Goal: Feedback & Contribution: Contribute content

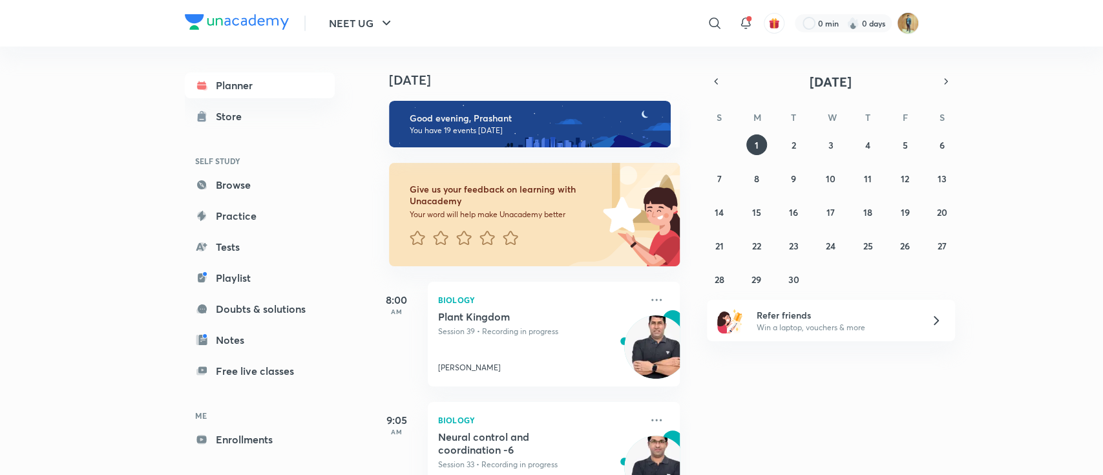
click at [923, 18] on header "NEET UG ​ 0 min 0 days" at bounding box center [551, 23] width 1103 height 47
click at [913, 19] on img at bounding box center [908, 23] width 22 height 22
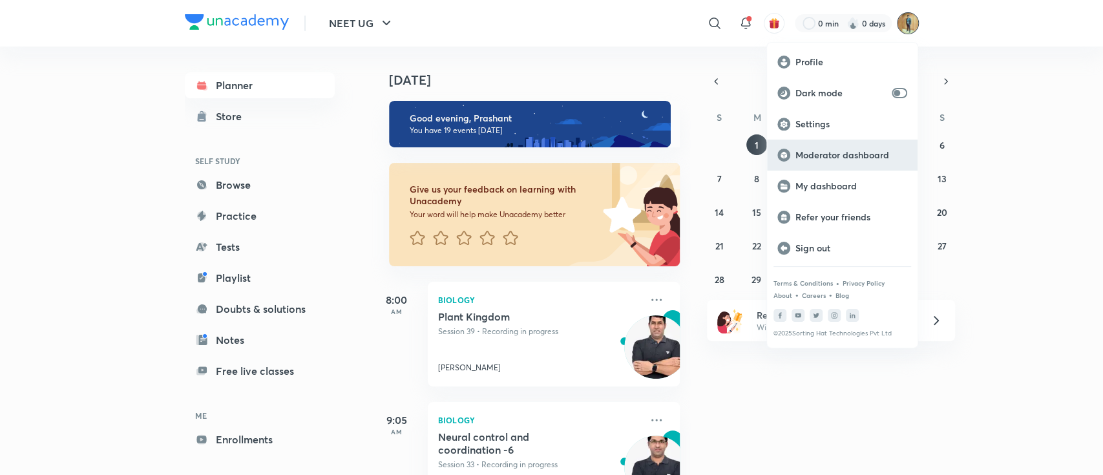
click at [828, 162] on div "Moderator dashboard" at bounding box center [842, 155] width 151 height 31
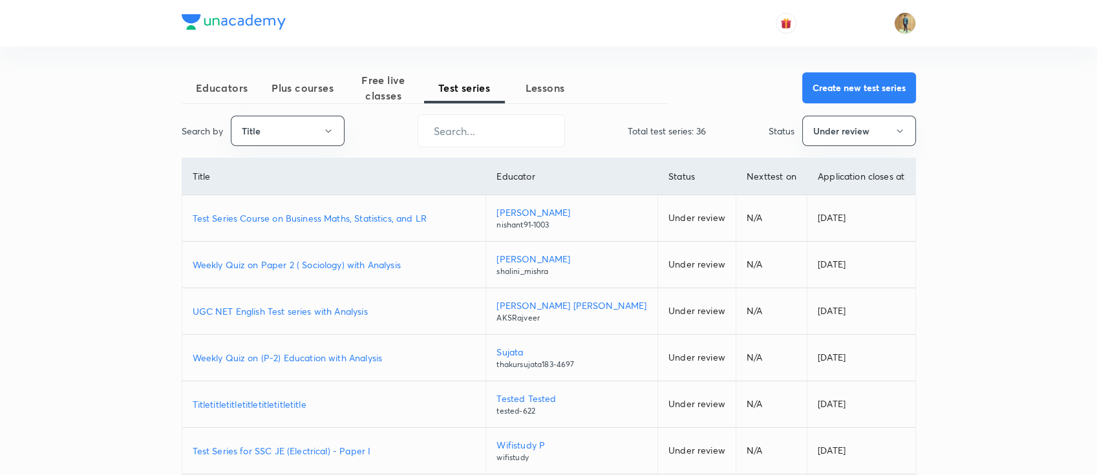
click at [373, 266] on p "Weekly Quiz on Paper 2 ( Sociology) with Analysis" at bounding box center [334, 265] width 283 height 14
click at [381, 101] on span "Free live classes" at bounding box center [383, 87] width 81 height 31
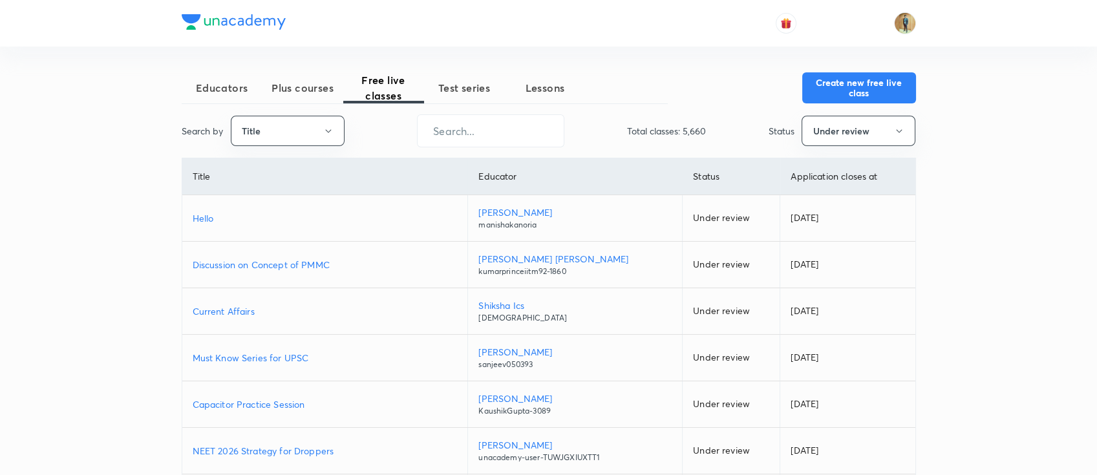
click at [309, 90] on span "Plus courses" at bounding box center [302, 88] width 81 height 16
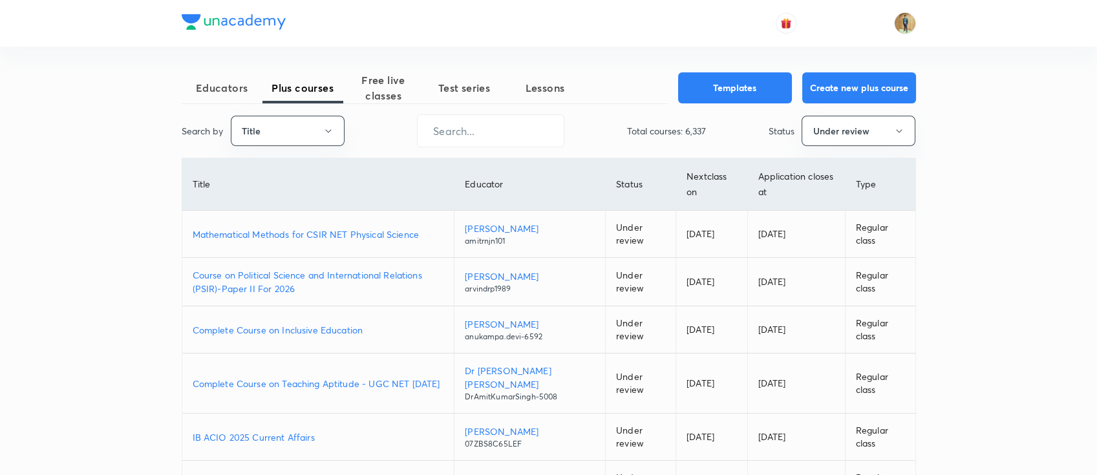
click at [379, 86] on span "Free live classes" at bounding box center [383, 87] width 81 height 31
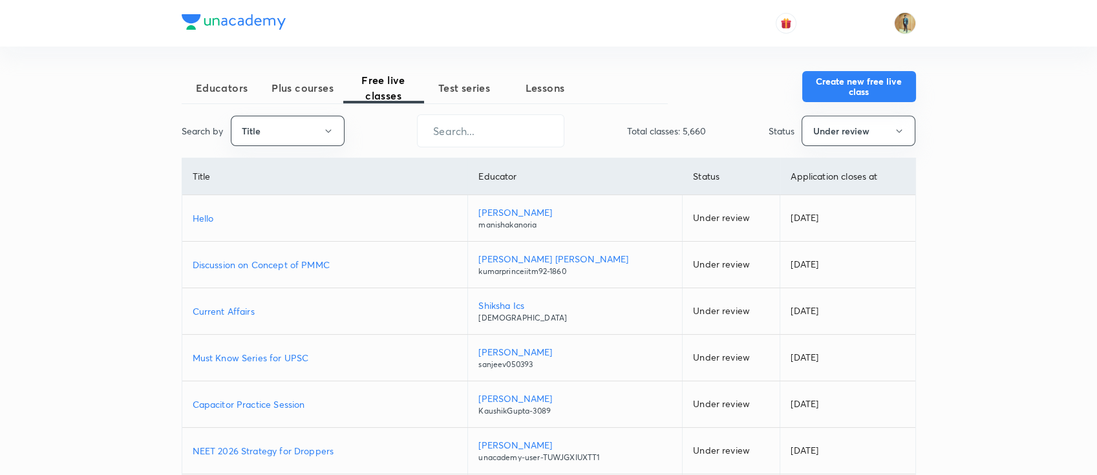
click at [827, 89] on button "Create new free live class" at bounding box center [859, 86] width 114 height 31
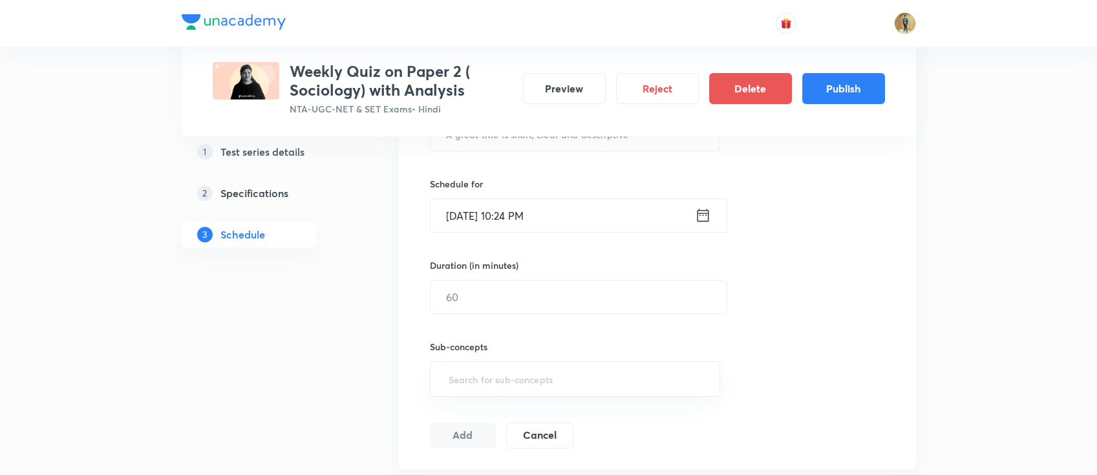
scroll to position [229, 0]
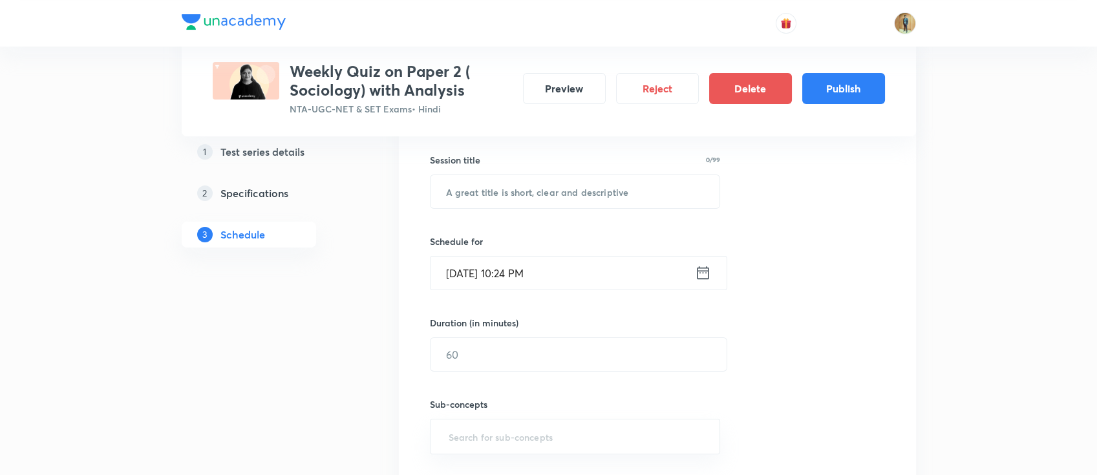
click at [275, 161] on link "1 Test series details" at bounding box center [270, 152] width 176 height 26
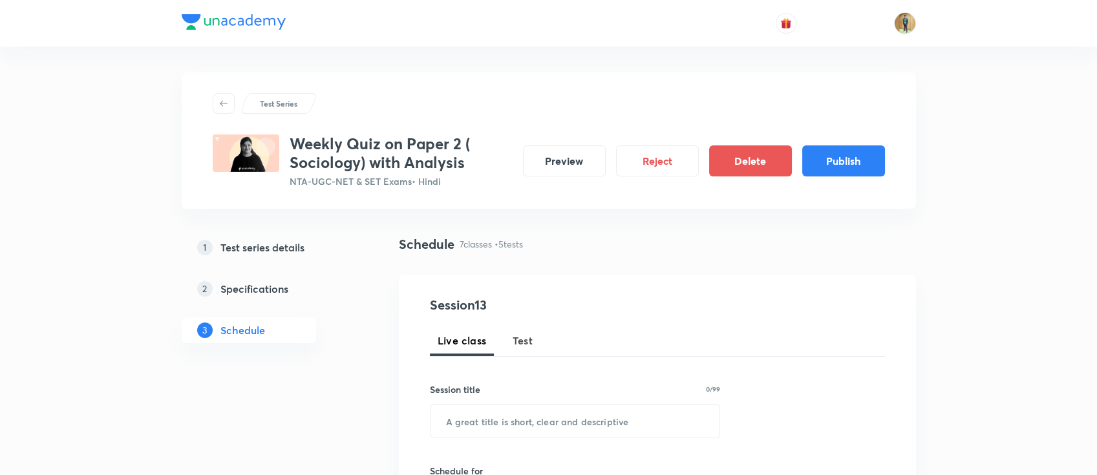
click at [259, 291] on h5 "Specifications" at bounding box center [254, 289] width 68 height 16
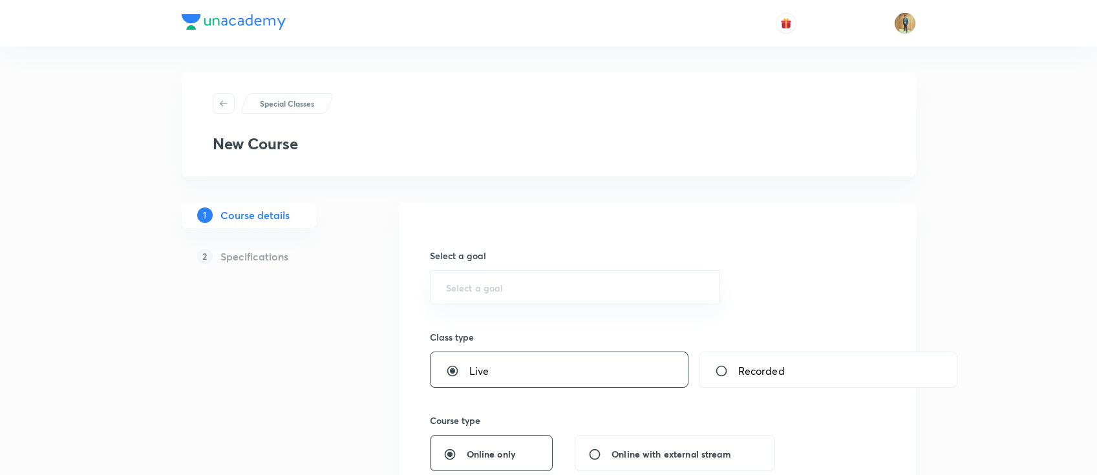
click at [542, 266] on div "Select a goal ​" at bounding box center [575, 277] width 291 height 56
click at [545, 282] on input "text" at bounding box center [575, 287] width 259 height 12
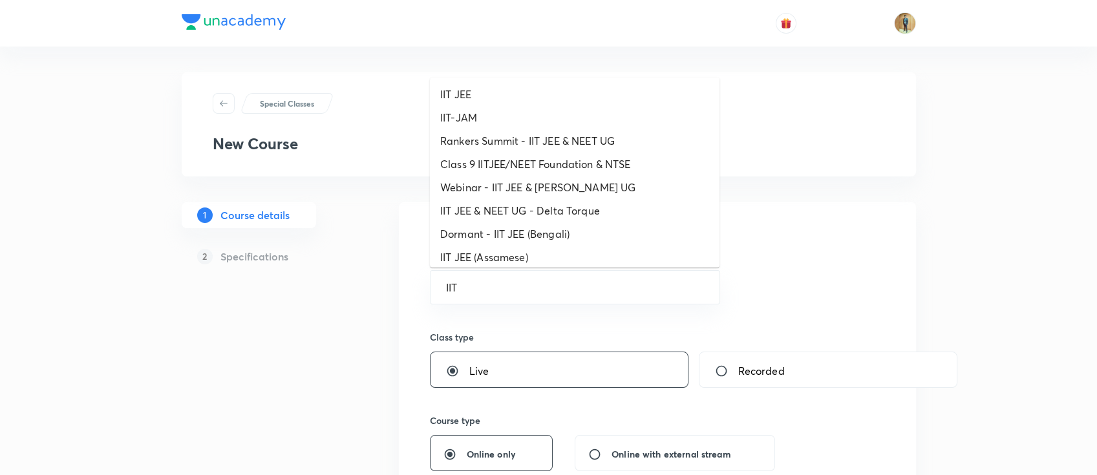
type input "IIT"
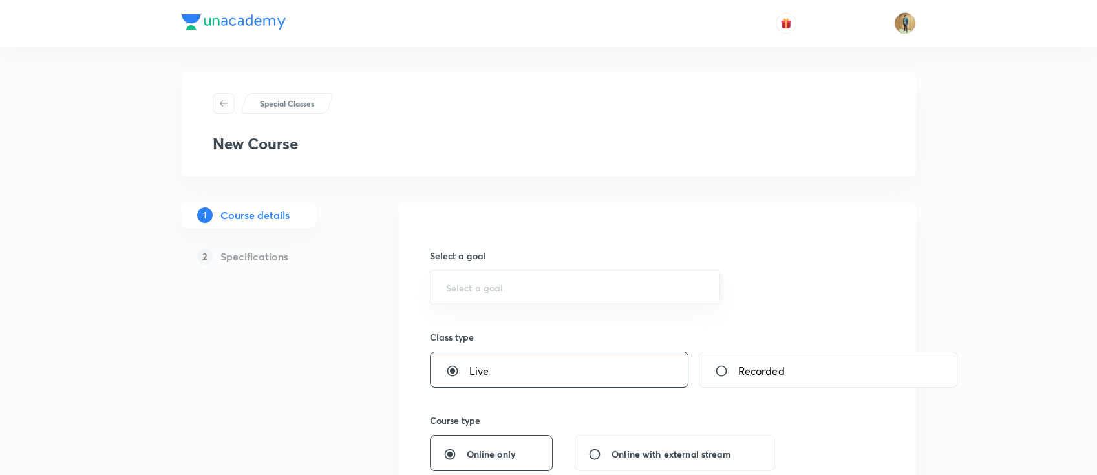
click at [540, 164] on div "Special Classes New Course" at bounding box center [549, 124] width 734 height 104
click at [538, 281] on div "​" at bounding box center [575, 287] width 291 height 34
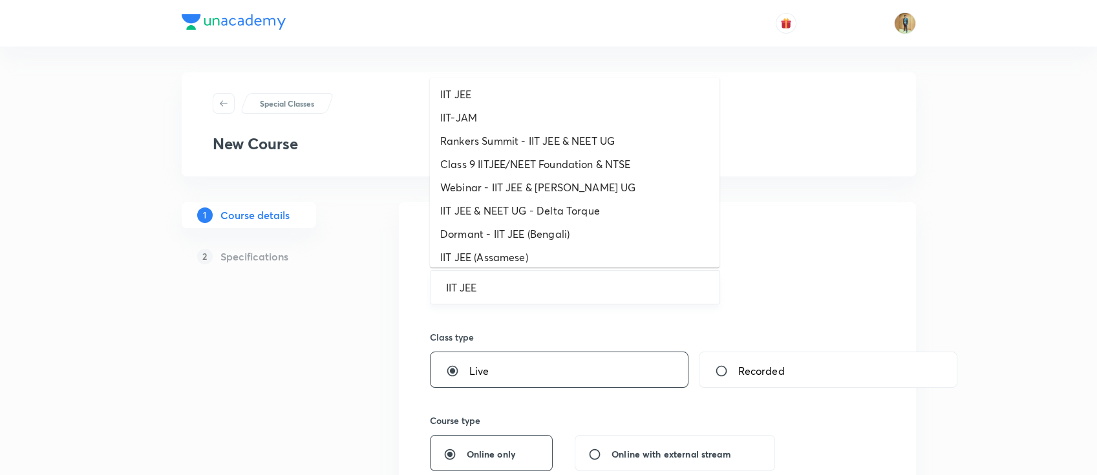
type input "IIT JEE"
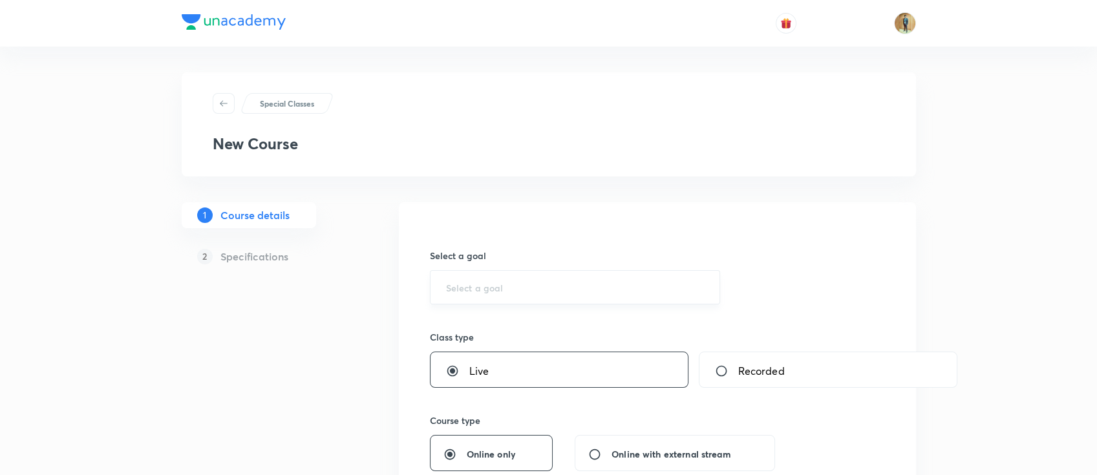
click at [576, 293] on div "​" at bounding box center [575, 287] width 291 height 34
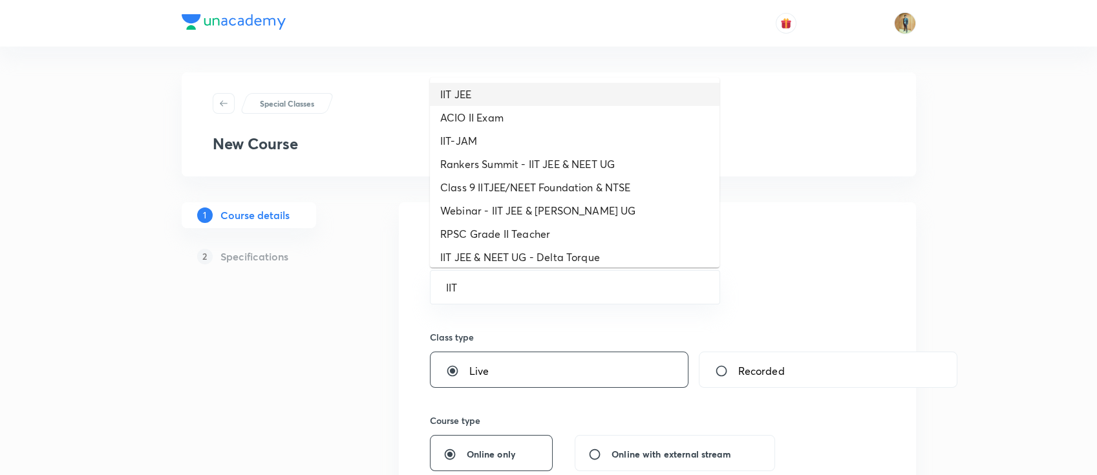
click at [463, 98] on li "IIT JEE" at bounding box center [575, 94] width 290 height 23
type input "IIT JEE"
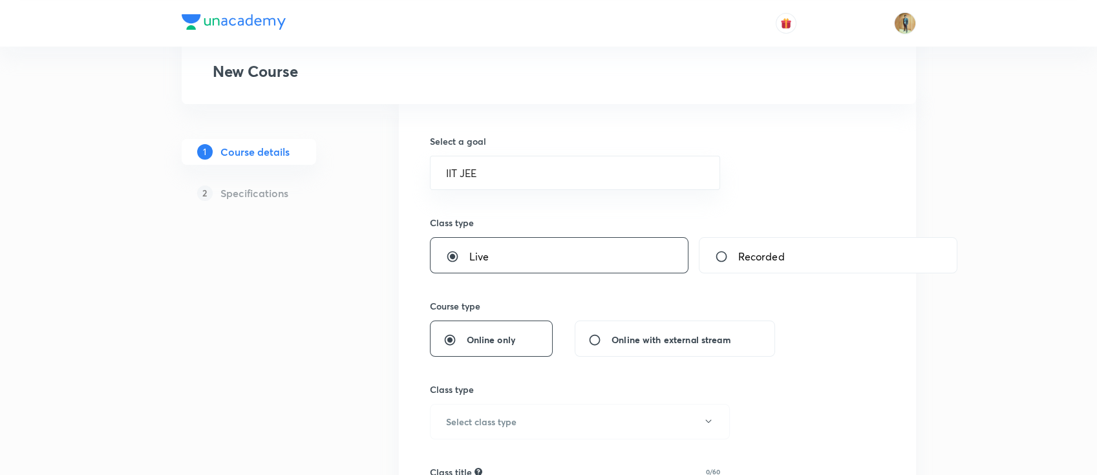
scroll to position [287, 0]
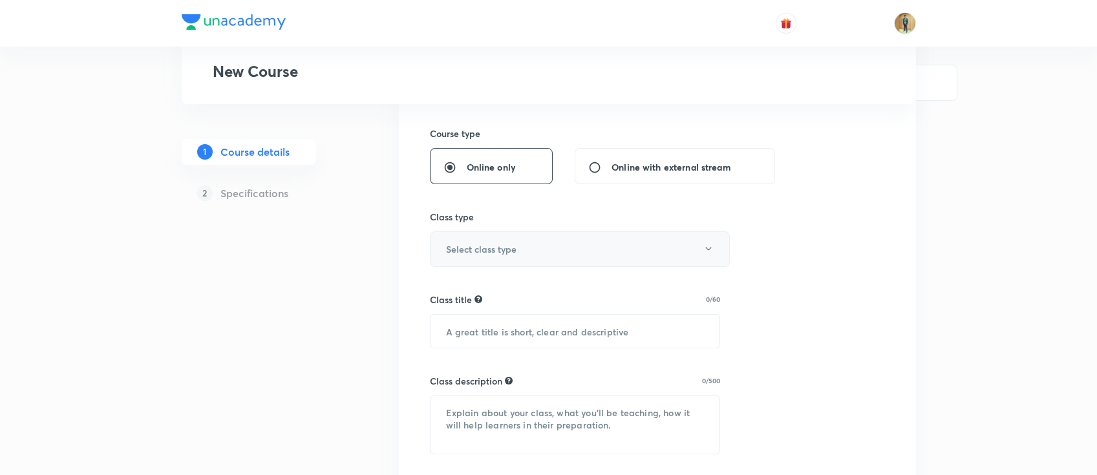
click at [543, 252] on button "Select class type" at bounding box center [580, 249] width 300 height 36
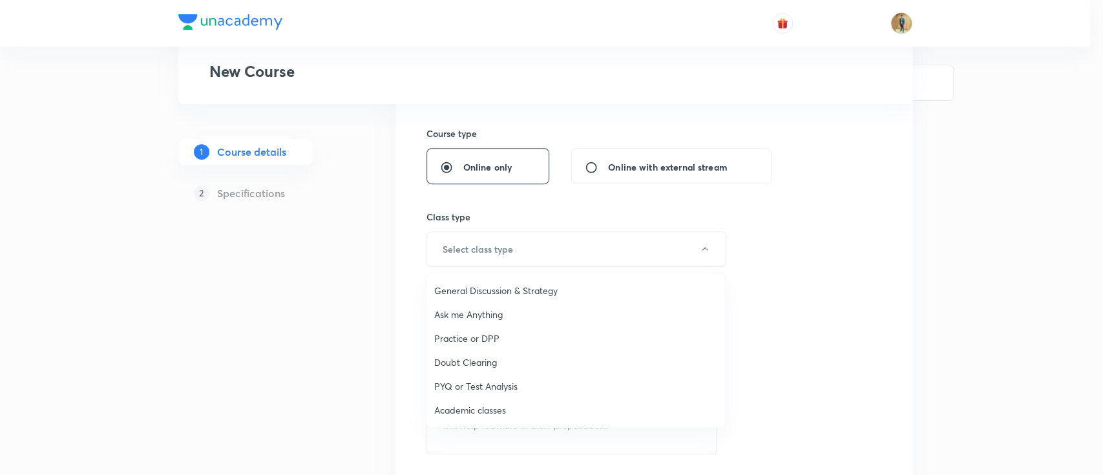
click at [505, 412] on span "Academic classes" at bounding box center [575, 410] width 283 height 14
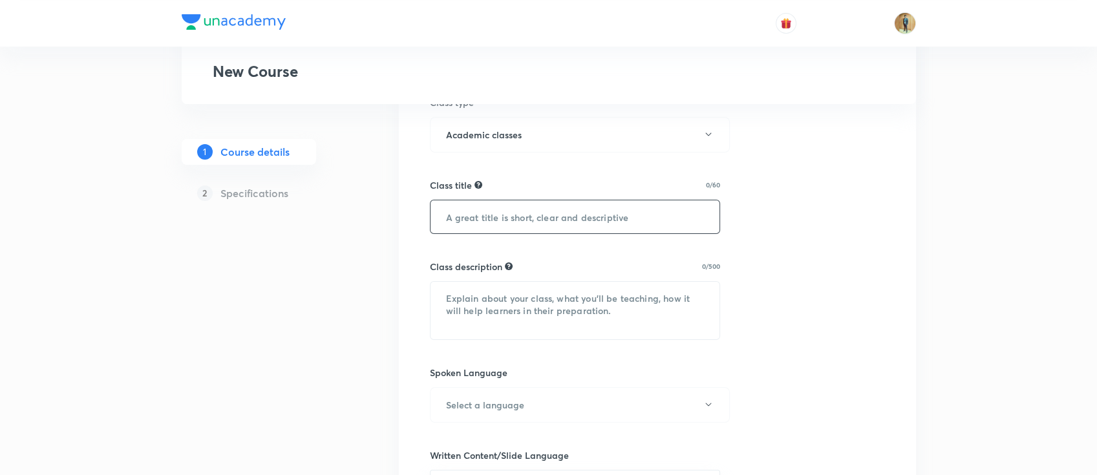
scroll to position [402, 0]
click at [539, 209] on input "text" at bounding box center [575, 216] width 290 height 33
paste input "ત્રિકોણમિતીય વિધેયો (Trigonometric Functions)"
type input "ત્રિકોણમિતીય વિધેયો (Trigonometric Functions)"
click at [529, 286] on textarea at bounding box center [575, 310] width 290 height 58
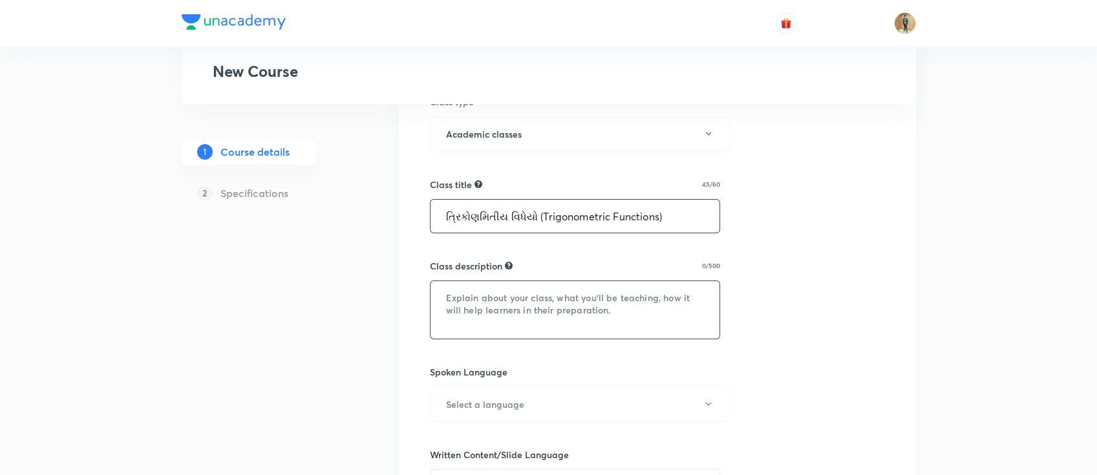
paste textarea "In this course, PS SIR will provide in-depth knowledge of Mathematics. The cour…"
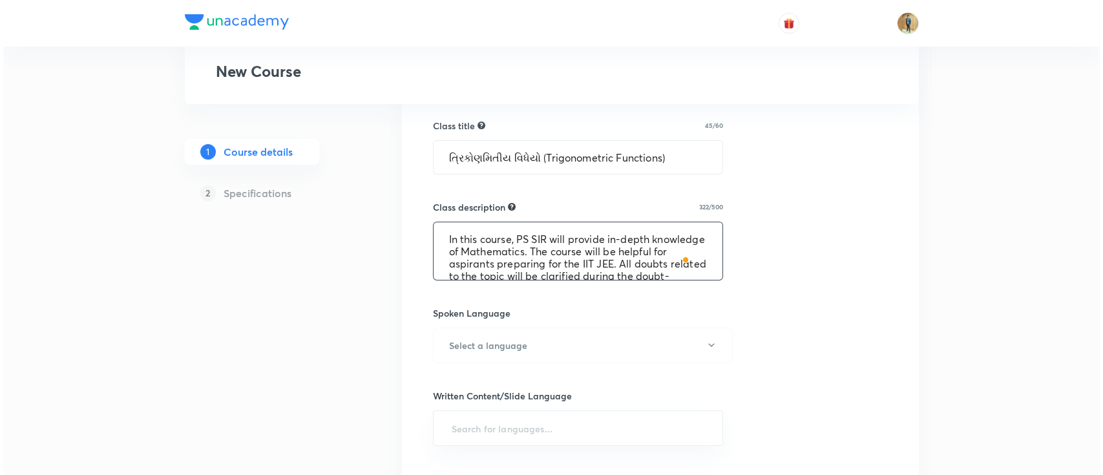
scroll to position [574, 0]
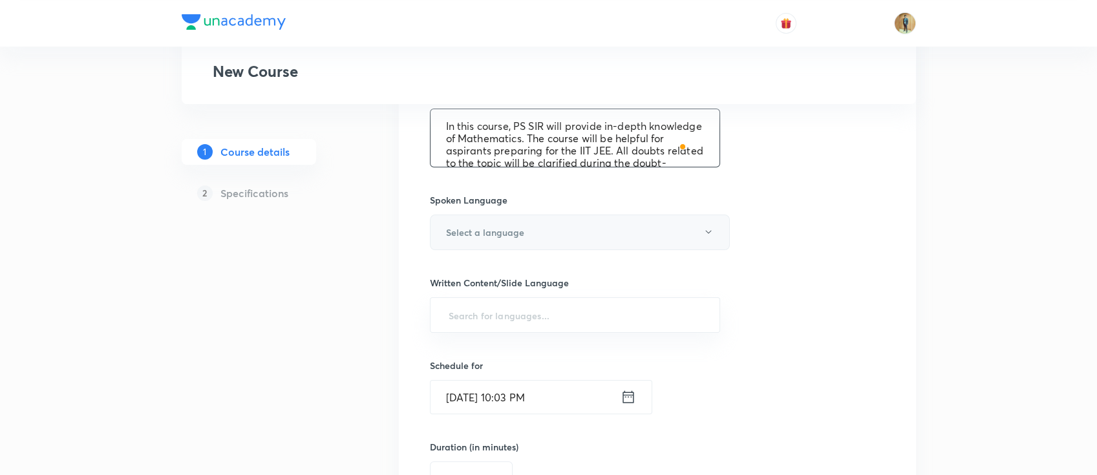
type textarea "In this course, PS SIR will provide in-depth knowledge of Mathematics. The cour…"
click at [536, 238] on button "Select a language" at bounding box center [580, 233] width 300 height 36
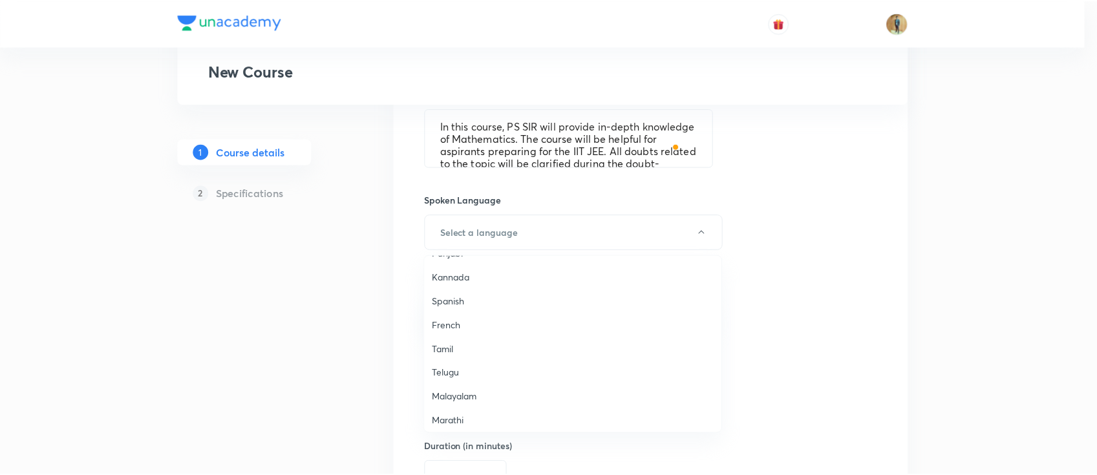
scroll to position [114, 0]
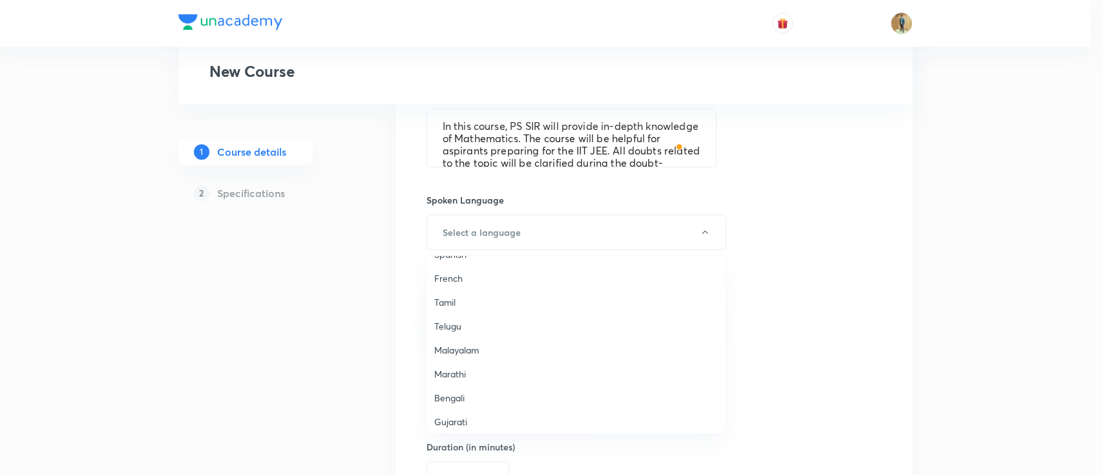
click at [473, 416] on span "Gujarati" at bounding box center [575, 422] width 283 height 14
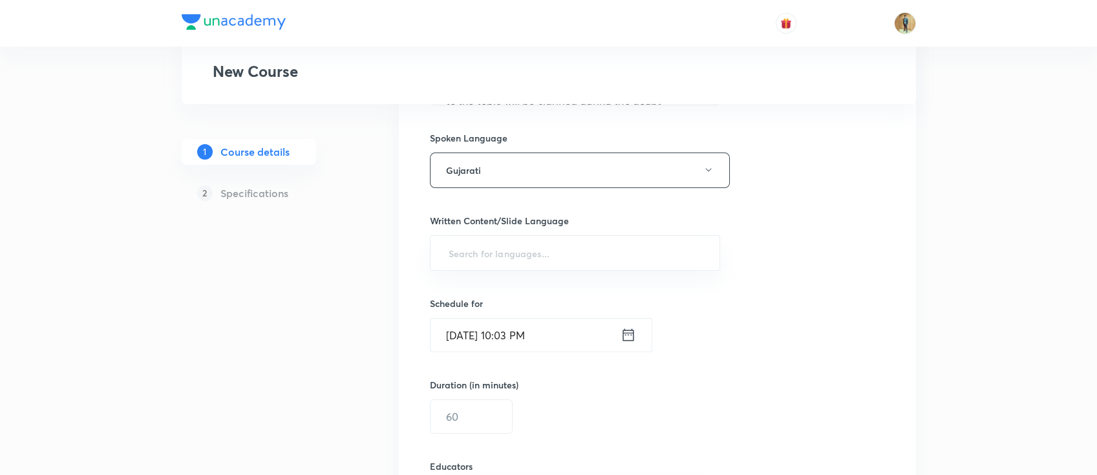
scroll to position [747, 0]
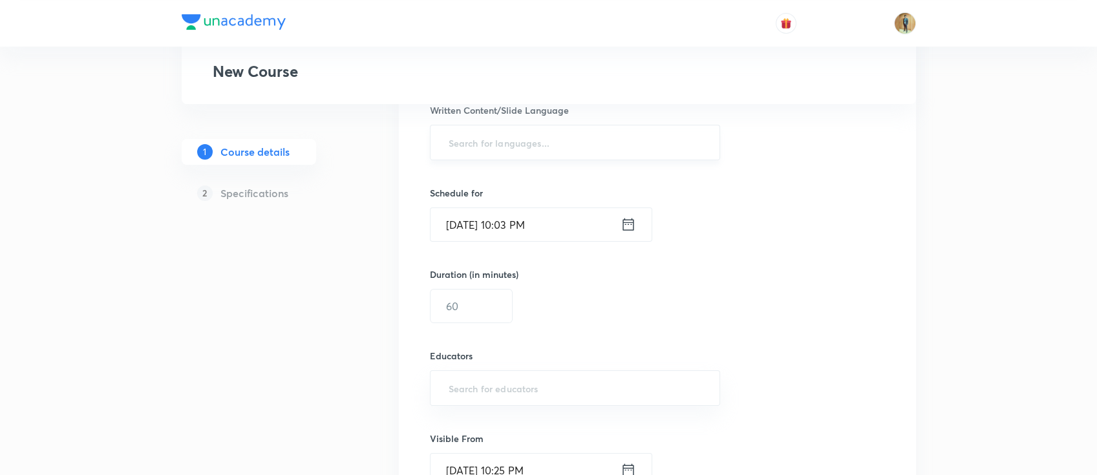
click at [524, 143] on input "text" at bounding box center [575, 143] width 259 height 24
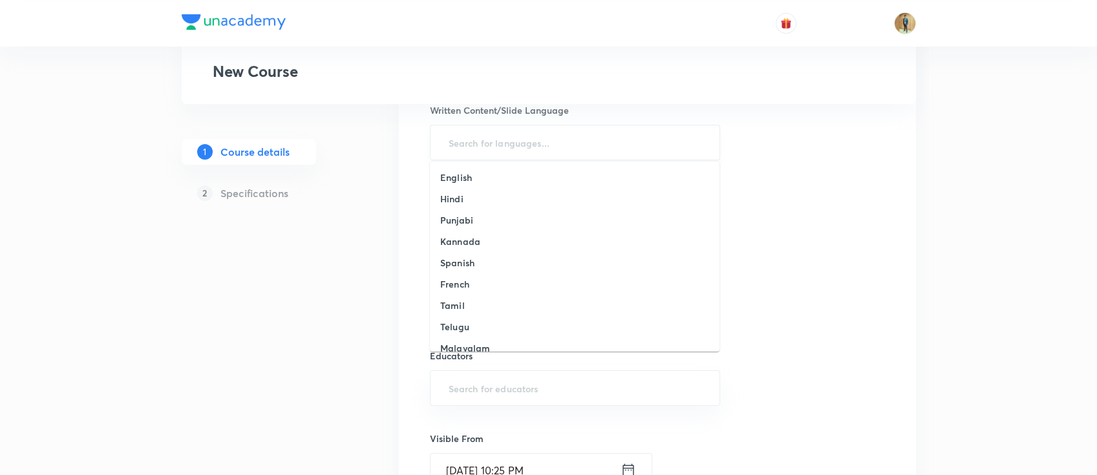
click at [487, 147] on input "text" at bounding box center [575, 143] width 259 height 24
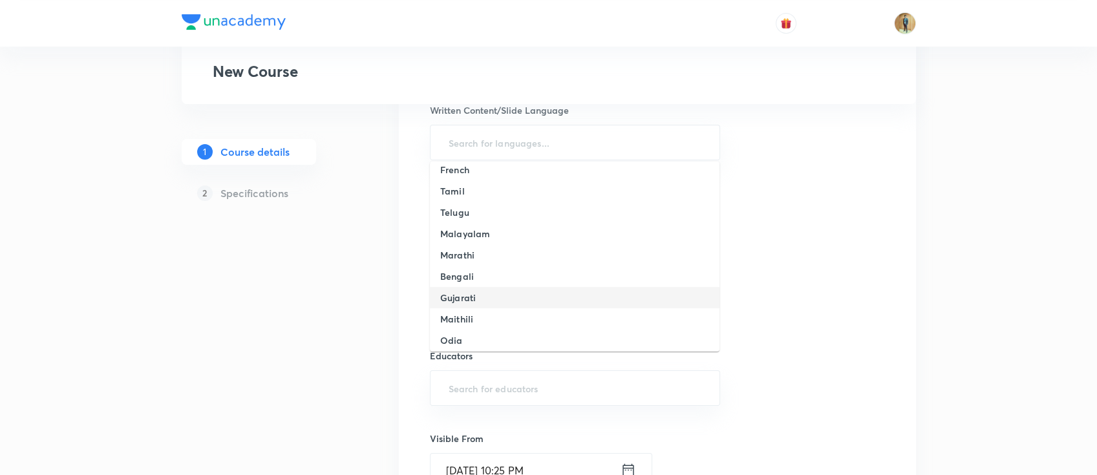
click at [500, 301] on li "Gujarati" at bounding box center [575, 297] width 290 height 21
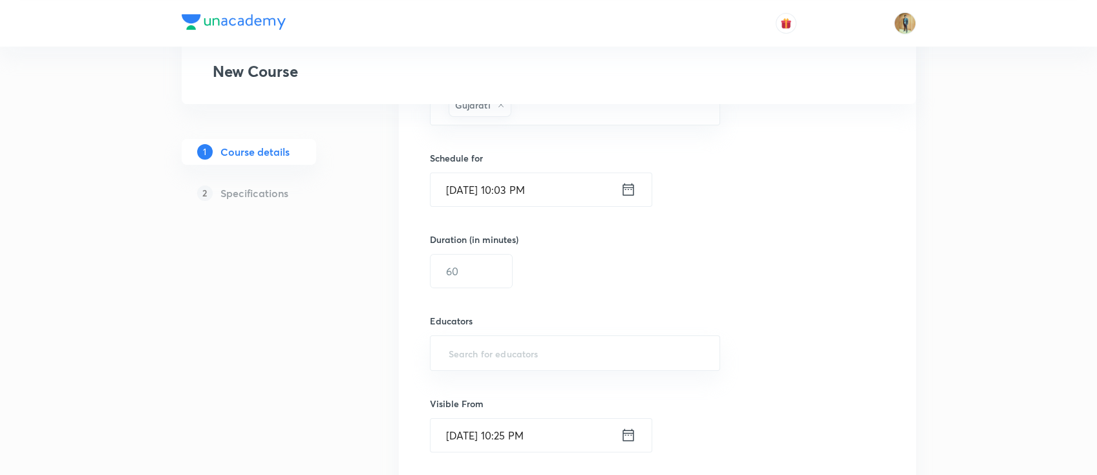
scroll to position [804, 0]
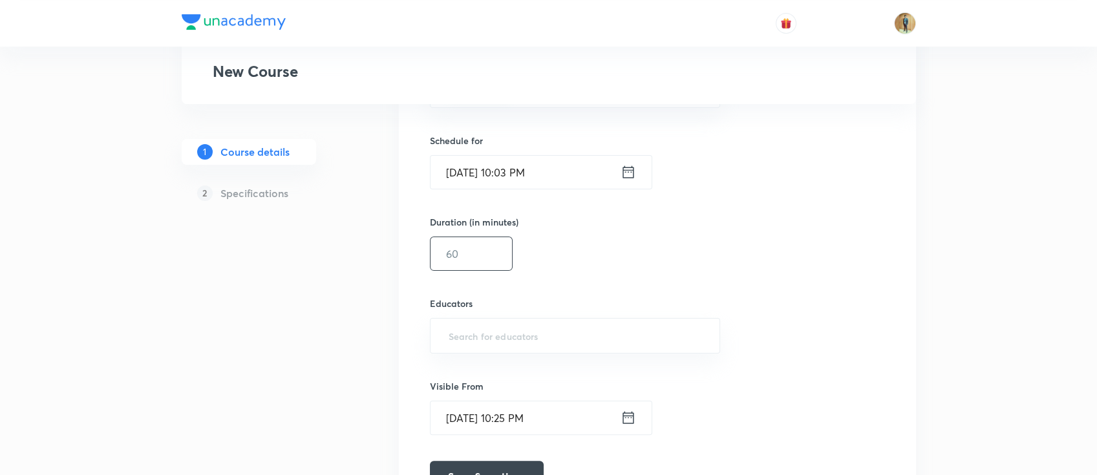
click at [487, 246] on input "text" at bounding box center [470, 253] width 81 height 33
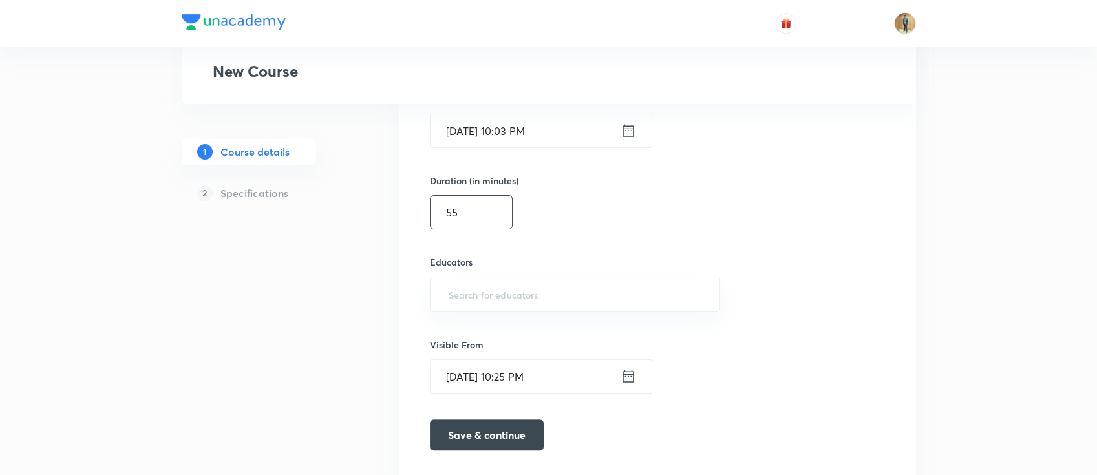
scroll to position [891, 0]
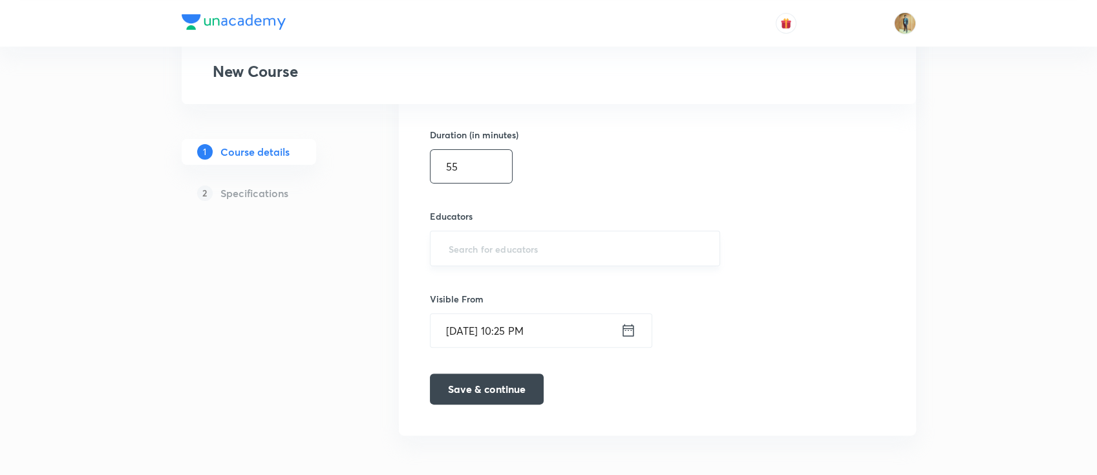
type input "55"
click at [492, 251] on input "text" at bounding box center [575, 249] width 259 height 24
paste input "unacademy-user-70BQOYDZWBE"
type input "unacademy-user-70BQOYDZWBE"
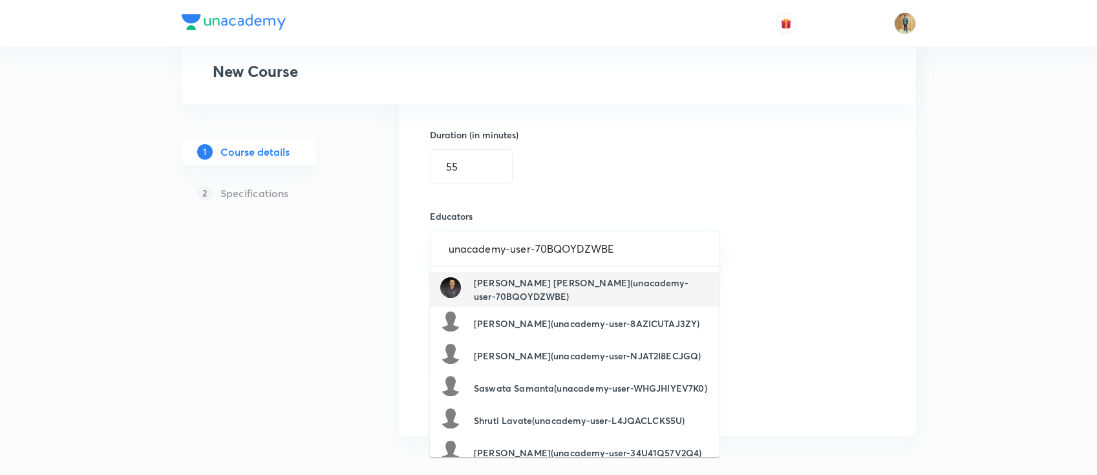
click at [547, 286] on h6 "Satasia Pankajkumar Himatlal(unacademy-user-70BQOYDZWBE)" at bounding box center [591, 289] width 235 height 27
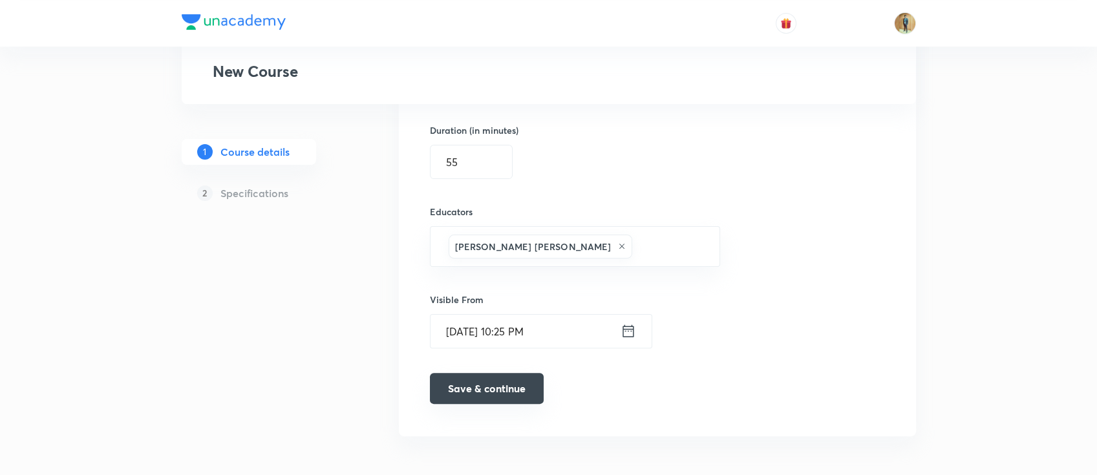
click at [490, 393] on button "Save & continue" at bounding box center [487, 388] width 114 height 31
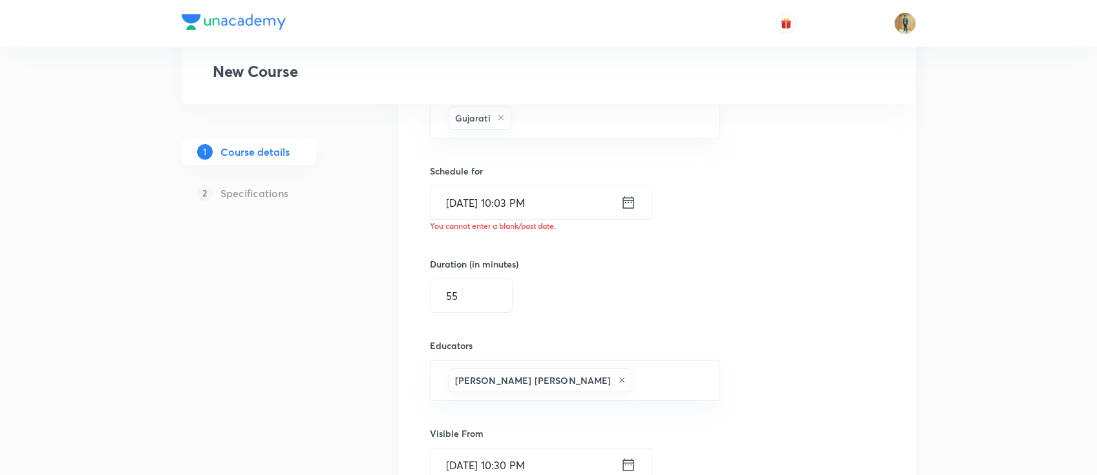
scroll to position [724, 0]
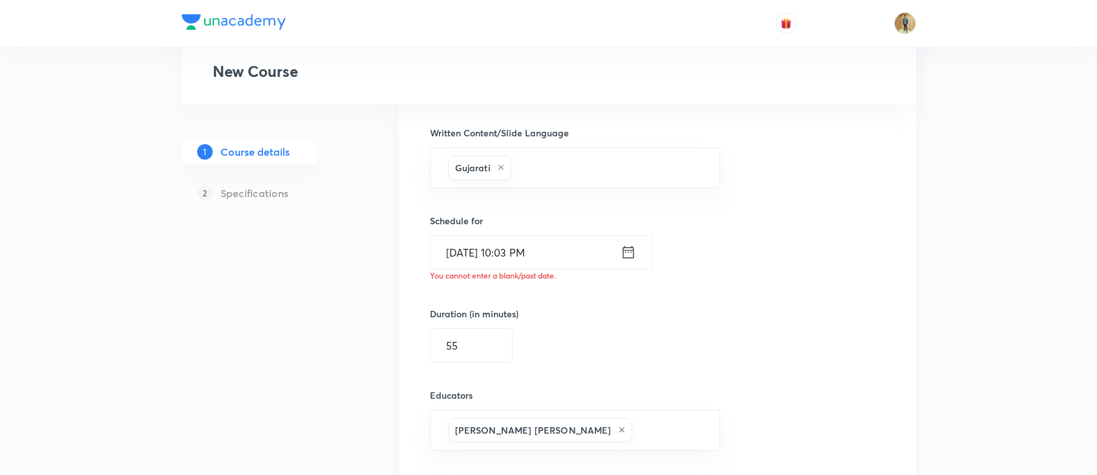
click at [629, 255] on icon at bounding box center [628, 252] width 16 height 18
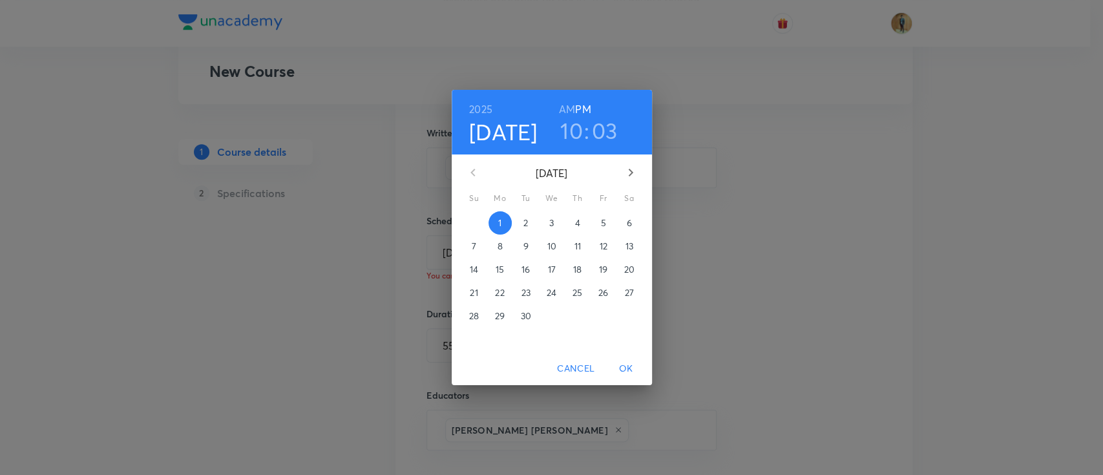
click at [527, 217] on p "2" at bounding box center [526, 223] width 5 height 13
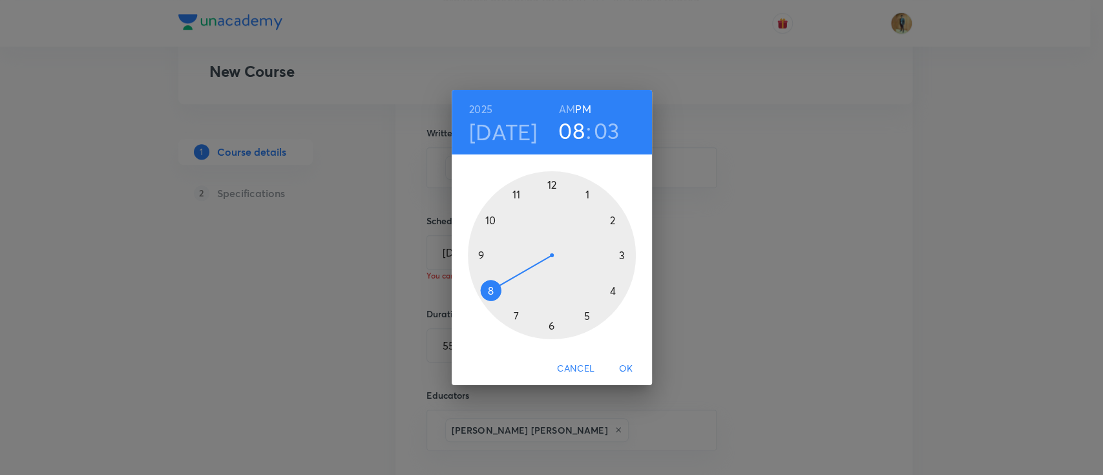
drag, startPoint x: 487, startPoint y: 220, endPoint x: 495, endPoint y: 286, distance: 66.4
click at [495, 286] on div at bounding box center [552, 255] width 168 height 168
click at [570, 101] on h6 "AM" at bounding box center [567, 109] width 16 height 18
click at [552, 179] on div at bounding box center [552, 255] width 168 height 168
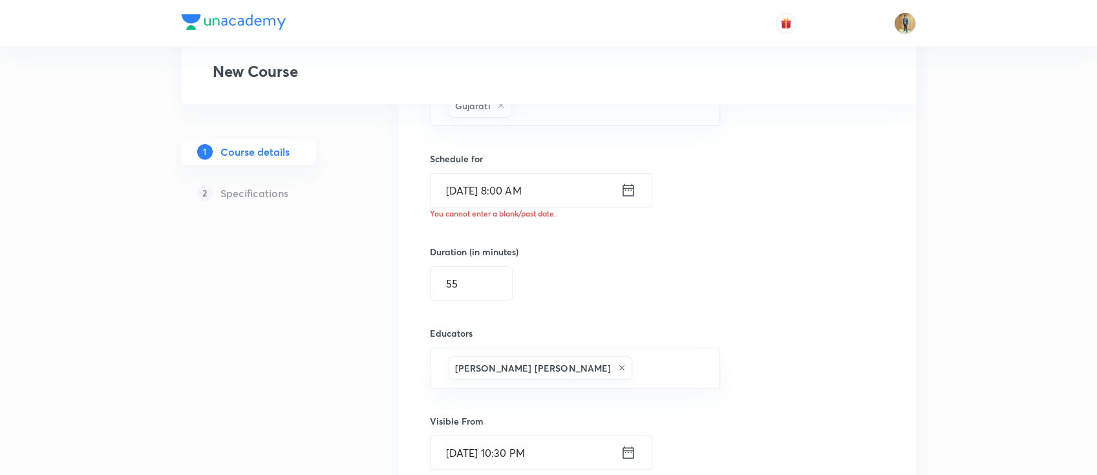
scroll to position [838, 0]
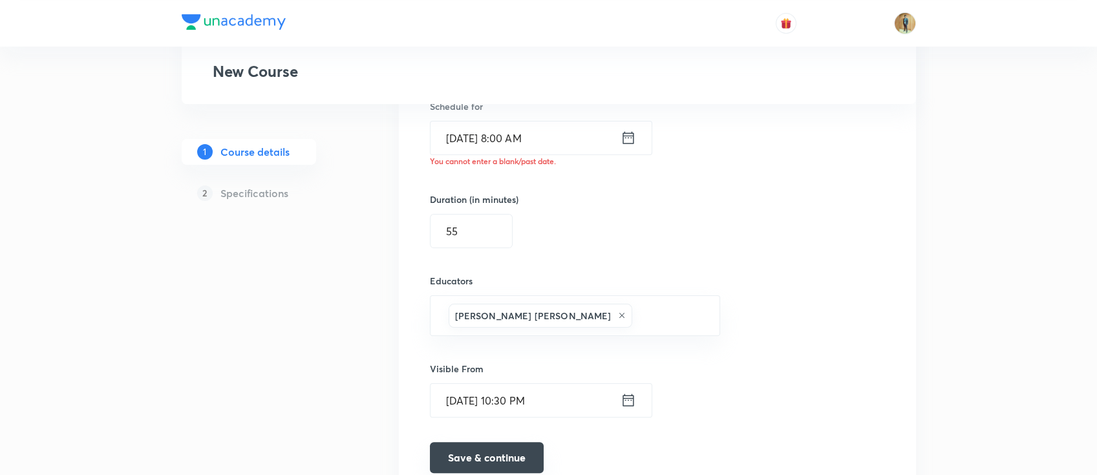
click at [464, 456] on button "Save & continue" at bounding box center [487, 457] width 114 height 31
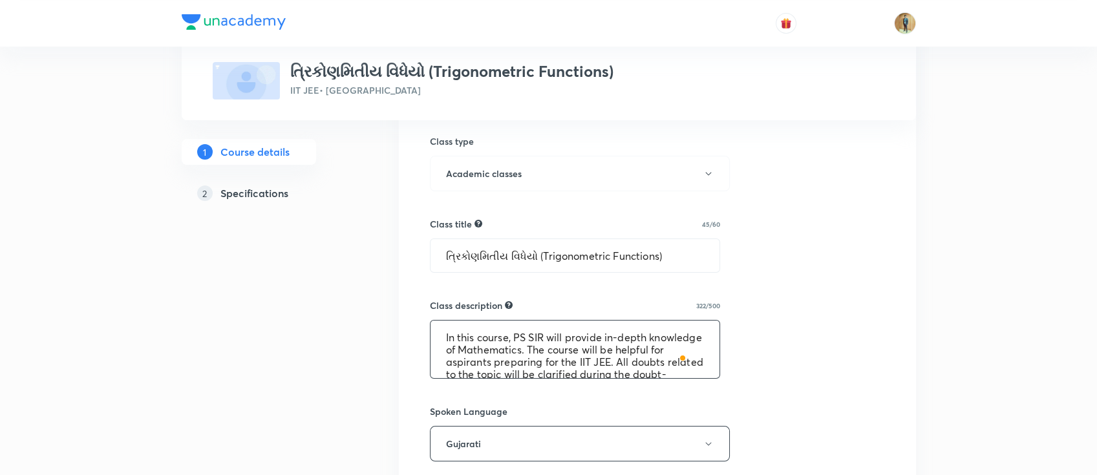
scroll to position [395, 0]
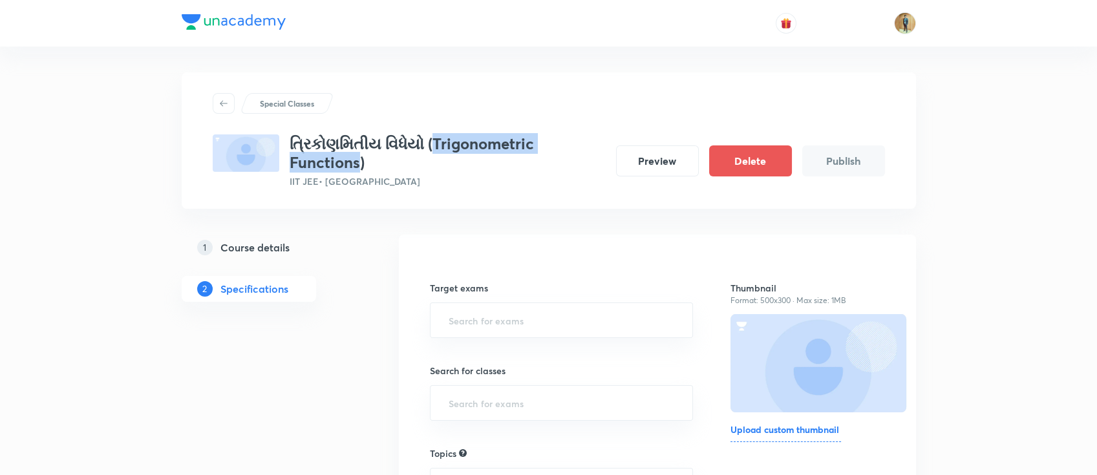
drag, startPoint x: 436, startPoint y: 144, endPoint x: 357, endPoint y: 158, distance: 79.4
click at [357, 158] on h3 "ત્રિકોણમિતીય વિધેયો (Trigonometric Functions)" at bounding box center [448, 152] width 316 height 37
copy h3 "Trigonometric Functions"
click at [482, 323] on input "text" at bounding box center [561, 320] width 231 height 24
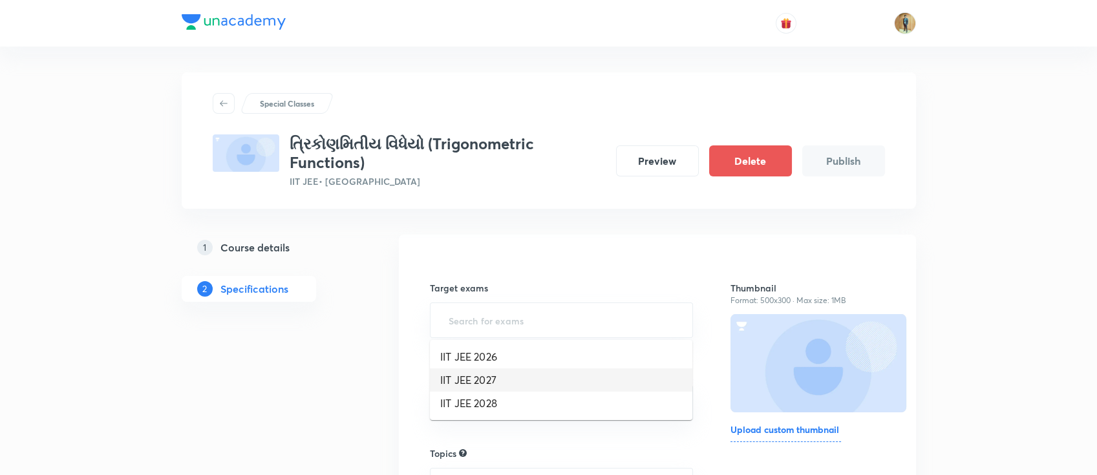
click at [491, 373] on li "IIT JEE 2027" at bounding box center [561, 379] width 262 height 23
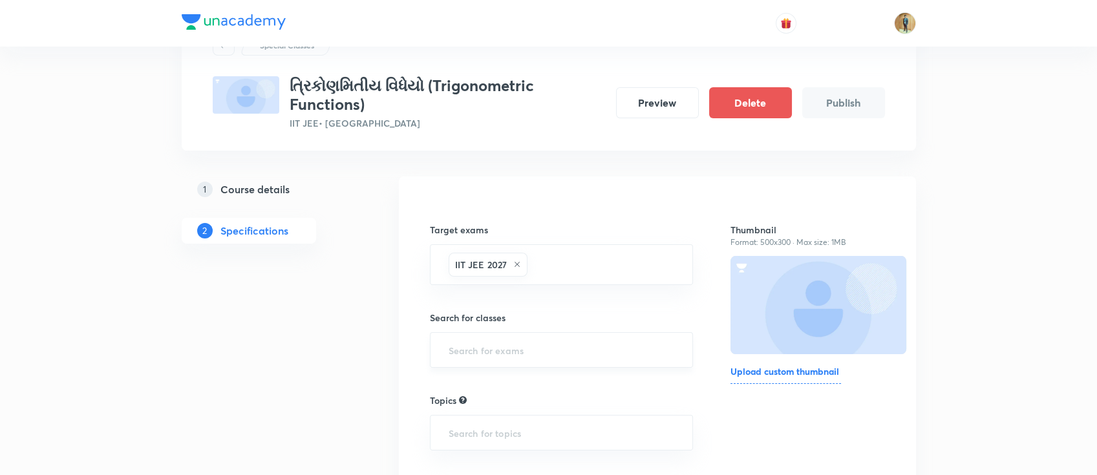
scroll to position [114, 0]
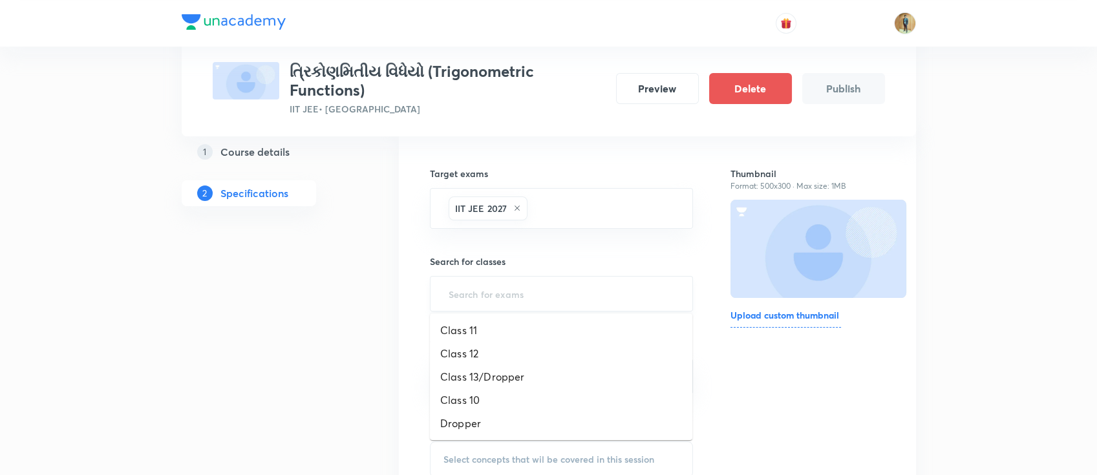
click at [513, 290] on input "text" at bounding box center [561, 294] width 231 height 24
click at [516, 337] on li "Class 11" at bounding box center [561, 330] width 262 height 23
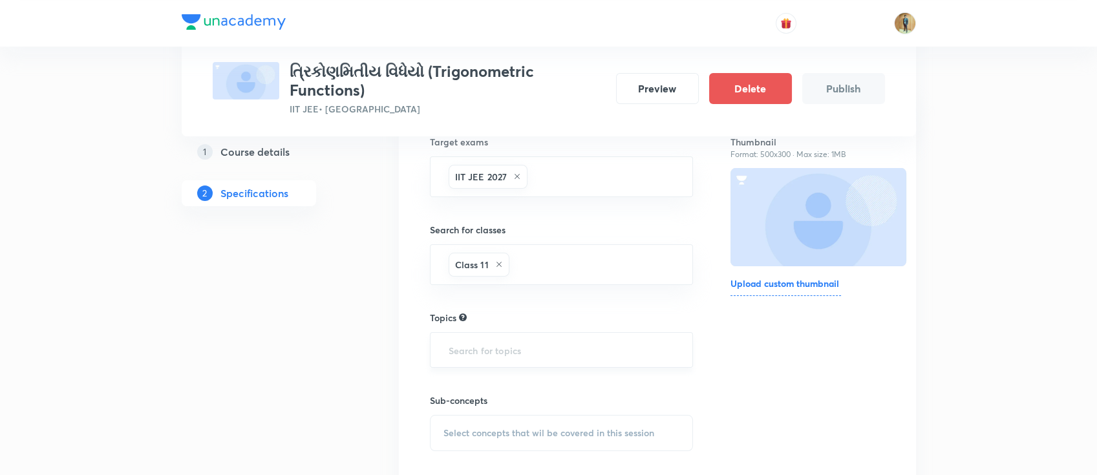
scroll to position [172, 0]
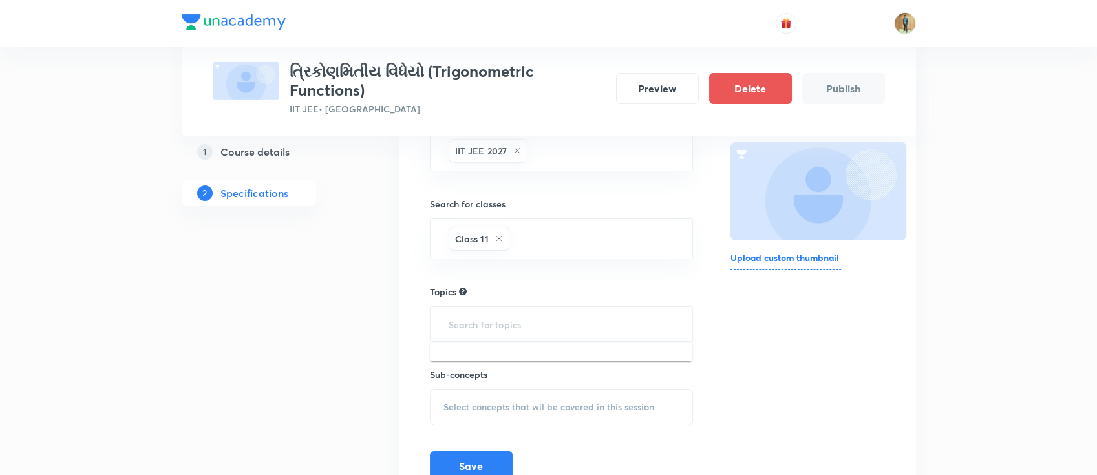
click at [516, 328] on input "text" at bounding box center [561, 324] width 231 height 24
paste input "Trigonometric Functions"
type input "Trigonometric Functions"
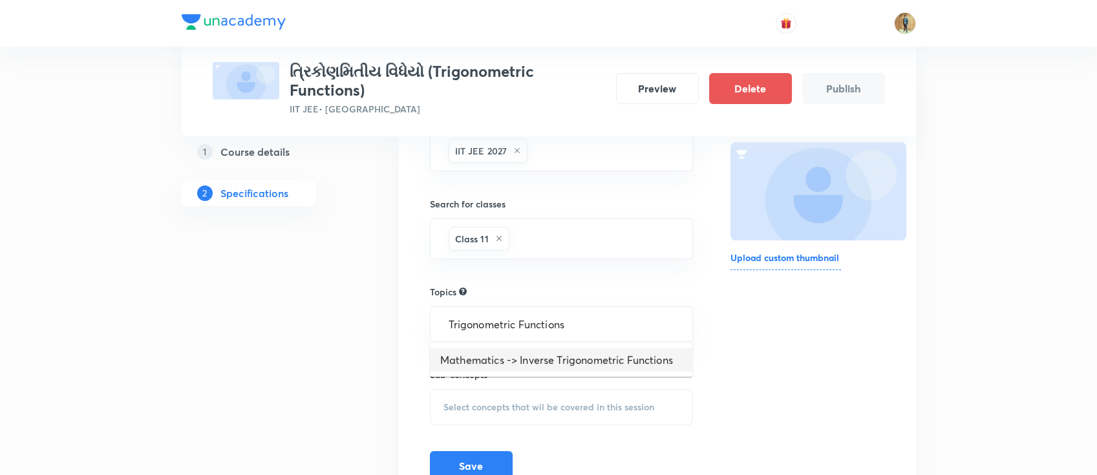
click at [567, 357] on li "Mathematics -> Inverse Trigonometric Functions" at bounding box center [561, 359] width 262 height 23
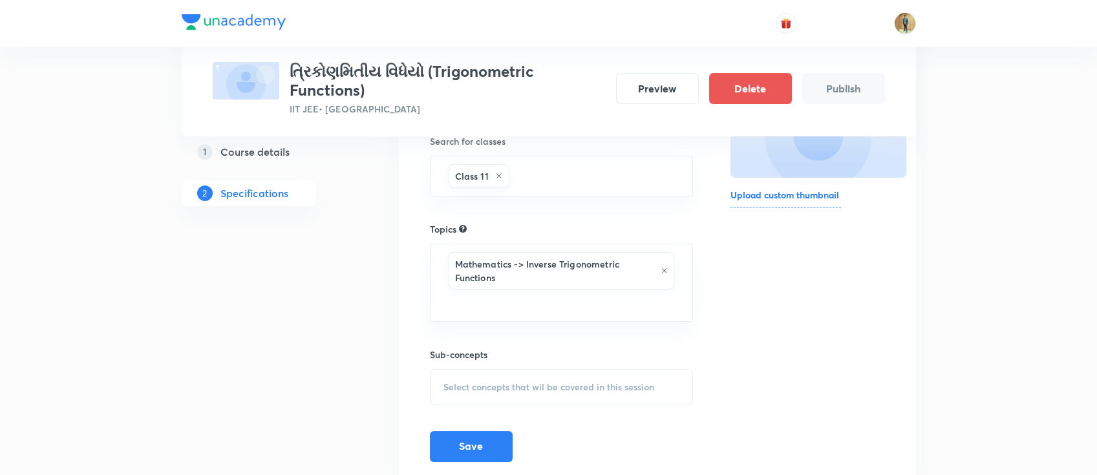
scroll to position [282, 0]
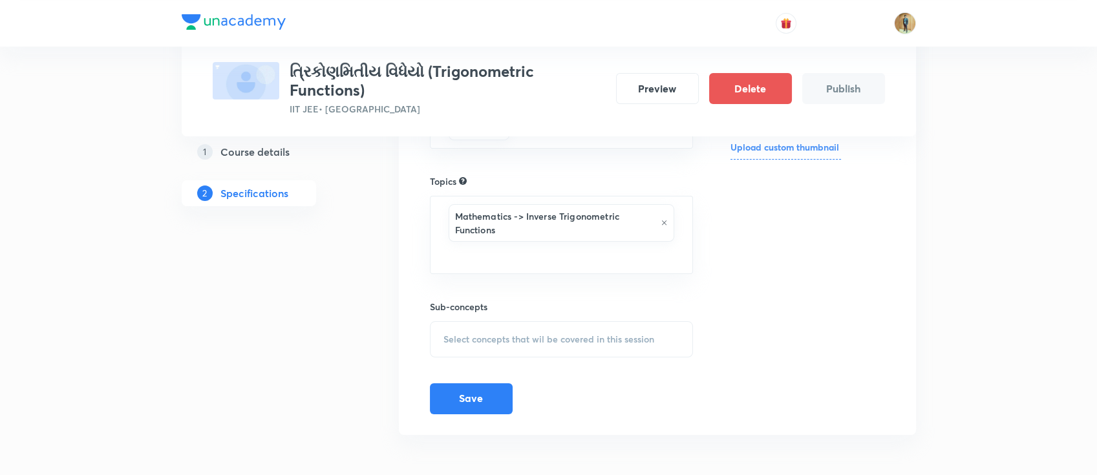
click at [551, 302] on h6 "Sub-concepts" at bounding box center [562, 307] width 264 height 14
click at [552, 323] on div "Select concepts that wil be covered in this session" at bounding box center [562, 339] width 264 height 36
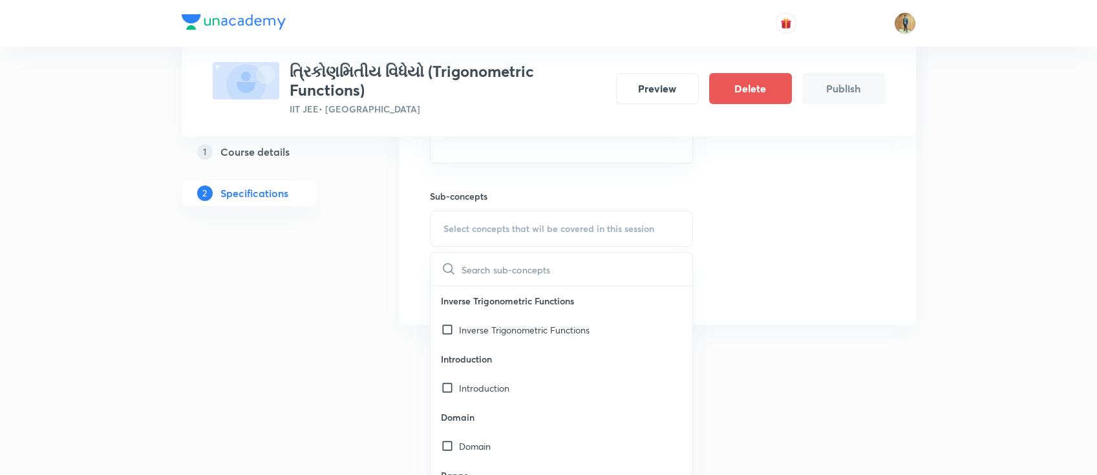
scroll to position [397, 0]
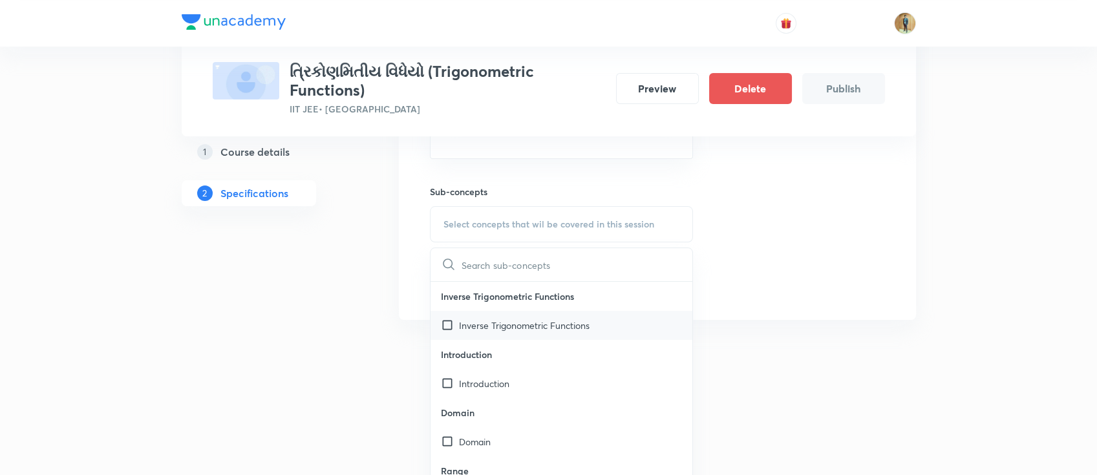
click at [548, 323] on p "Inverse Trigonometric Functions" at bounding box center [524, 326] width 131 height 14
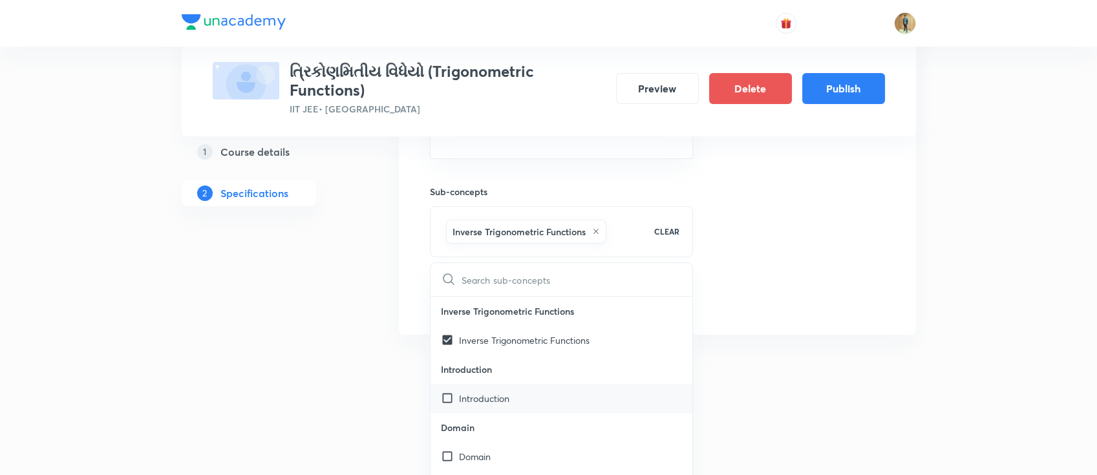
click at [516, 399] on div "Introduction" at bounding box center [561, 398] width 262 height 29
checkbox input "true"
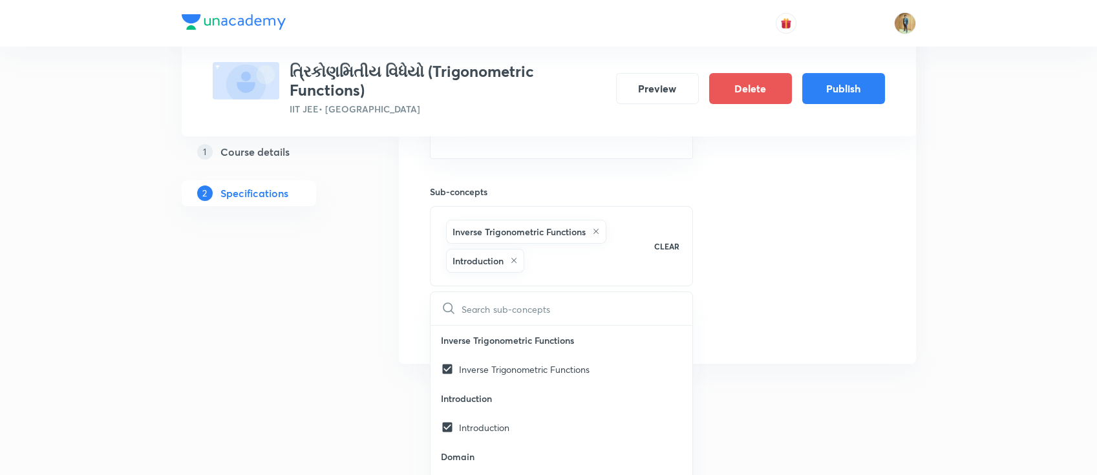
click at [502, 428] on p "Introduction" at bounding box center [484, 428] width 50 height 14
checkbox input "true"
checkbox input "false"
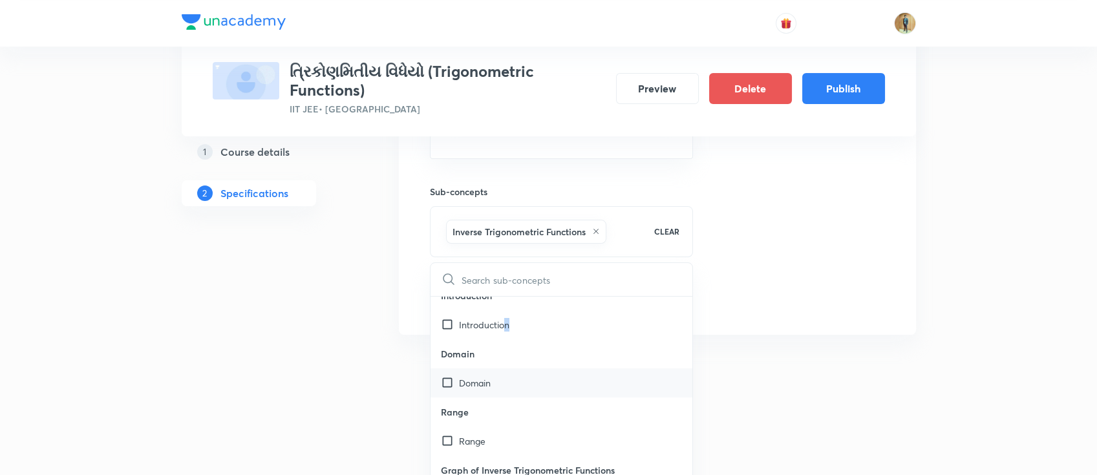
scroll to position [114, 0]
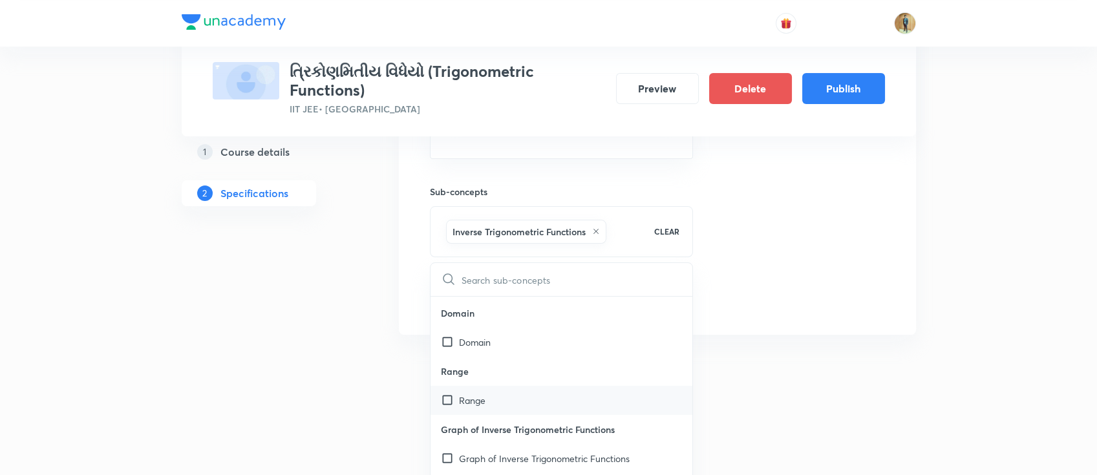
click at [522, 396] on div "Range" at bounding box center [561, 400] width 262 height 29
checkbox input "true"
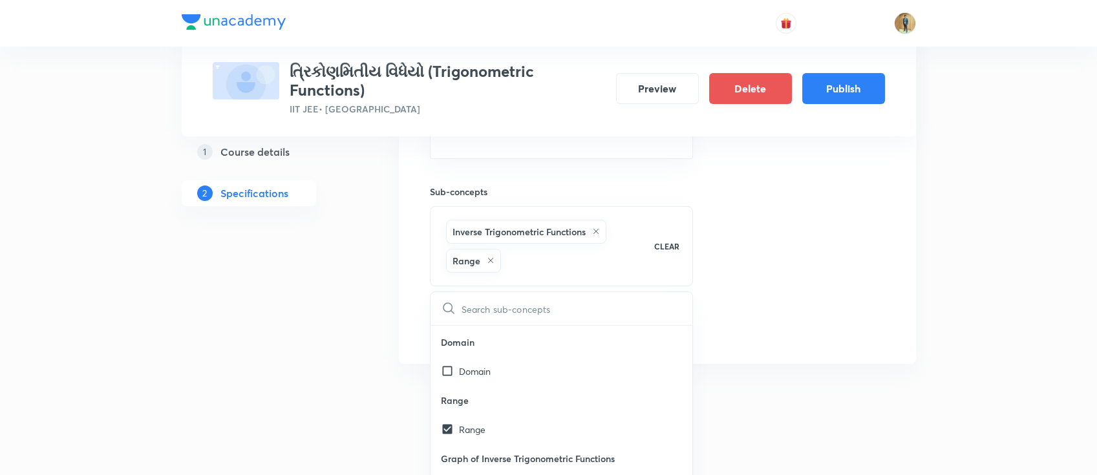
click at [856, 304] on div "Thumbnail Format: 500x300 · Max size: 1MB Upload custom thumbnail" at bounding box center [807, 100] width 154 height 485
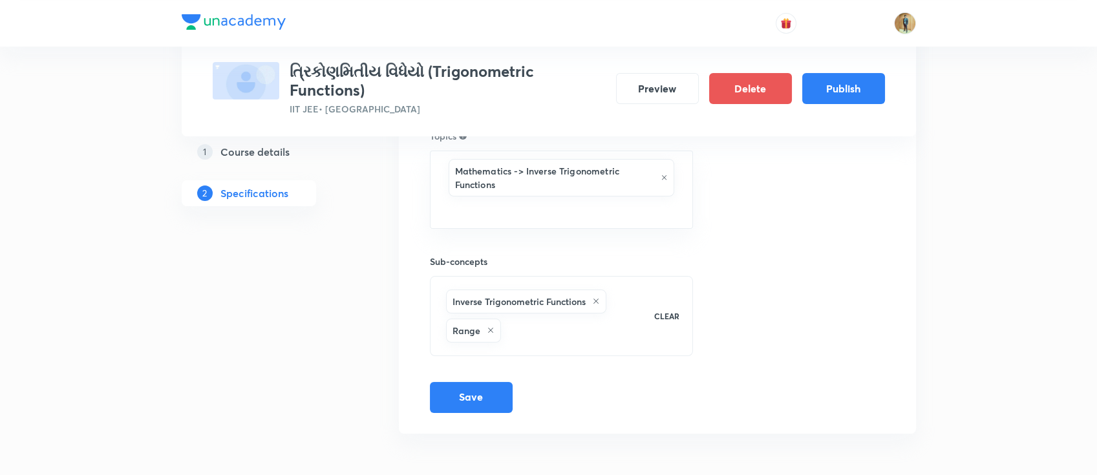
scroll to position [326, 0]
click at [489, 389] on button "Save" at bounding box center [471, 398] width 83 height 31
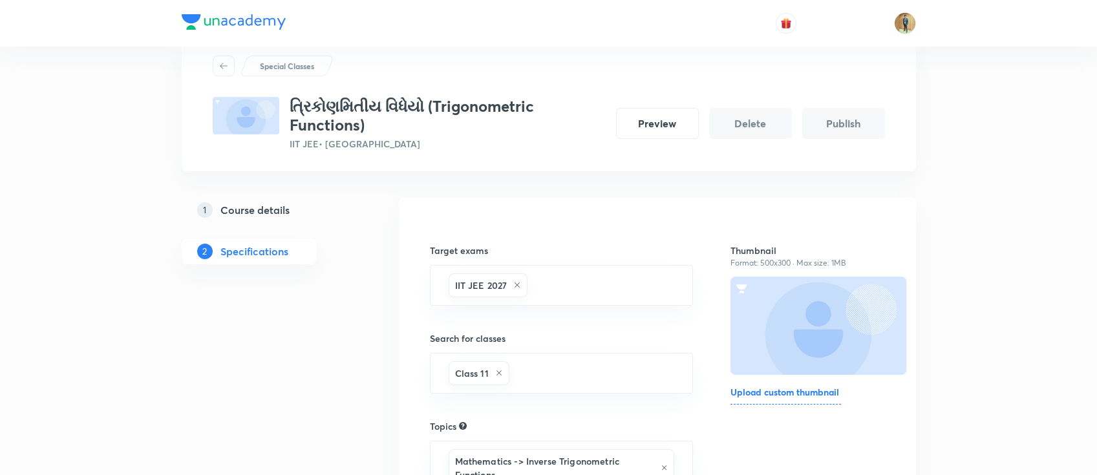
scroll to position [0, 0]
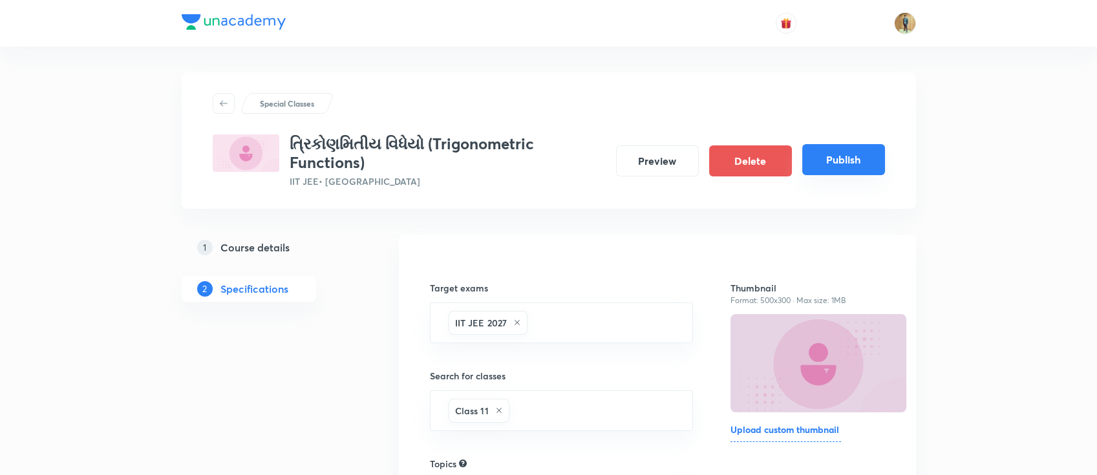
click at [848, 147] on button "Publish" at bounding box center [843, 159] width 83 height 31
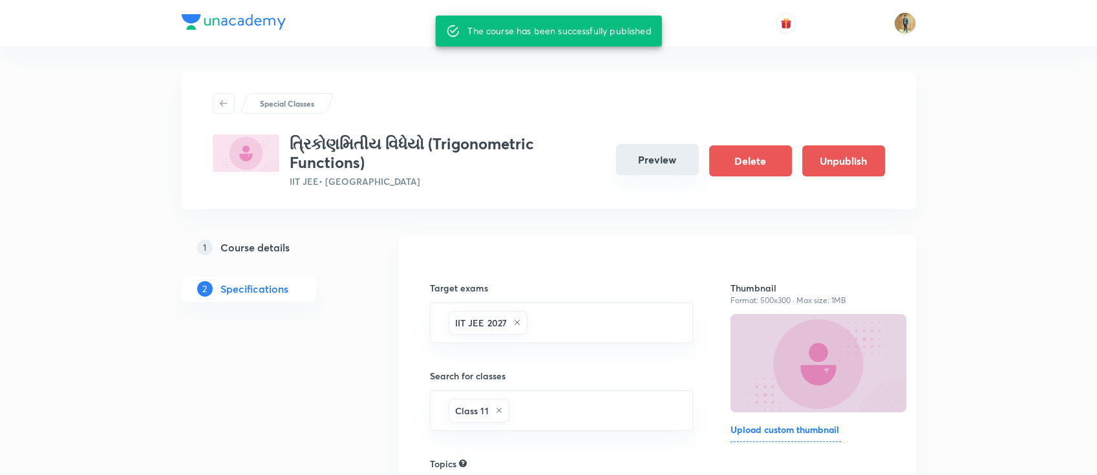
click at [667, 166] on button "Preview" at bounding box center [657, 159] width 83 height 31
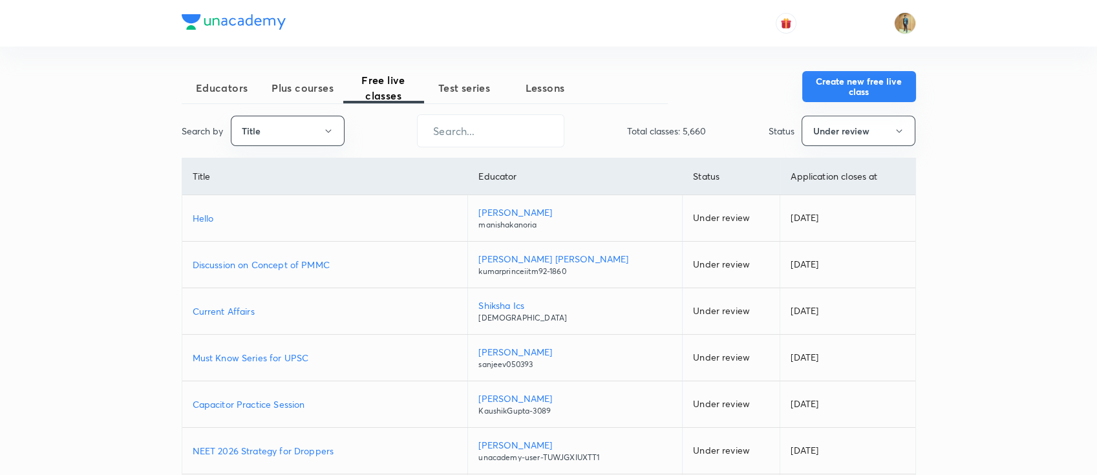
click at [829, 78] on button "Create new free live class" at bounding box center [859, 86] width 114 height 31
click at [835, 93] on button "Create new free live class" at bounding box center [859, 86] width 114 height 31
click at [869, 86] on button "Create new free live class" at bounding box center [859, 86] width 114 height 31
click at [467, 39] on div at bounding box center [549, 23] width 734 height 47
click at [878, 89] on button "Create new free live class" at bounding box center [859, 86] width 114 height 31
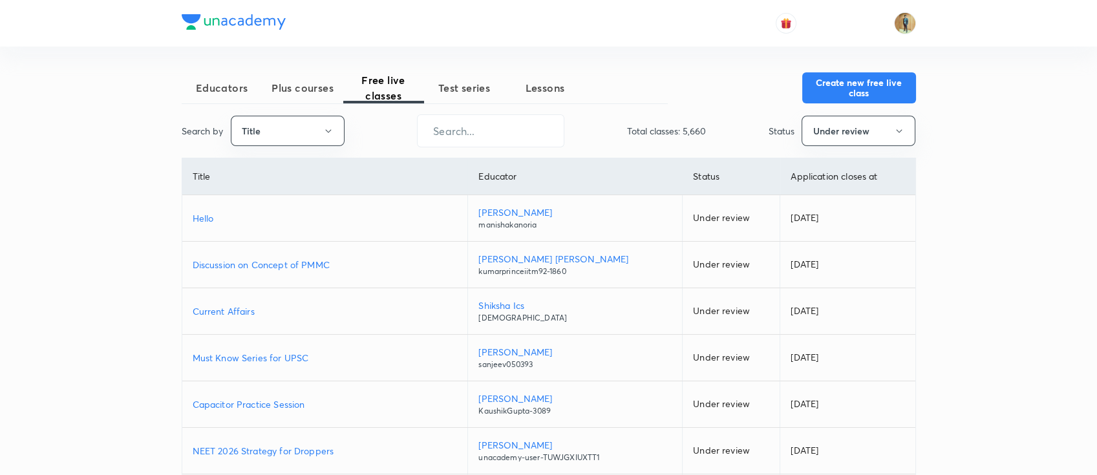
click at [1079, 199] on div "Educators Plus courses Free live classes Test series Lessons Create new free li…" at bounding box center [548, 363] width 1097 height 726
click at [829, 100] on button "Create new free live class" at bounding box center [859, 86] width 114 height 31
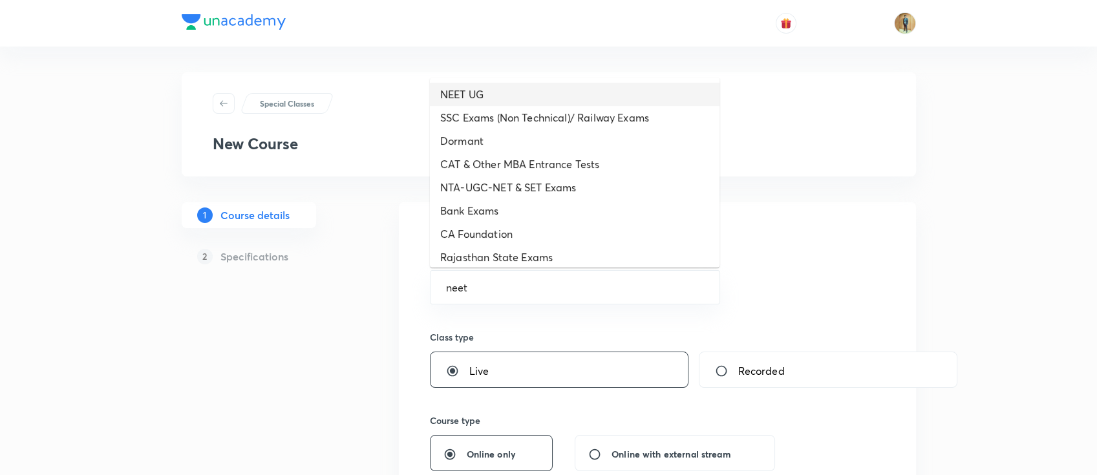
click at [478, 88] on li "NEET UG" at bounding box center [575, 94] width 290 height 23
type input "NEET UG"
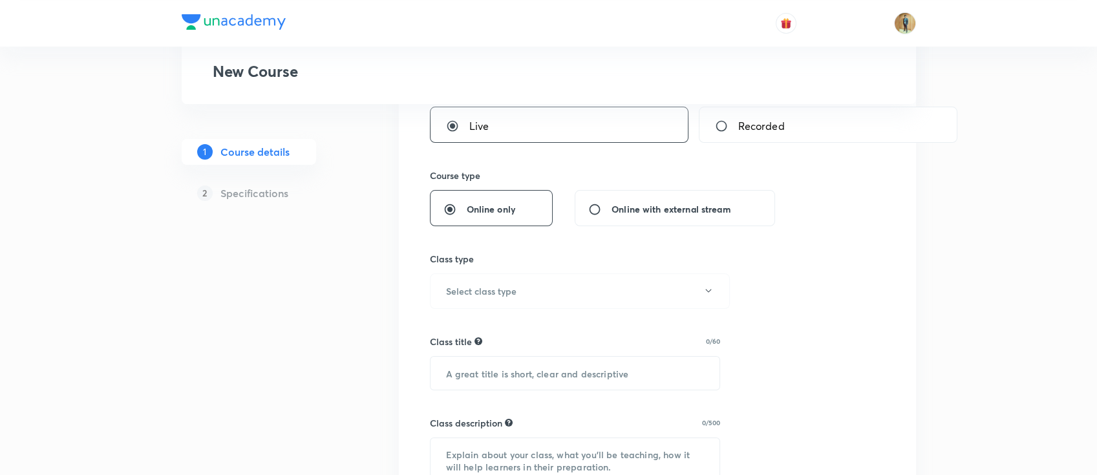
scroll to position [287, 0]
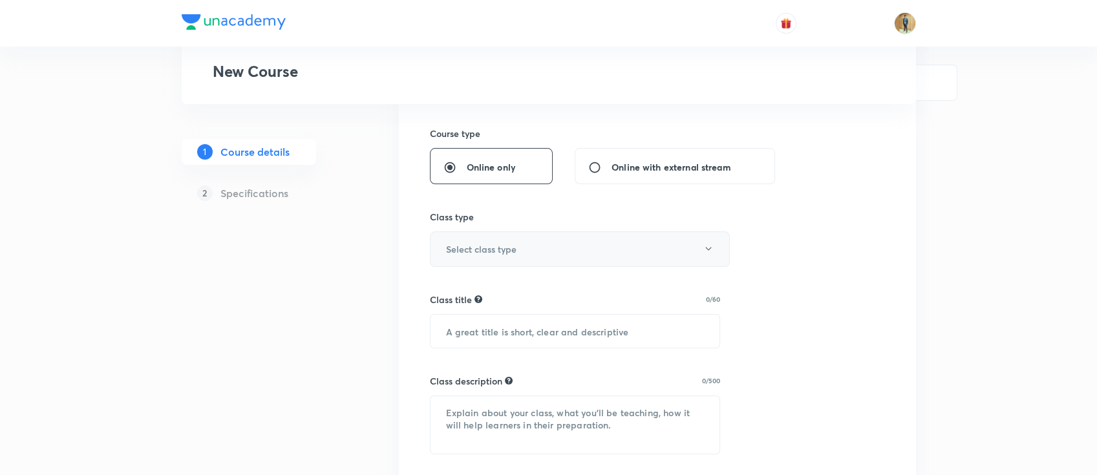
click at [527, 251] on button "Select class type" at bounding box center [580, 249] width 300 height 36
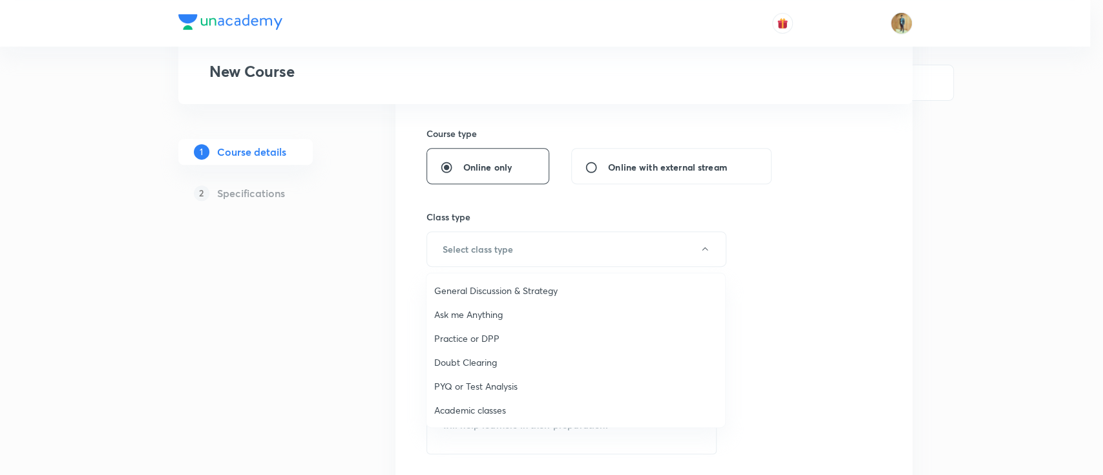
click at [491, 419] on li "Academic classes" at bounding box center [576, 410] width 299 height 24
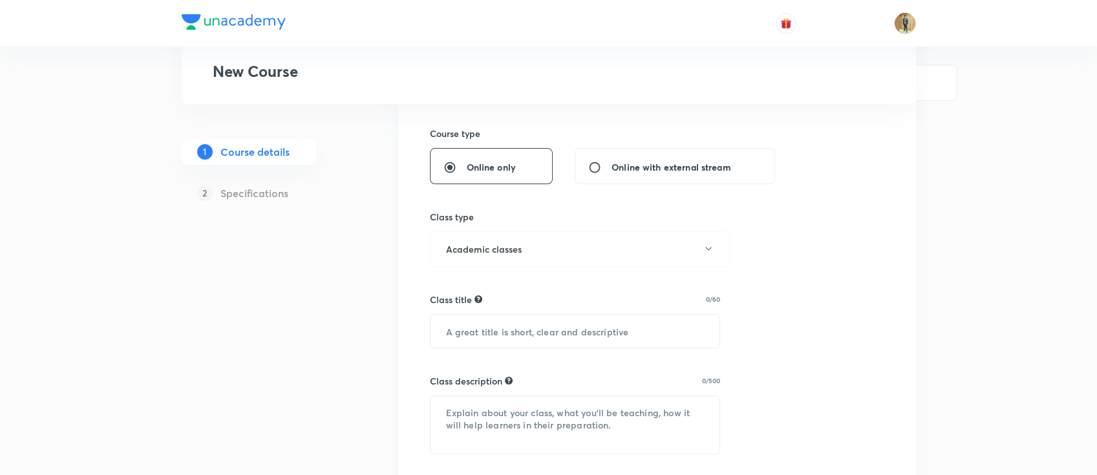
scroll to position [460, 0]
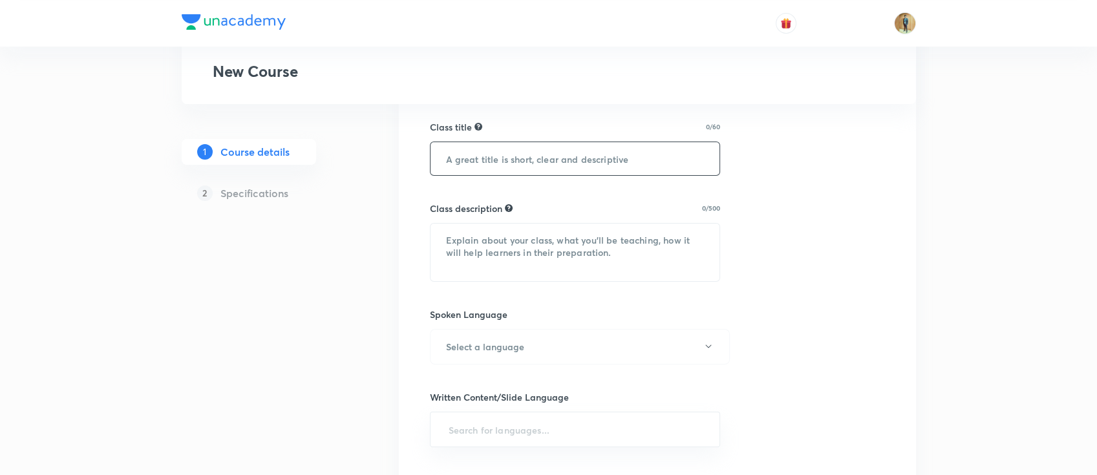
click at [546, 158] on input "text" at bounding box center [575, 158] width 290 height 33
paste input "Motion in 1 D (સુરેખપથ પર ગતિ)"
type input "Motion in 1 D (સુરેખપથ પર ગતિ)"
click at [543, 244] on textarea at bounding box center [575, 253] width 290 height 58
click at [564, 273] on textarea "To enrich screen reader interactions, please activate Accessibility in Grammarl…" at bounding box center [575, 253] width 290 height 58
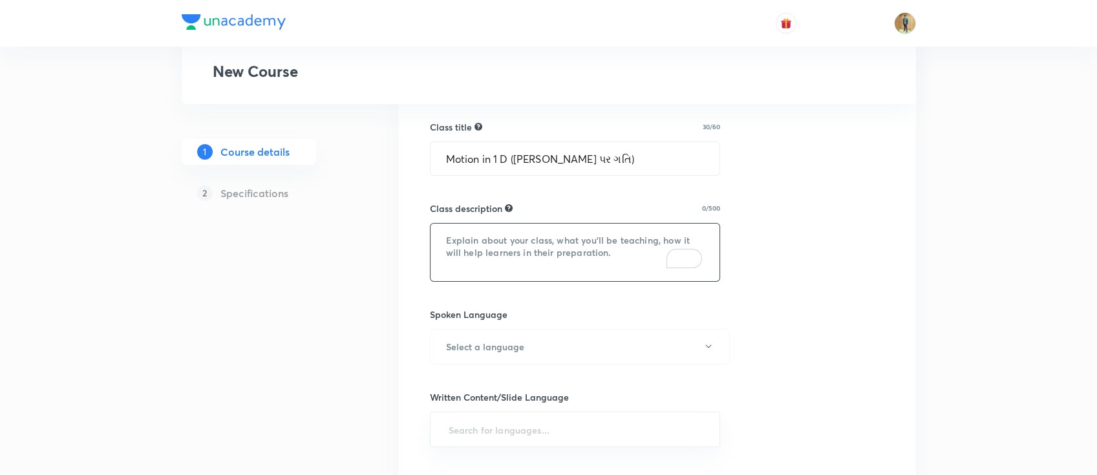
paste textarea "In this course, MS SIR will provide in-depth knowledge of Physics. The course w…"
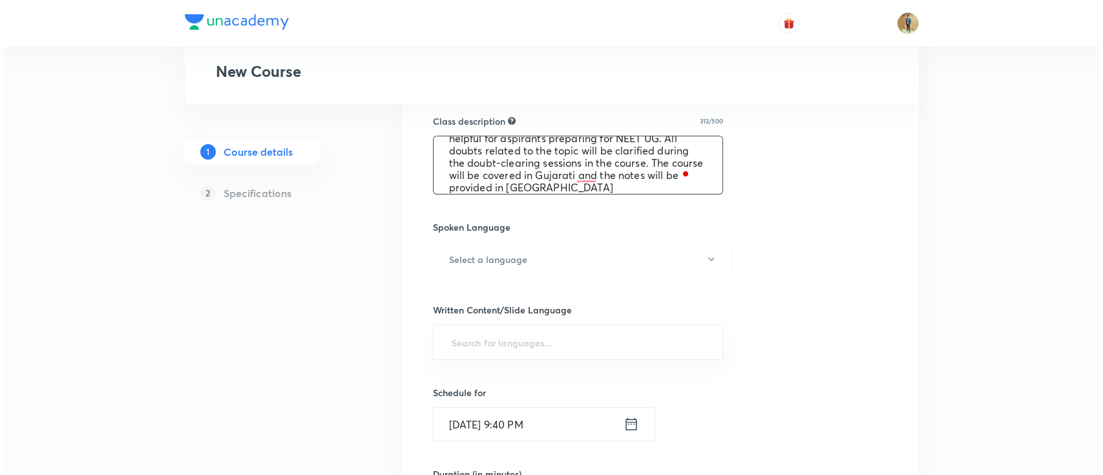
scroll to position [631, 0]
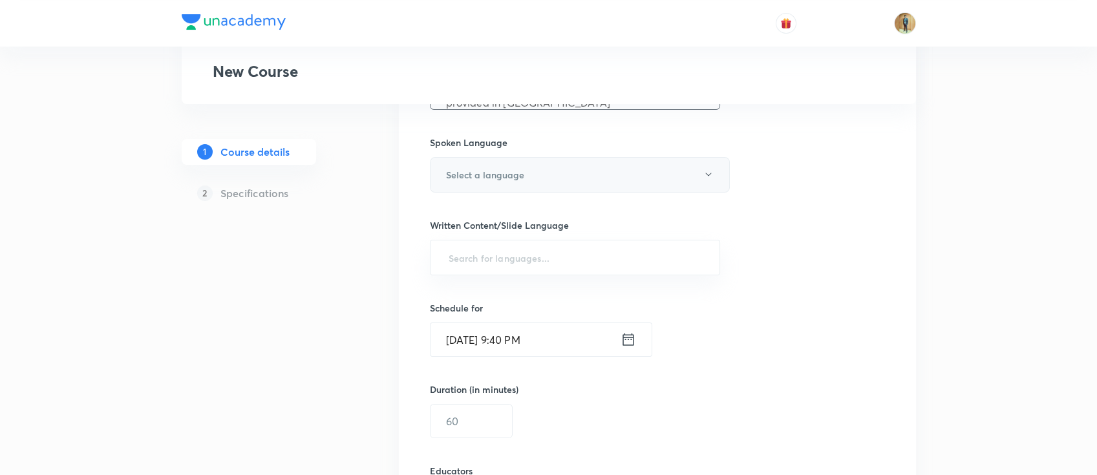
type textarea "In this course, MS SIR will provide in-depth knowledge of Physics. The course w…"
click at [546, 183] on button "Select a language" at bounding box center [580, 175] width 300 height 36
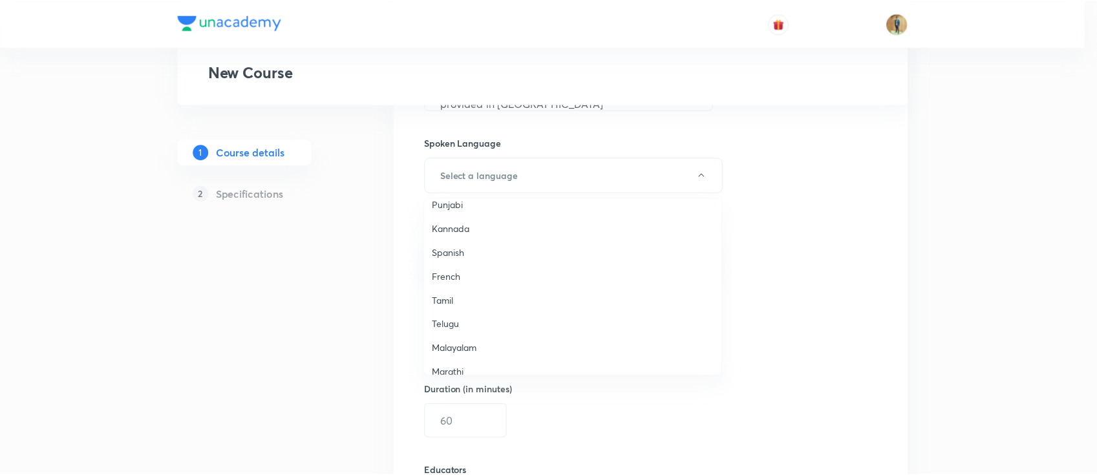
scroll to position [114, 0]
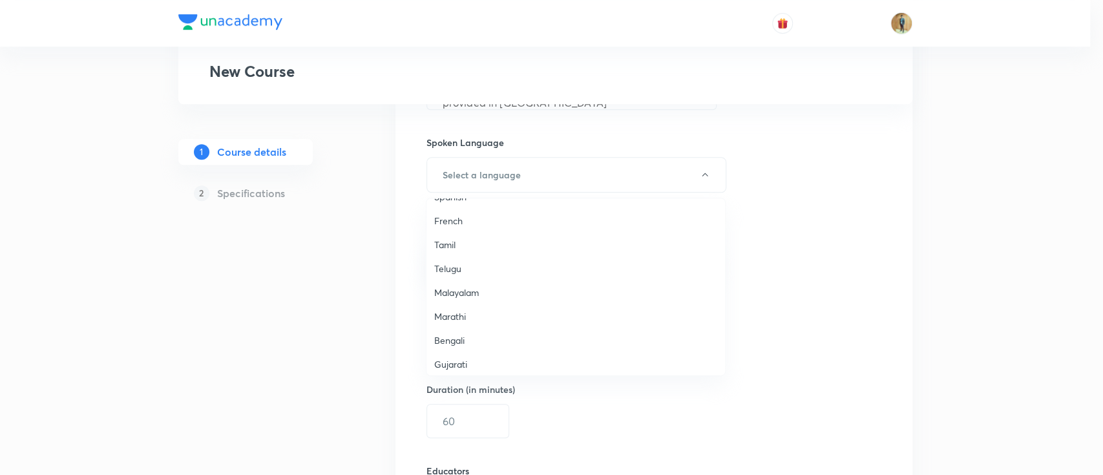
click at [487, 370] on li "Gujarati" at bounding box center [576, 364] width 299 height 24
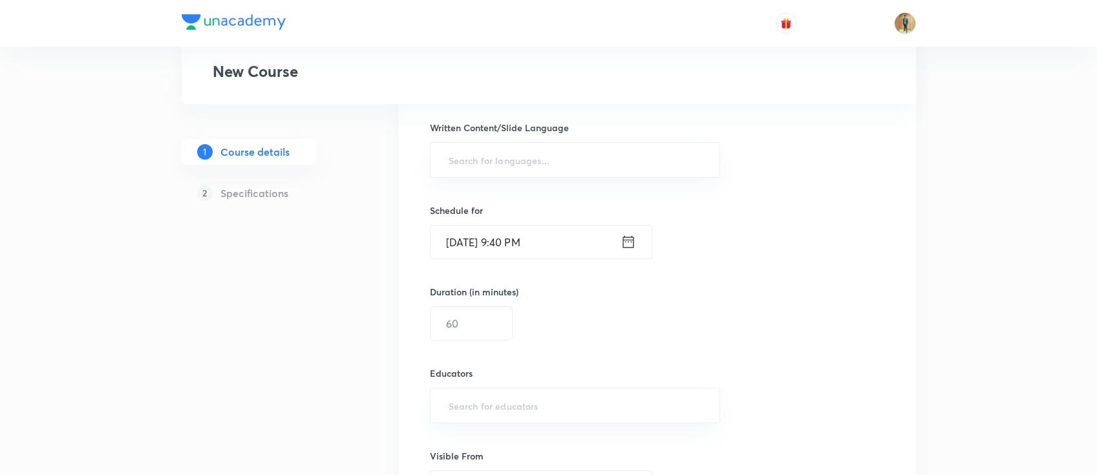
scroll to position [689, 0]
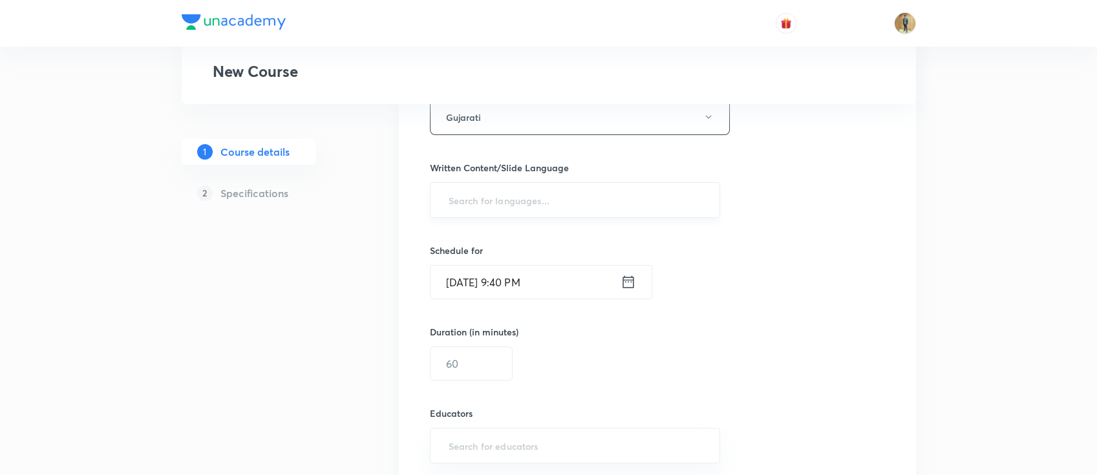
click at [561, 198] on input "text" at bounding box center [575, 200] width 259 height 24
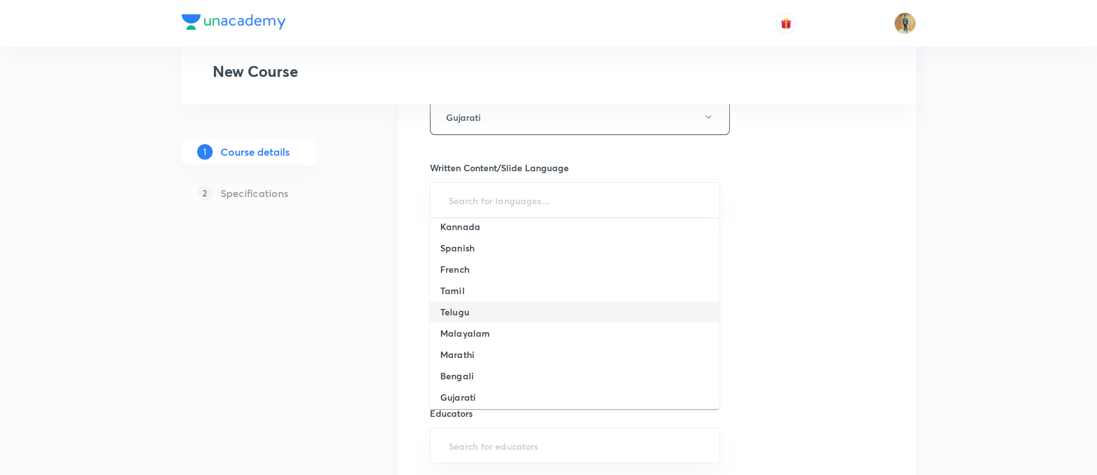
scroll to position [114, 0]
click at [547, 356] on li "Gujarati" at bounding box center [575, 354] width 290 height 21
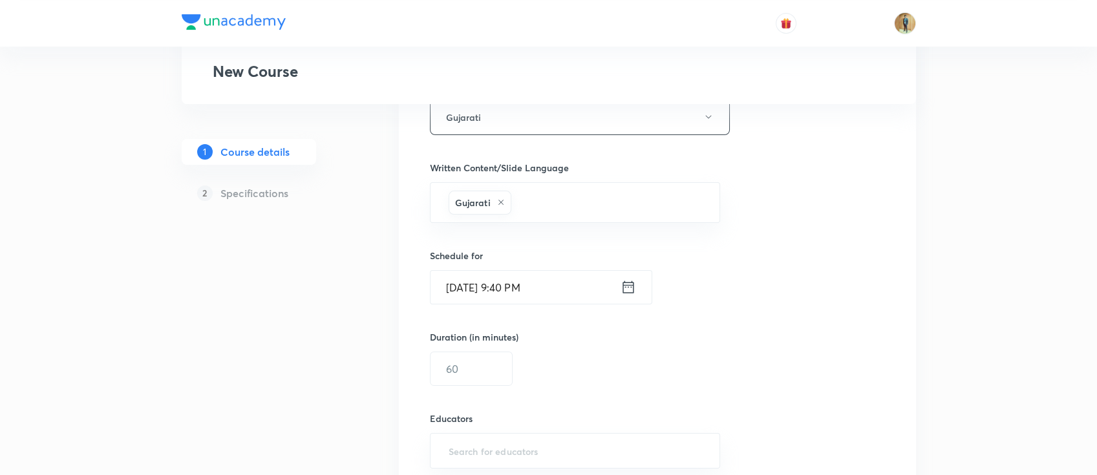
click at [604, 292] on input "Sep 1, 2025, 9:40 PM" at bounding box center [525, 287] width 190 height 33
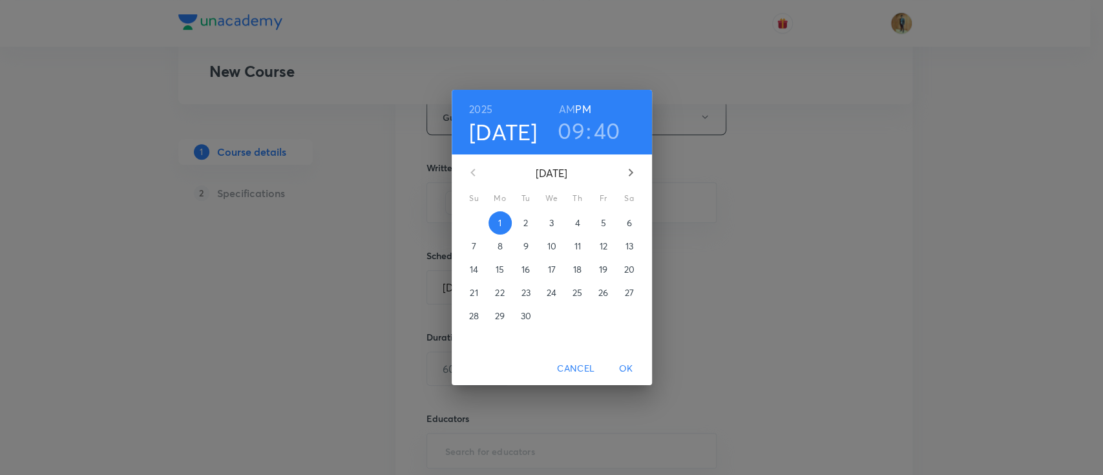
click at [525, 226] on p "2" at bounding box center [526, 223] width 5 height 13
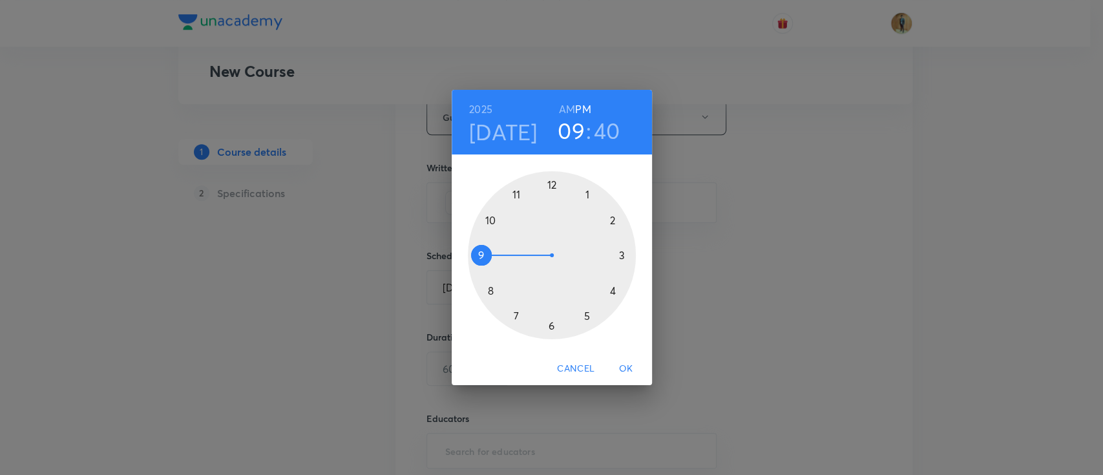
click at [566, 108] on h6 "AM" at bounding box center [567, 109] width 16 height 18
drag, startPoint x: 476, startPoint y: 256, endPoint x: 485, endPoint y: 259, distance: 8.8
click at [485, 259] on div at bounding box center [552, 255] width 168 height 168
drag, startPoint x: 488, startPoint y: 288, endPoint x: 551, endPoint y: 191, distance: 116.0
click at [551, 191] on div at bounding box center [552, 255] width 168 height 168
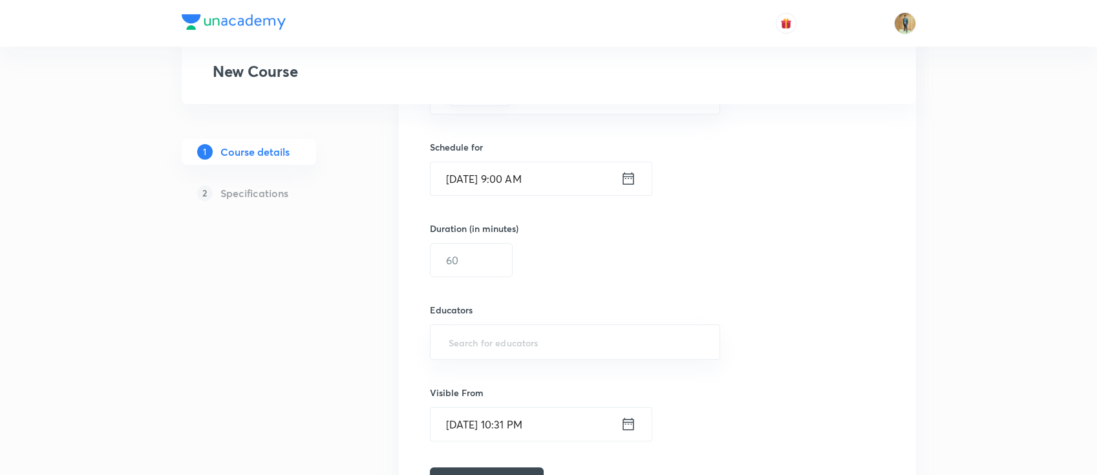
scroll to position [804, 0]
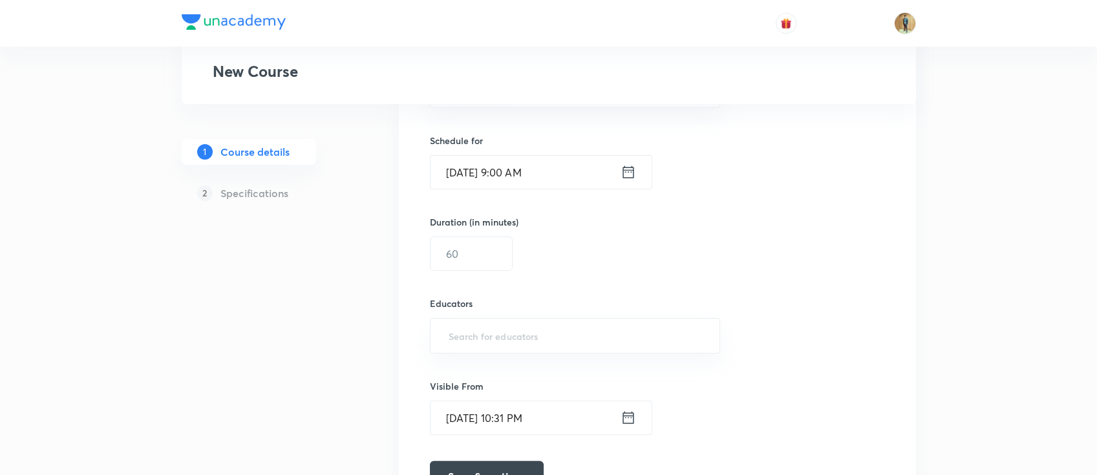
click at [528, 176] on input "Sep 2, 2025, 9:00 AM" at bounding box center [525, 172] width 190 height 33
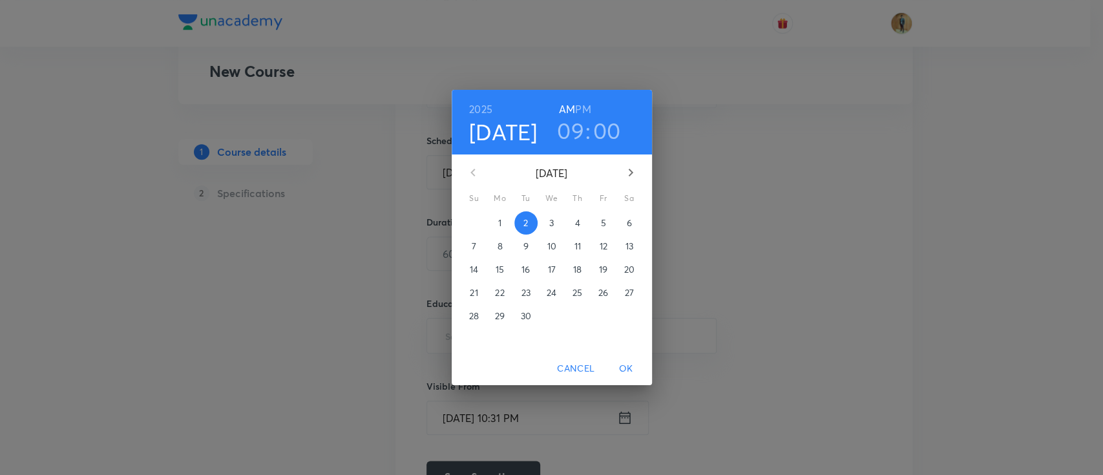
click at [673, 256] on div "2025 Sep 2 09 : 00 AM PM September 2025 Su Mo Tu We Th Fr Sa 31 1 2 3 4 5 6 7 8…" at bounding box center [551, 237] width 1103 height 475
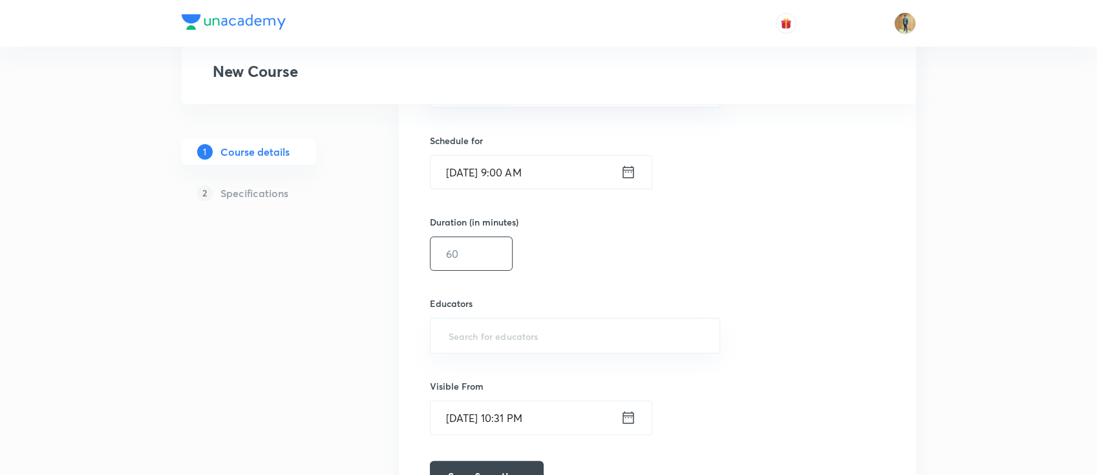
click at [485, 250] on input "text" at bounding box center [470, 253] width 81 height 33
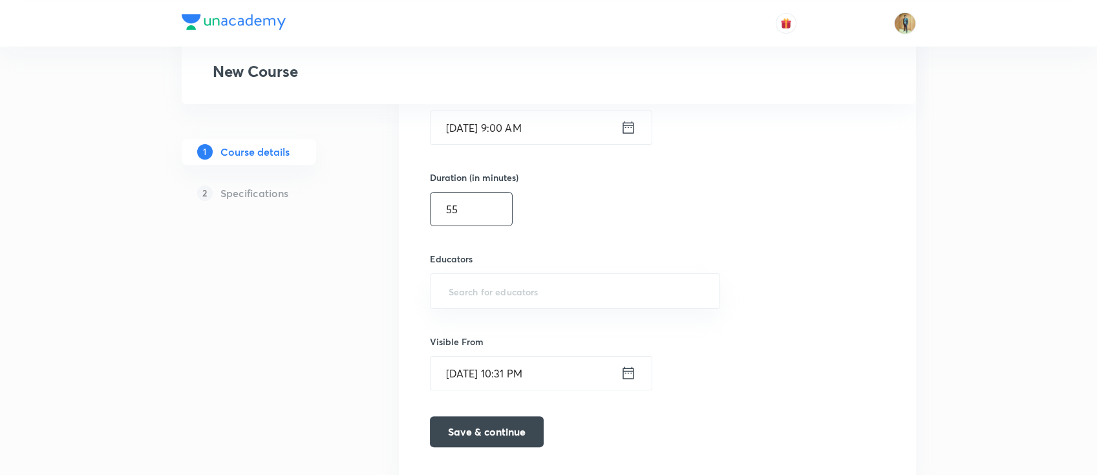
scroll to position [891, 0]
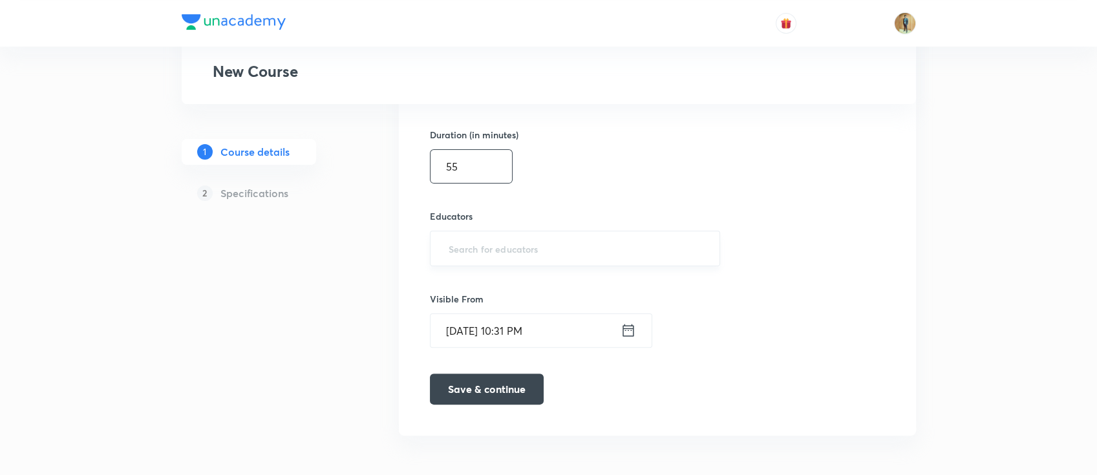
type input "55"
click at [497, 251] on input "text" at bounding box center [575, 249] width 259 height 24
paste input "cskgzhfzfjoo"
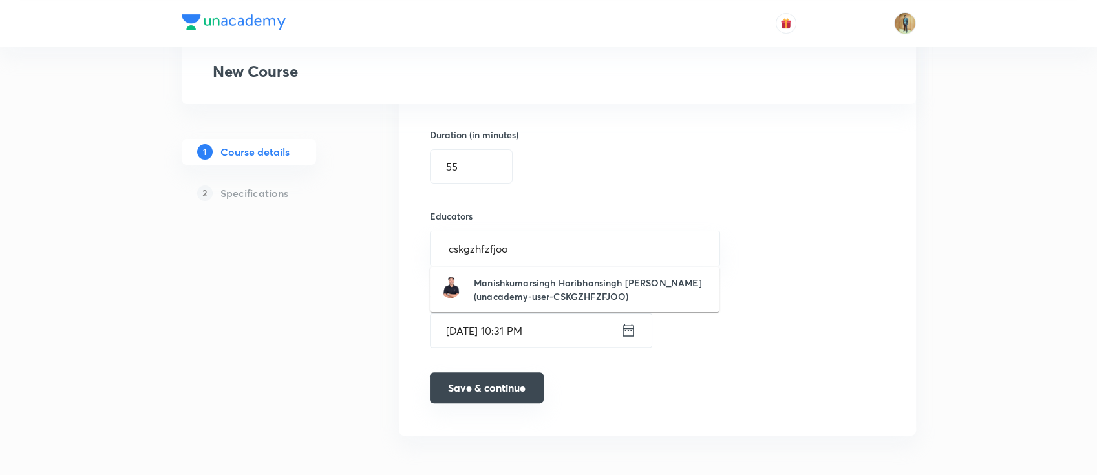
type input "cskgzhfzfjoo"
click at [501, 383] on button "Save & continue" at bounding box center [487, 387] width 114 height 31
click at [505, 249] on input "text" at bounding box center [575, 249] width 259 height 24
click at [492, 284] on h6 "Manishkumarsingh Haribhansingh Shakya(unacademy-user-CSKGZHFZFJOO)" at bounding box center [591, 289] width 235 height 27
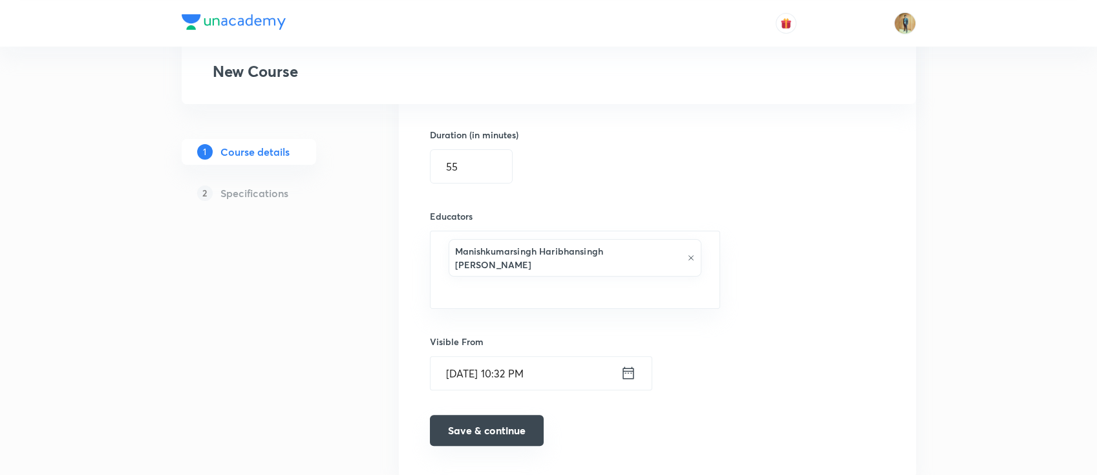
click at [490, 415] on button "Save & continue" at bounding box center [487, 430] width 114 height 31
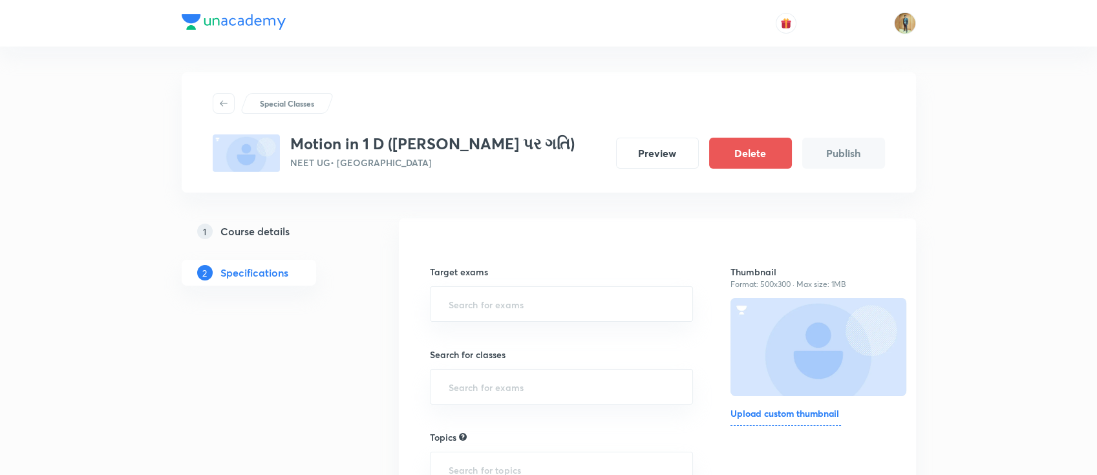
click at [788, 417] on h6 "Upload custom thumbnail" at bounding box center [785, 416] width 111 height 19
click at [0, 0] on input "Upload custom thumbnail" at bounding box center [0, 0] width 0 height 0
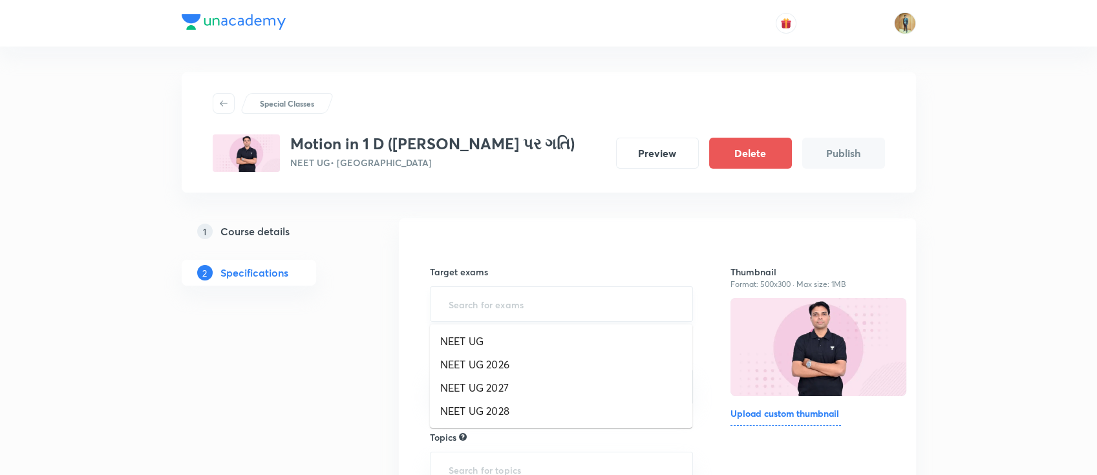
click at [536, 306] on input "text" at bounding box center [561, 304] width 231 height 24
click at [507, 343] on li "NEET UG" at bounding box center [561, 341] width 262 height 23
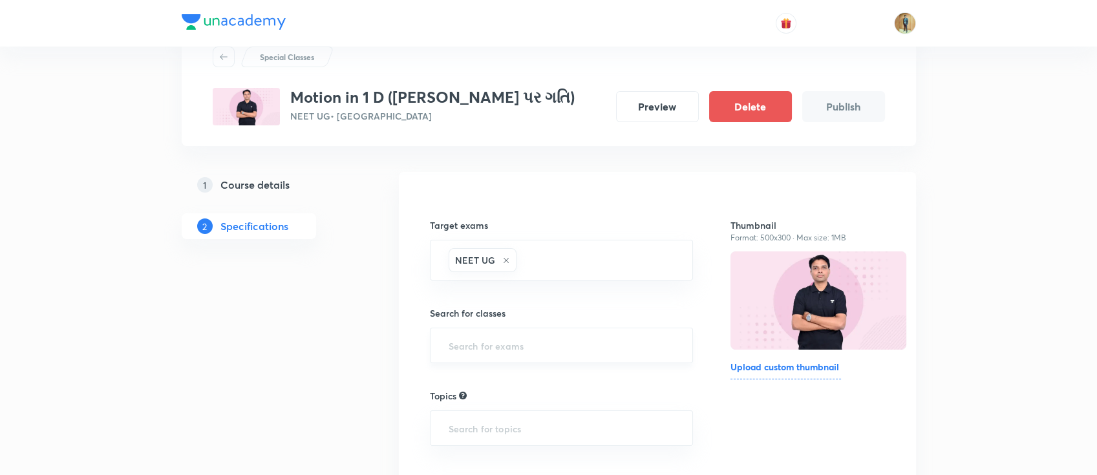
scroll to position [114, 0]
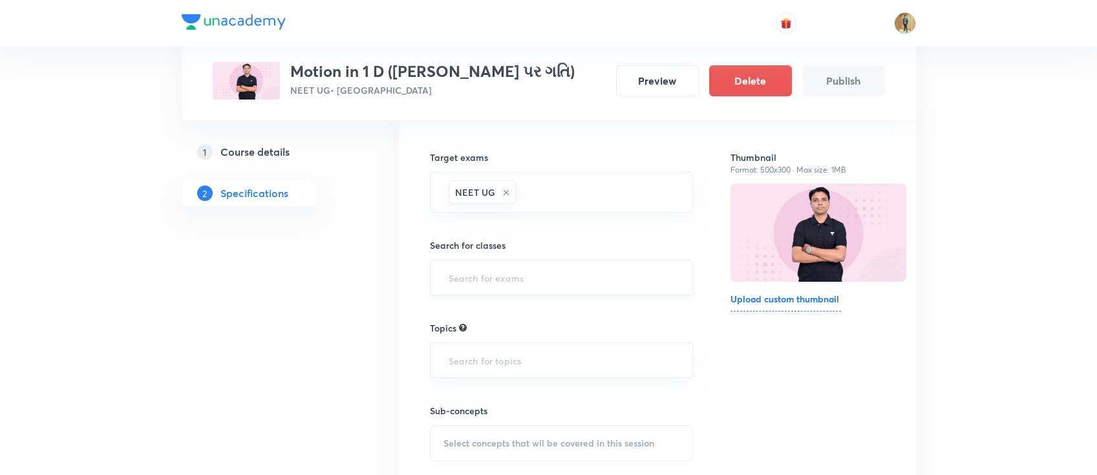
click at [535, 271] on input "text" at bounding box center [561, 278] width 231 height 24
click at [520, 319] on li "Class 11" at bounding box center [561, 313] width 262 height 23
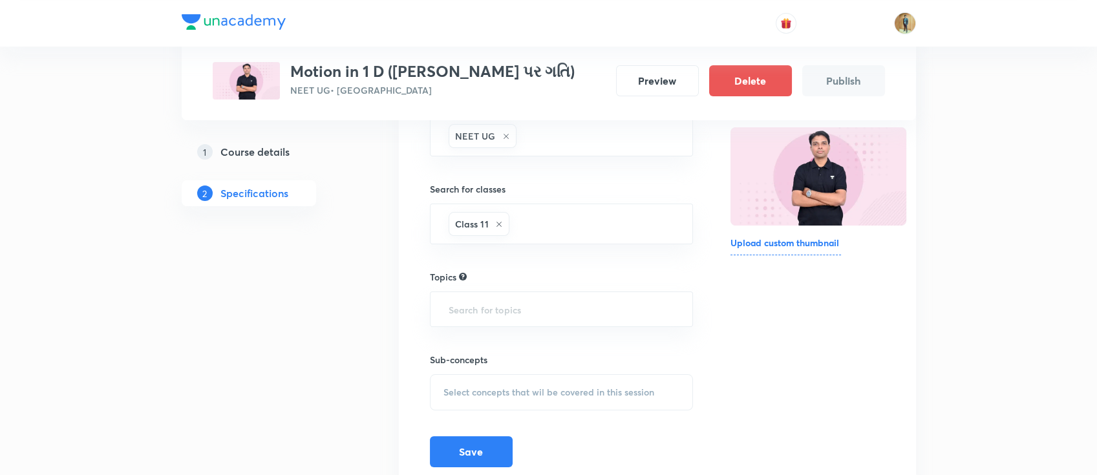
scroll to position [224, 0]
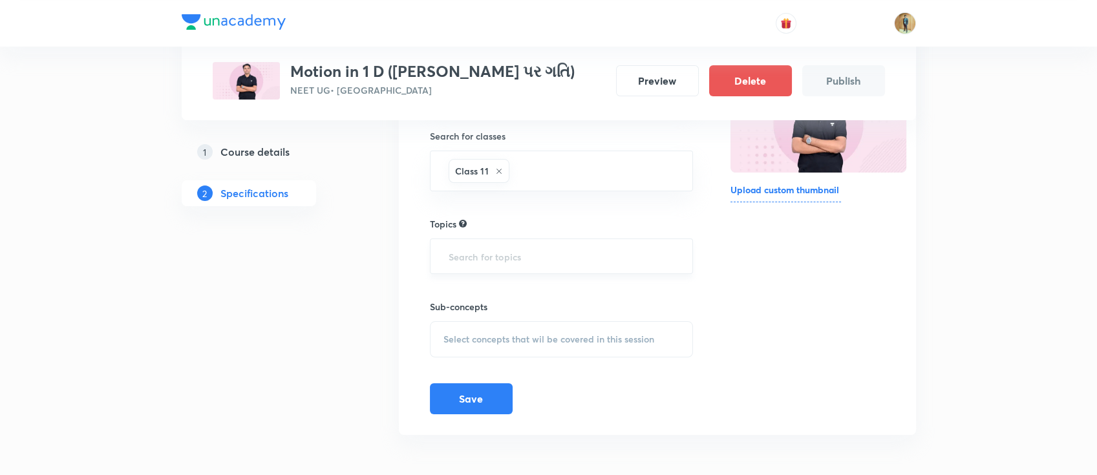
click at [531, 261] on input "text" at bounding box center [561, 256] width 231 height 24
paste input "In this course, MS SIR will provide in-depth knowledge of Physics. The course w…"
type input "In this course, MS SIR will provide in-depth knowledge of Physics. The course w…"
type input "physics"
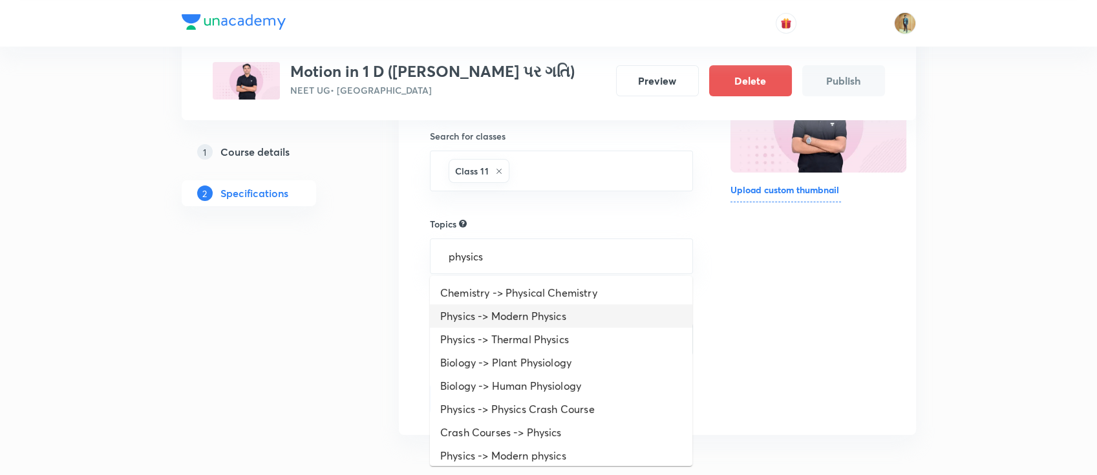
click at [507, 310] on li "Physics -> Modern Physics" at bounding box center [561, 315] width 262 height 23
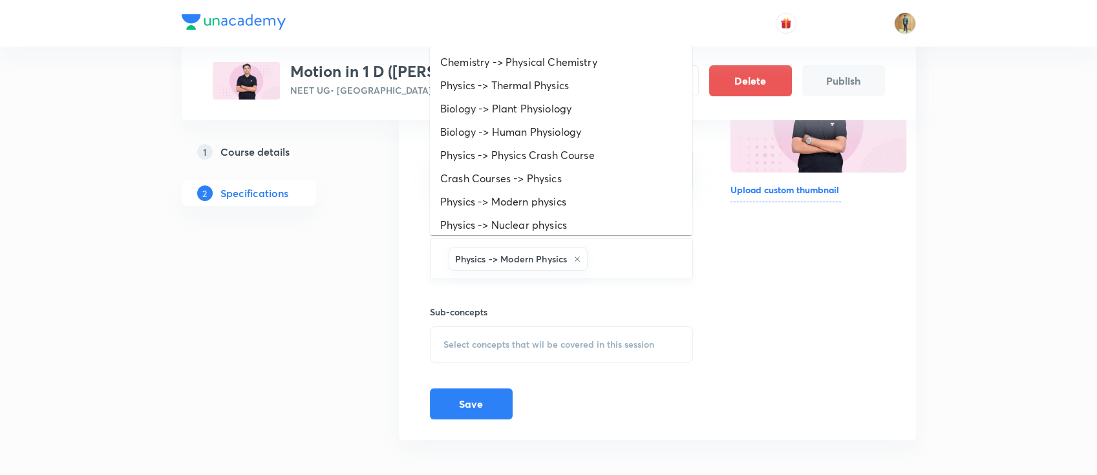
click at [662, 266] on input "text" at bounding box center [633, 259] width 87 height 24
click at [603, 219] on li "Physics -> Physics" at bounding box center [561, 224] width 262 height 23
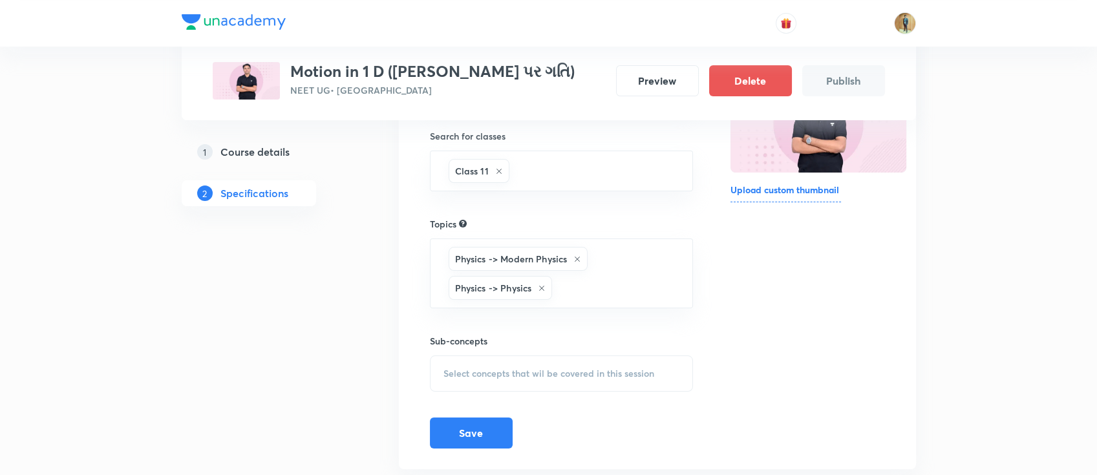
click at [553, 374] on span "Select concepts that wil be covered in this session" at bounding box center [548, 373] width 211 height 10
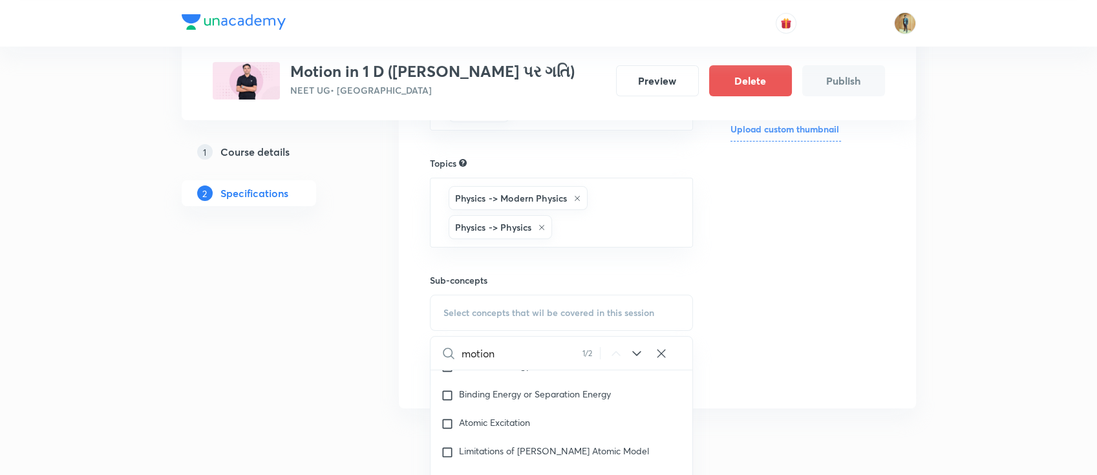
scroll to position [396, 0]
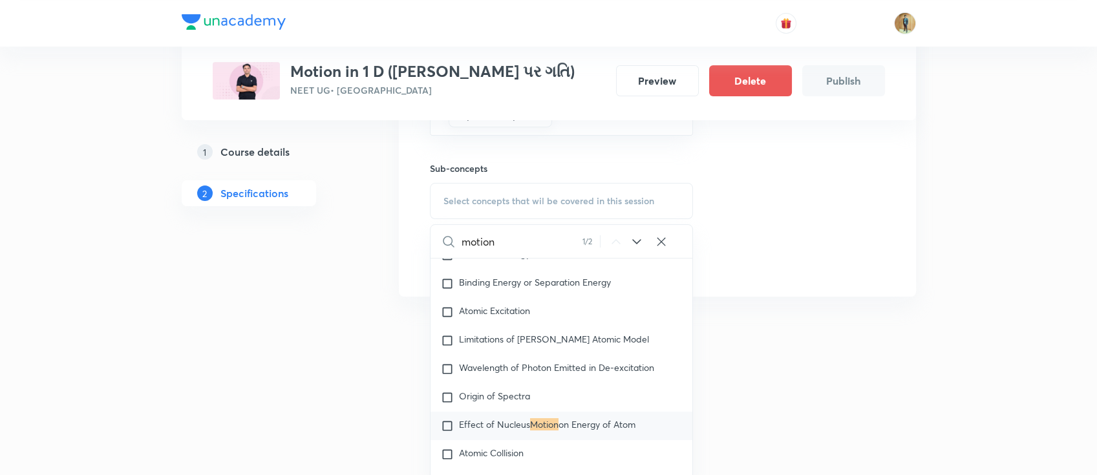
type input "motion"
click at [564, 423] on span "on Energy of Atom" at bounding box center [596, 424] width 77 height 12
checkbox input "true"
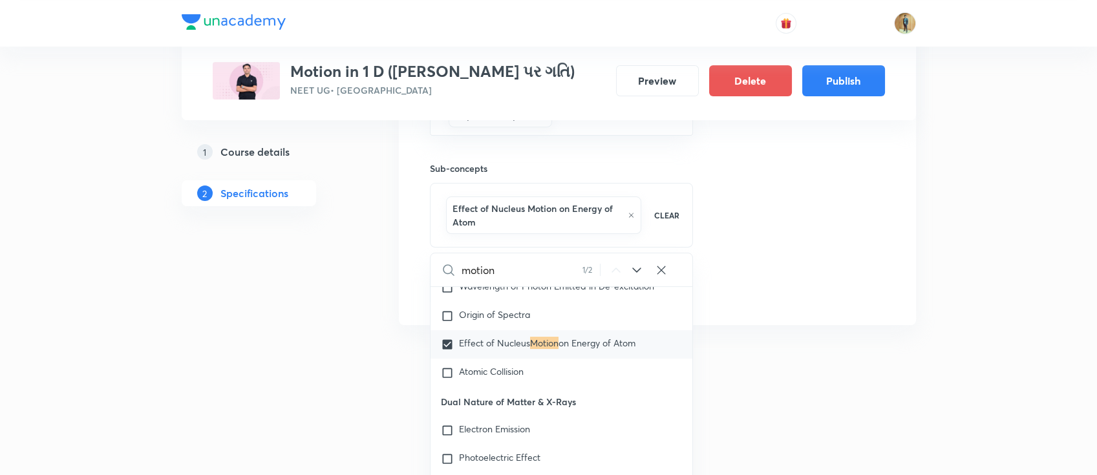
scroll to position [504, 0]
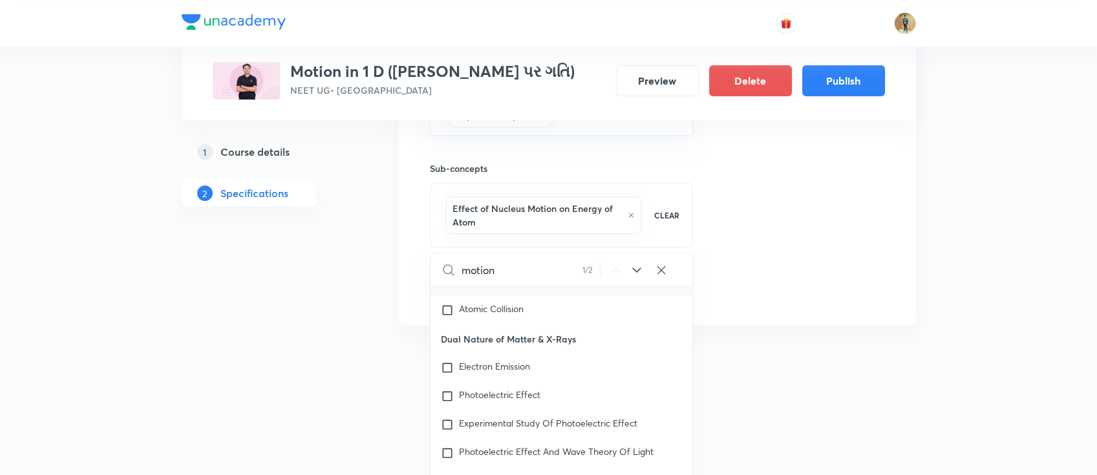
click at [798, 284] on div "Thumbnail Format: 500x300 · Max size: 1MB Upload custom thumbnail" at bounding box center [807, 73] width 154 height 461
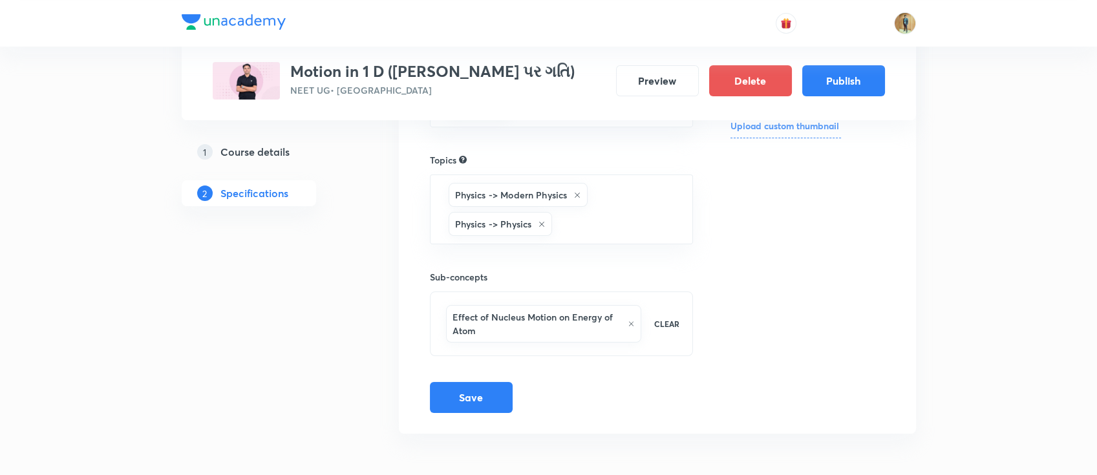
scroll to position [286, 0]
click at [472, 394] on button "Save" at bounding box center [471, 398] width 83 height 31
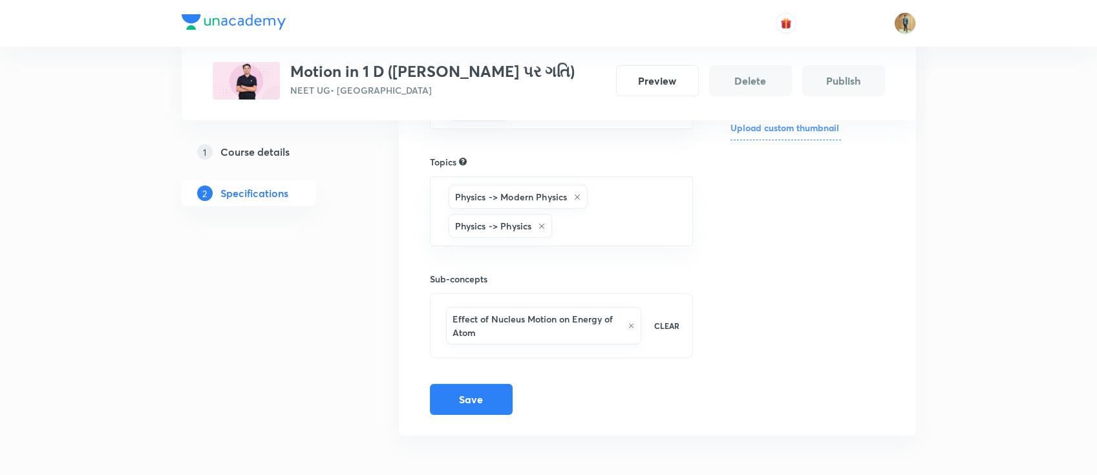
scroll to position [281, 0]
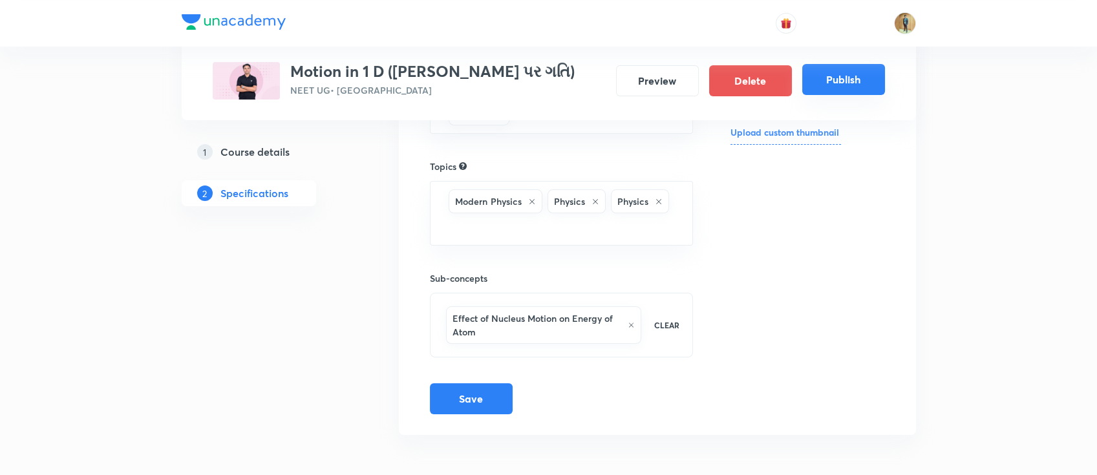
click at [823, 90] on button "Publish" at bounding box center [843, 79] width 83 height 31
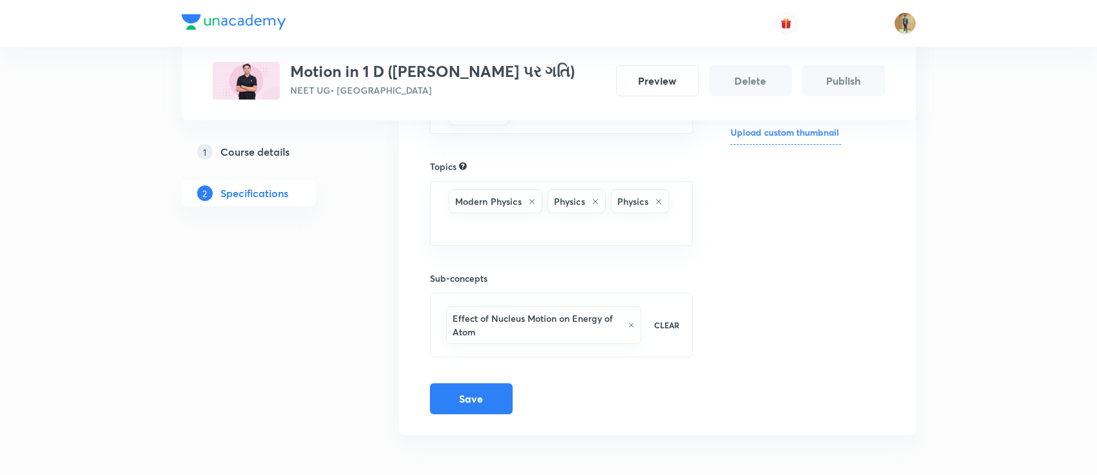
click at [716, 105] on div "Special Classes Motion in 1 D (સુરેખપથ પર ગતિ) NEET UG • Gujarati Preview Delet…" at bounding box center [549, 60] width 734 height 120
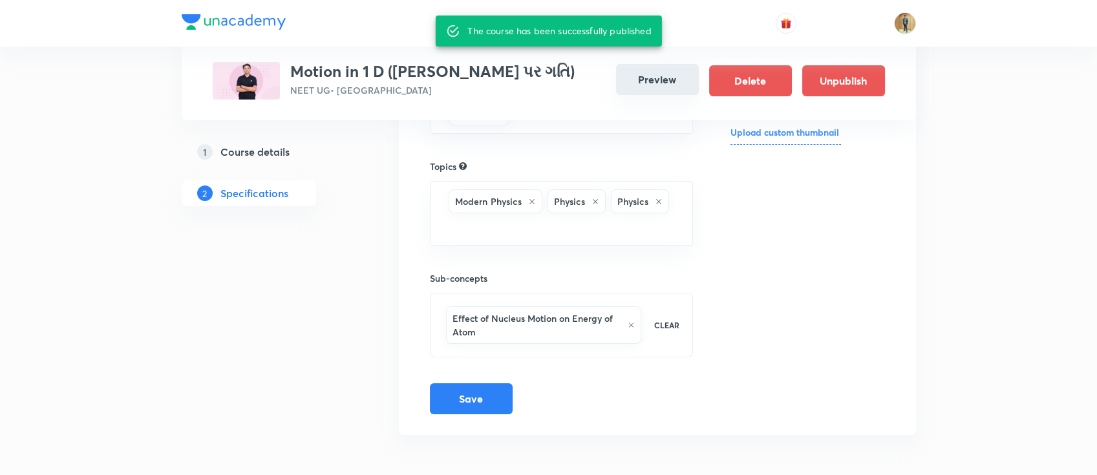
click at [666, 80] on button "Preview" at bounding box center [657, 79] width 83 height 31
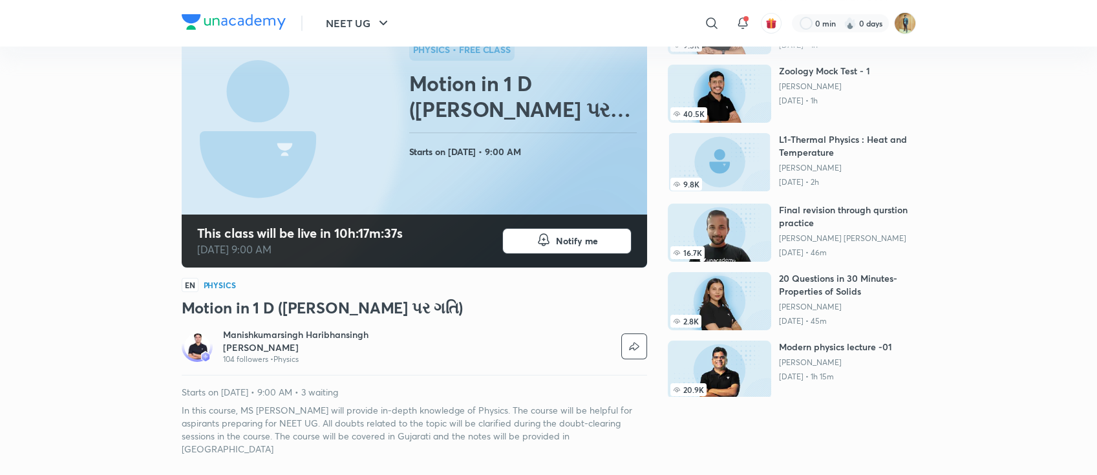
scroll to position [57, 0]
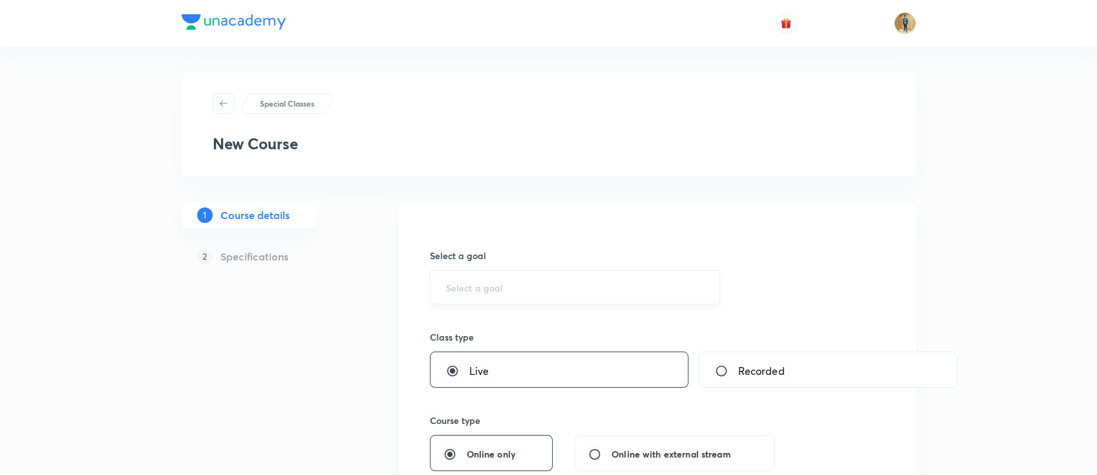
click at [579, 297] on div "​" at bounding box center [575, 287] width 291 height 34
paste input "Biological Classification"
drag, startPoint x: 578, startPoint y: 297, endPoint x: 267, endPoint y: 297, distance: 311.5
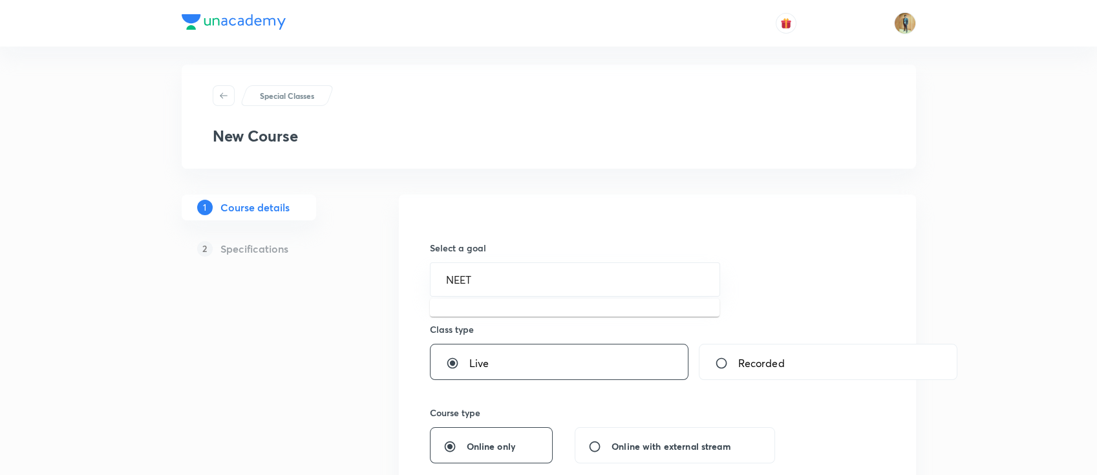
scroll to position [172, 0]
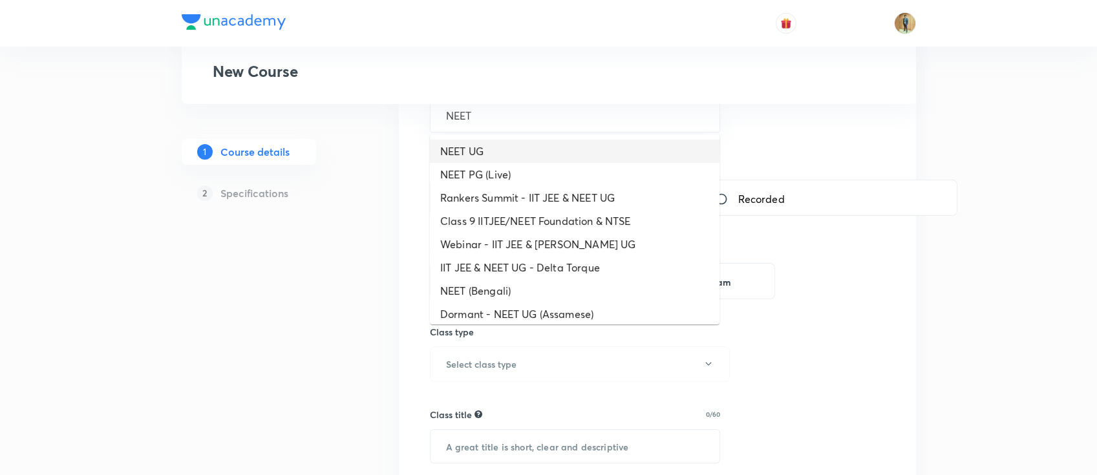
click at [486, 154] on li "NEET UG" at bounding box center [575, 151] width 290 height 23
type input "NEET UG"
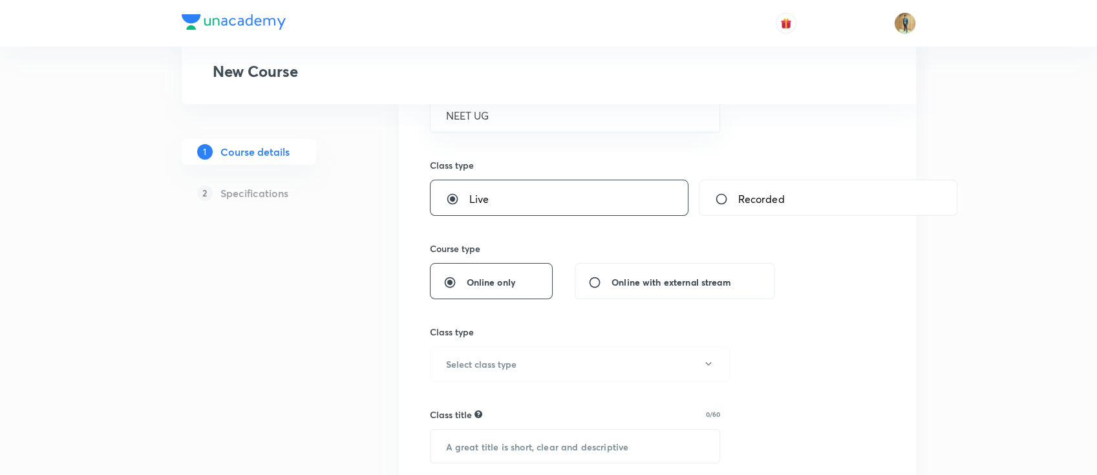
scroll to position [287, 0]
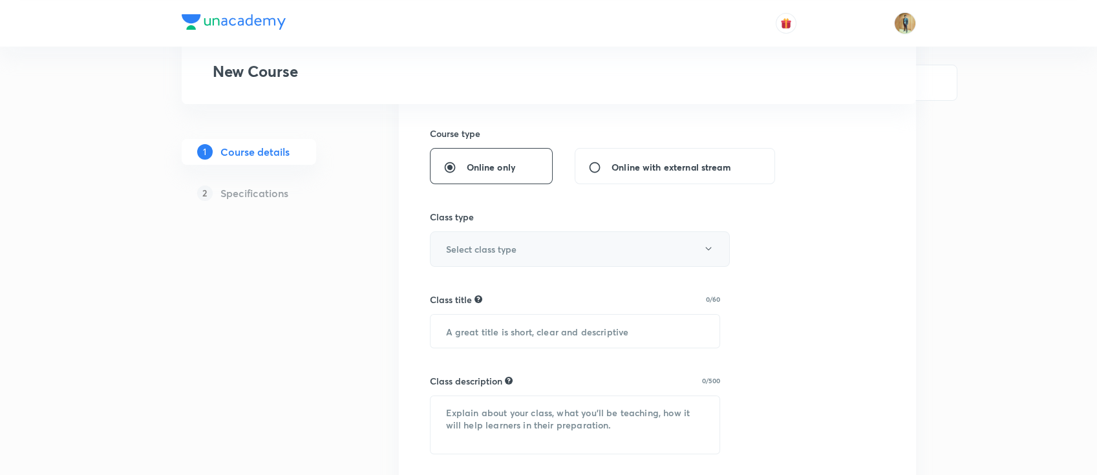
click at [514, 250] on h6 "Select class type" at bounding box center [481, 249] width 70 height 14
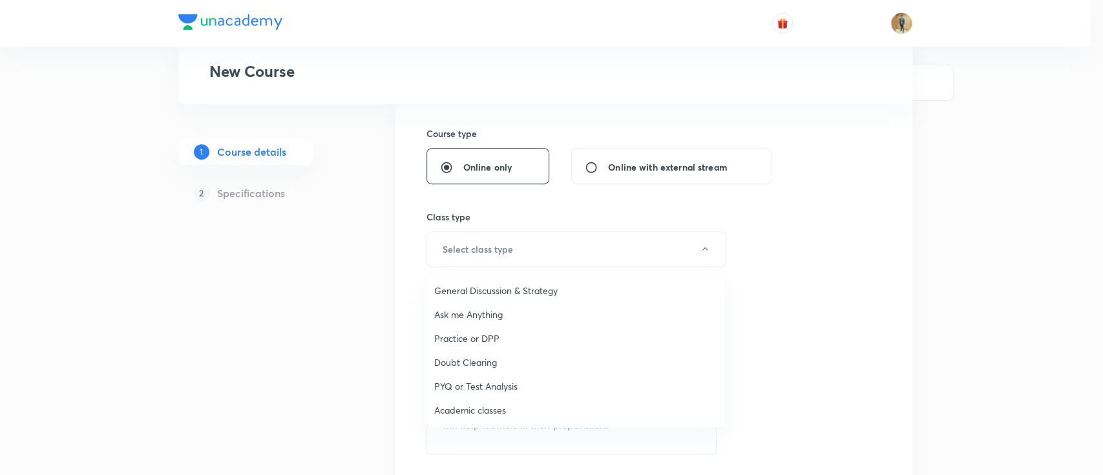
click at [481, 402] on li "Academic classes" at bounding box center [576, 410] width 299 height 24
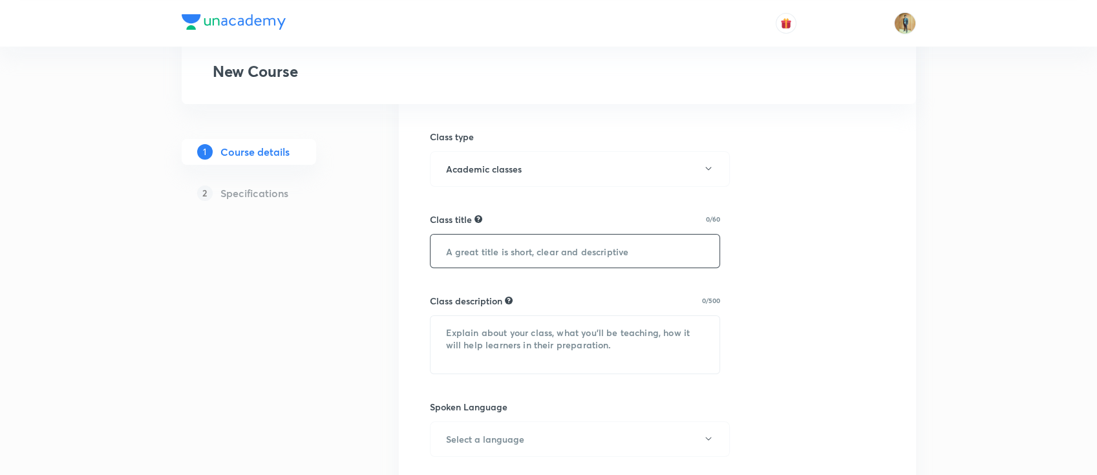
scroll to position [402, 0]
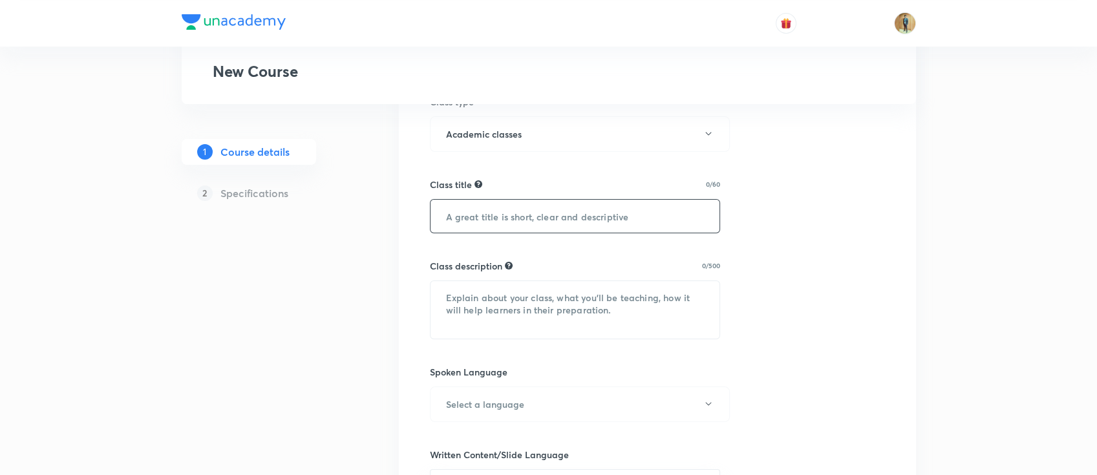
click at [504, 219] on input "text" at bounding box center [575, 216] width 290 height 33
paste input "Biological Classification"
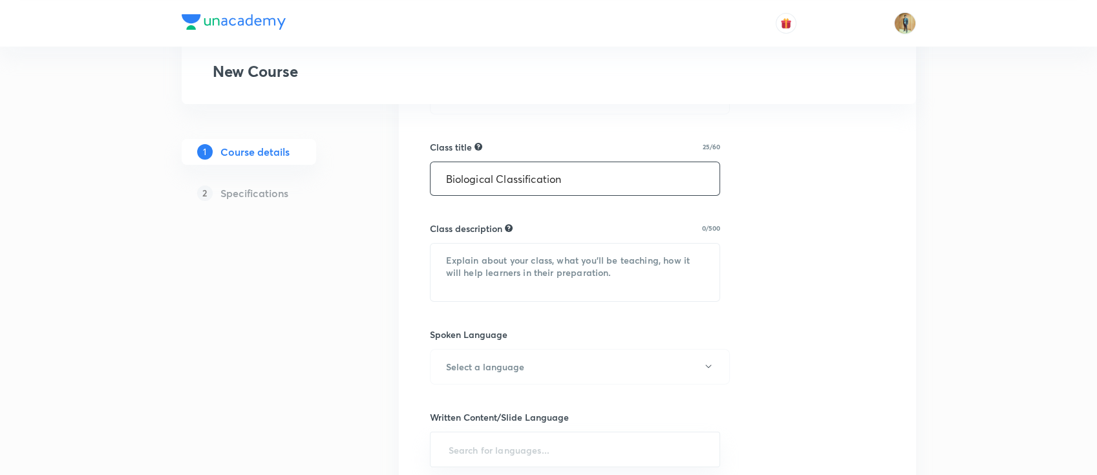
scroll to position [517, 0]
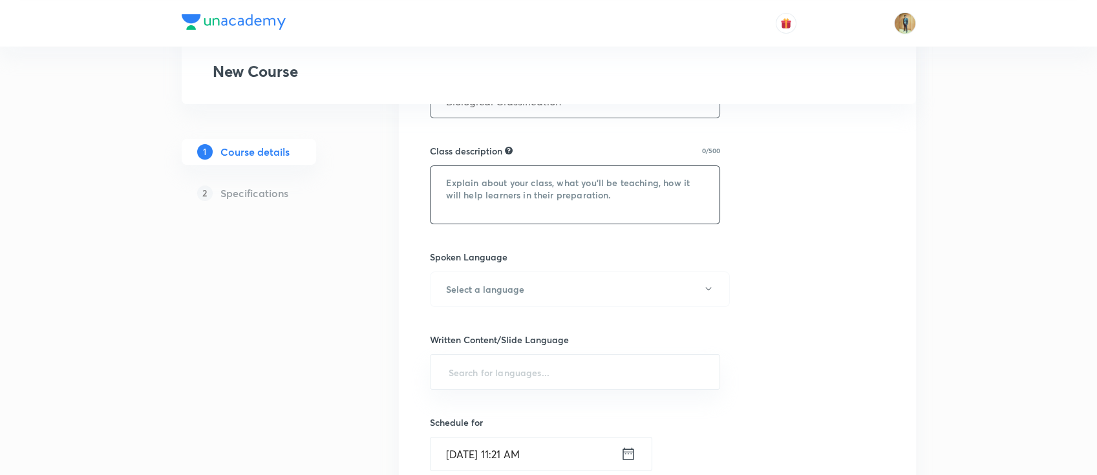
type input "Biological Classification"
click at [532, 200] on textarea at bounding box center [575, 195] width 290 height 58
click at [527, 200] on textarea "To enrich screen reader interactions, please activate Accessibility in Grammarl…" at bounding box center [575, 195] width 290 height 58
paste textarea "In this course, NP SIR will provide in-depth knowledge of BOTANY. The course wi…"
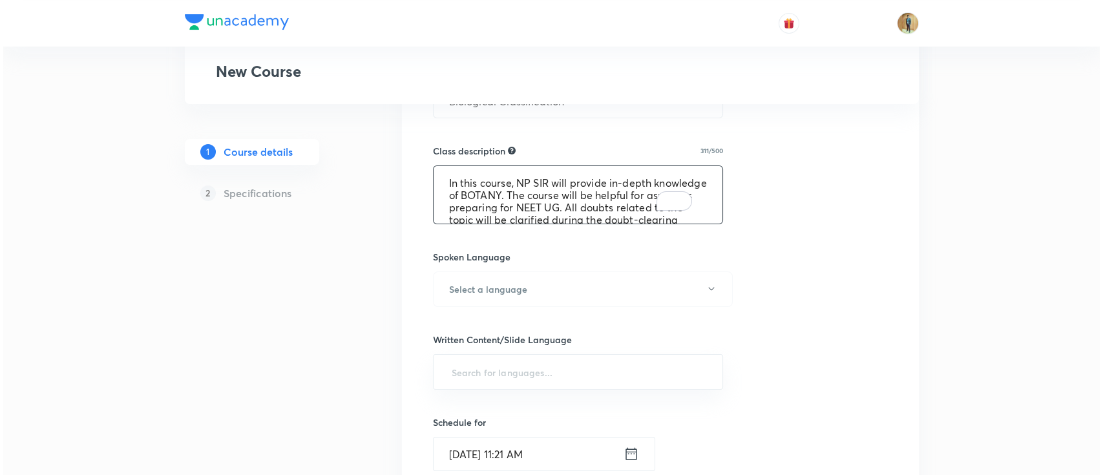
scroll to position [39, 0]
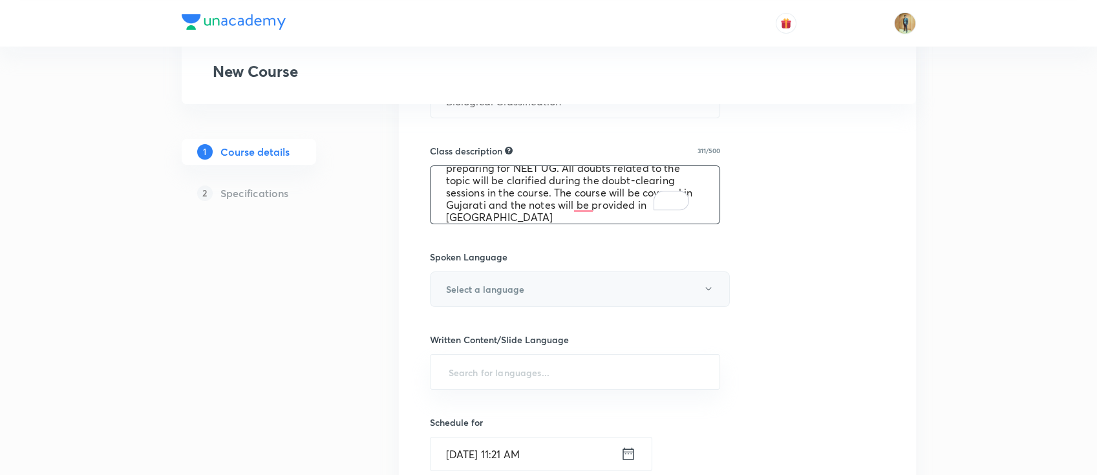
type textarea "In this course, NP SIR will provide in-depth knowledge of BOTANY. The course wi…"
click at [517, 295] on button "Select a language" at bounding box center [580, 289] width 300 height 36
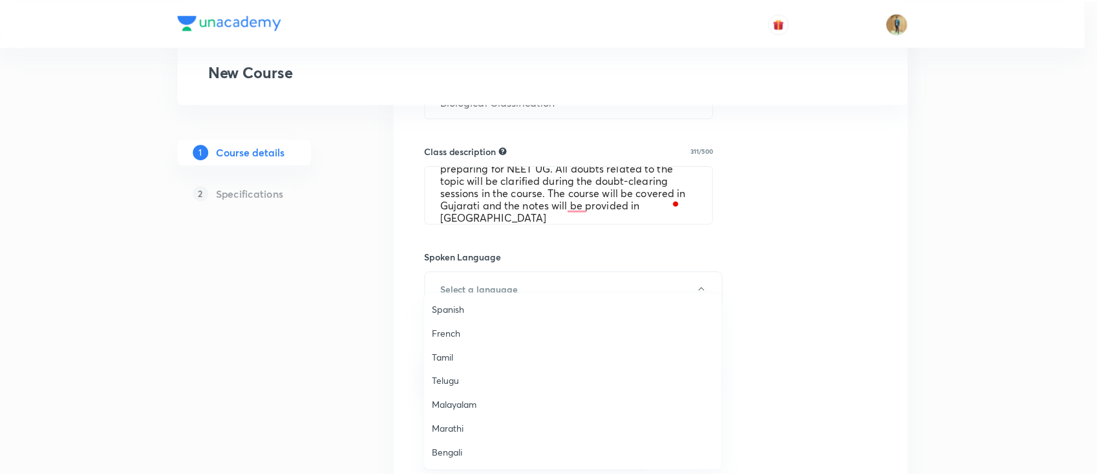
scroll to position [172, 0]
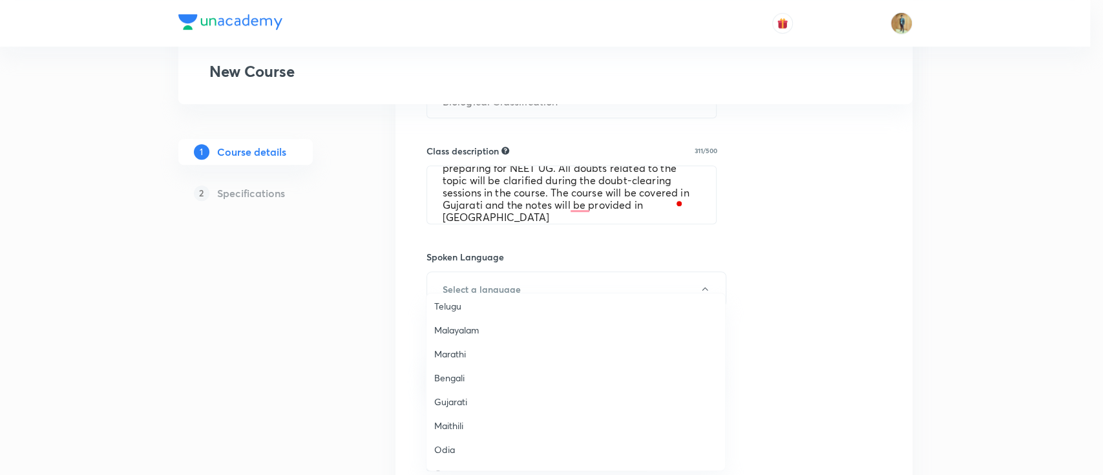
click at [462, 398] on span "Gujarati" at bounding box center [575, 402] width 283 height 14
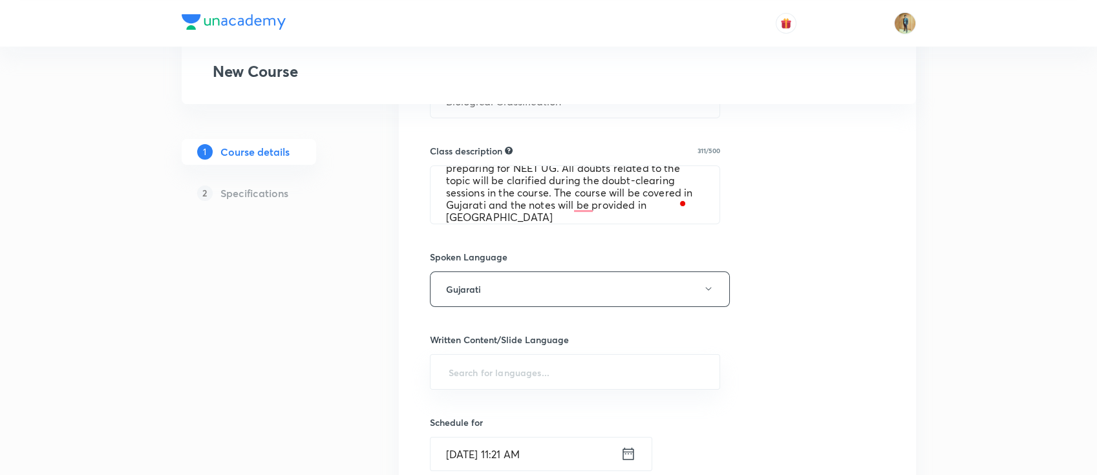
click at [528, 339] on h6 "Written Content/Slide Language" at bounding box center [575, 340] width 291 height 14
click at [529, 358] on div "​" at bounding box center [575, 372] width 291 height 36
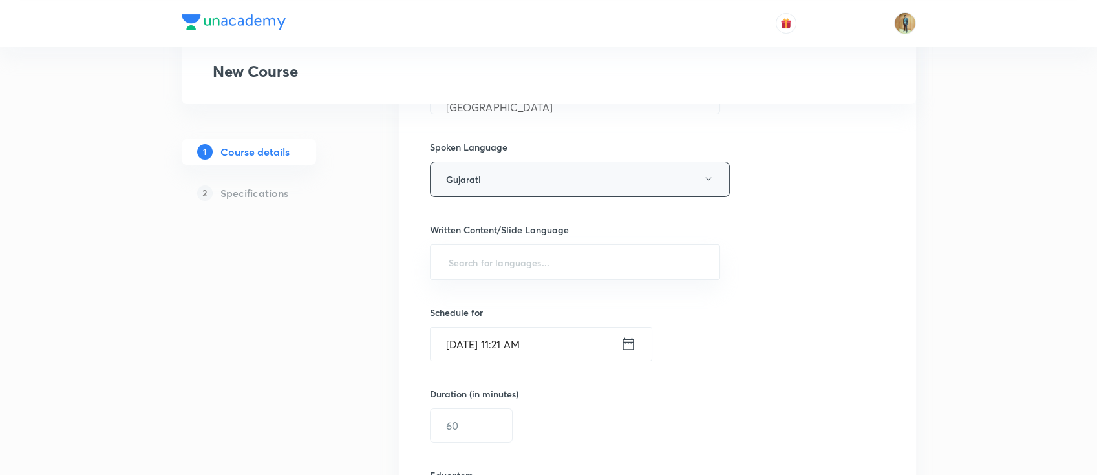
scroll to position [689, 0]
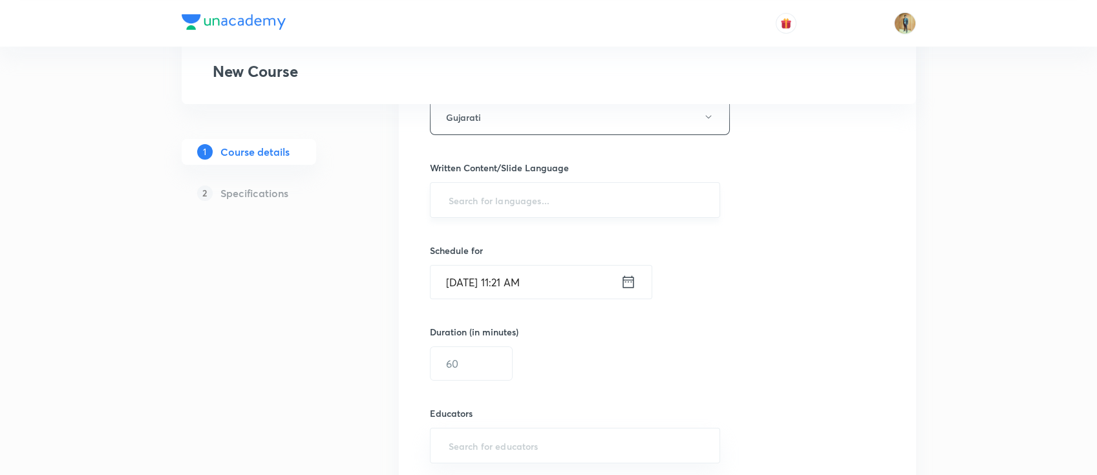
click at [544, 199] on input "text" at bounding box center [575, 200] width 259 height 24
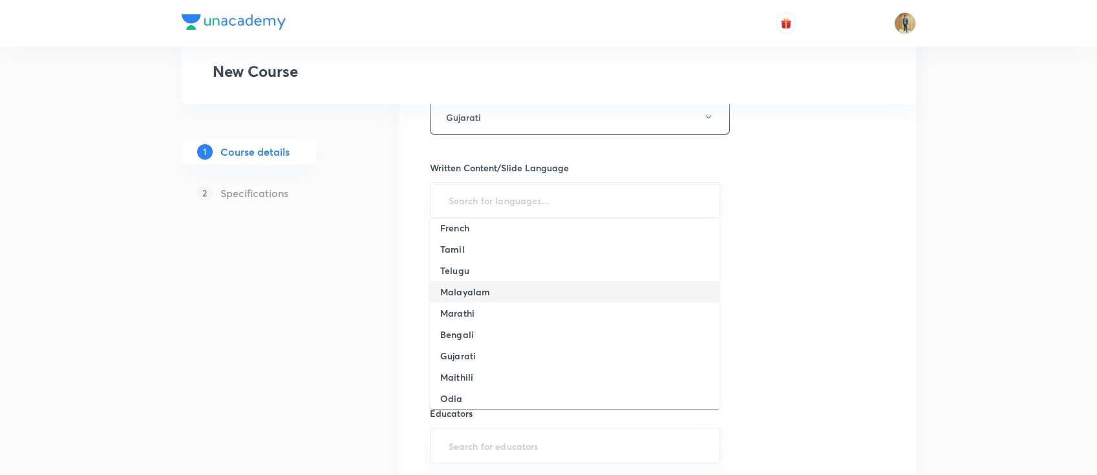
scroll to position [172, 0]
click at [478, 302] on li "Gujarati" at bounding box center [575, 297] width 290 height 21
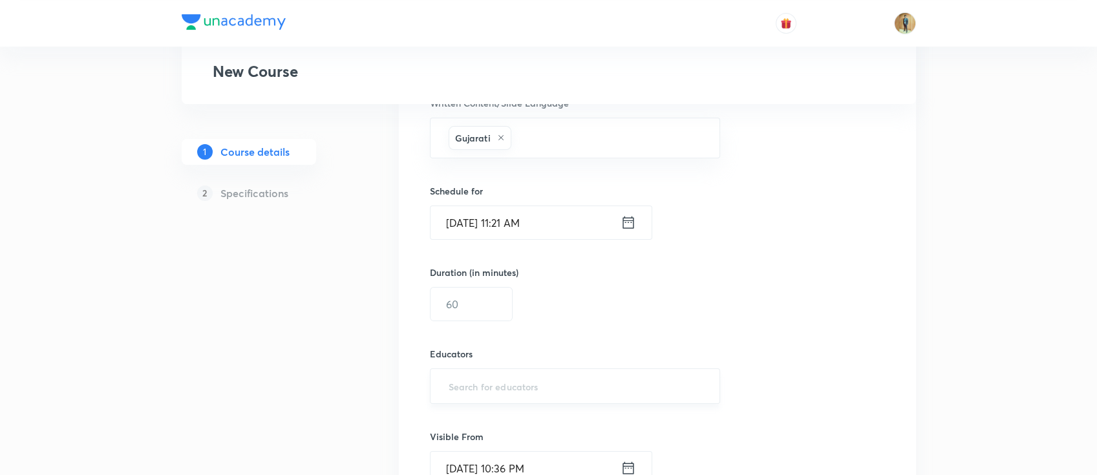
scroll to position [804, 0]
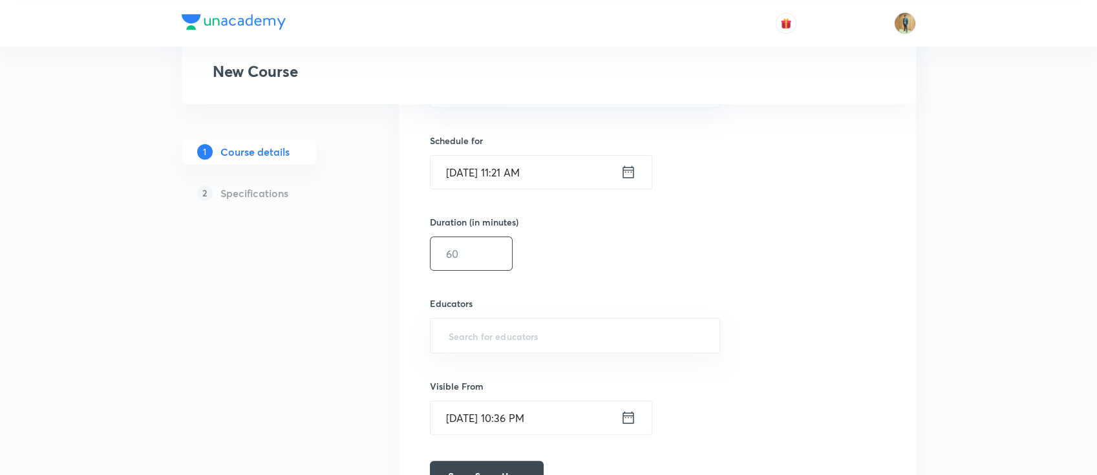
click at [447, 257] on input "text" at bounding box center [470, 253] width 81 height 33
type input "55"
click at [513, 339] on input "text" at bounding box center [575, 336] width 259 height 24
paste input "7qg670l2bkng"
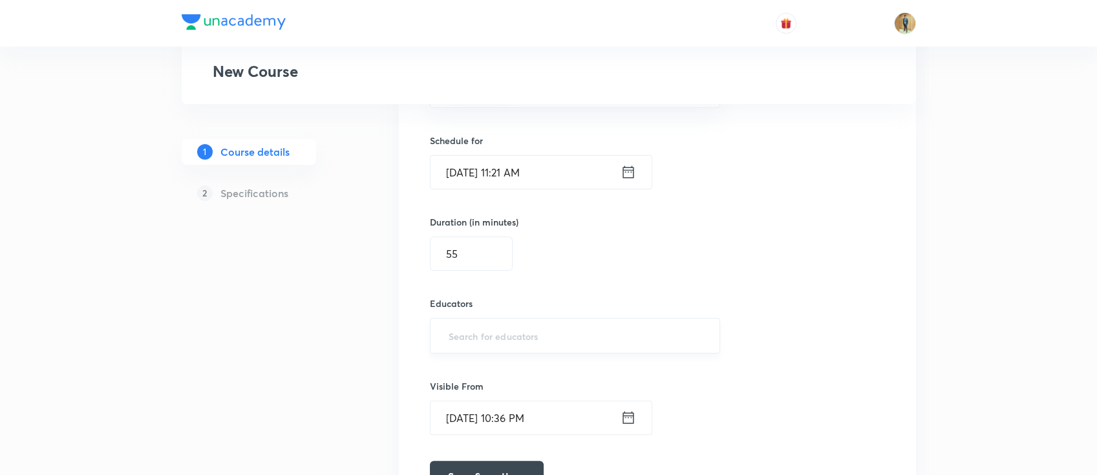
type input "7qg670l2bkng"
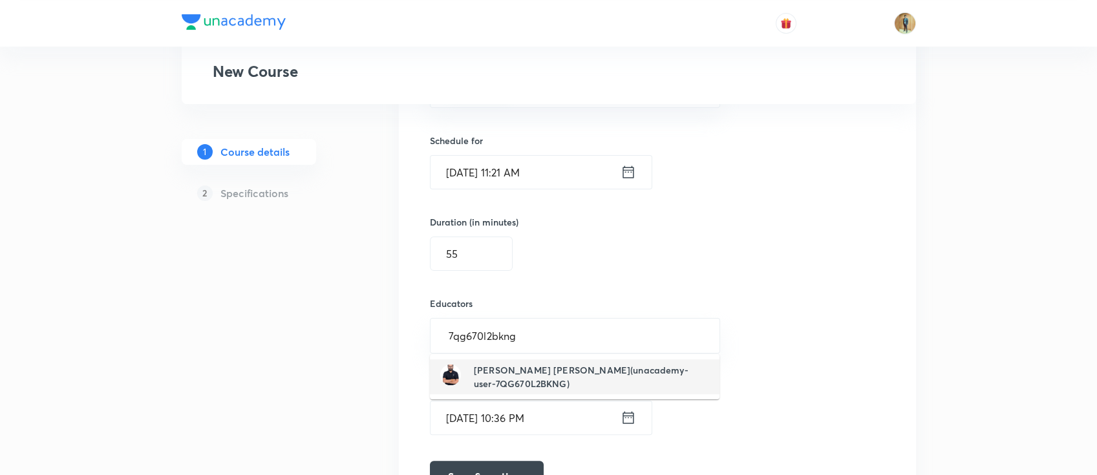
click at [522, 369] on h6 "[PERSON_NAME] [PERSON_NAME](unacademy-user-7QG670L2BKNG)" at bounding box center [591, 376] width 235 height 27
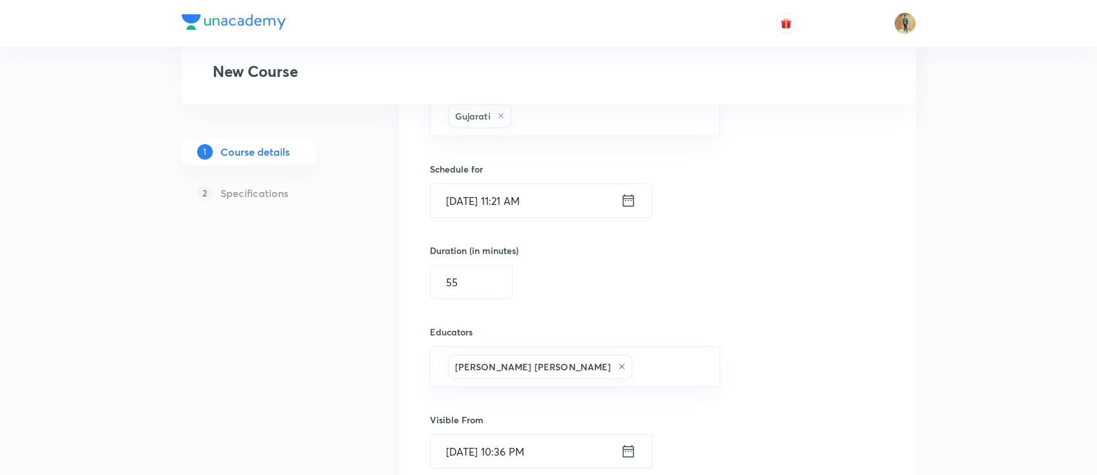
scroll to position [724, 0]
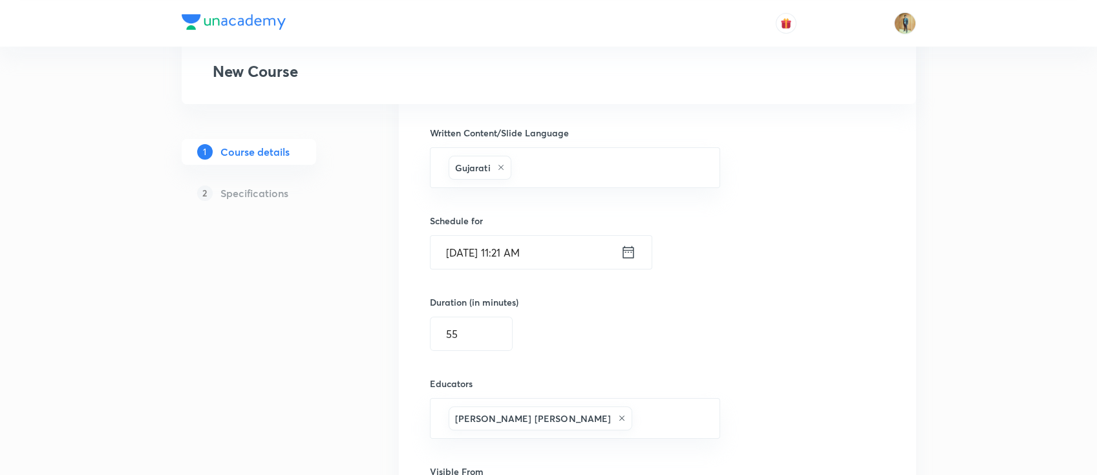
click at [611, 248] on input "[DATE] 11:21 AM" at bounding box center [525, 252] width 190 height 33
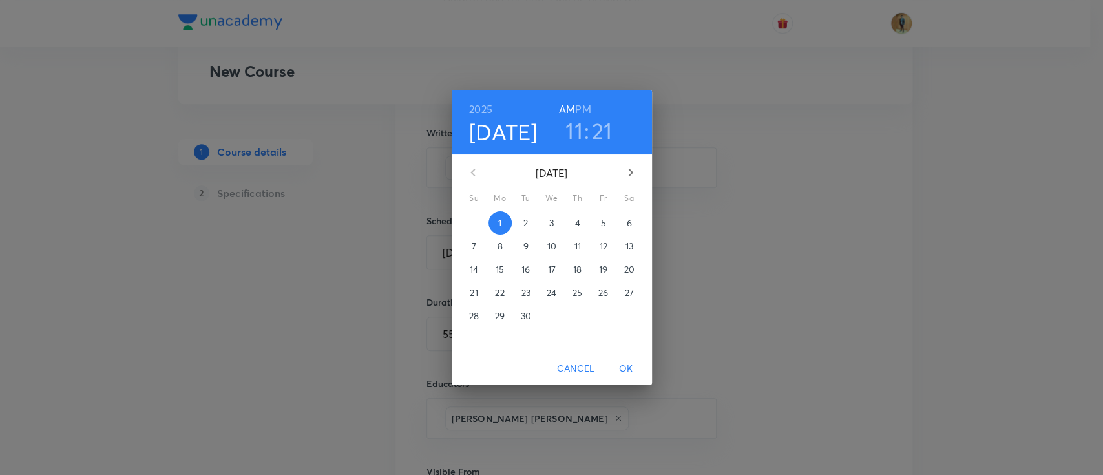
click at [522, 226] on span "2" at bounding box center [525, 223] width 23 height 13
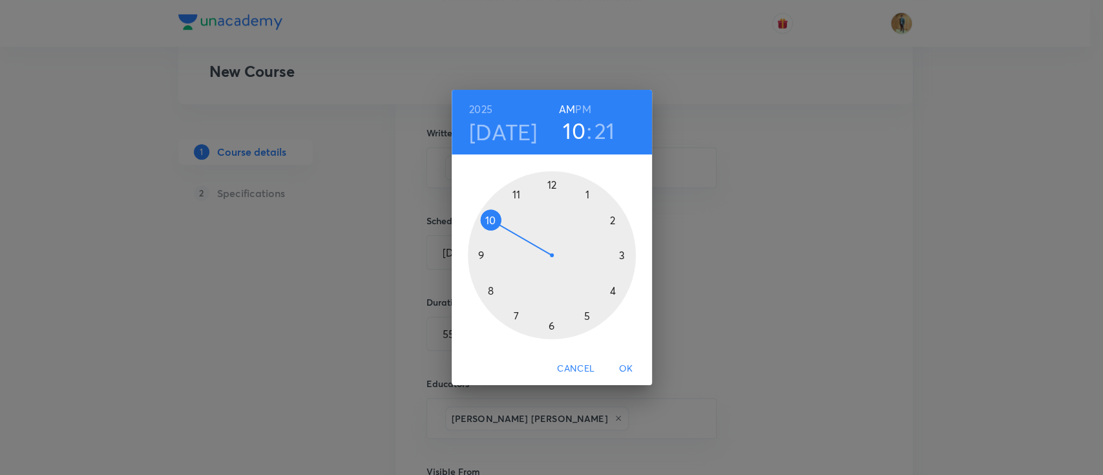
drag, startPoint x: 513, startPoint y: 200, endPoint x: 507, endPoint y: 221, distance: 22.3
click at [507, 221] on div at bounding box center [552, 255] width 168 height 168
drag, startPoint x: 605, startPoint y: 231, endPoint x: 592, endPoint y: 240, distance: 15.8
click at [584, 195] on div at bounding box center [552, 255] width 168 height 168
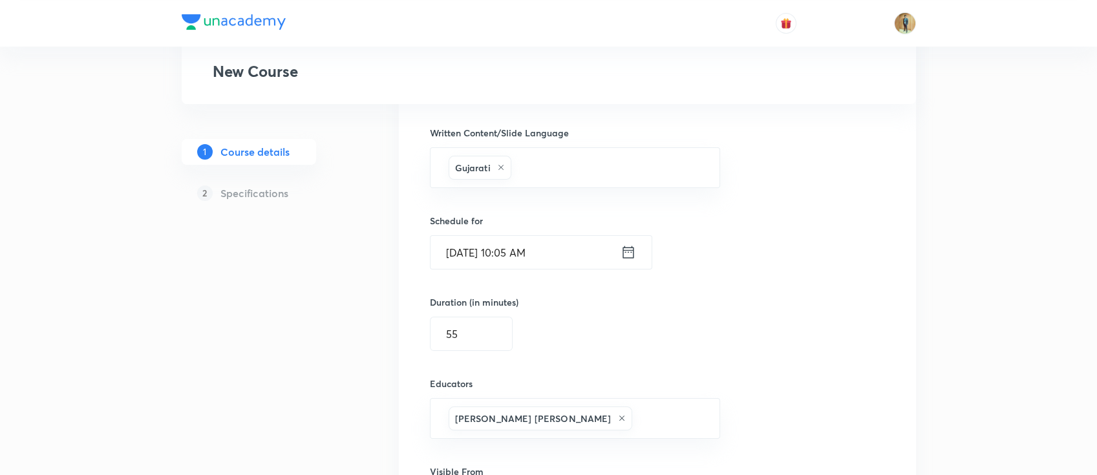
scroll to position [896, 0]
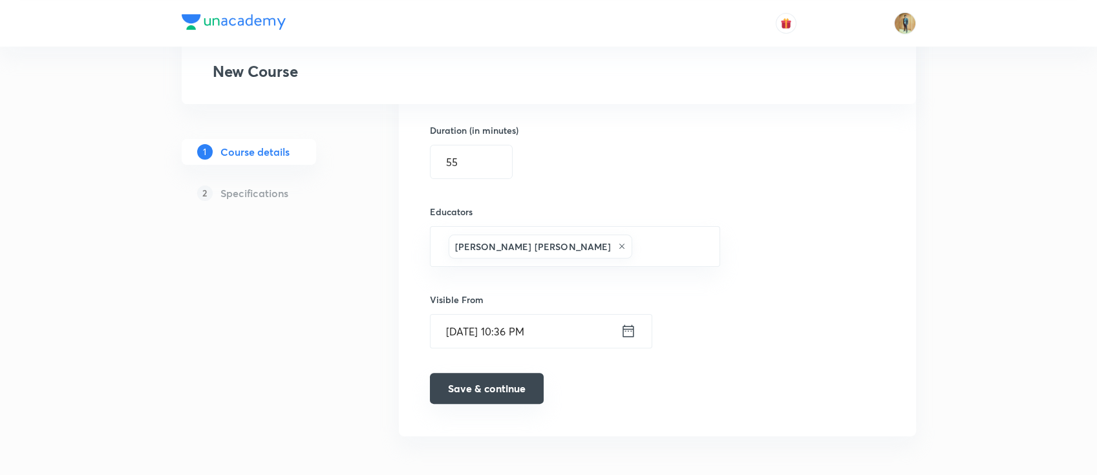
click at [496, 390] on button "Save & continue" at bounding box center [487, 388] width 114 height 31
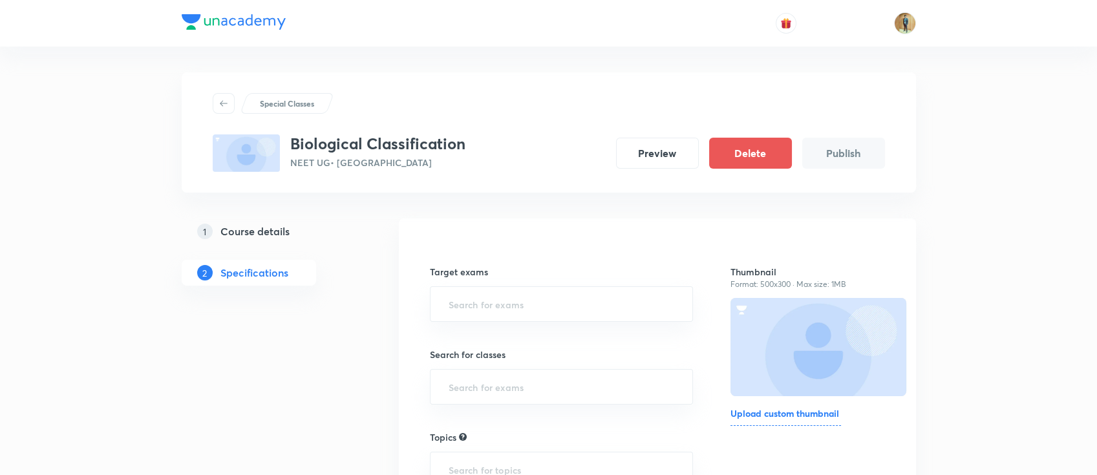
click at [786, 416] on h6 "Upload custom thumbnail" at bounding box center [785, 416] width 111 height 19
click at [0, 0] on input "Upload custom thumbnail" at bounding box center [0, 0] width 0 height 0
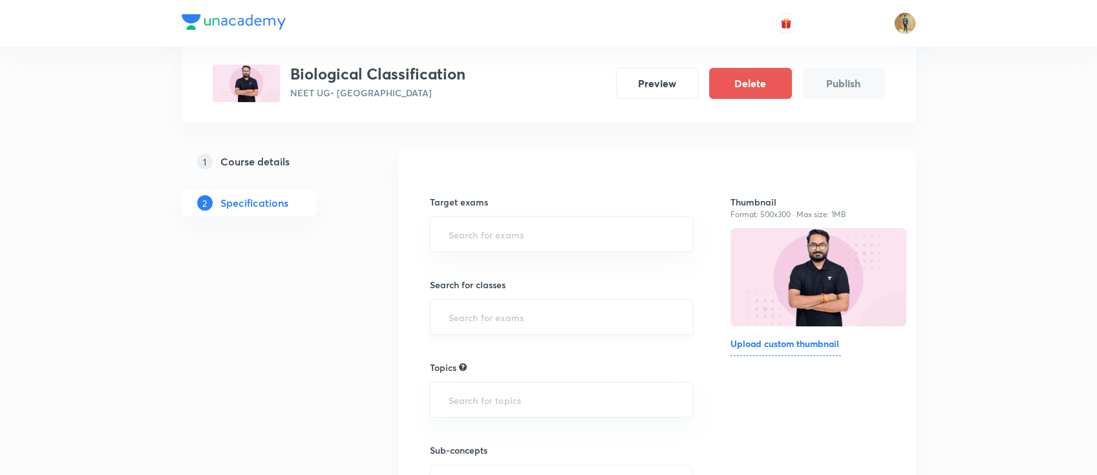
scroll to position [57, 0]
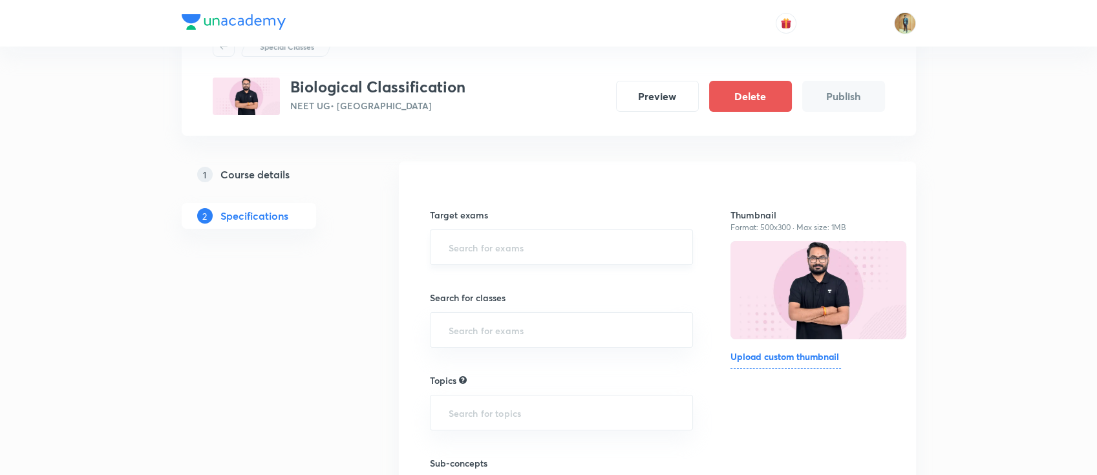
click at [519, 251] on input "text" at bounding box center [561, 247] width 231 height 24
click at [493, 286] on li "NEET UG" at bounding box center [561, 284] width 262 height 23
click at [533, 248] on input "text" at bounding box center [598, 250] width 158 height 24
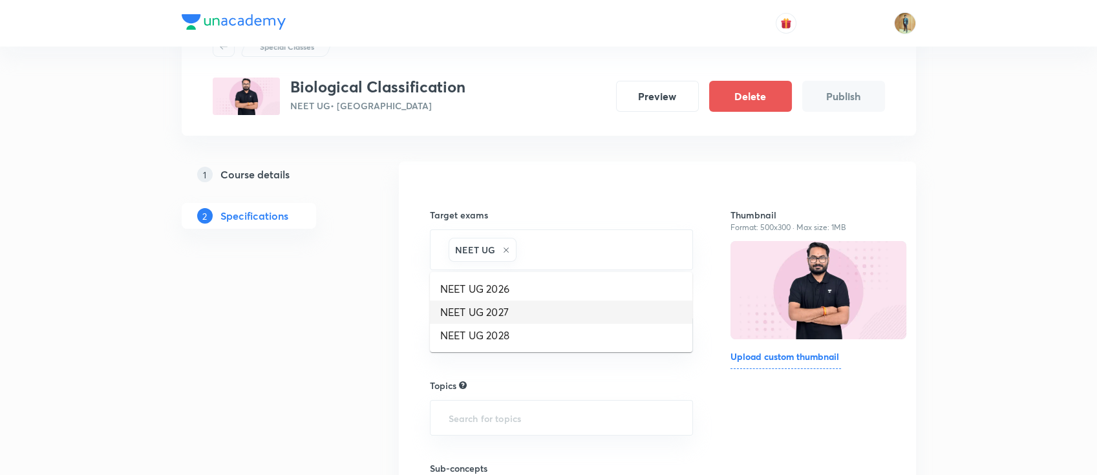
click at [537, 308] on li "NEET UG 2027" at bounding box center [561, 312] width 262 height 23
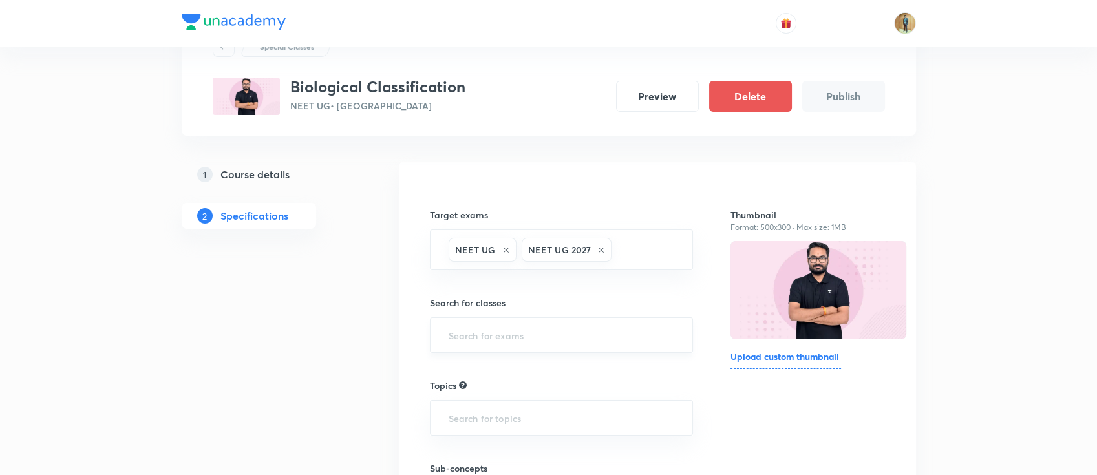
click at [553, 340] on input "text" at bounding box center [561, 335] width 231 height 24
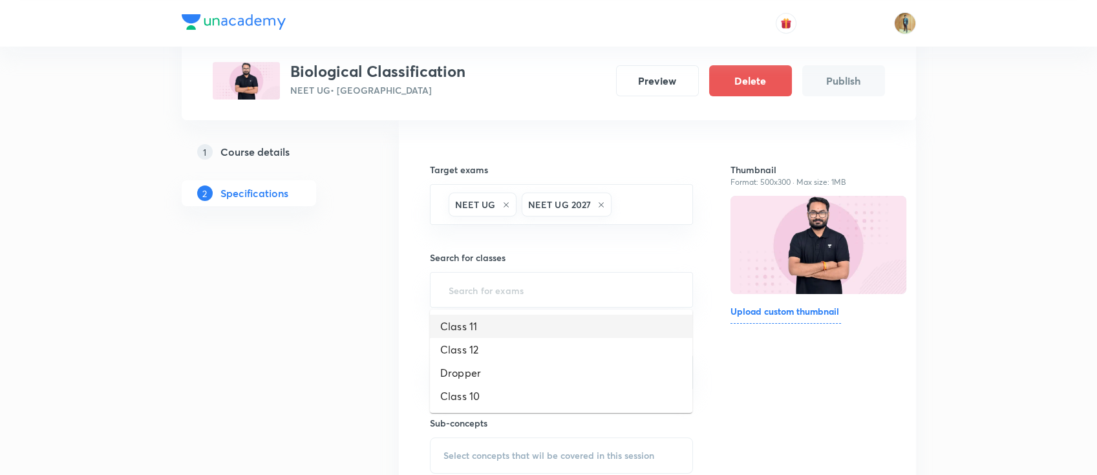
scroll to position [172, 0]
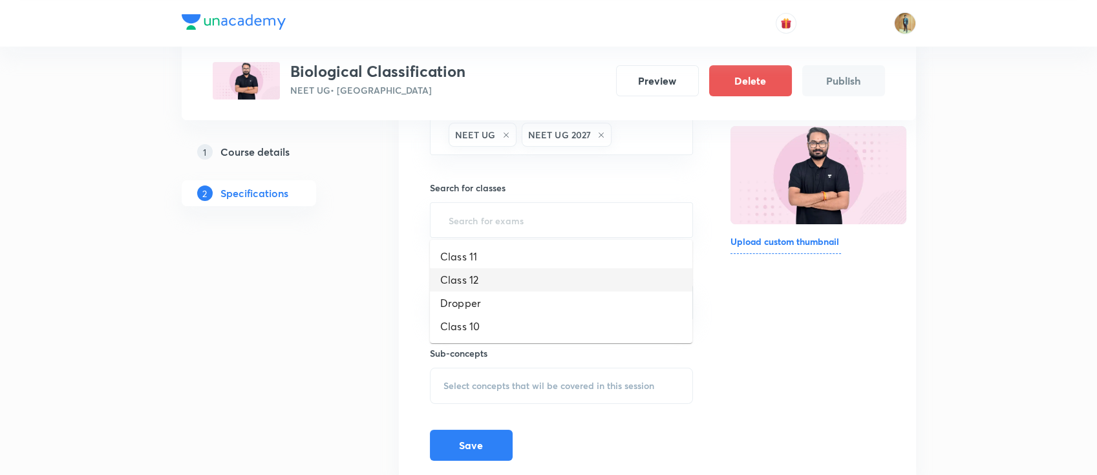
click at [522, 261] on li "Class 11" at bounding box center [561, 256] width 262 height 23
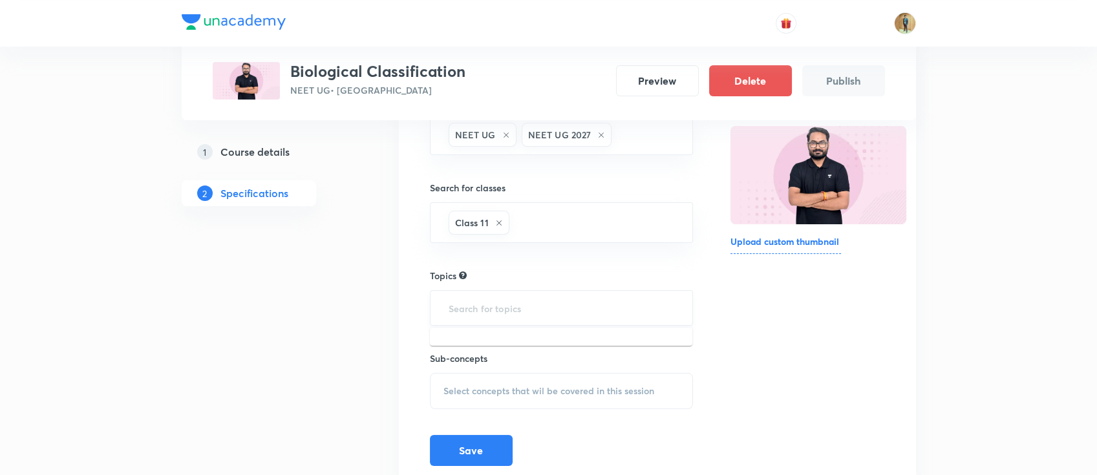
click at [540, 302] on input "text" at bounding box center [561, 308] width 231 height 24
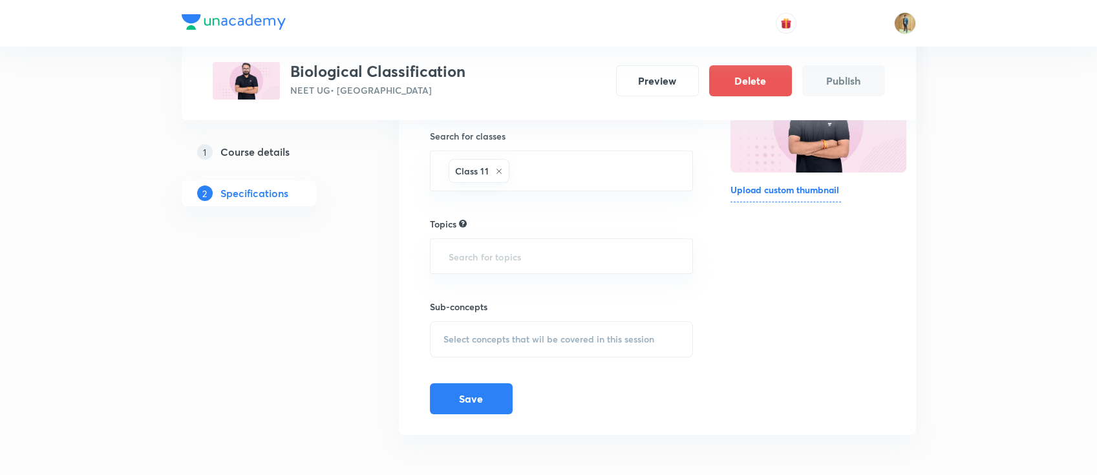
paste input "In this course, NP SIR will provide in-depth knowledge of BOTANY. The course wi…"
type input "In this course, NP SIR will provide in-depth knowledge of BOTANY. The course wi…"
paste input "Biological Classification"
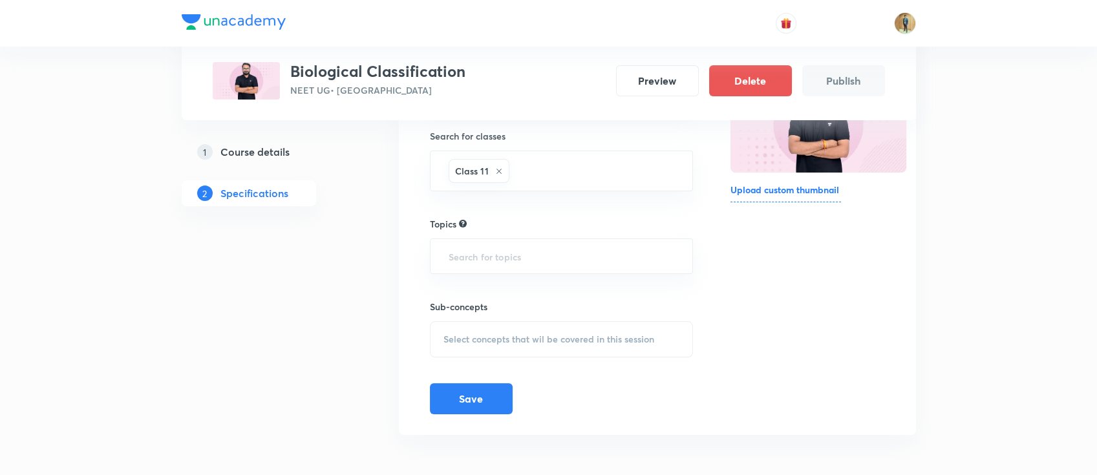
type input "Biological Classification"
click at [556, 294] on li "Biology -> Biological Classification" at bounding box center [561, 292] width 262 height 23
click at [553, 327] on div "Select concepts that wil be covered in this session" at bounding box center [562, 344] width 264 height 36
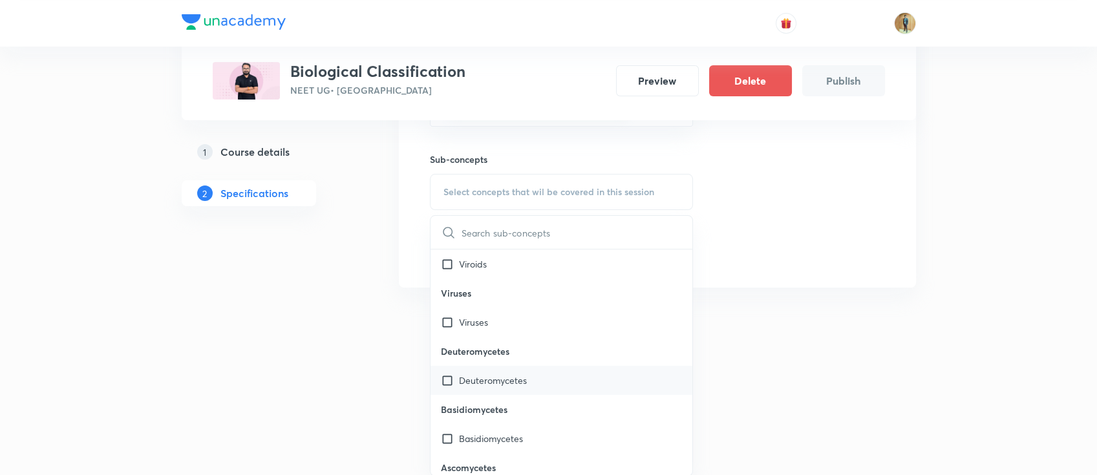
scroll to position [172, 0]
click at [486, 297] on p "Viruses" at bounding box center [473, 296] width 29 height 14
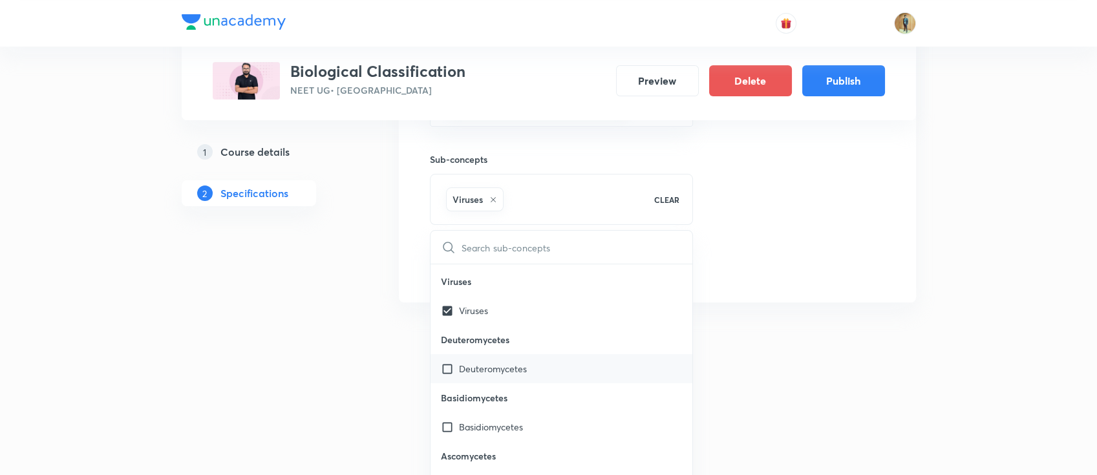
click at [502, 365] on p "Deuteromycetes" at bounding box center [493, 369] width 68 height 14
checkbox input "true"
click at [496, 420] on p "Basidiomycetes" at bounding box center [491, 427] width 64 height 14
checkbox input "true"
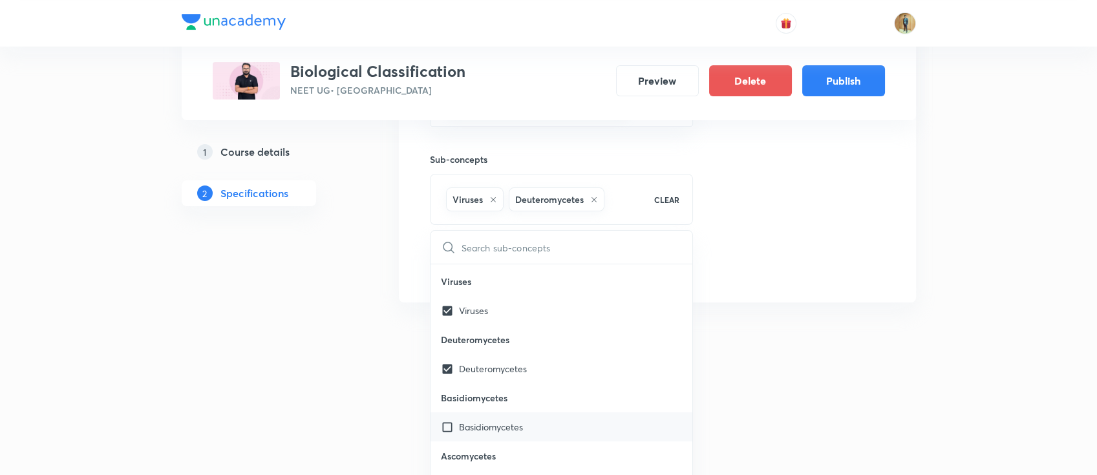
checkbox input "true"
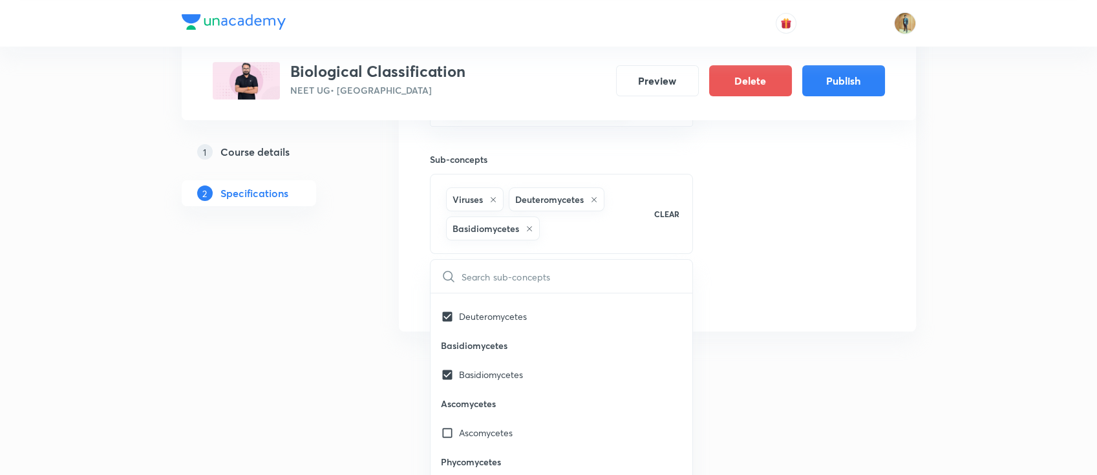
scroll to position [344, 0]
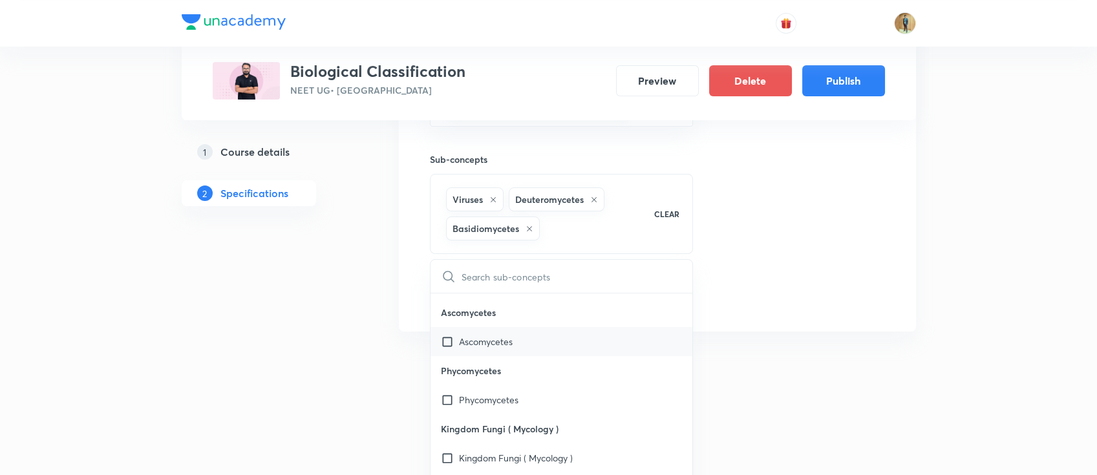
click at [477, 338] on p "Ascomycetes" at bounding box center [486, 342] width 54 height 14
checkbox input "true"
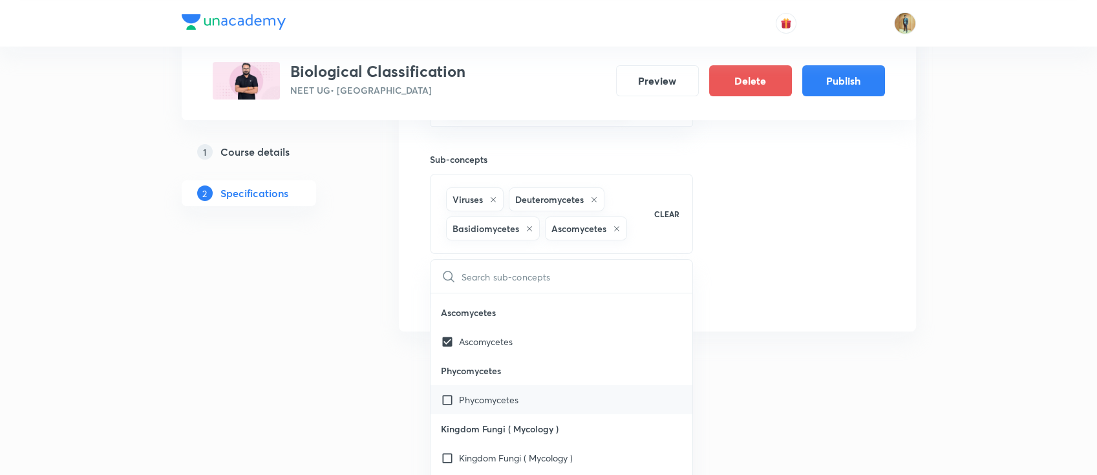
click at [487, 411] on div "Phycomycetes" at bounding box center [561, 399] width 262 height 29
checkbox input "true"
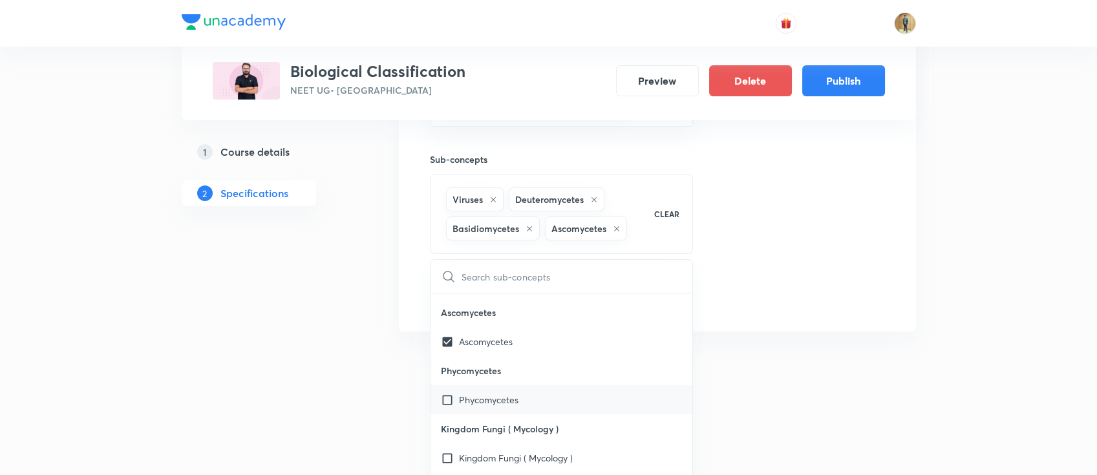
checkbox input "true"
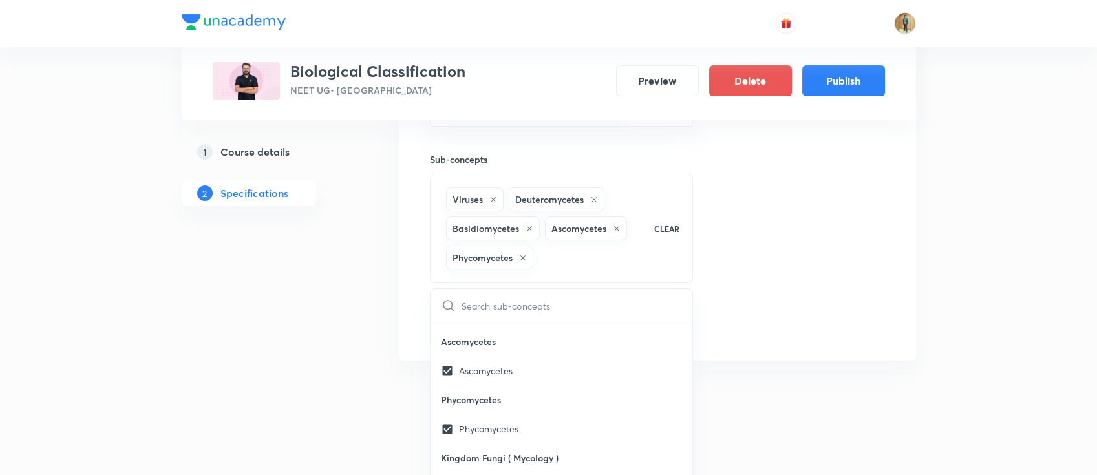
click at [820, 357] on div "Target exams NEET UG NEET UG 2027 ​ Search for classes Class 11 ​ Topics Biolog…" at bounding box center [657, 101] width 517 height 518
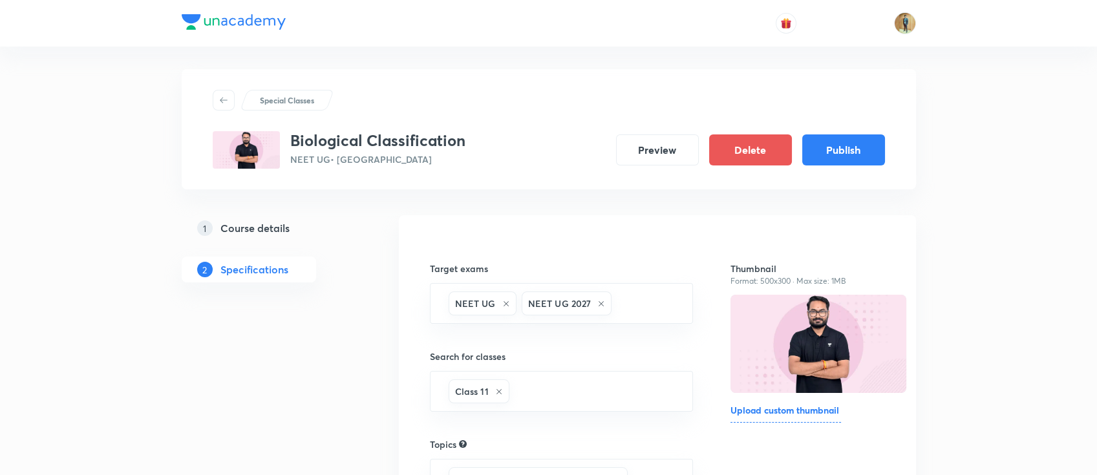
scroll to position [0, 0]
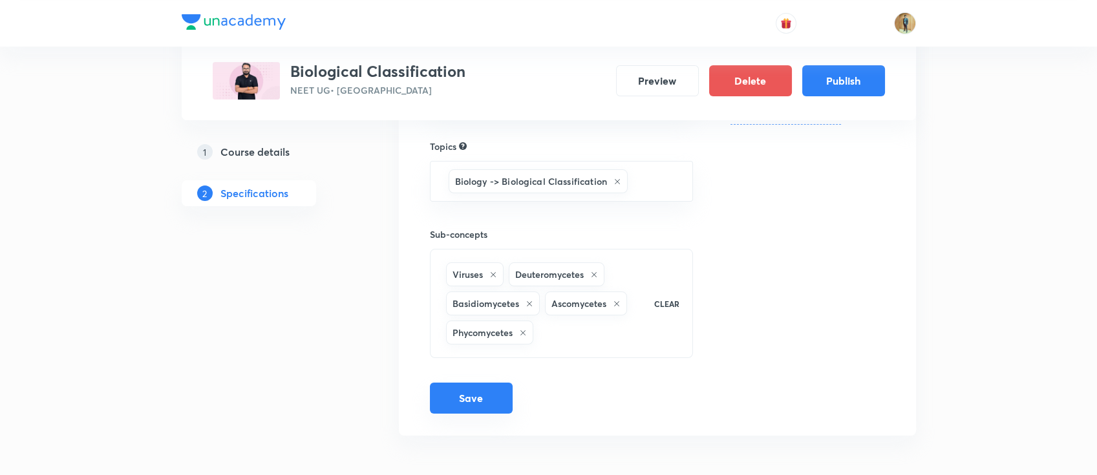
click at [471, 396] on button "Save" at bounding box center [471, 398] width 83 height 31
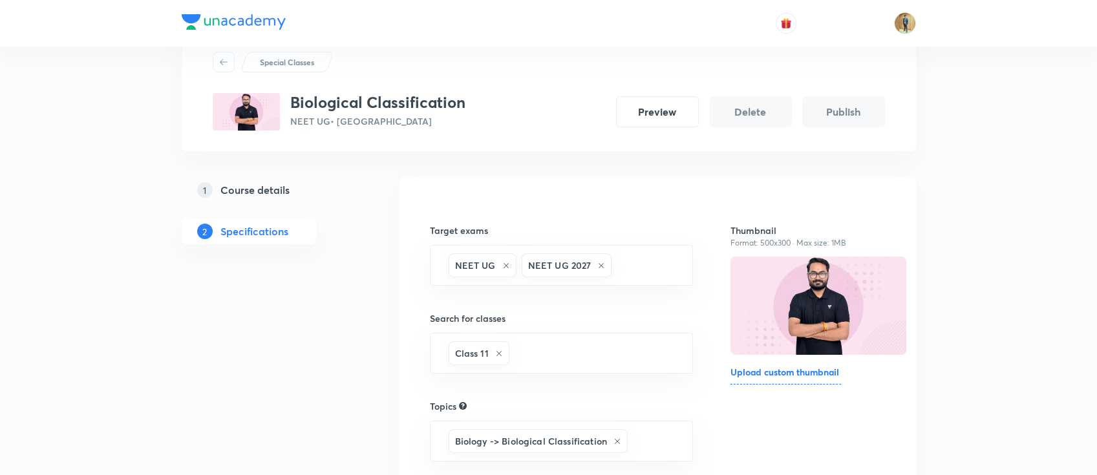
scroll to position [14, 0]
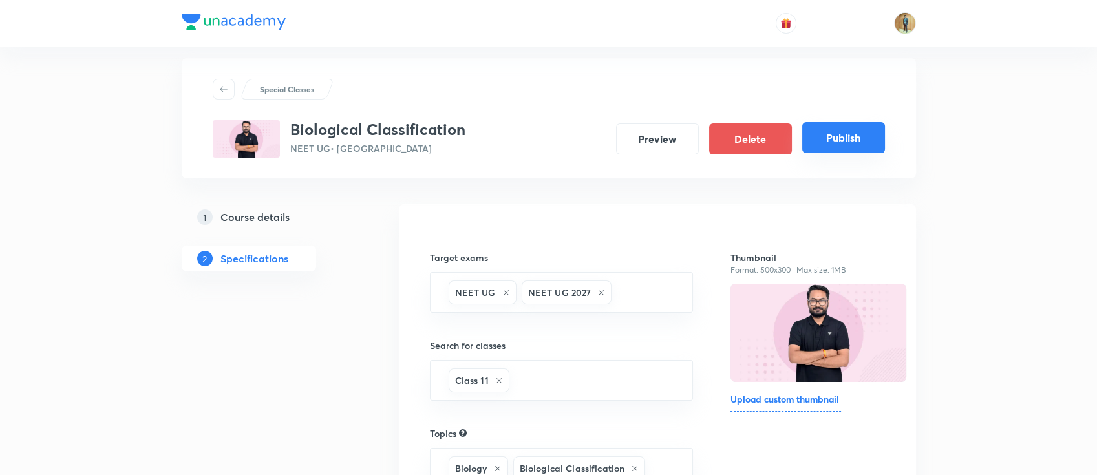
click at [858, 138] on button "Publish" at bounding box center [843, 137] width 83 height 31
click at [650, 142] on button "Preview" at bounding box center [657, 137] width 83 height 31
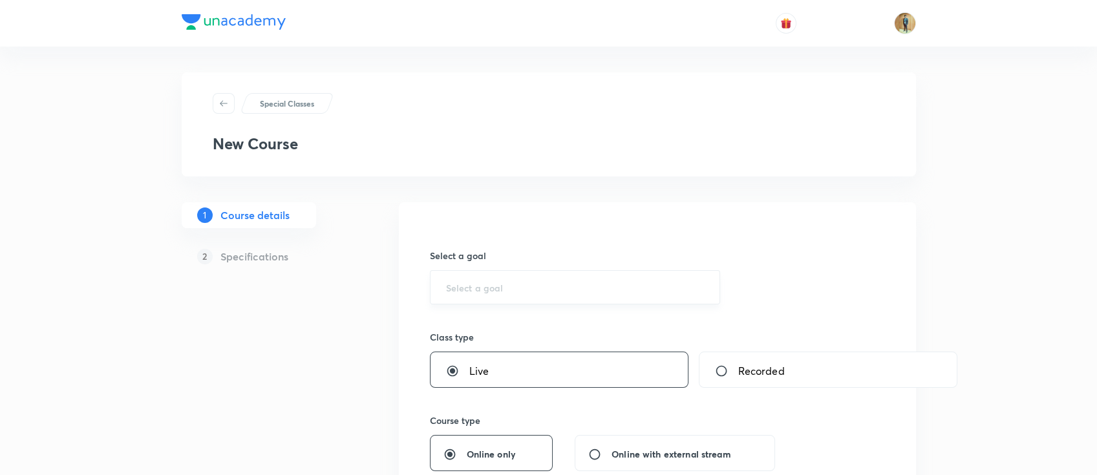
click at [522, 288] on input "text" at bounding box center [575, 287] width 259 height 12
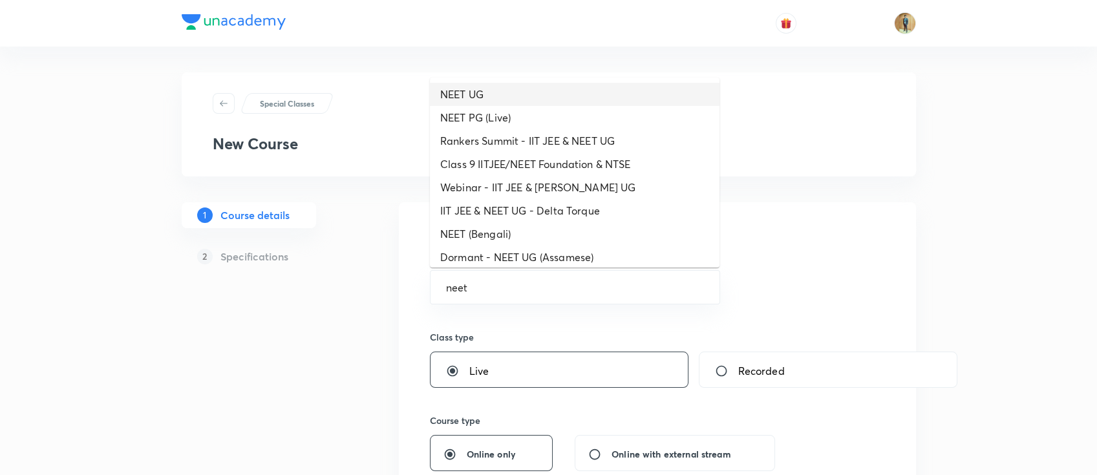
click at [479, 90] on li "NEET UG" at bounding box center [575, 94] width 290 height 23
type input "NEET UG"
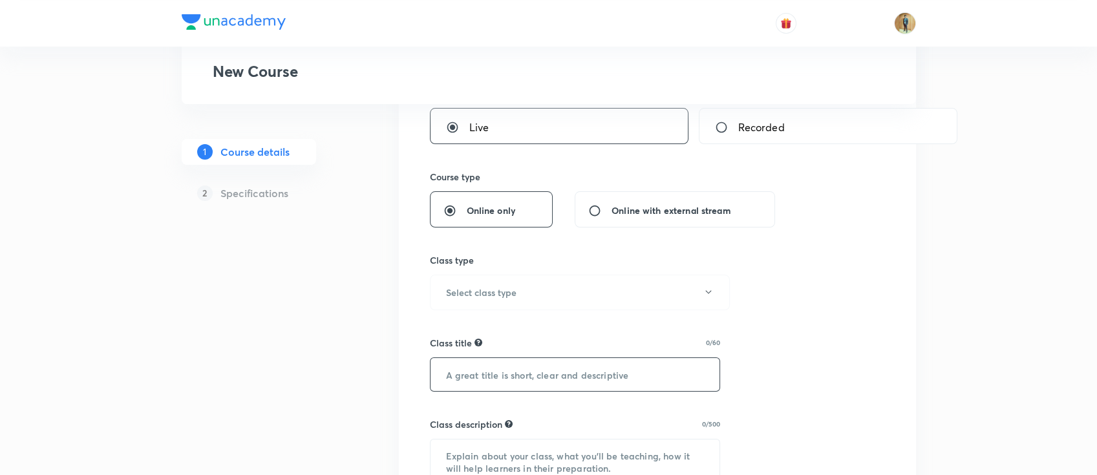
scroll to position [344, 0]
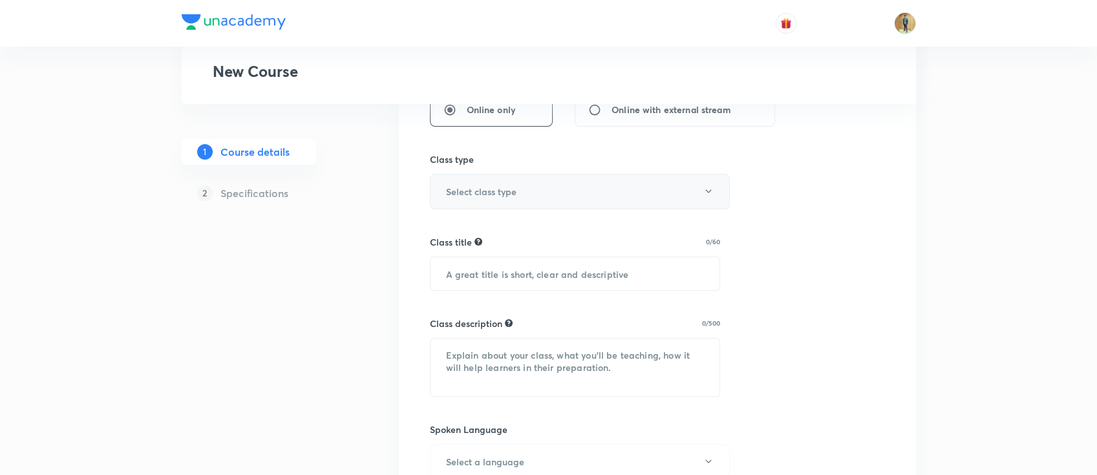
click at [545, 187] on button "Select class type" at bounding box center [580, 192] width 300 height 36
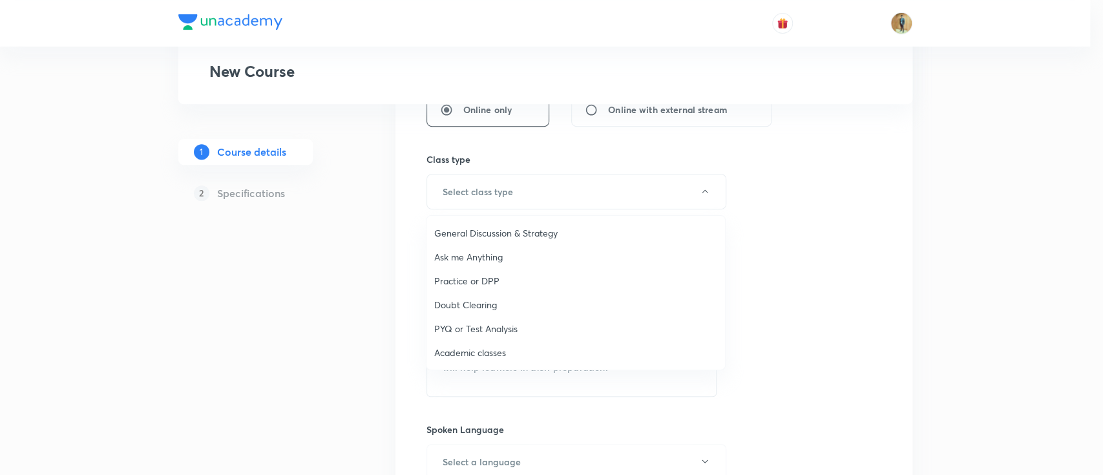
click at [533, 357] on span "Academic classes" at bounding box center [575, 353] width 283 height 14
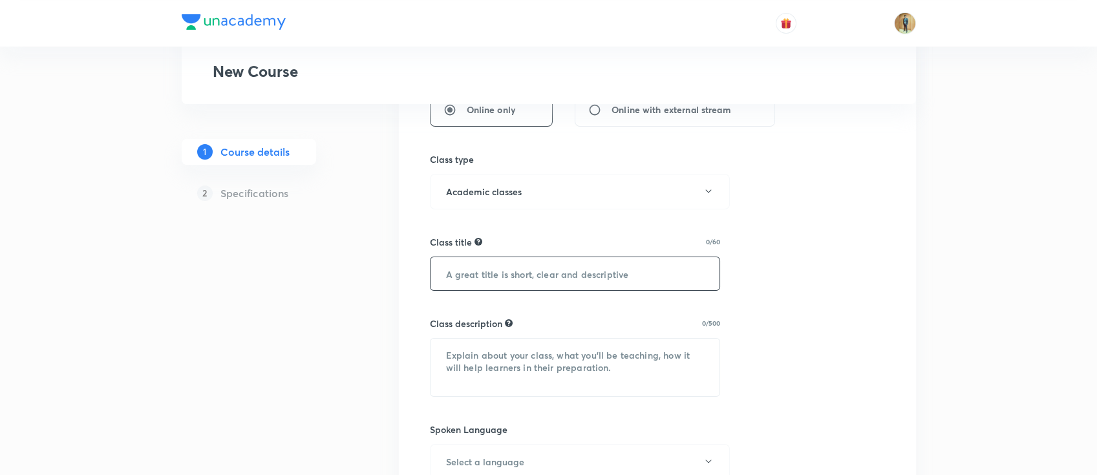
click at [551, 264] on input "text" at bounding box center [575, 273] width 290 height 33
paste input "Chemical Kinetics (રાસાયણિક ગતિશાસ્ત્ર)"
type input "Chemical Kinetics (રાસાયણિક ગતિશાસ્ત્ર)"
click at [570, 348] on textarea at bounding box center [575, 368] width 290 height 58
paste textarea "In this course, BS SIR will provide in-depth knowledge of Chemistry. The course…"
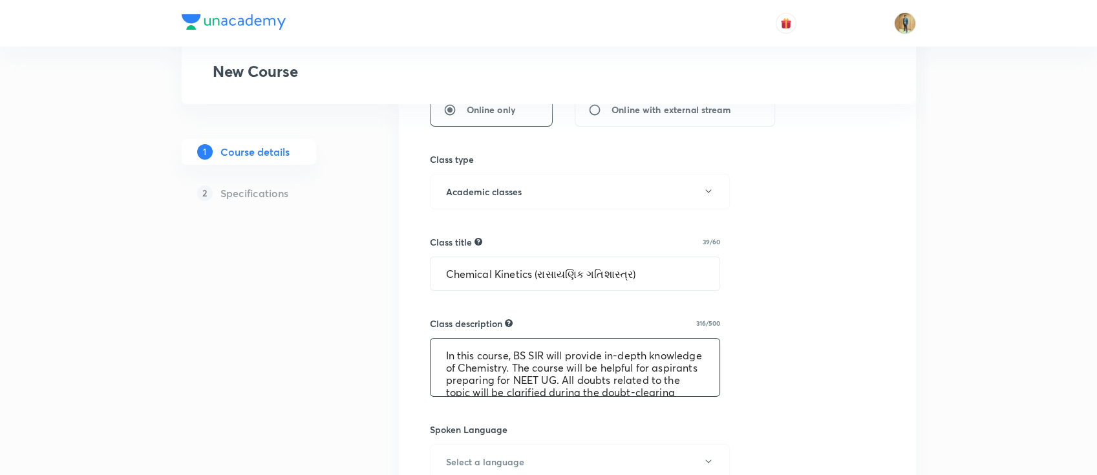
scroll to position [39, 0]
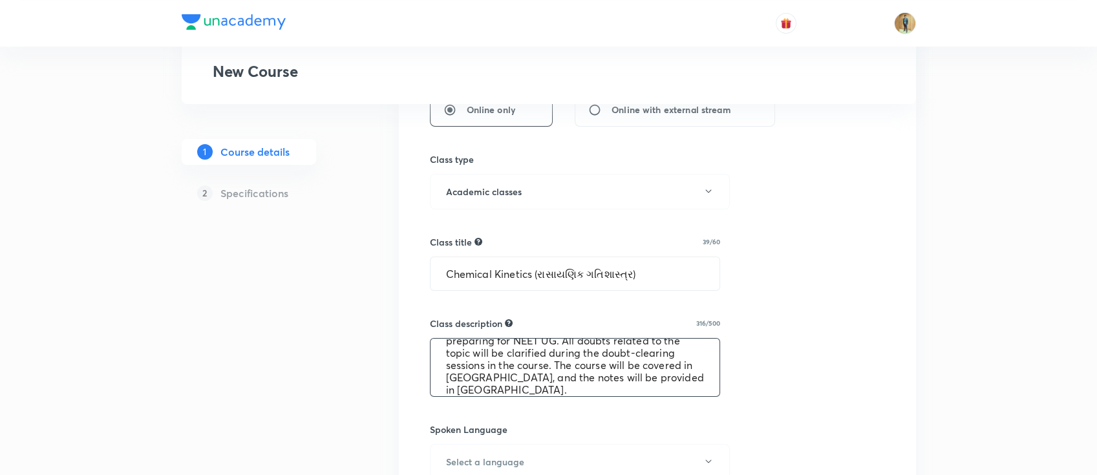
type textarea "In this course, BS SIR will provide in-depth knowledge of Chemistry. The course…"
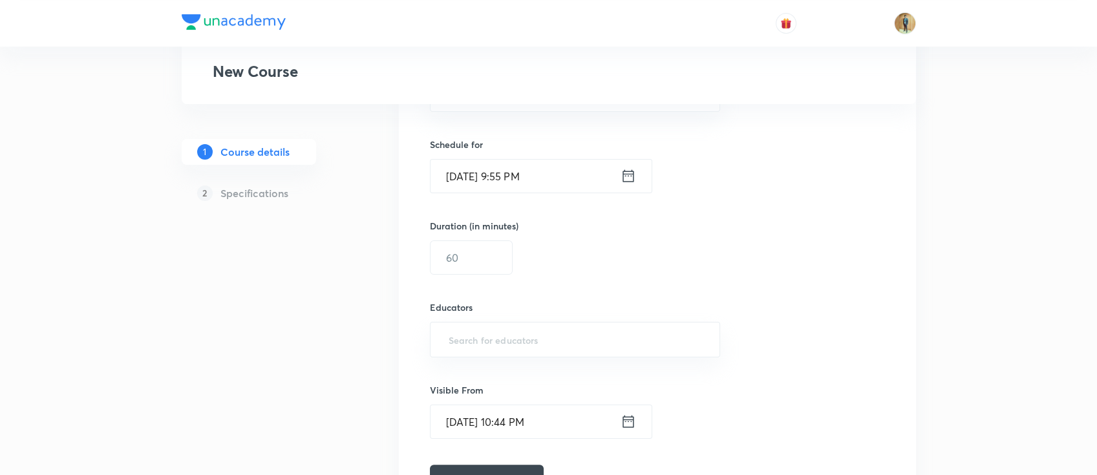
scroll to position [804, 0]
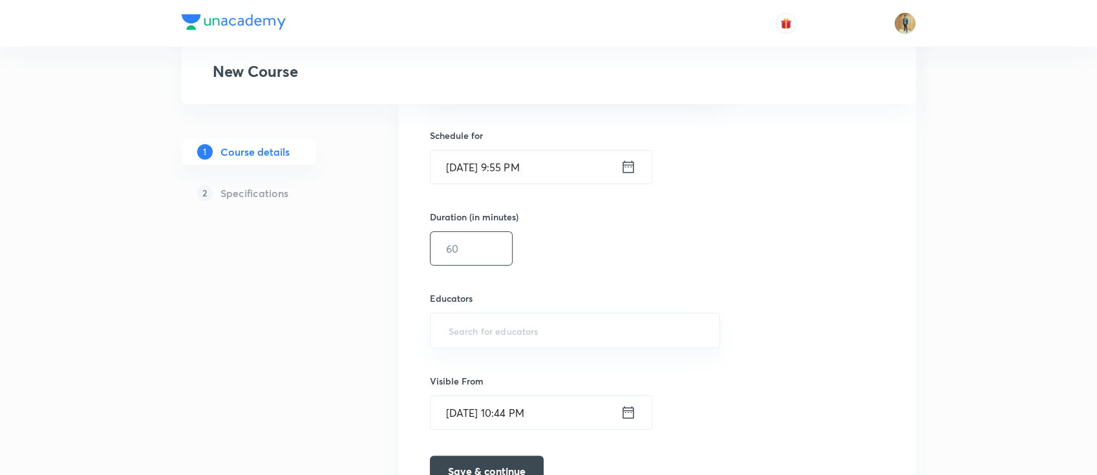
click at [492, 245] on input "text" at bounding box center [470, 248] width 81 height 33
type input "55"
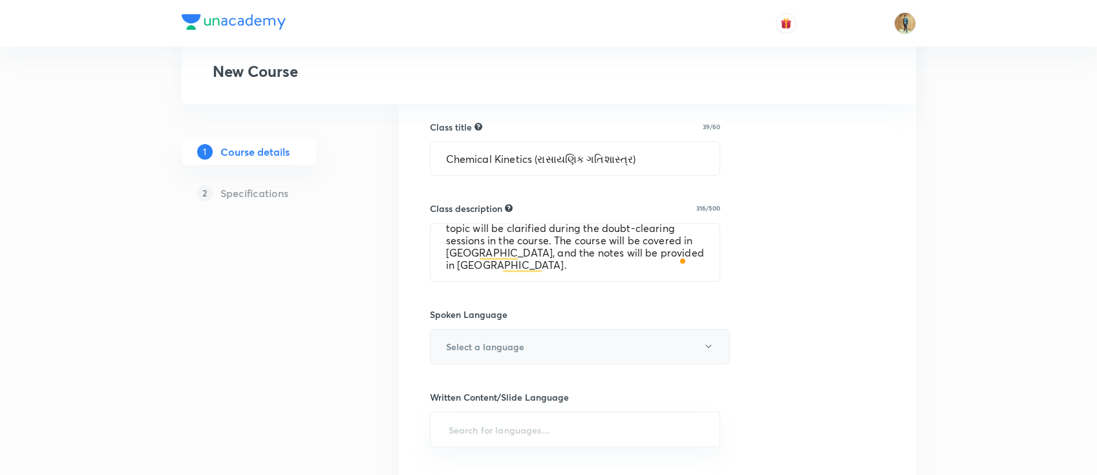
scroll to position [574, 0]
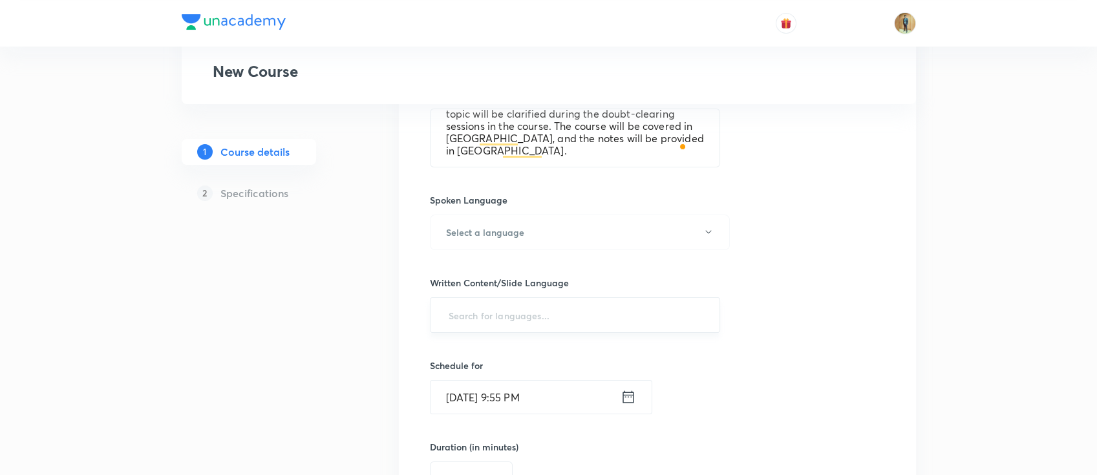
click at [549, 315] on input "text" at bounding box center [575, 315] width 259 height 24
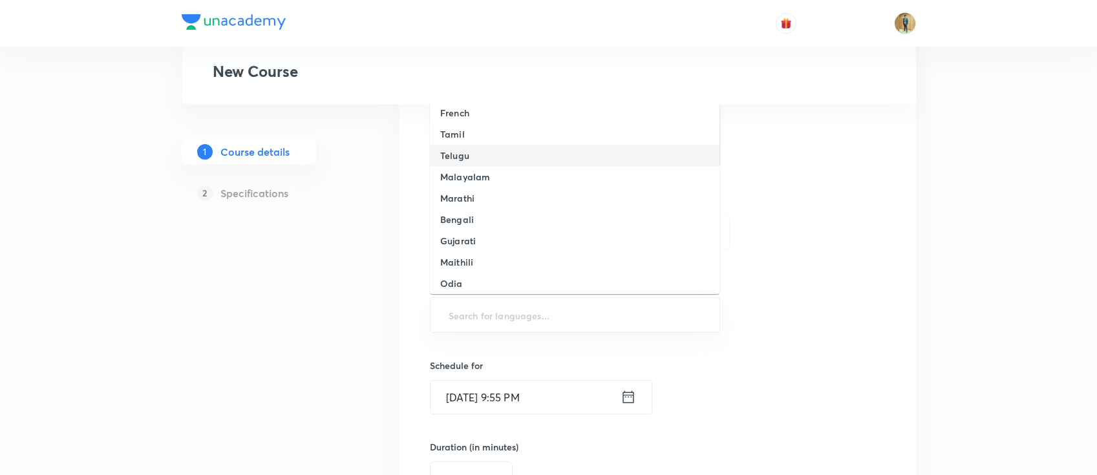
scroll to position [114, 0]
click at [517, 236] on li "Gujarati" at bounding box center [575, 239] width 290 height 21
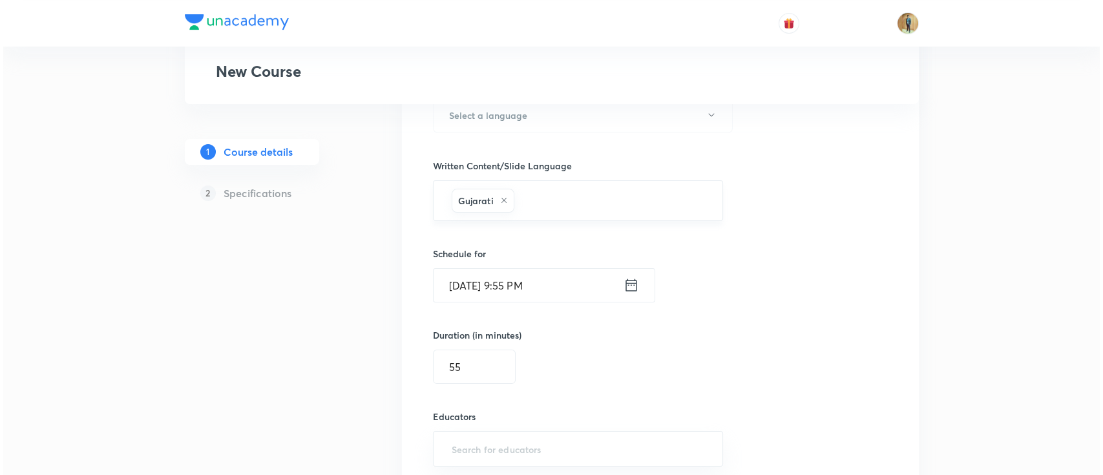
scroll to position [631, 0]
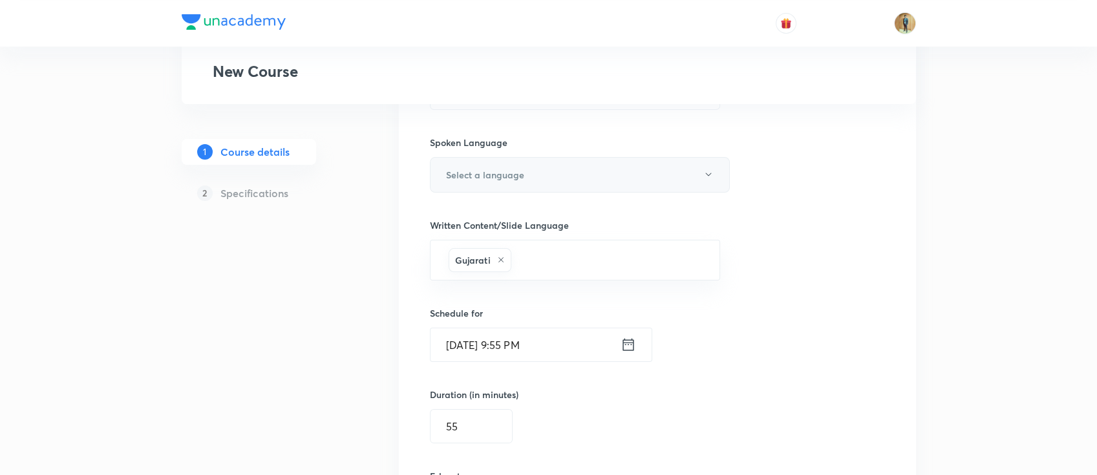
click at [534, 178] on button "Select a language" at bounding box center [580, 175] width 300 height 36
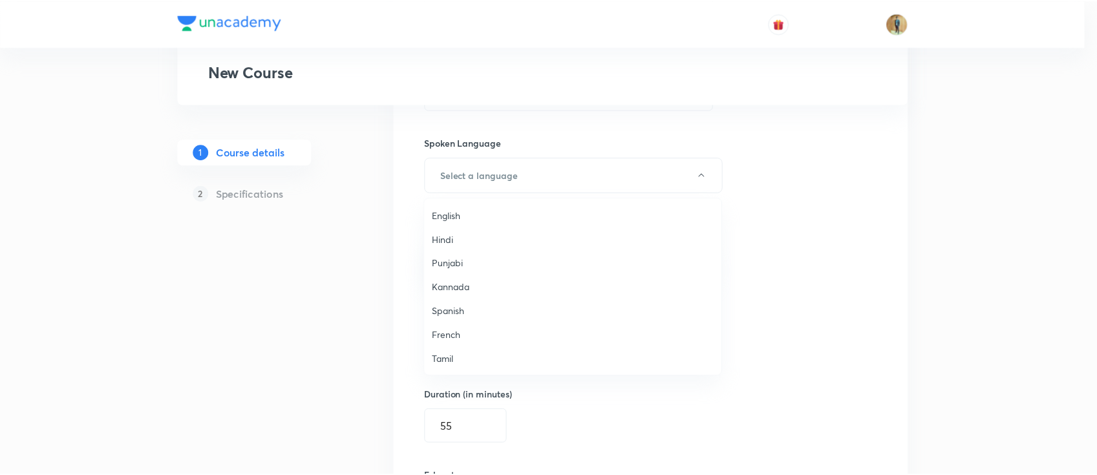
scroll to position [114, 0]
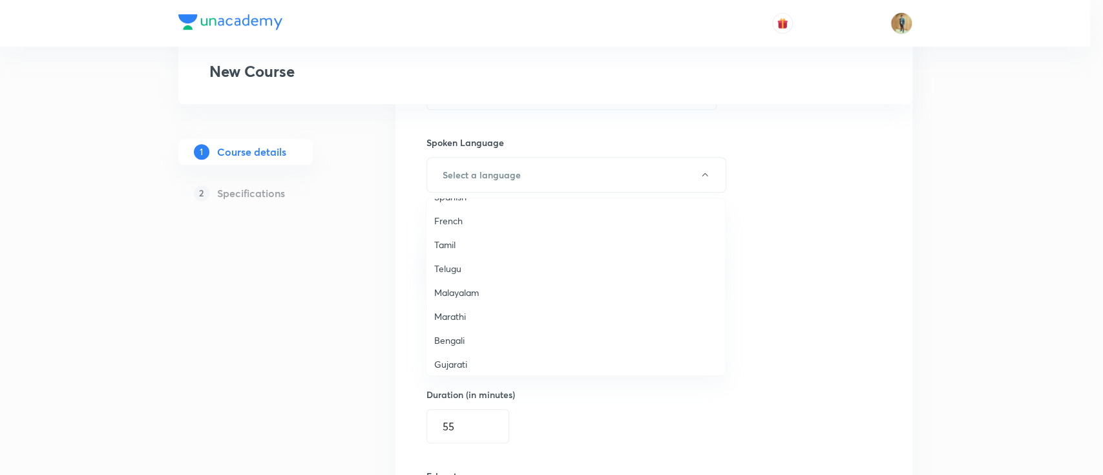
click at [505, 367] on span "Gujarati" at bounding box center [575, 364] width 283 height 14
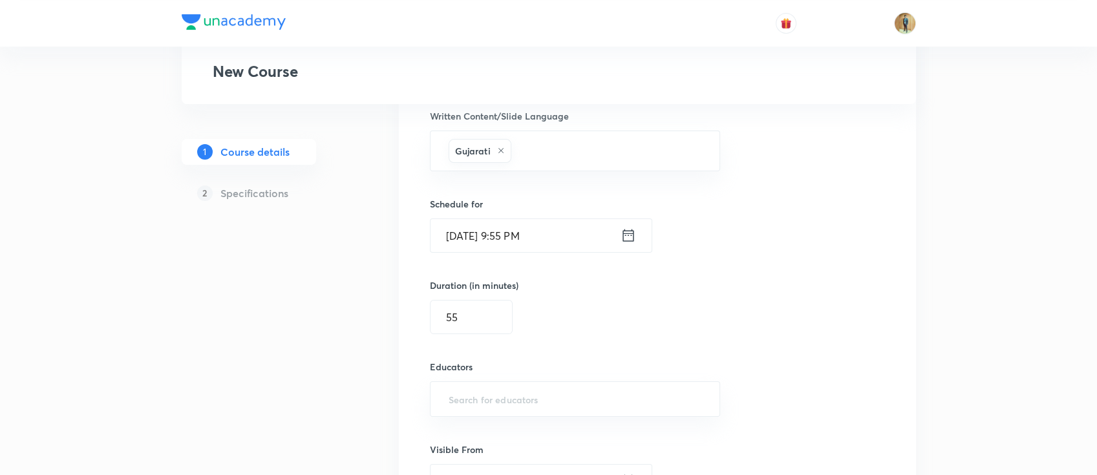
scroll to position [804, 0]
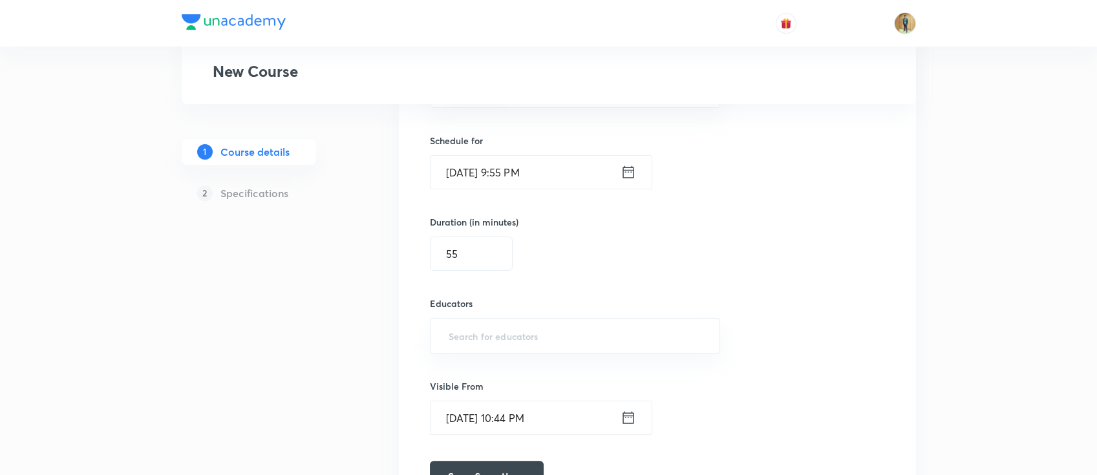
click at [582, 167] on input "Sep 1, 2025, 9:55 PM" at bounding box center [525, 172] width 190 height 33
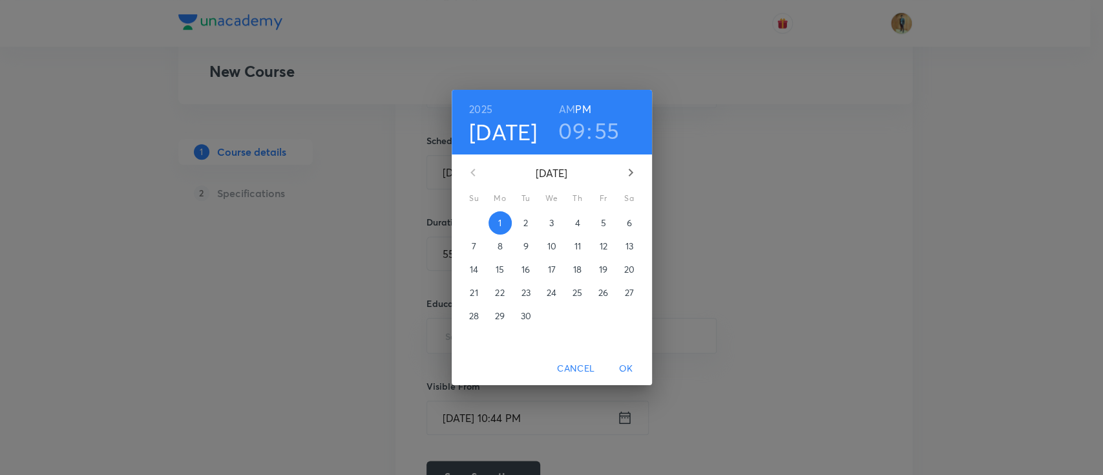
click at [524, 228] on p "2" at bounding box center [526, 223] width 5 height 13
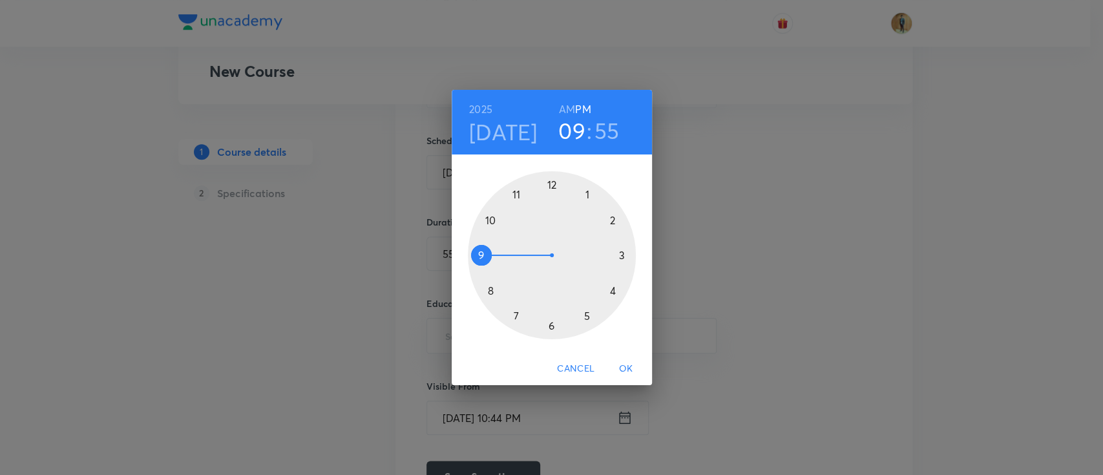
click at [567, 106] on h6 "AM" at bounding box center [567, 109] width 16 height 18
drag, startPoint x: 479, startPoint y: 254, endPoint x: 482, endPoint y: 289, distance: 35.0
click at [482, 289] on div at bounding box center [552, 255] width 168 height 168
click at [549, 199] on div at bounding box center [552, 255] width 168 height 168
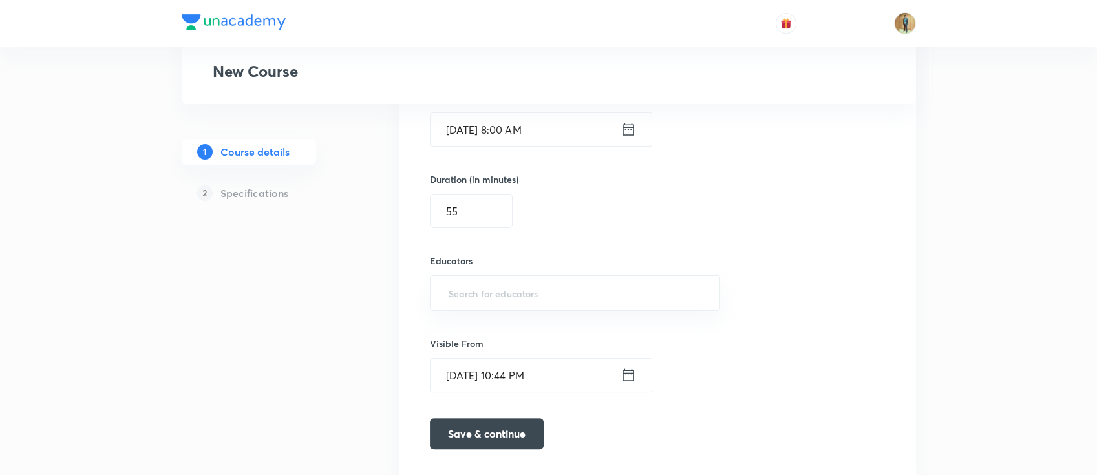
scroll to position [891, 0]
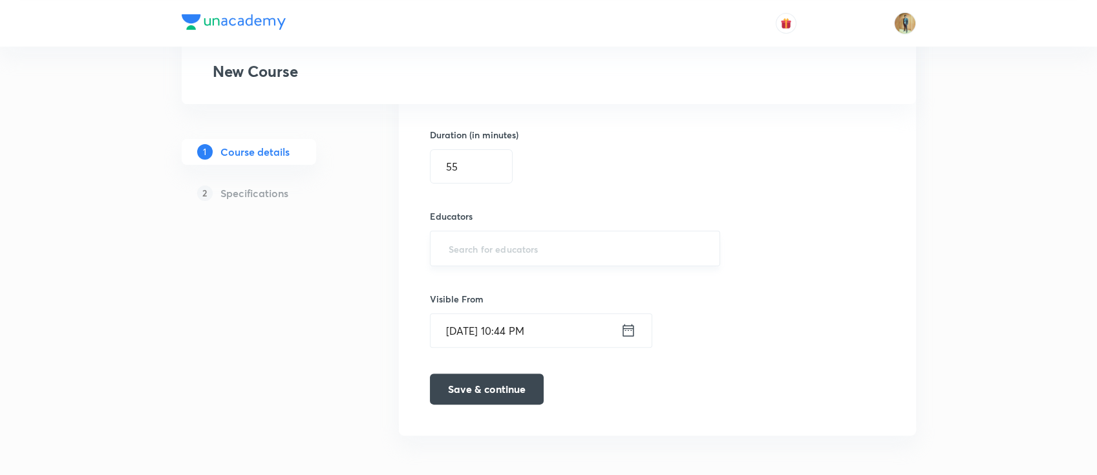
click at [515, 243] on input "text" at bounding box center [575, 249] width 259 height 24
paste input "unacademy-user-805KSB40LMY3"
type input "unacademy-user-805KSB40LMY3"
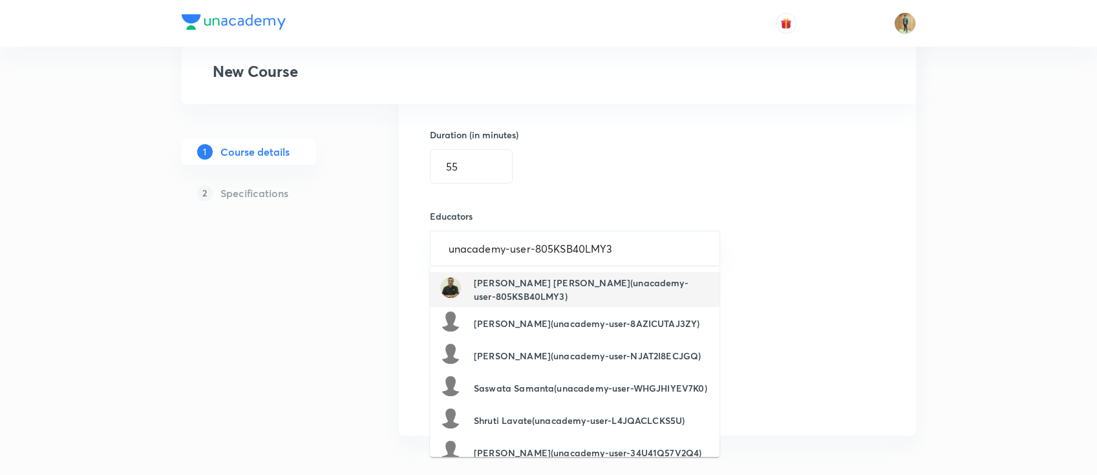
click at [546, 276] on h6 "Shah Bhavik Gunvantlal(unacademy-user-805KSB40LMY3)" at bounding box center [591, 289] width 235 height 27
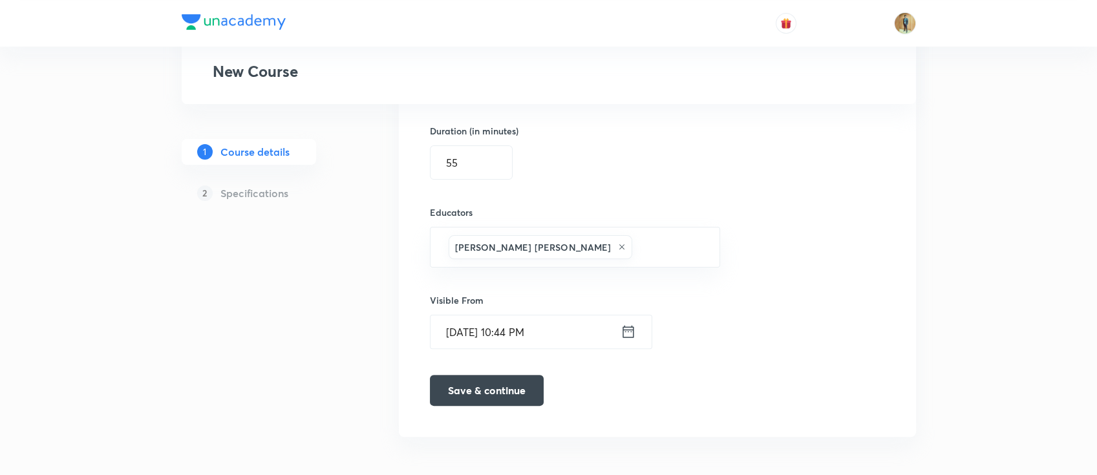
scroll to position [896, 0]
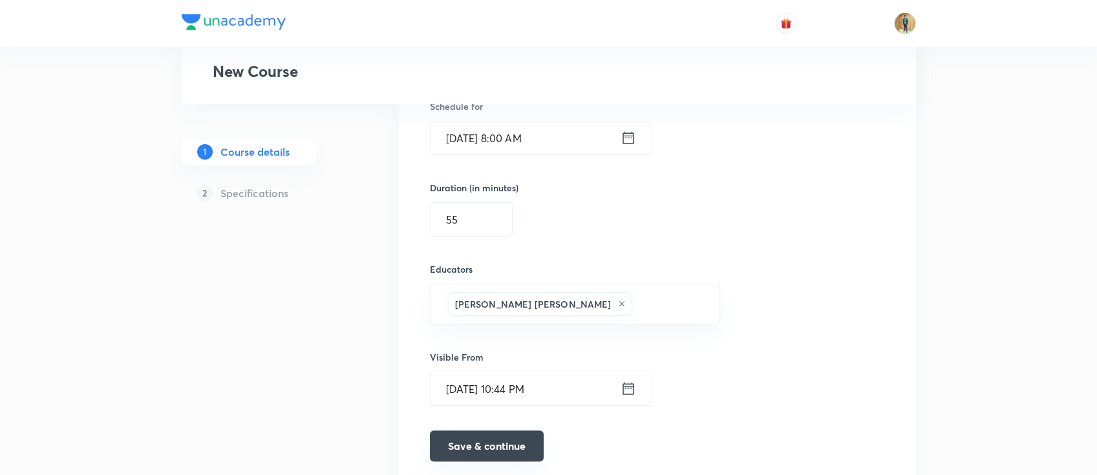
click at [491, 439] on button "Save & continue" at bounding box center [487, 445] width 114 height 31
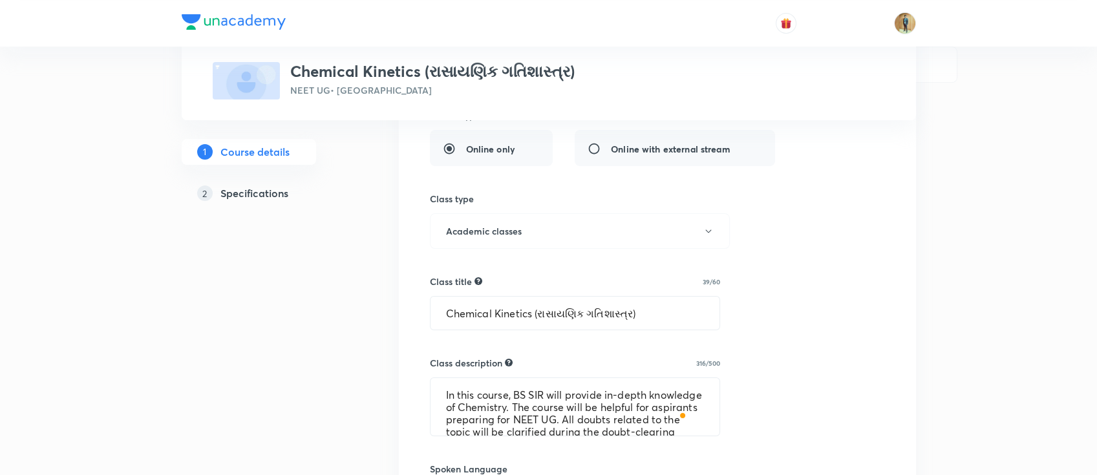
scroll to position [337, 0]
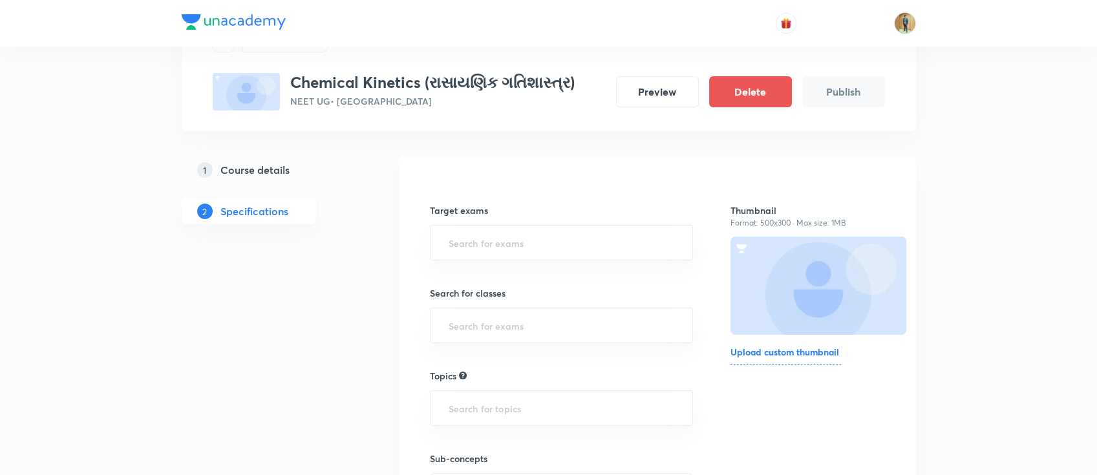
scroll to position [214, 0]
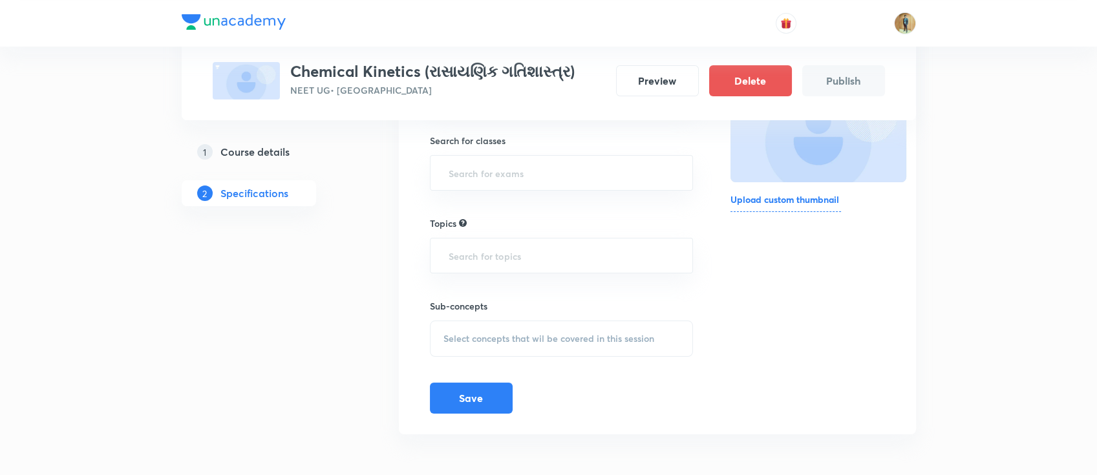
click at [766, 202] on h6 "Upload custom thumbnail" at bounding box center [785, 202] width 111 height 19
click at [0, 0] on input "Upload custom thumbnail" at bounding box center [0, 0] width 0 height 0
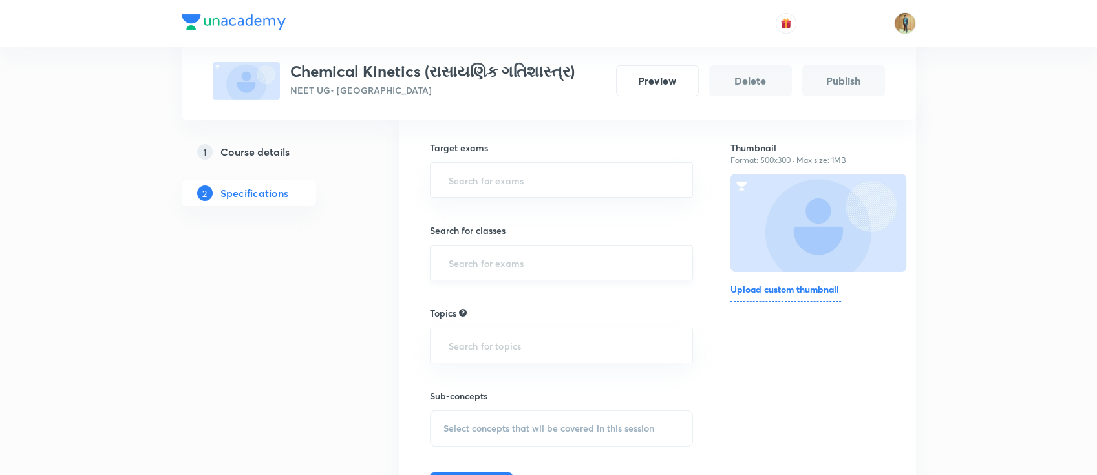
scroll to position [41, 0]
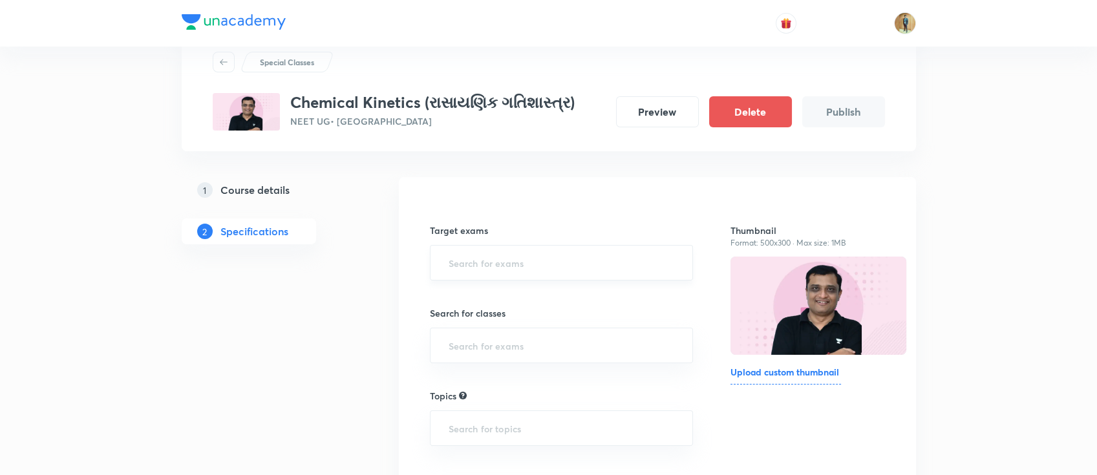
click at [567, 260] on input "text" at bounding box center [561, 263] width 231 height 24
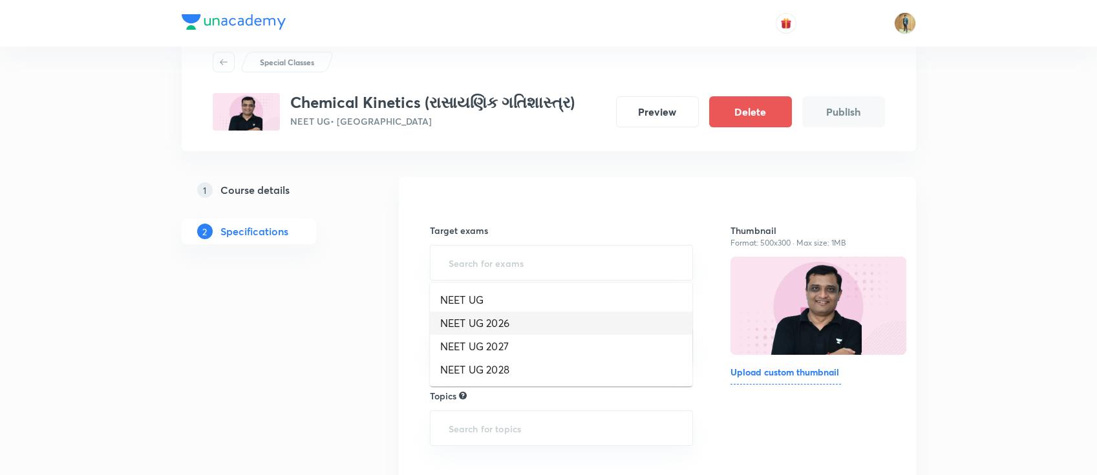
click at [558, 323] on li "NEET UG 2026" at bounding box center [561, 323] width 262 height 23
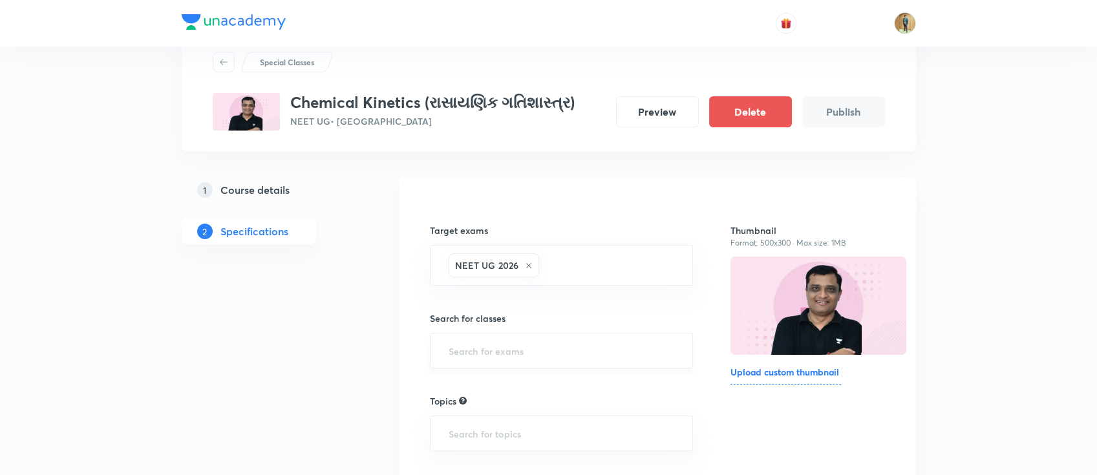
click at [569, 345] on input "text" at bounding box center [561, 351] width 231 height 24
click at [560, 271] on li "Class 12" at bounding box center [561, 266] width 262 height 23
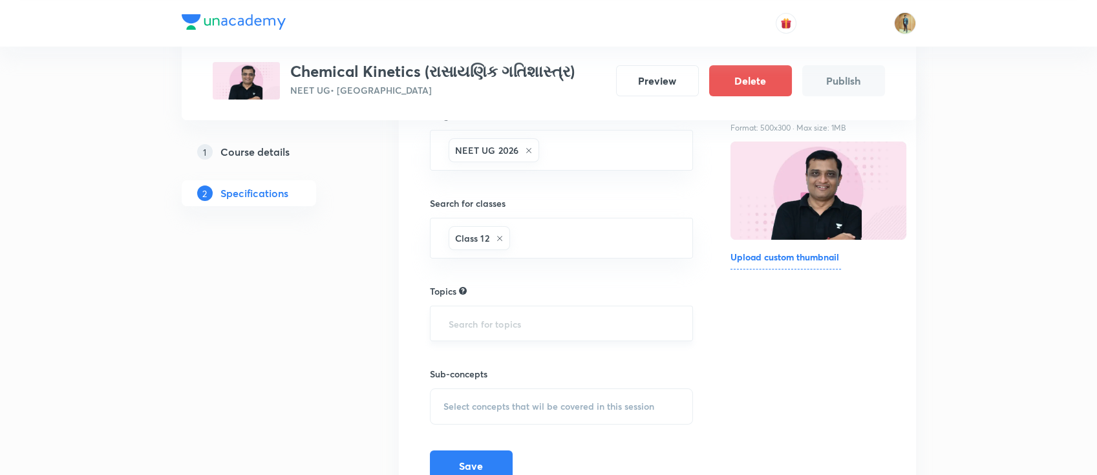
click at [536, 324] on input "text" at bounding box center [561, 324] width 231 height 24
click at [257, 153] on h5 "Course details" at bounding box center [254, 152] width 69 height 16
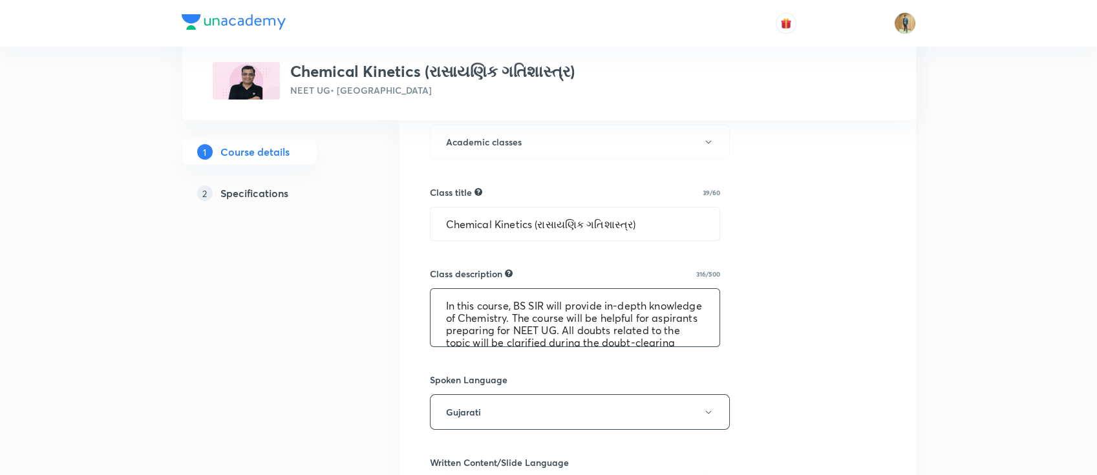
scroll to position [517, 0]
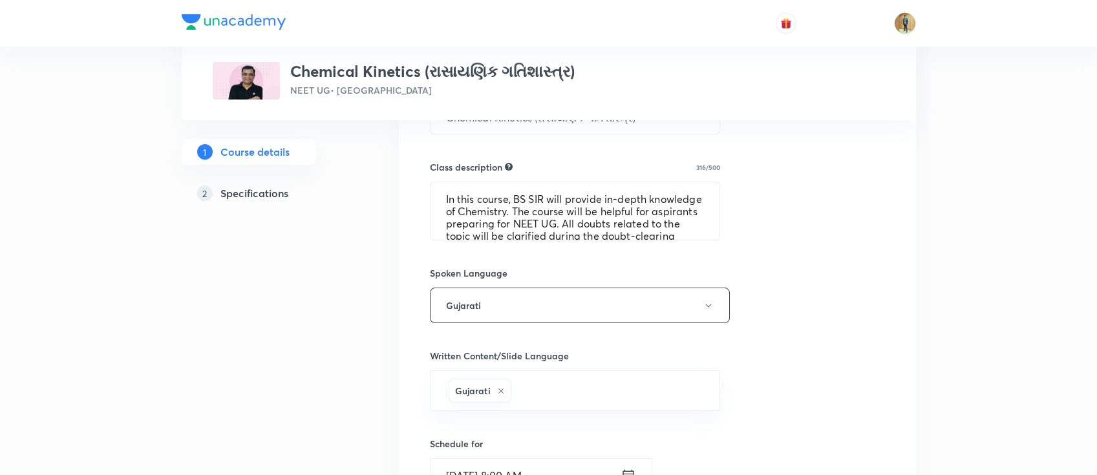
click at [238, 208] on div "1 Course details 2 Specifications" at bounding box center [270, 180] width 176 height 83
click at [244, 200] on h5 "Specifications" at bounding box center [254, 193] width 68 height 16
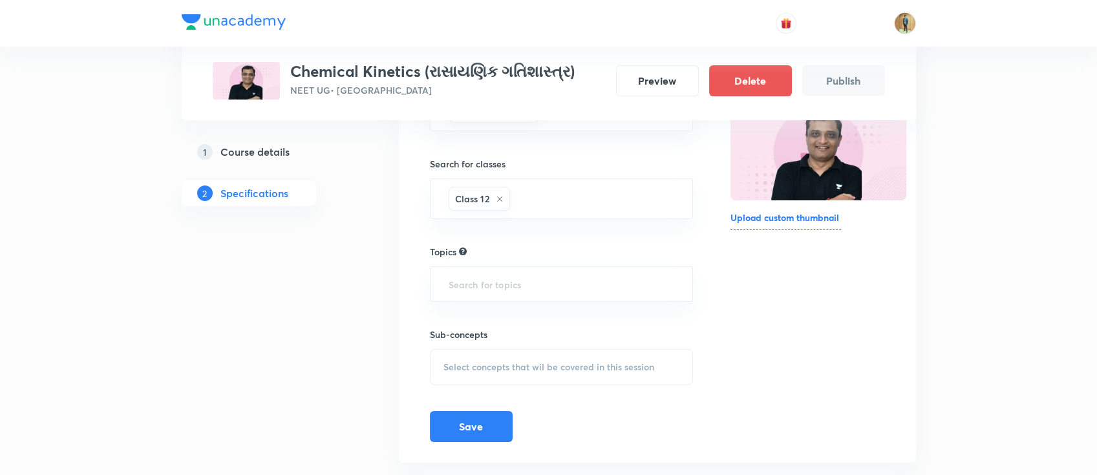
scroll to position [224, 0]
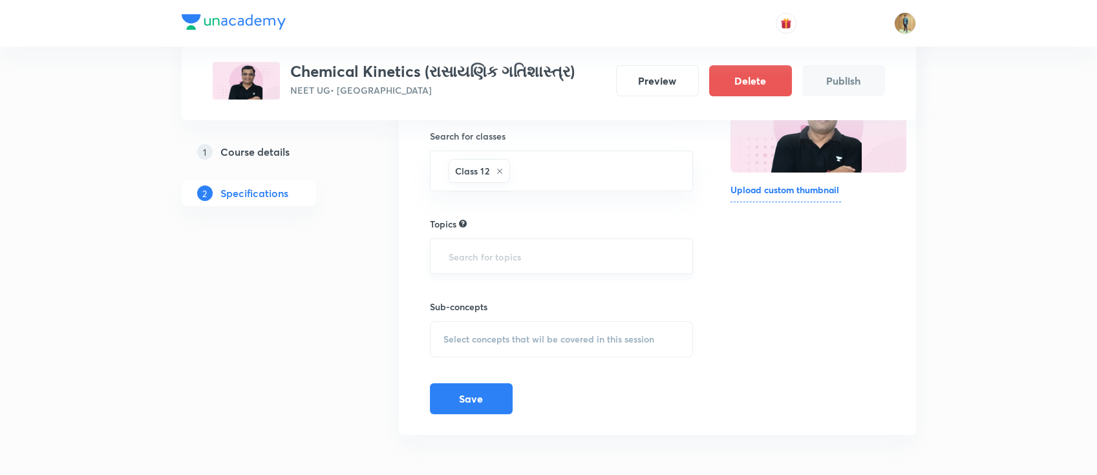
click at [508, 260] on input "text" at bounding box center [561, 256] width 231 height 24
drag, startPoint x: 292, startPoint y: 76, endPoint x: 417, endPoint y: 65, distance: 125.2
click at [417, 65] on h3 "Chemical Kinetics (રાસાયણિક ગતિશાસ્ત્ર)" at bounding box center [432, 71] width 284 height 19
copy h3 "Chemical Kinetics"
click at [494, 281] on div "Target exams NEET UG 2026 ​ Search for classes Class 12 ​ Topics ​ Sub-concepts…" at bounding box center [562, 215] width 264 height 399
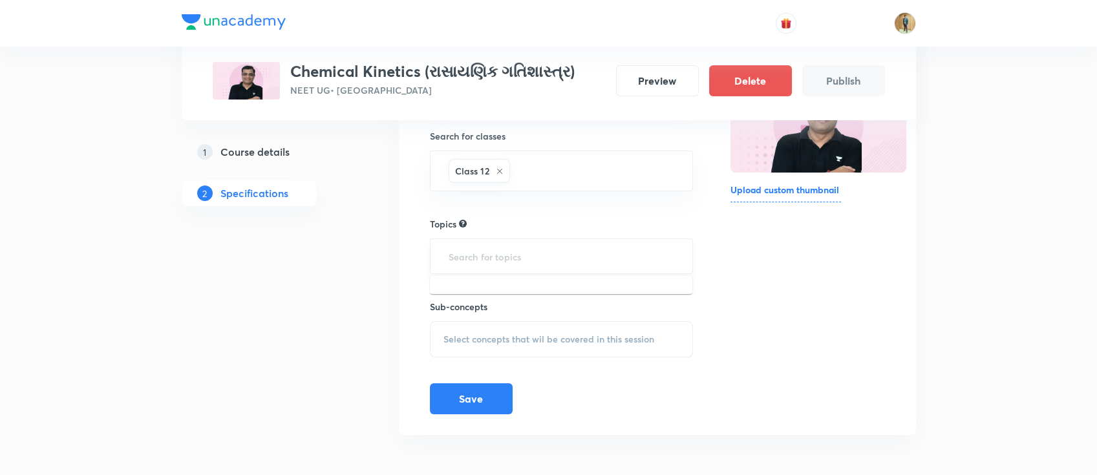
click at [500, 252] on input "text" at bounding box center [561, 256] width 231 height 24
type input "chemistry"
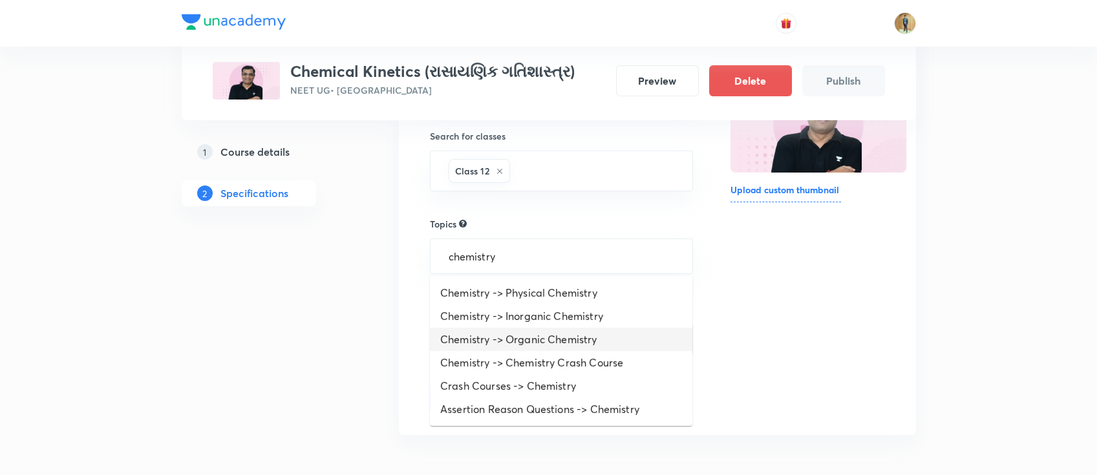
click at [521, 339] on li "Chemistry -> Organic Chemistry" at bounding box center [561, 339] width 262 height 23
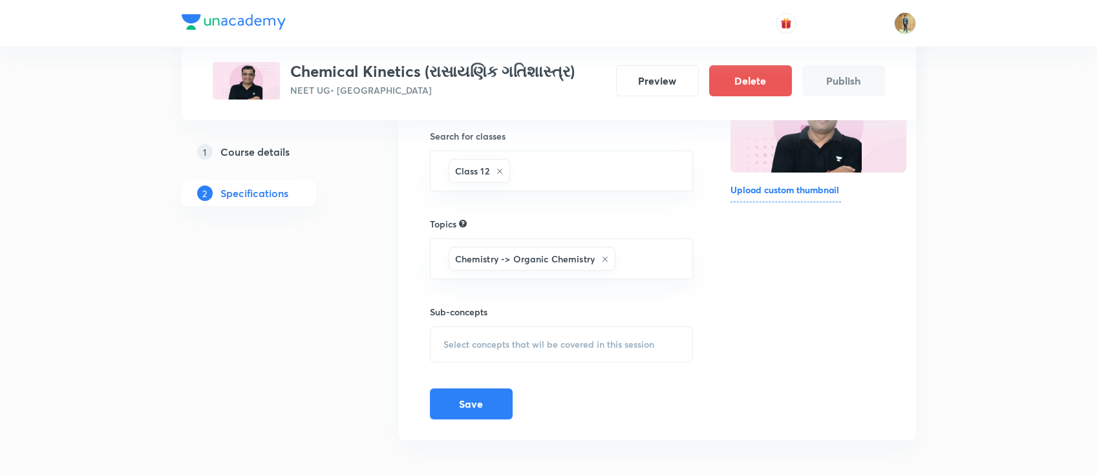
click at [525, 351] on div "Select concepts that wil be covered in this session" at bounding box center [562, 344] width 264 height 36
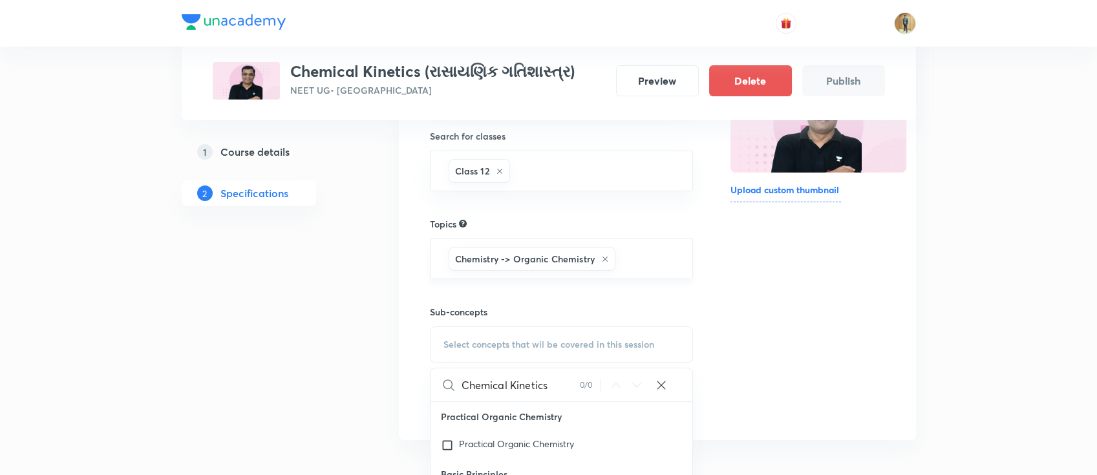
type input "Chemical Kinetics"
click at [646, 258] on input "text" at bounding box center [647, 259] width 59 height 24
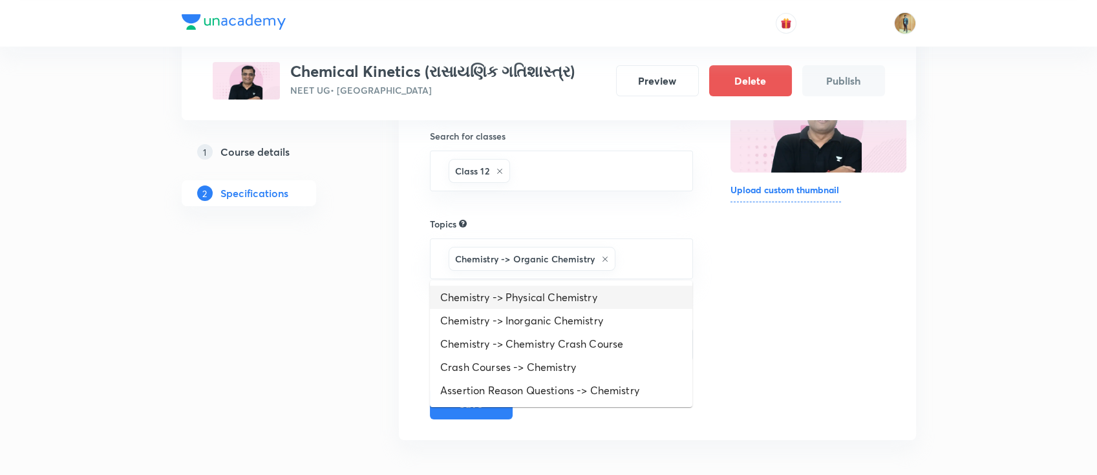
click at [600, 297] on li "Chemistry -> Physical Chemistry" at bounding box center [561, 297] width 262 height 23
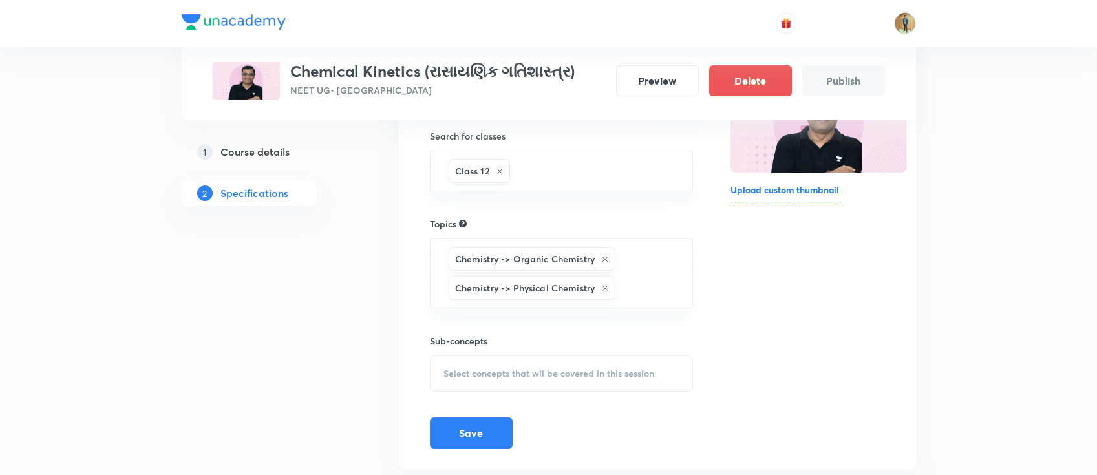
click at [584, 346] on h6 "Sub-concepts" at bounding box center [562, 341] width 264 height 14
click at [574, 368] on span "Select concepts that wil be covered in this session" at bounding box center [548, 373] width 211 height 10
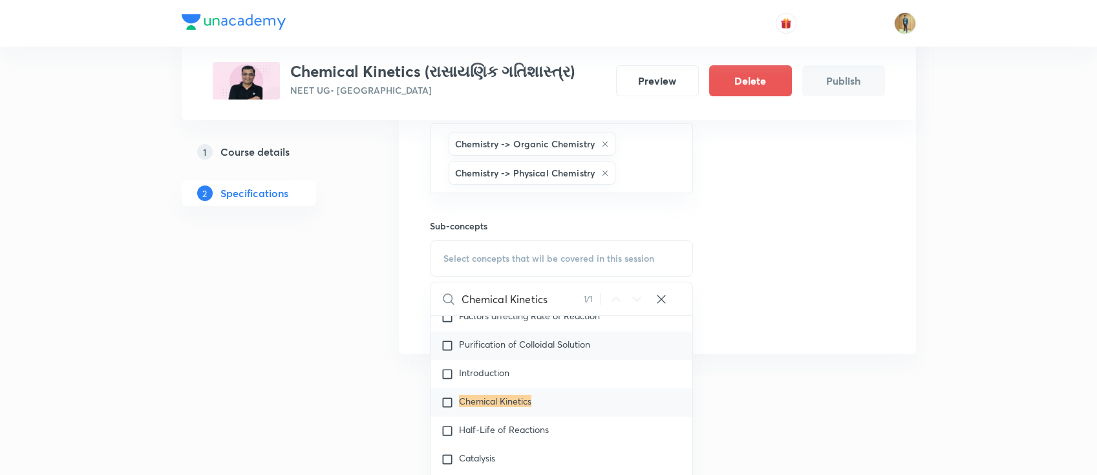
scroll to position [9141, 0]
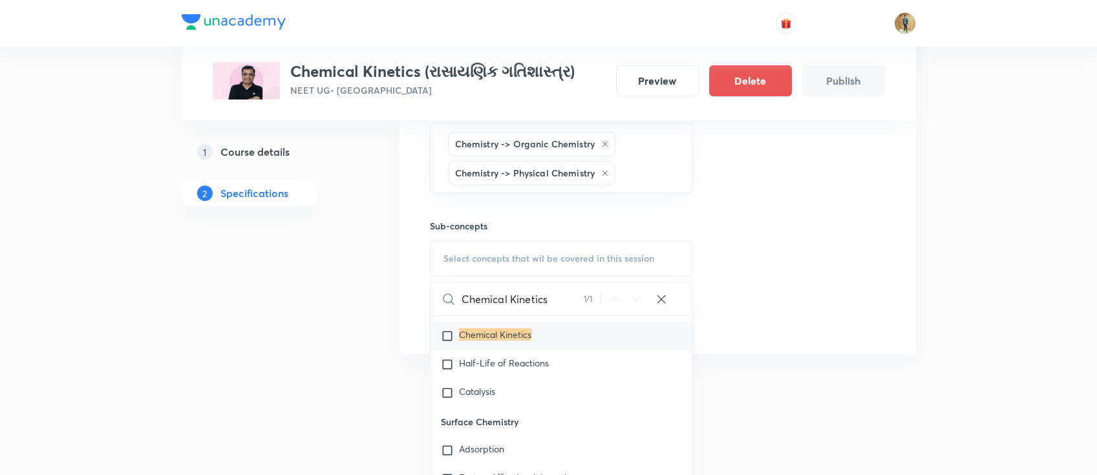
type input "Chemical Kinetics"
click at [509, 341] on mark "Chemical Kinetics" at bounding box center [495, 334] width 72 height 12
checkbox input "true"
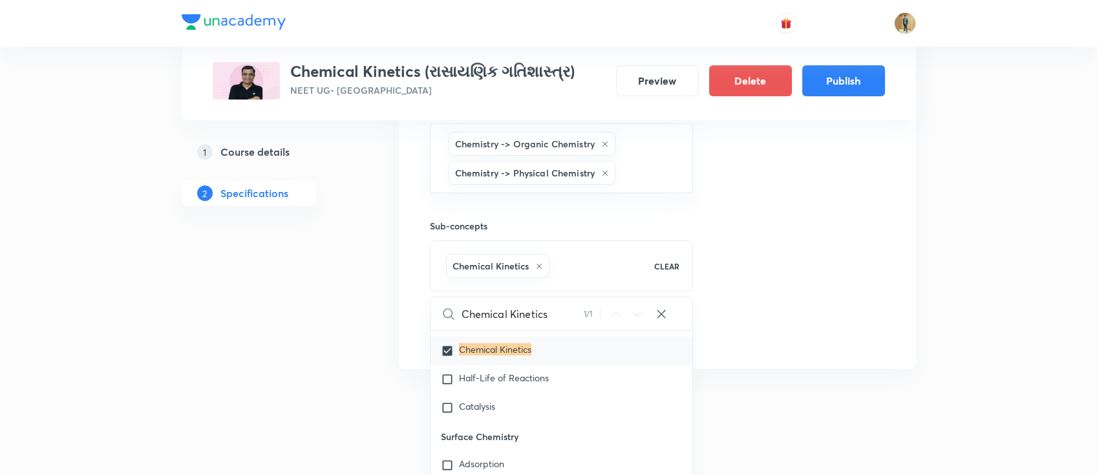
click at [799, 321] on div "Thumbnail Format: 500x300 · Max size: 1MB Upload custom thumbnail" at bounding box center [807, 124] width 154 height 448
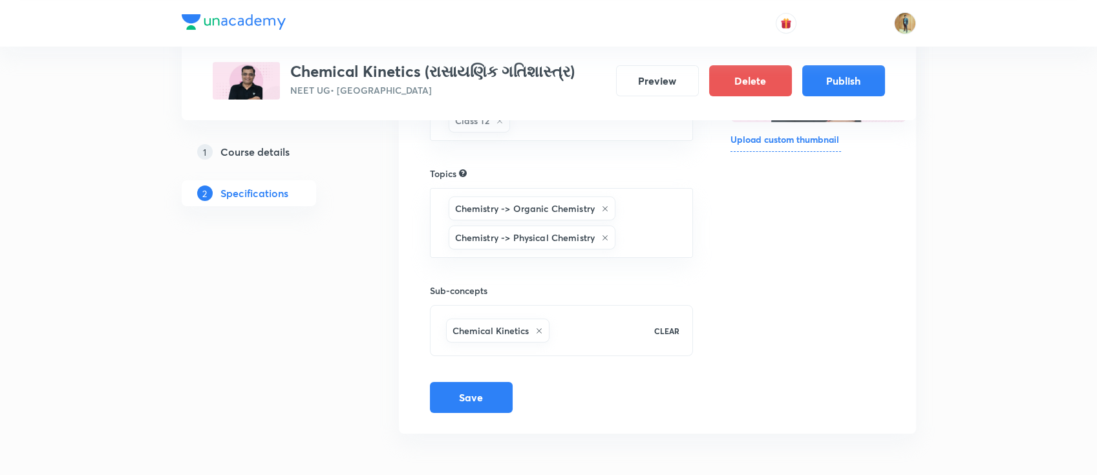
scroll to position [273, 0]
click at [478, 396] on button "Save" at bounding box center [471, 397] width 83 height 31
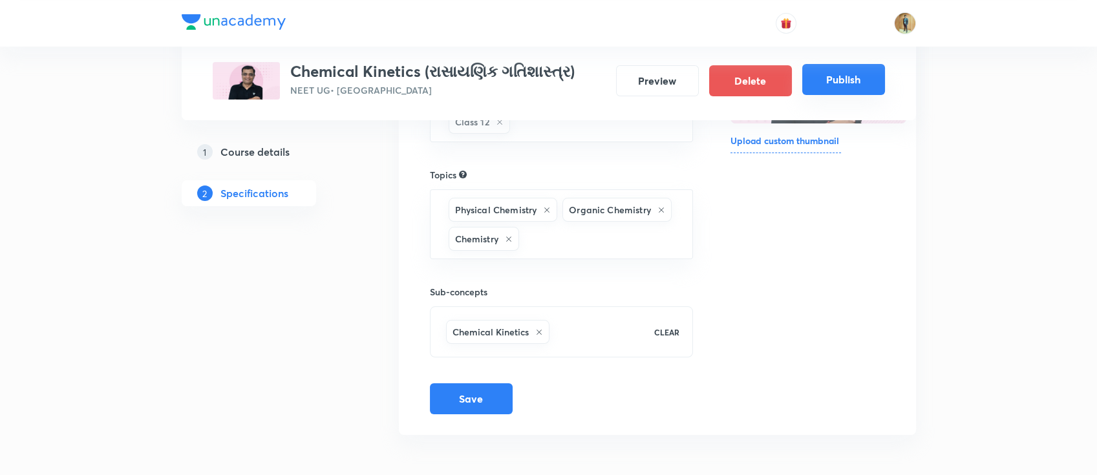
click at [863, 85] on button "Publish" at bounding box center [843, 79] width 83 height 31
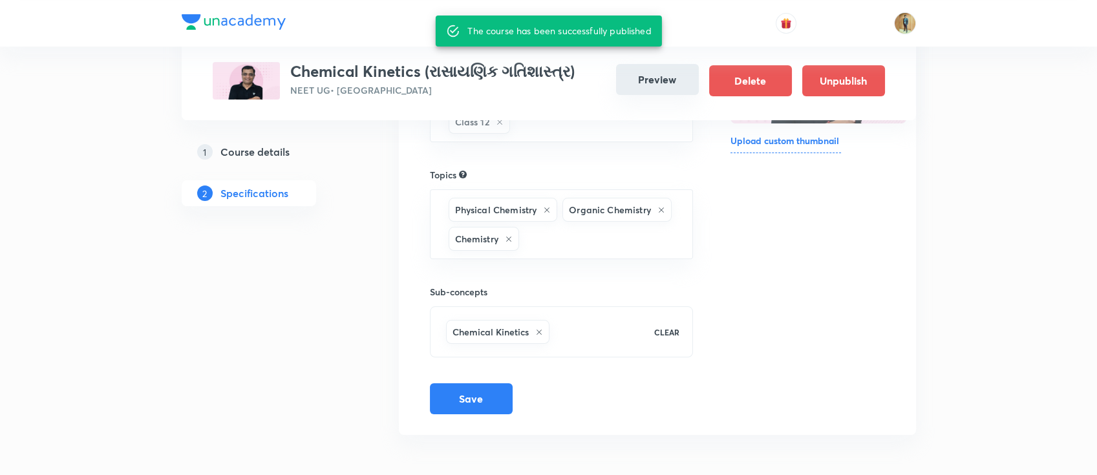
click at [661, 87] on button "Preview" at bounding box center [657, 79] width 83 height 31
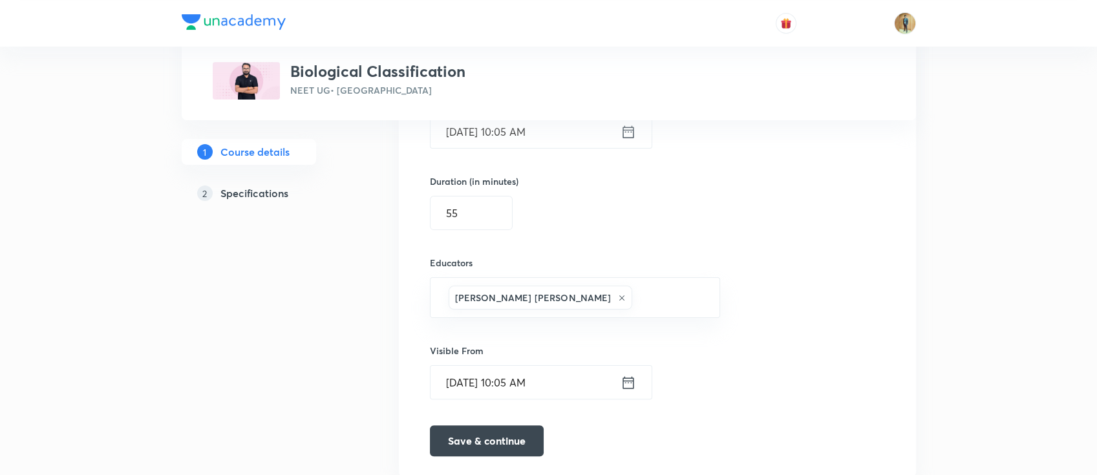
scroll to position [862, 0]
drag, startPoint x: 395, startPoint y: 202, endPoint x: 354, endPoint y: 231, distance: 50.0
type input "30"
click at [503, 428] on button "Save & continue" at bounding box center [487, 438] width 114 height 31
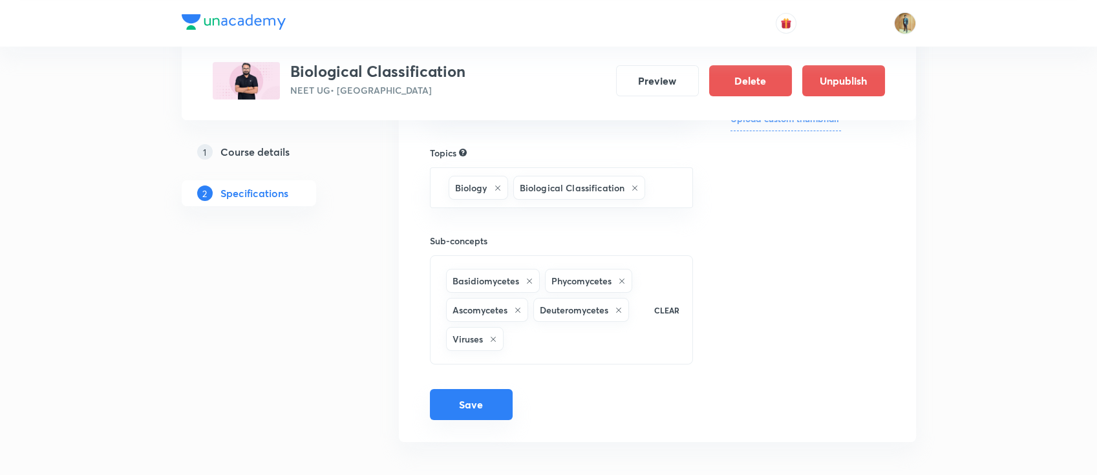
scroll to position [301, 0]
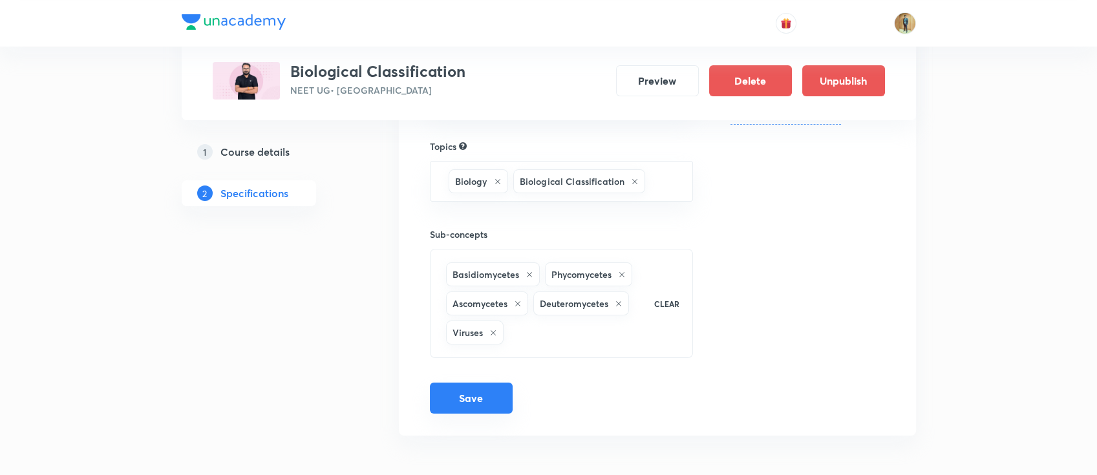
click at [471, 396] on button "Save" at bounding box center [471, 398] width 83 height 31
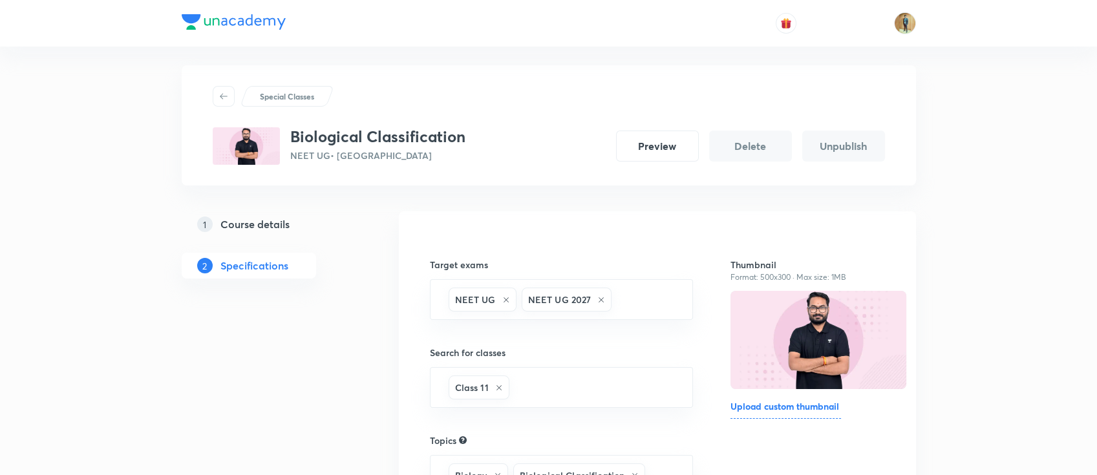
scroll to position [0, 0]
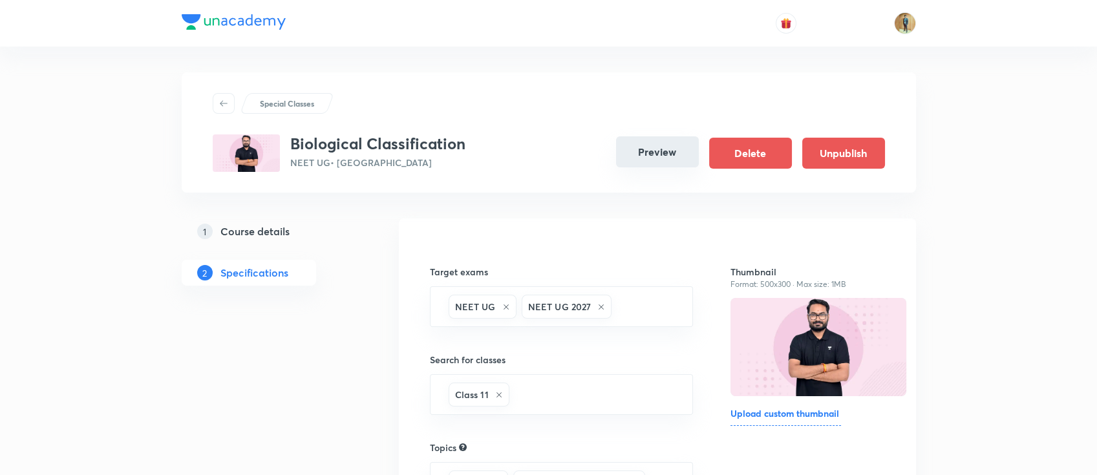
click at [659, 161] on button "Preview" at bounding box center [657, 151] width 83 height 31
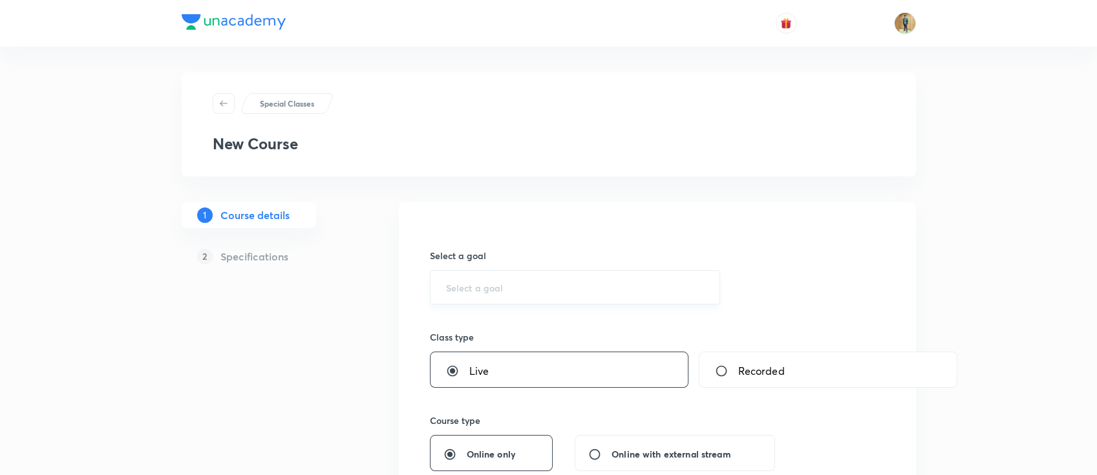
click at [510, 302] on div "​" at bounding box center [575, 287] width 291 height 34
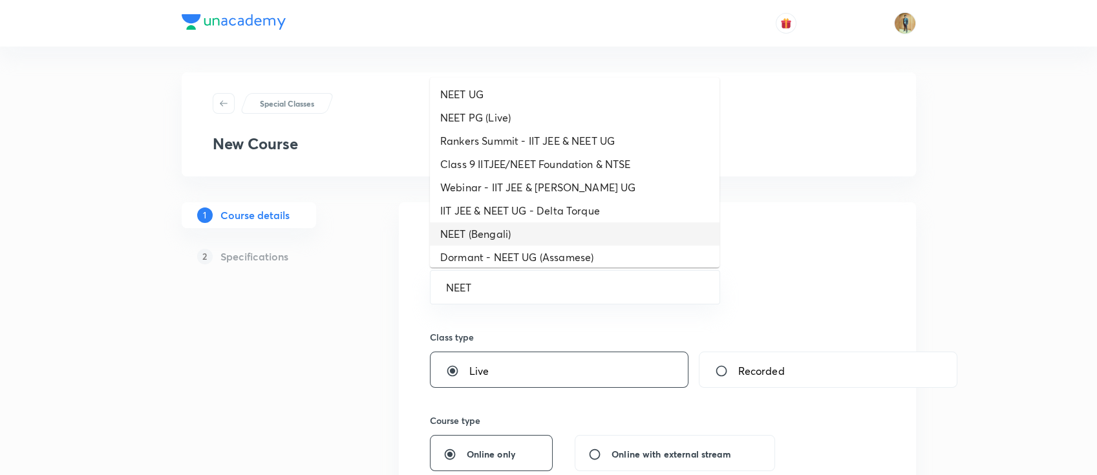
drag, startPoint x: 403, startPoint y: 288, endPoint x: 396, endPoint y: 289, distance: 7.1
type input "M"
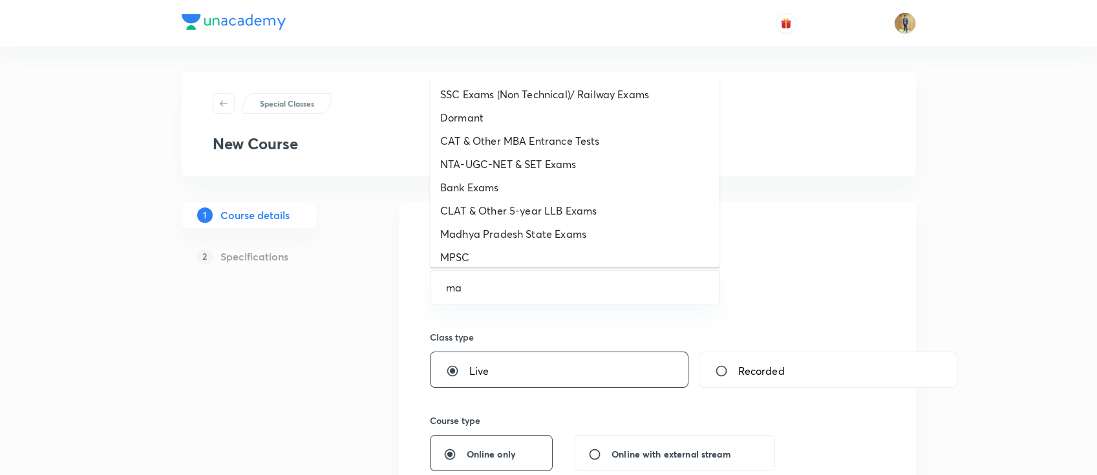
type input "m"
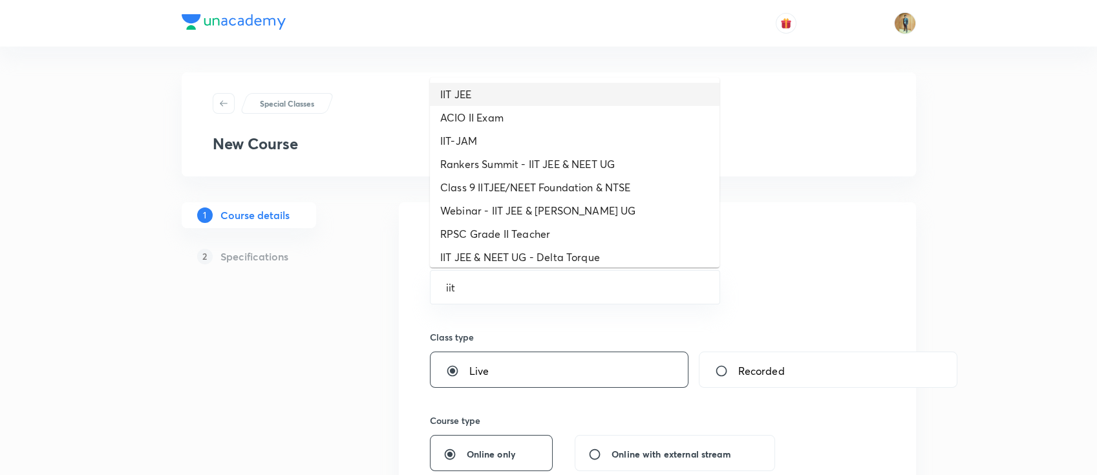
click at [496, 97] on li "IIT JEE" at bounding box center [575, 94] width 290 height 23
type input "IIT JEE"
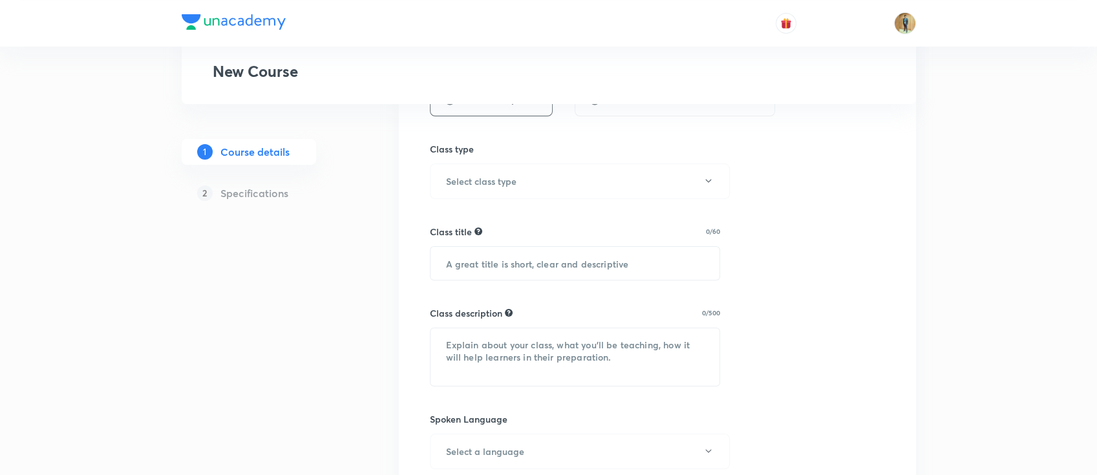
scroll to position [402, 0]
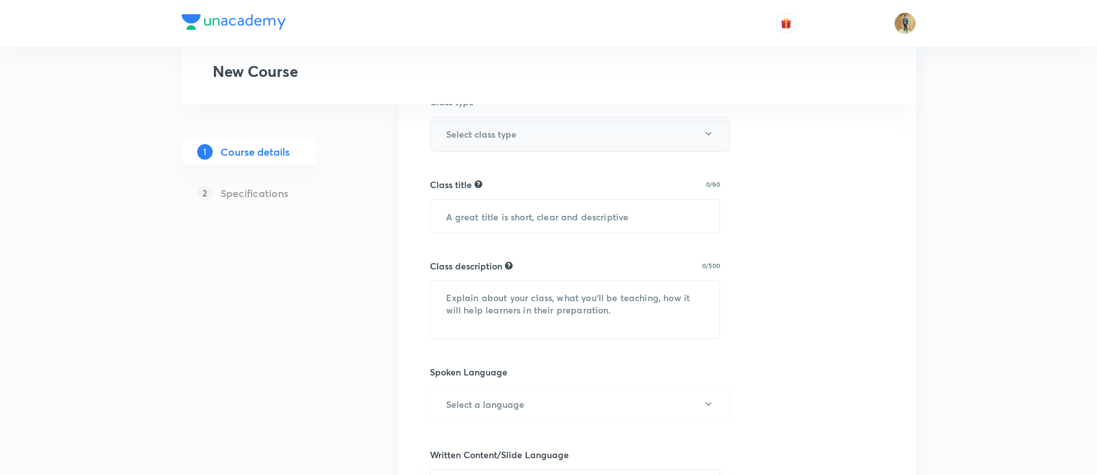
click at [562, 143] on button "Select class type" at bounding box center [580, 134] width 300 height 36
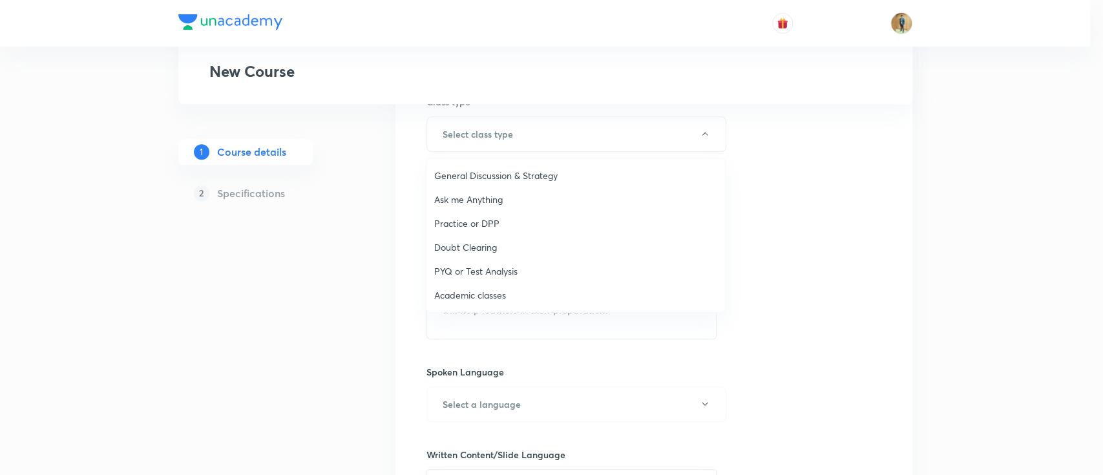
click at [551, 297] on span "Academic classes" at bounding box center [575, 295] width 283 height 14
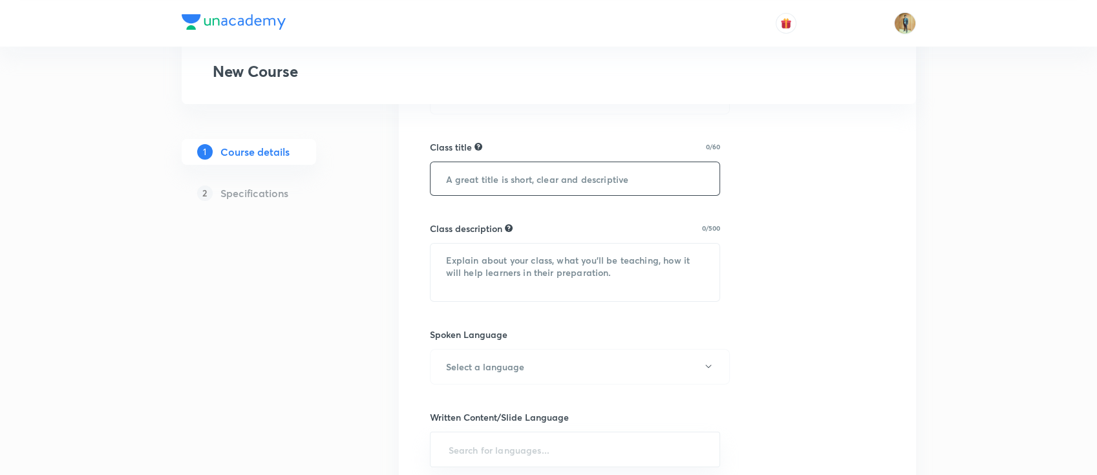
scroll to position [460, 0]
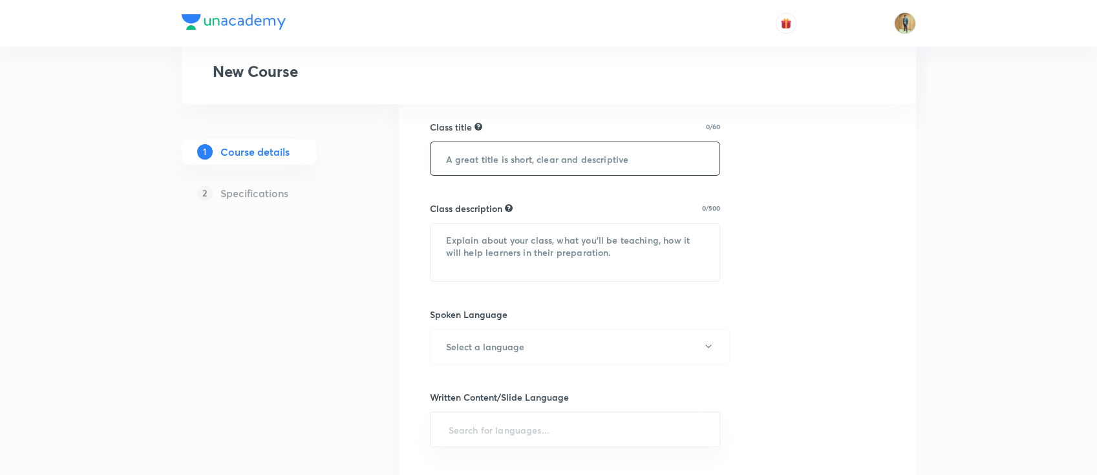
click at [569, 168] on input "text" at bounding box center [575, 158] width 290 height 33
click at [560, 255] on textarea at bounding box center [575, 253] width 290 height 58
paste textarea "In this course, PS SIR will provide in-depth knowledge of Mathematics. The cour…"
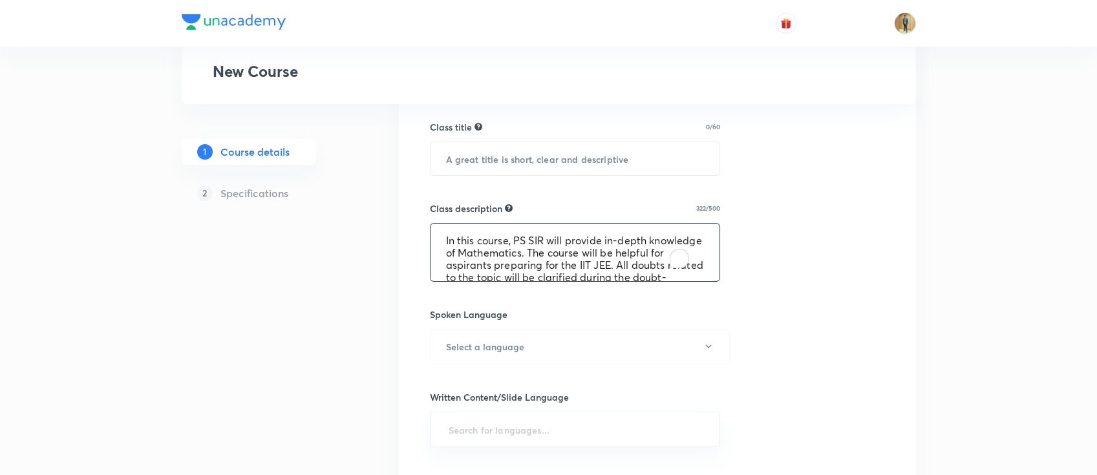
scroll to position [39, 0]
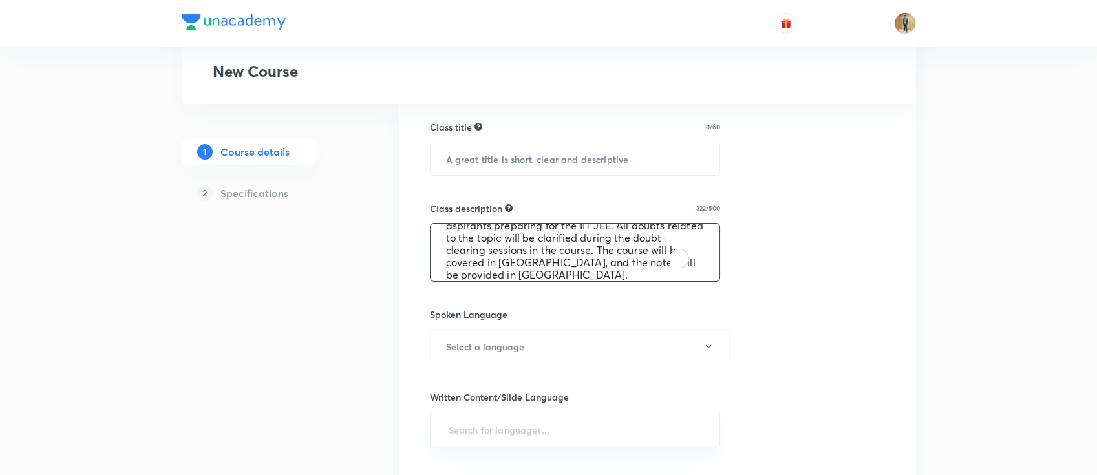
type textarea "In this course, PS SIR will provide in-depth knowledge of Mathematics. The cour…"
click at [543, 138] on div "Class title 0/60 ​" at bounding box center [575, 148] width 291 height 56
click at [544, 147] on input "text" at bounding box center [575, 158] width 290 height 33
paste input "unacademy-user-70BQOYDZWBE"
type input "unacademy-user-70BQOYDZWBE"
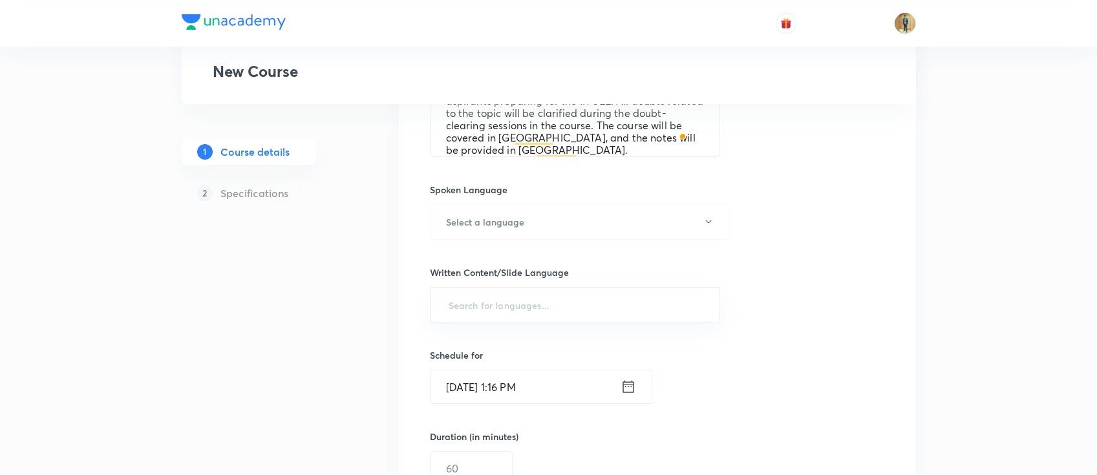
scroll to position [689, 0]
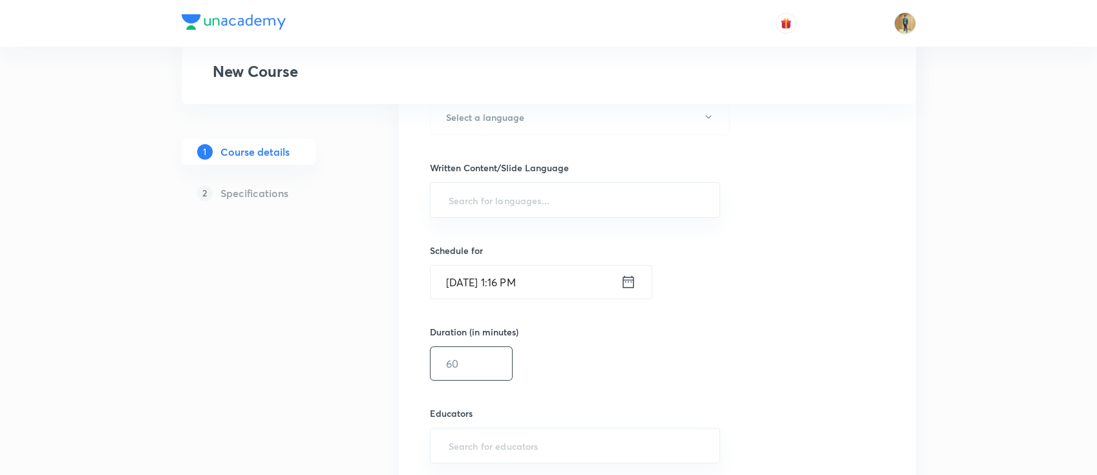
click at [463, 356] on input "text" at bounding box center [470, 363] width 81 height 33
type input "4"
type input "55"
click at [622, 275] on icon at bounding box center [628, 282] width 16 height 18
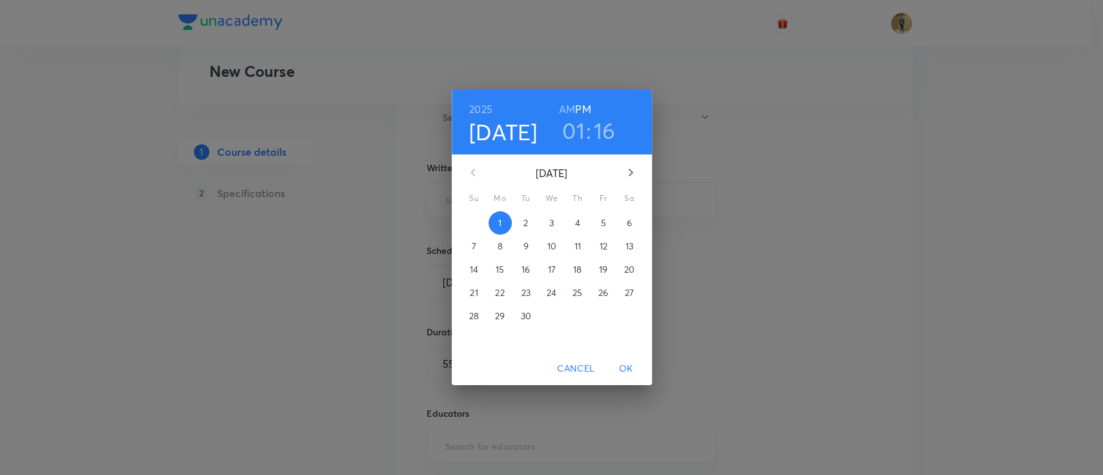
click at [522, 225] on span "2" at bounding box center [525, 223] width 23 height 13
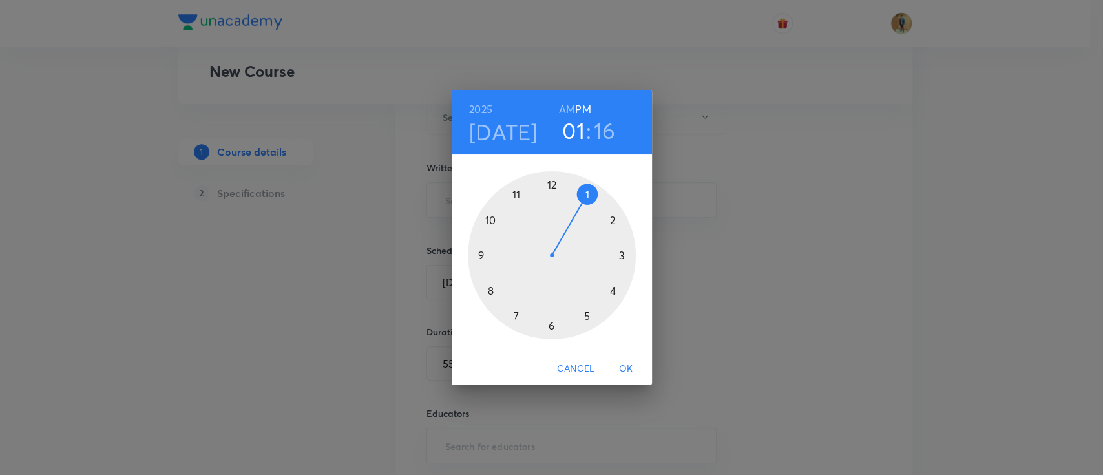
click at [568, 111] on h6 "AM" at bounding box center [567, 109] width 16 height 18
drag, startPoint x: 588, startPoint y: 197, endPoint x: 495, endPoint y: 249, distance: 106.5
click at [495, 249] on div at bounding box center [552, 255] width 168 height 168
drag, startPoint x: 622, startPoint y: 262, endPoint x: 551, endPoint y: 204, distance: 91.5
click at [551, 204] on div at bounding box center [552, 255] width 168 height 168
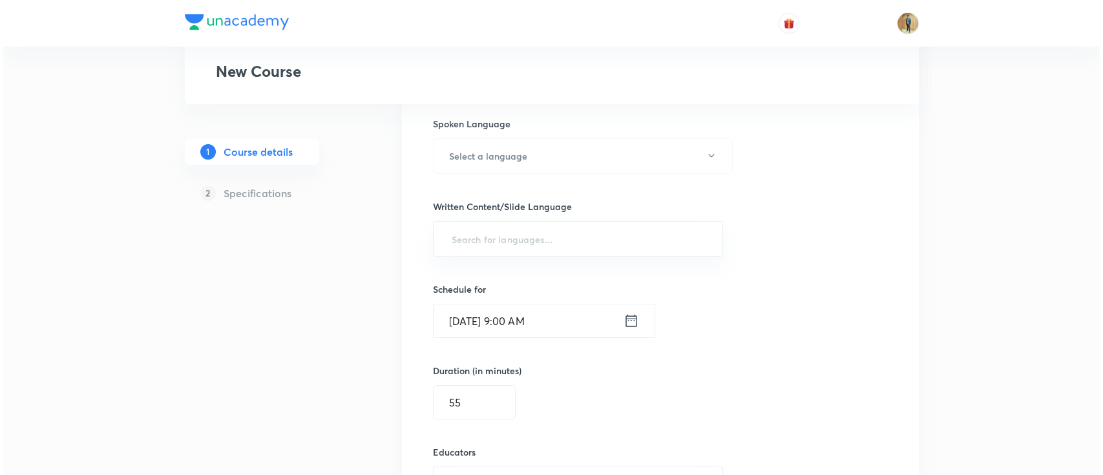
scroll to position [631, 0]
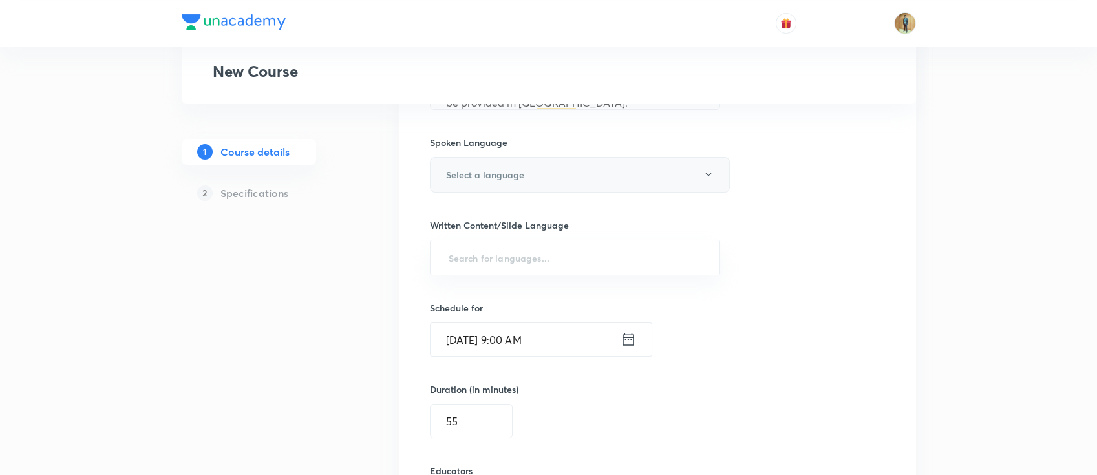
click at [533, 187] on button "Select a language" at bounding box center [580, 175] width 300 height 36
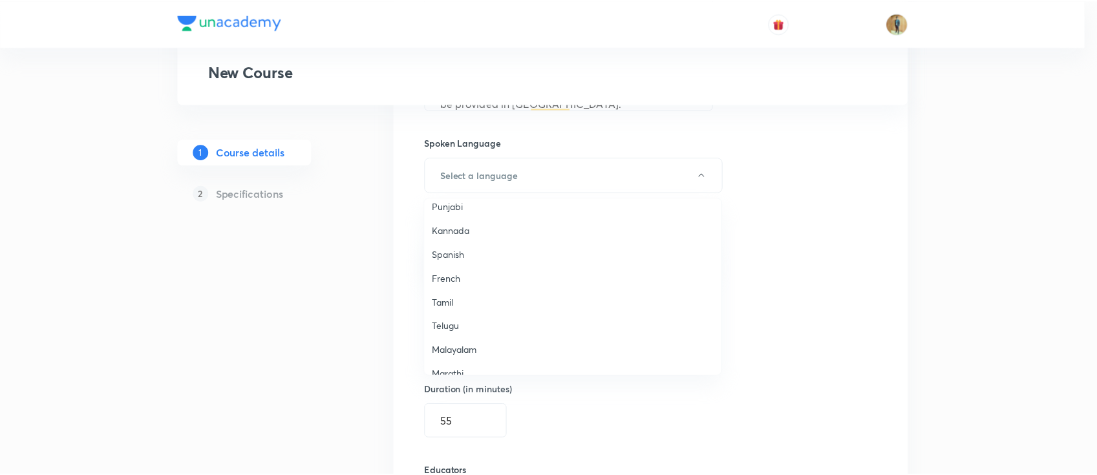
scroll to position [229, 0]
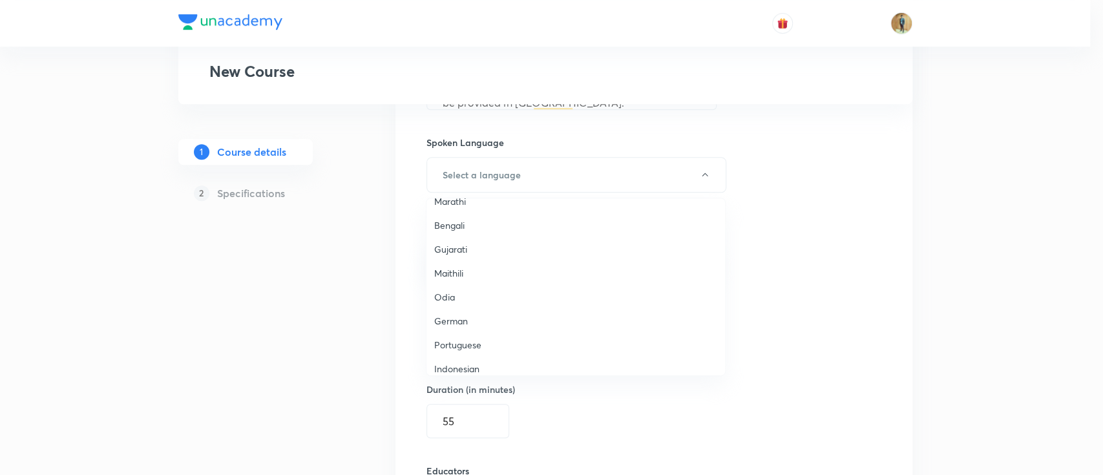
click at [455, 251] on span "Gujarati" at bounding box center [575, 249] width 283 height 14
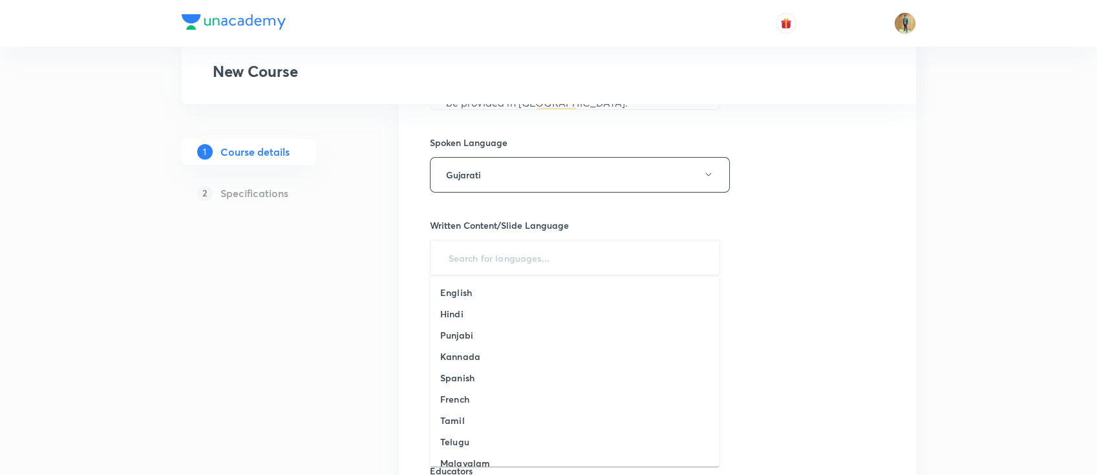
click at [483, 265] on input "text" at bounding box center [575, 258] width 259 height 24
click at [473, 359] on h6 "Gujarati" at bounding box center [458, 355] width 36 height 14
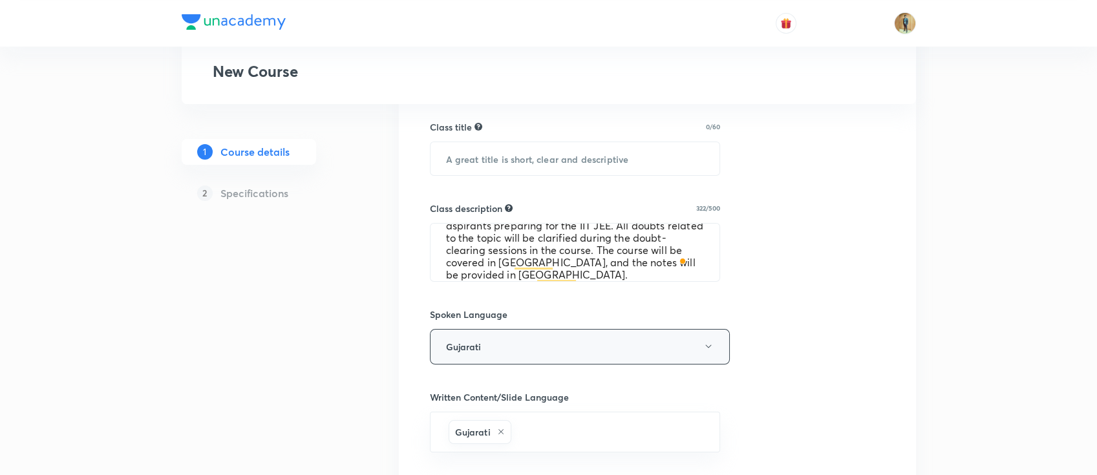
scroll to position [344, 0]
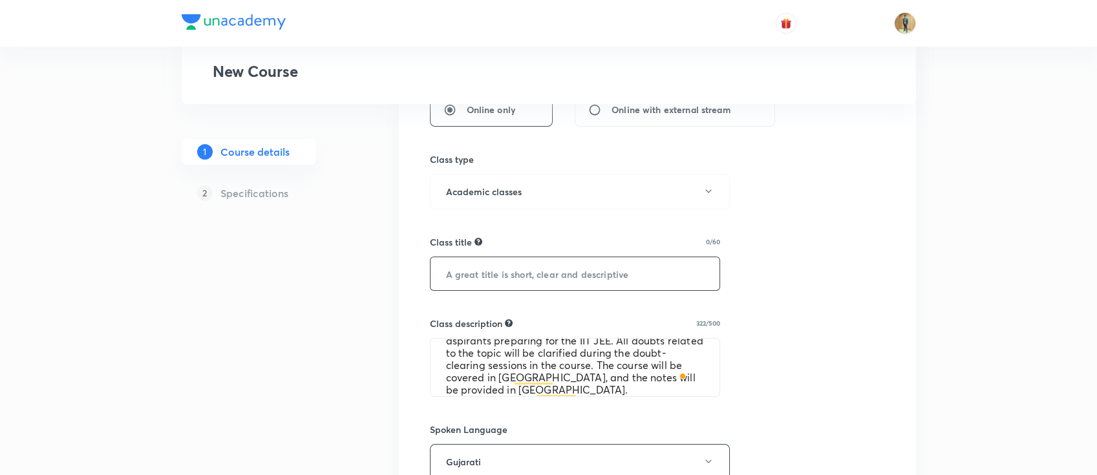
click at [534, 282] on input "text" at bounding box center [575, 273] width 290 height 33
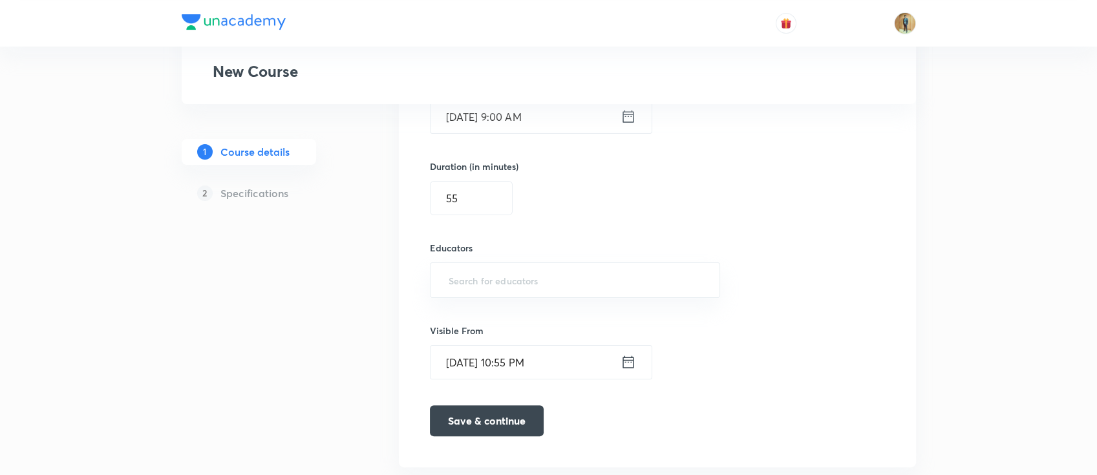
scroll to position [862, 0]
click at [516, 273] on input "text" at bounding box center [575, 278] width 259 height 24
paste input "unacademy-user-70BQOYDZWBE"
type input "unacademy-user-70BQOYDZWBE"
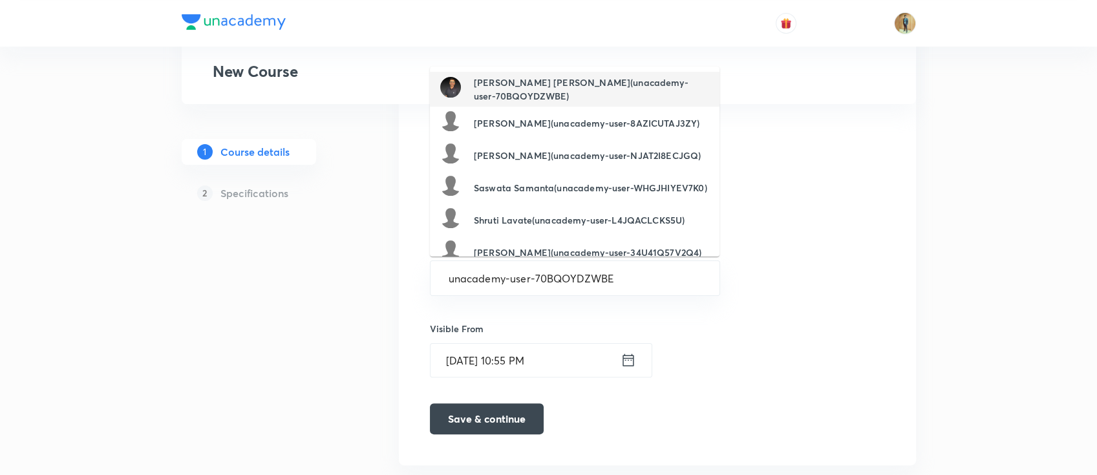
click at [520, 84] on h6 "Satasia Pankajkumar Himatlal(unacademy-user-70BQOYDZWBE)" at bounding box center [591, 89] width 235 height 27
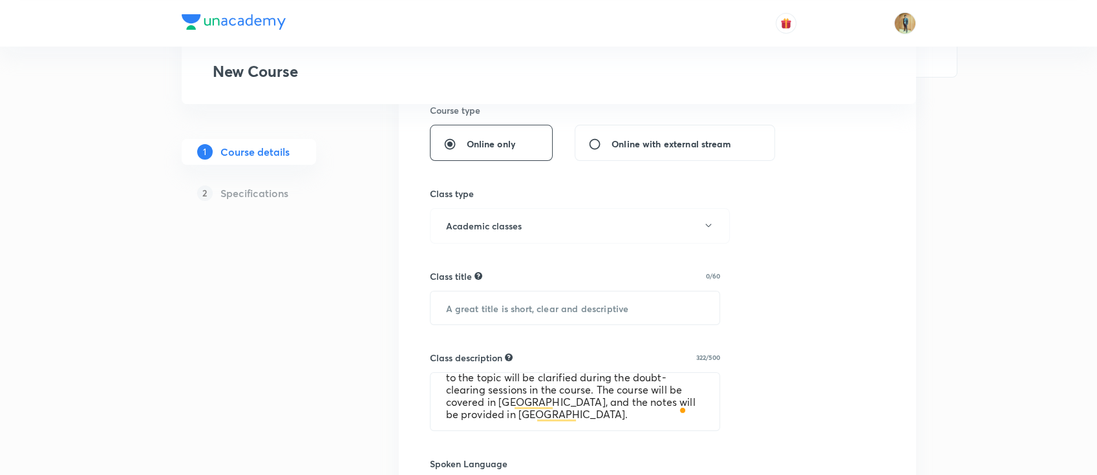
scroll to position [402, 0]
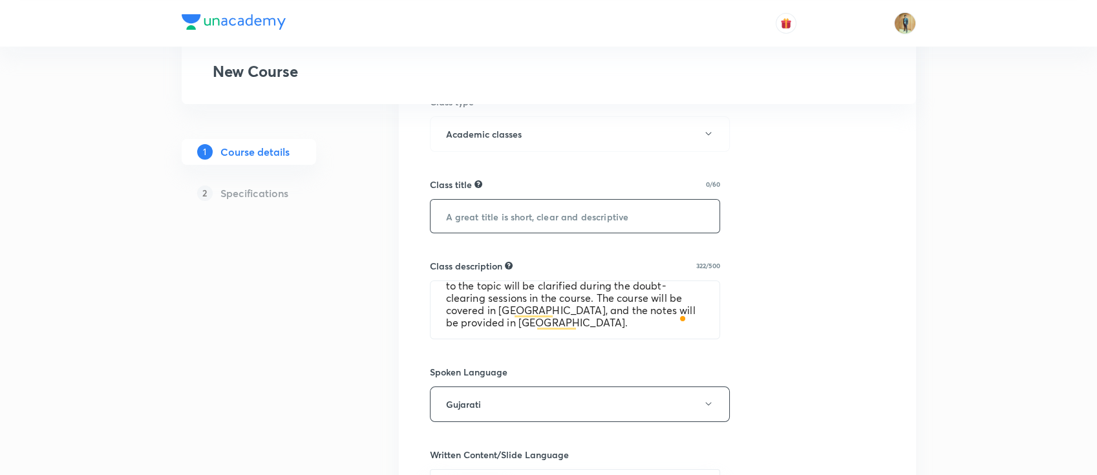
click at [527, 230] on input "text" at bounding box center [575, 216] width 290 height 33
paste input "Relation and Functions (સંબંધ અને વિધેયો)"
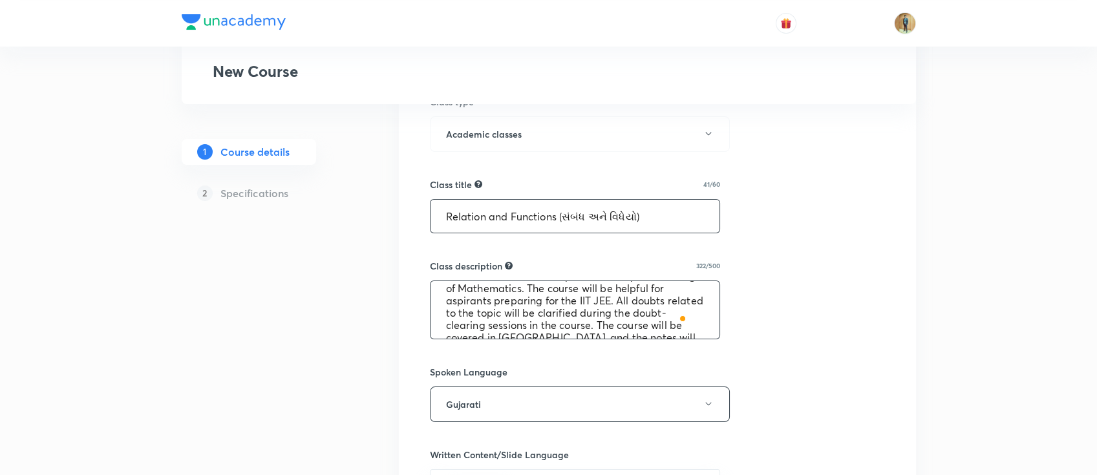
scroll to position [0, 0]
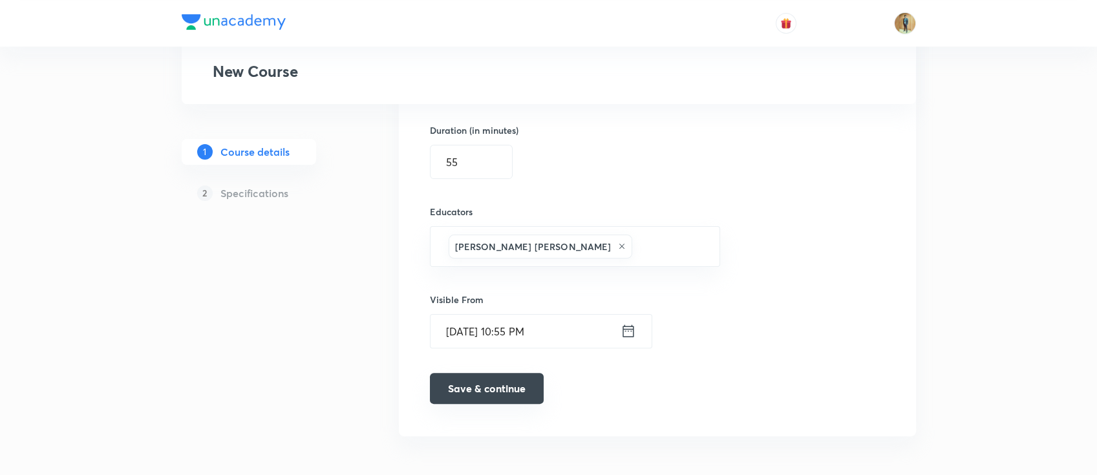
type input "Relation and Functions (સંબંધ અને વિધેયો)"
click at [482, 388] on button "Save & continue" at bounding box center [487, 388] width 114 height 31
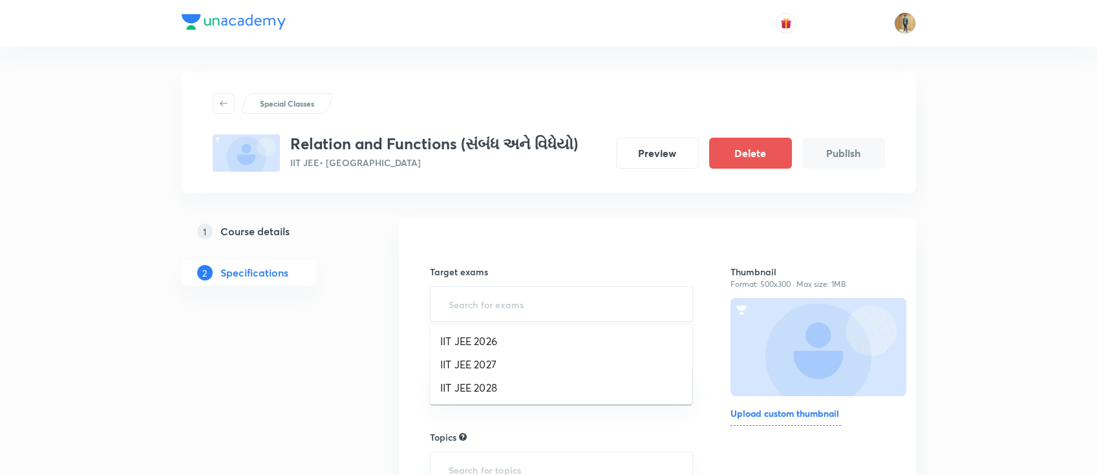
click at [539, 312] on input "text" at bounding box center [561, 304] width 231 height 24
click at [516, 346] on li "IIT JEE 2026" at bounding box center [561, 341] width 262 height 23
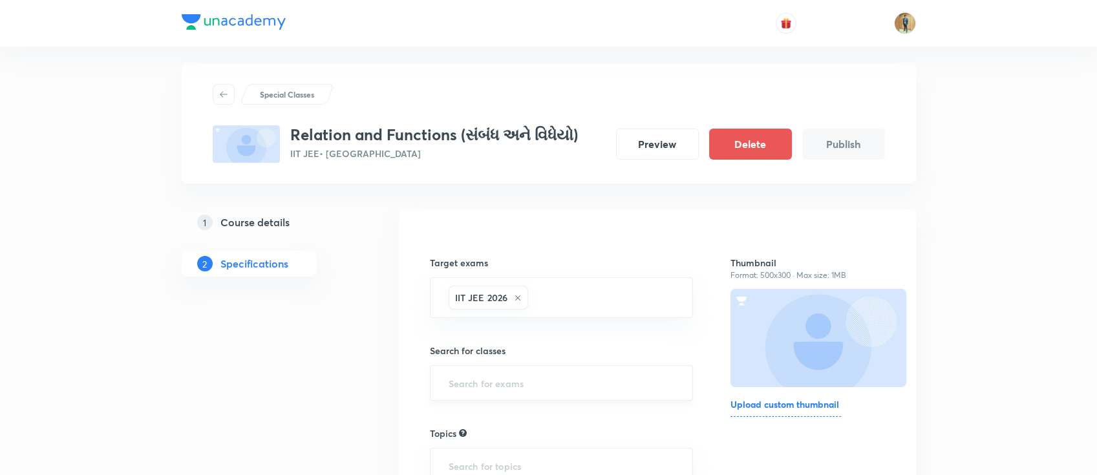
scroll to position [114, 0]
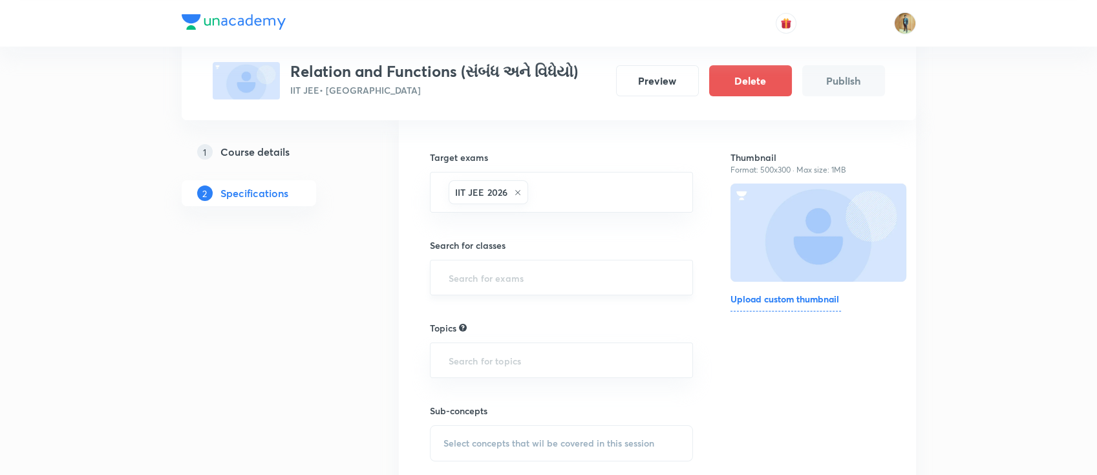
click at [560, 273] on input "text" at bounding box center [561, 278] width 231 height 24
click at [539, 330] on li "Class 12" at bounding box center [561, 337] width 262 height 23
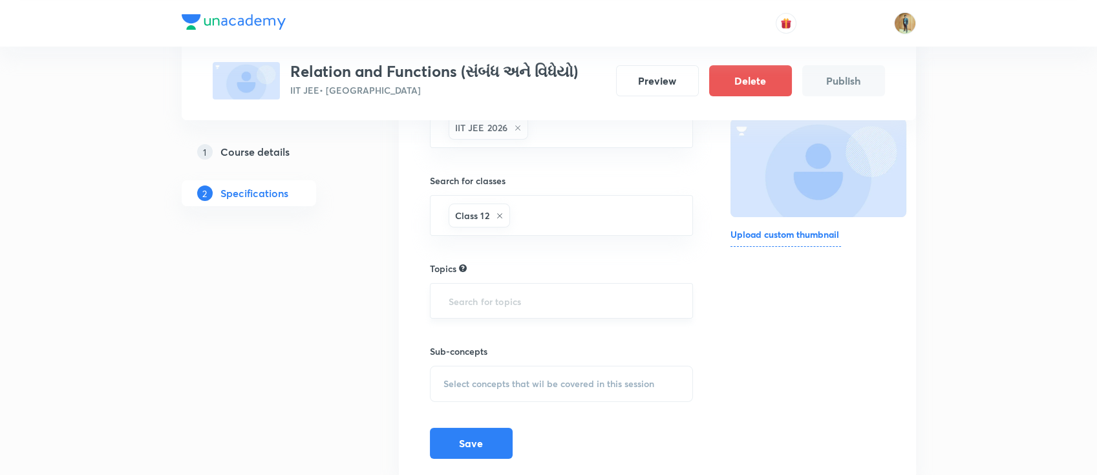
scroll to position [224, 0]
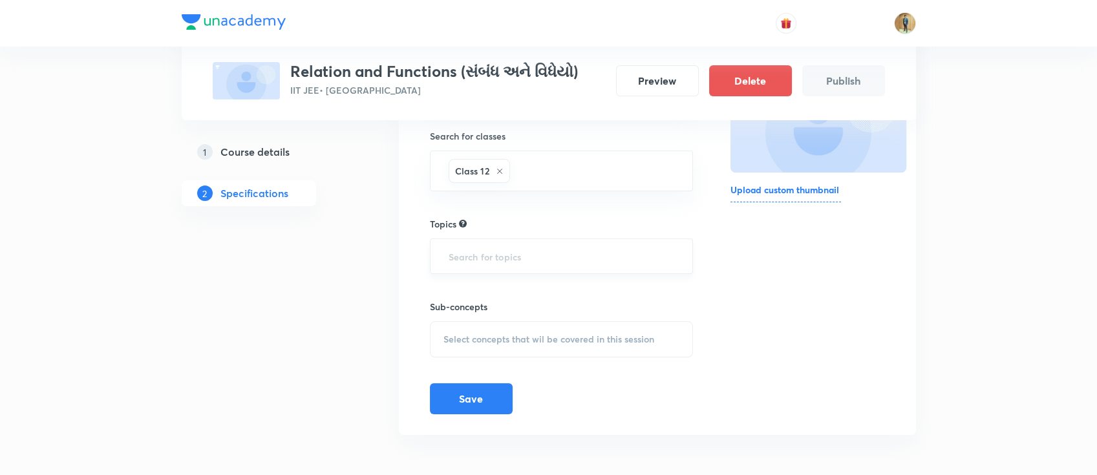
click at [542, 244] on input "text" at bounding box center [561, 256] width 231 height 24
click at [531, 217] on div "Topics" at bounding box center [562, 224] width 264 height 14
click at [519, 265] on input "text" at bounding box center [561, 256] width 231 height 24
drag, startPoint x: 454, startPoint y: 75, endPoint x: 288, endPoint y: 76, distance: 166.8
click at [288, 76] on div "Relation and Functions (સંબંધ અને વિધેયો) IIT JEE • Gujarati" at bounding box center [395, 80] width 365 height 37
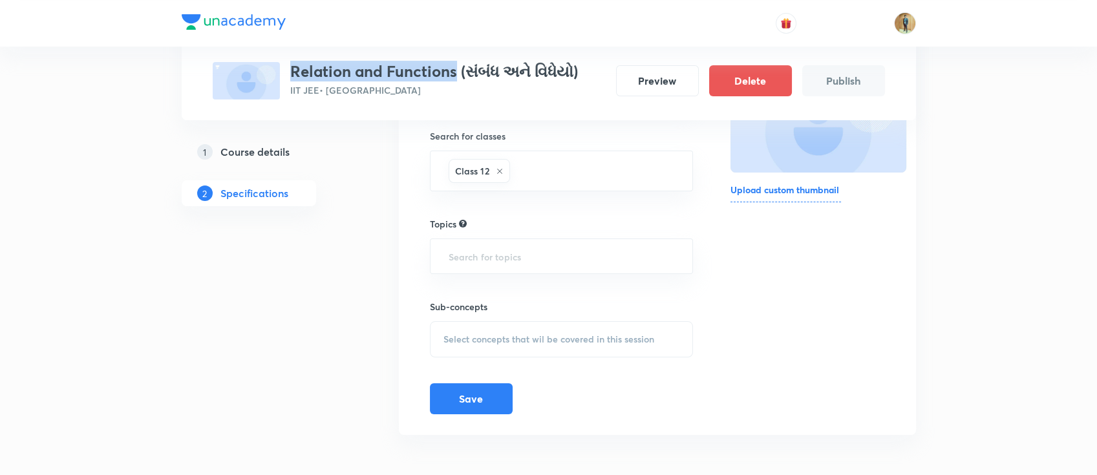
copy h3 "Relation and Functions"
click at [509, 255] on input "text" at bounding box center [561, 256] width 231 height 24
paste input "Relation and Functions"
click at [620, 262] on input "Relation and Functions" at bounding box center [561, 256] width 231 height 24
type input "Relation and Functions"
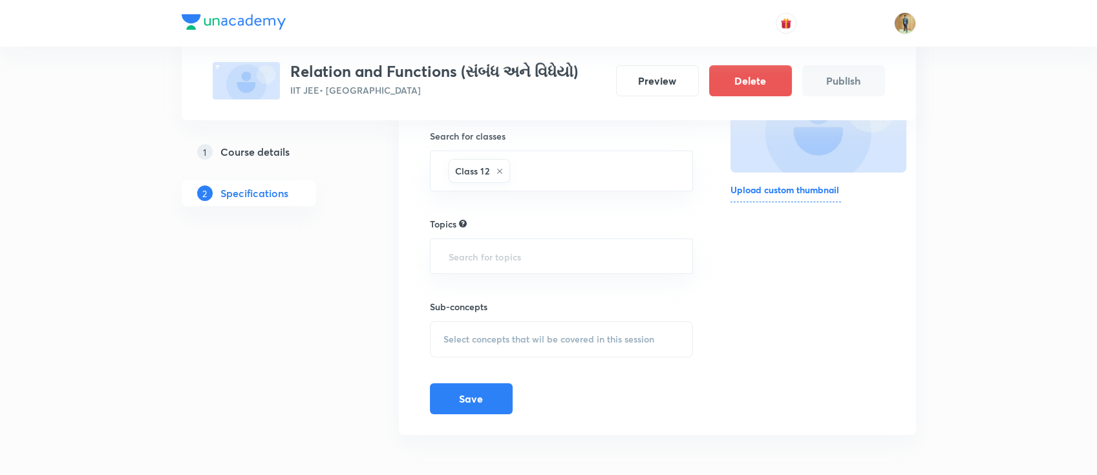
click at [749, 267] on div "Thumbnail Format: 500x300 · Max size: 1MB Upload custom thumbnail" at bounding box center [807, 215] width 154 height 399
click at [524, 253] on input "text" at bounding box center [561, 256] width 231 height 24
click at [551, 176] on input "text" at bounding box center [595, 171] width 164 height 24
click at [767, 312] on div "Thumbnail Format: 500x300 · Max size: 1MB Upload custom thumbnail" at bounding box center [807, 215] width 154 height 399
click at [505, 251] on input "text" at bounding box center [561, 256] width 231 height 24
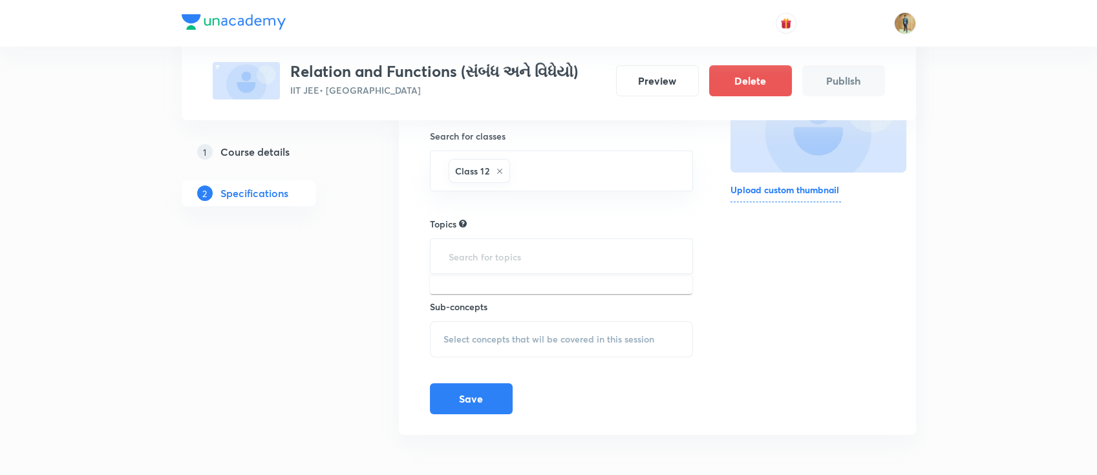
click at [547, 259] on input "text" at bounding box center [561, 256] width 231 height 24
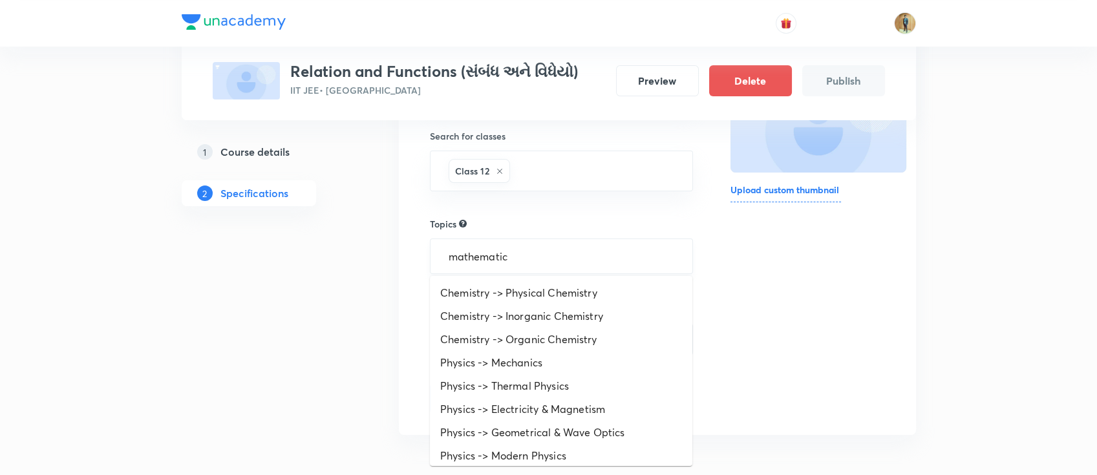
type input "mathematics"
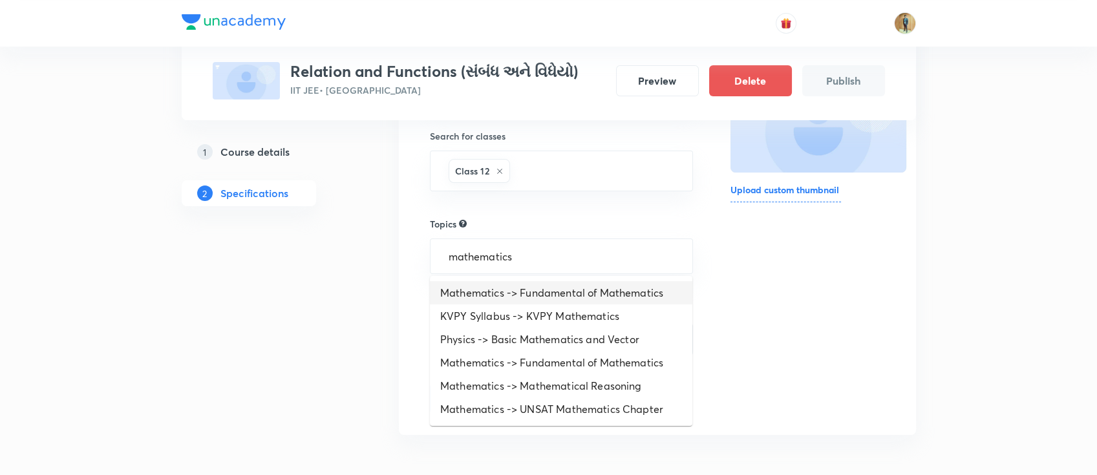
click at [573, 297] on li "Mathematics -> Fundamental of Mathematics" at bounding box center [561, 292] width 262 height 23
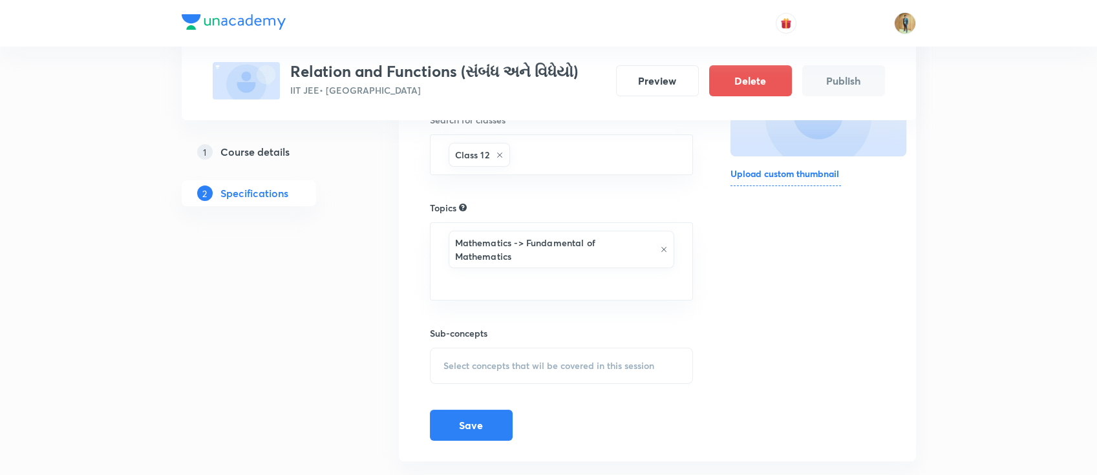
scroll to position [253, 0]
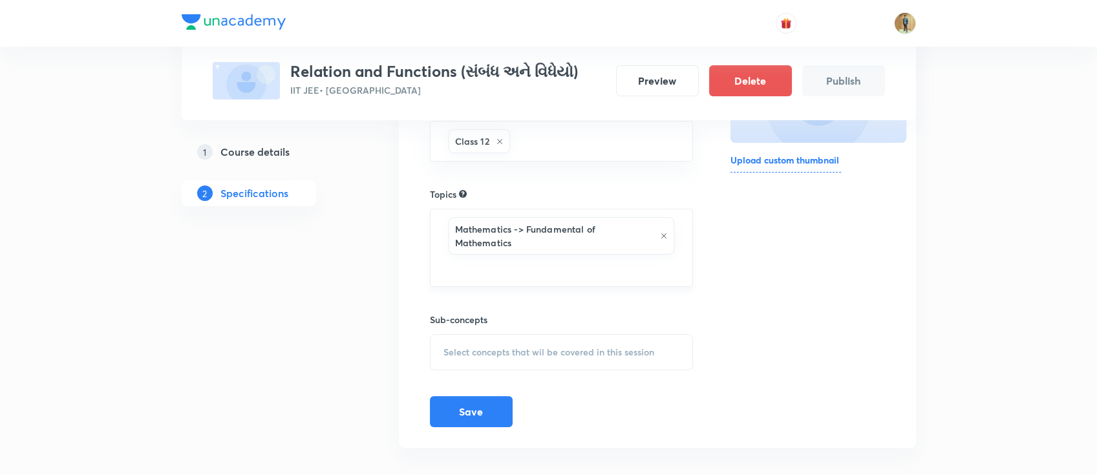
click at [518, 262] on input "text" at bounding box center [561, 269] width 231 height 24
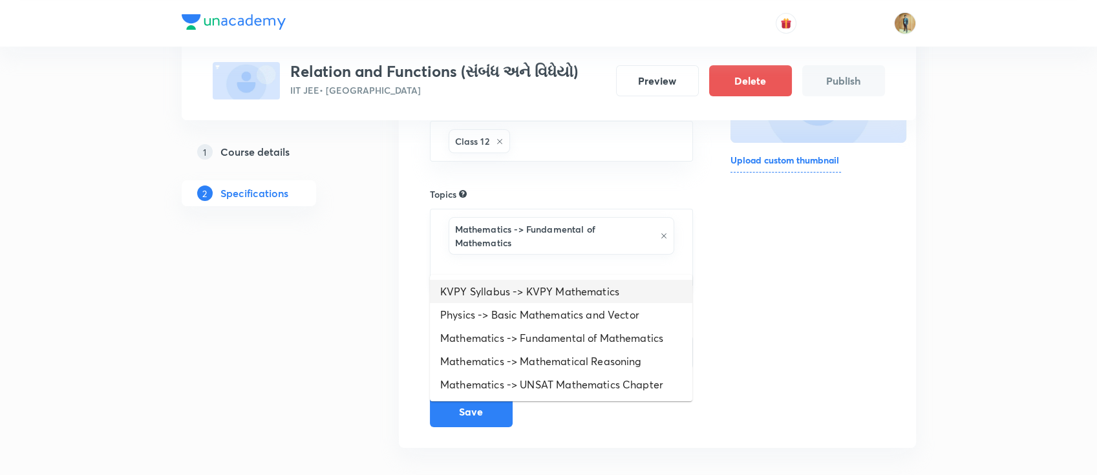
paste input "Relation and Functions"
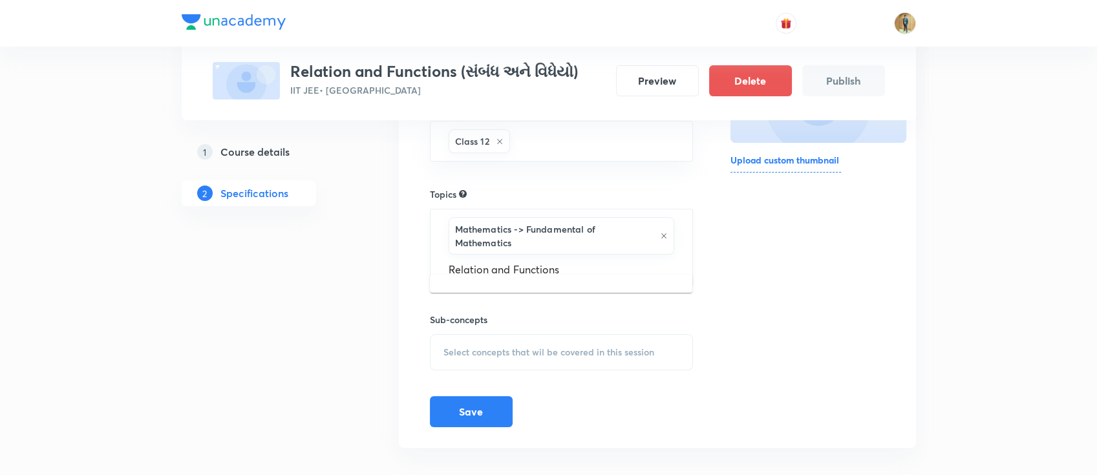
drag, startPoint x: 491, startPoint y: 262, endPoint x: 636, endPoint y: 258, distance: 145.5
click at [636, 258] on input "Relation and Functions" at bounding box center [561, 269] width 231 height 24
type input "Relation"
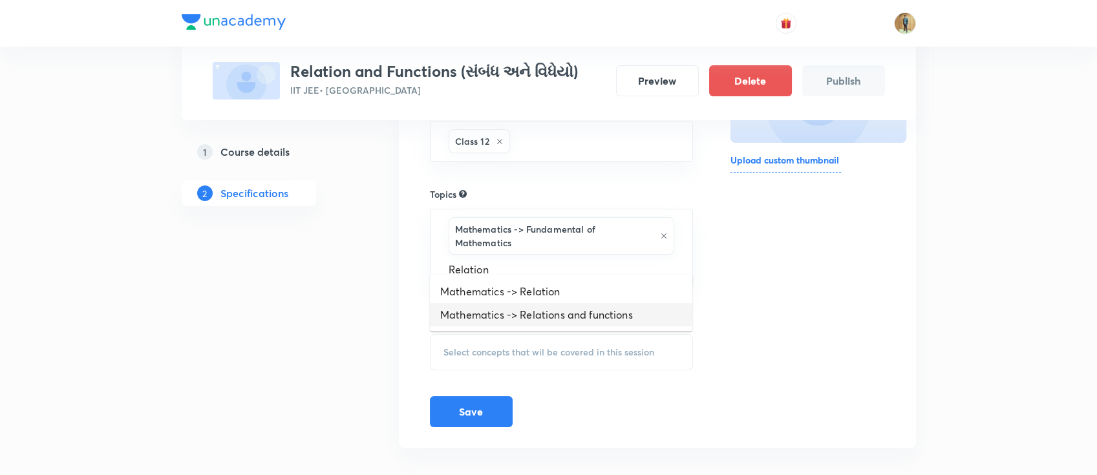
click at [577, 318] on li "Mathematics -> Relations and functions" at bounding box center [561, 314] width 262 height 23
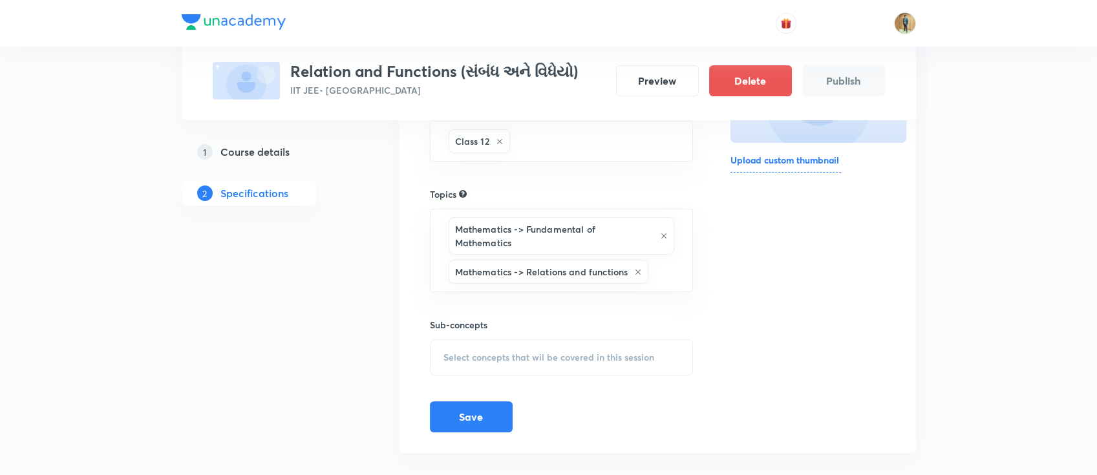
click at [504, 354] on div "Select concepts that wil be covered in this session" at bounding box center [562, 357] width 264 height 36
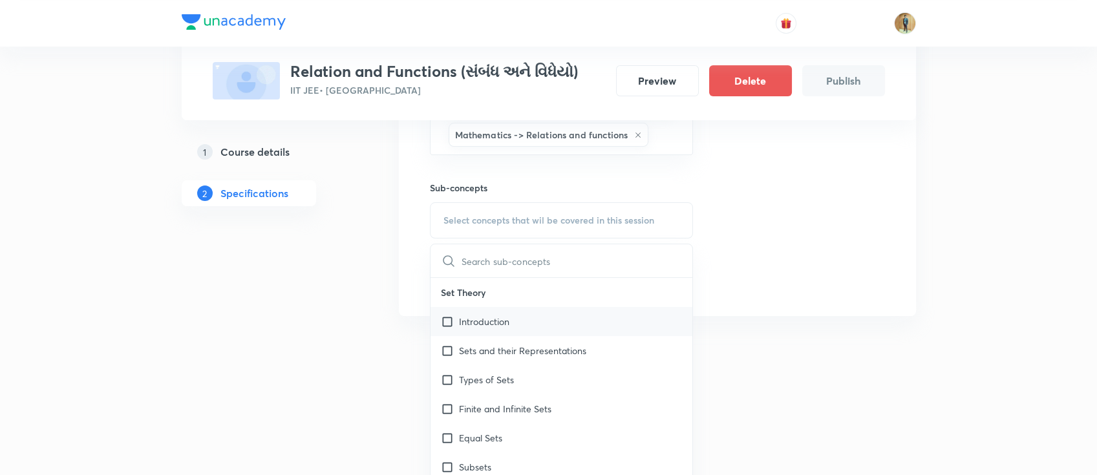
scroll to position [403, 0]
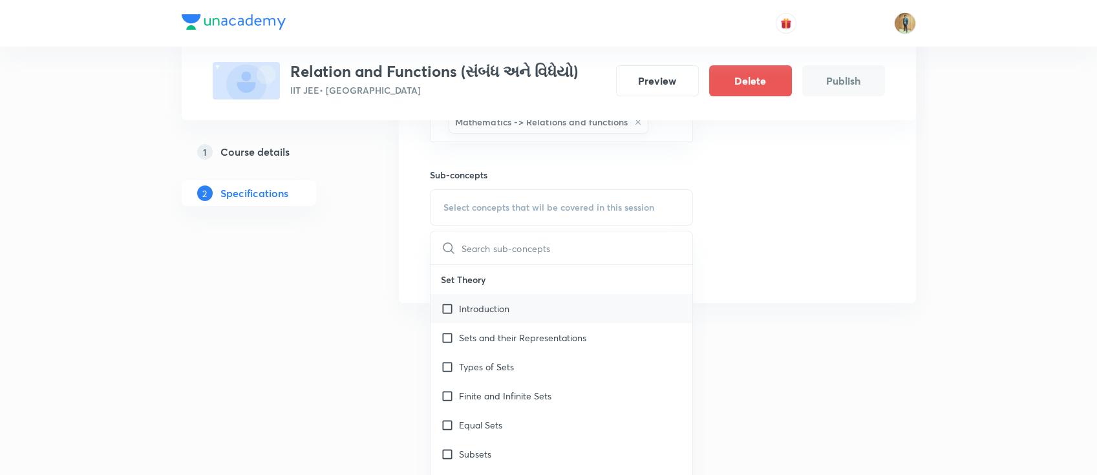
click at [517, 302] on div "Introduction" at bounding box center [561, 308] width 262 height 29
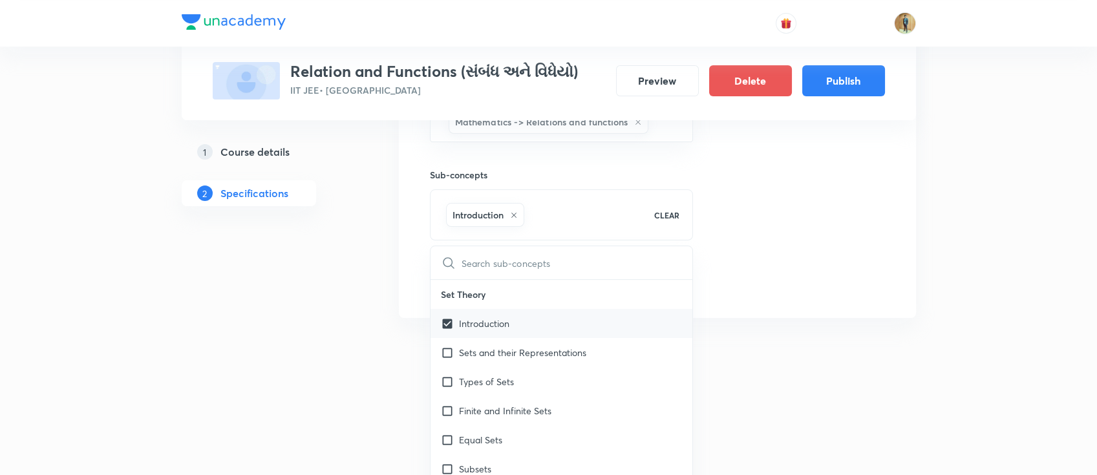
click at [511, 310] on div "Introduction" at bounding box center [561, 323] width 262 height 29
checkbox input "false"
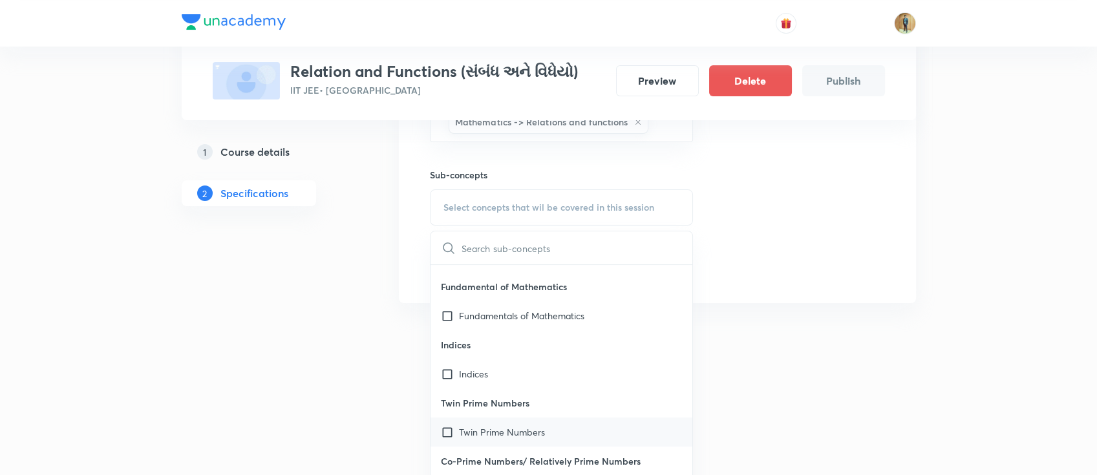
scroll to position [919, 0]
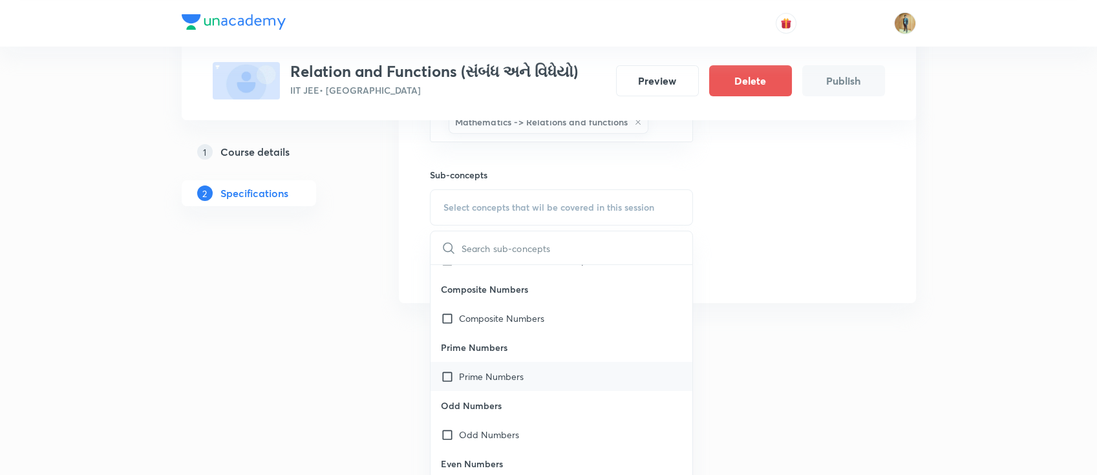
click at [507, 372] on div "Prime Numbers" at bounding box center [561, 376] width 262 height 29
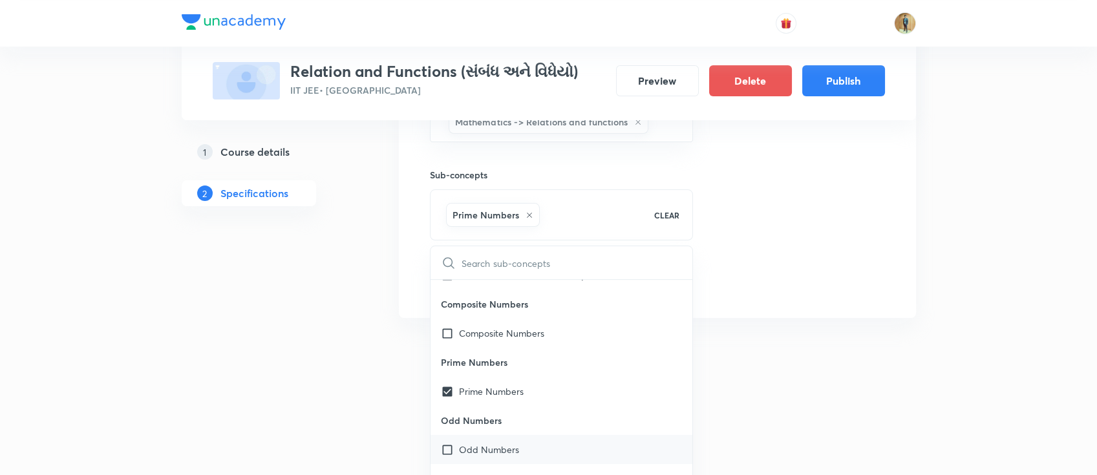
click at [499, 435] on div "Odd Numbers" at bounding box center [561, 449] width 262 height 29
checkbox input "true"
click at [514, 319] on div "Composite Numbers" at bounding box center [561, 333] width 262 height 29
checkbox input "true"
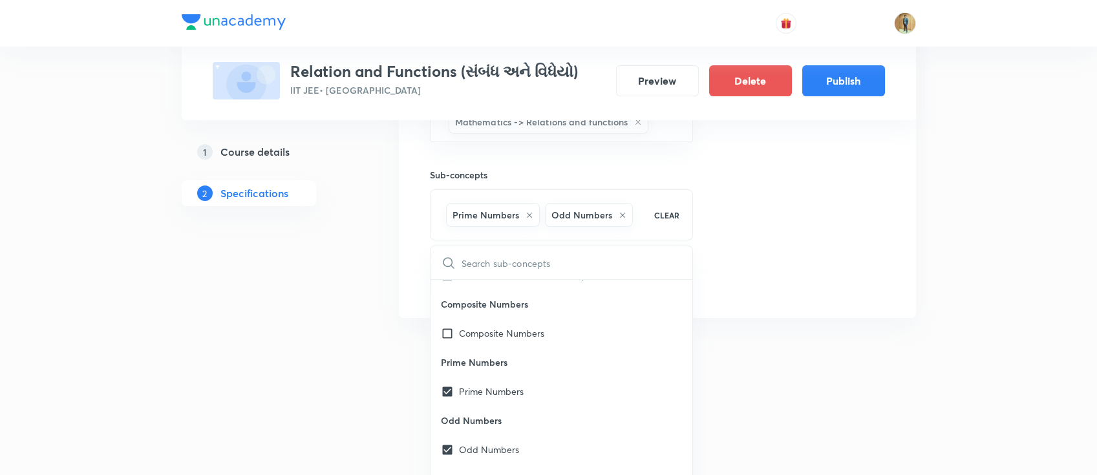
checkbox input "true"
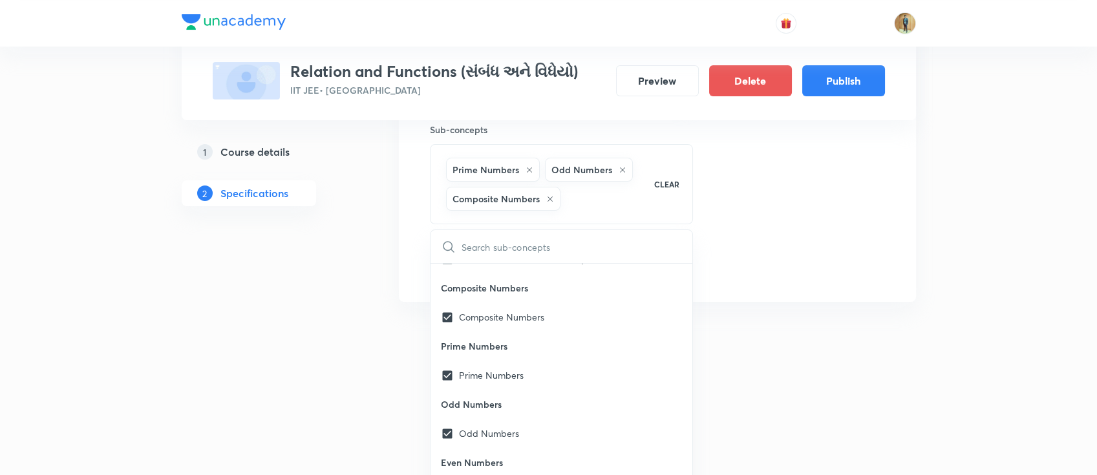
click at [880, 320] on div at bounding box center [548, 331] width 1097 height 23
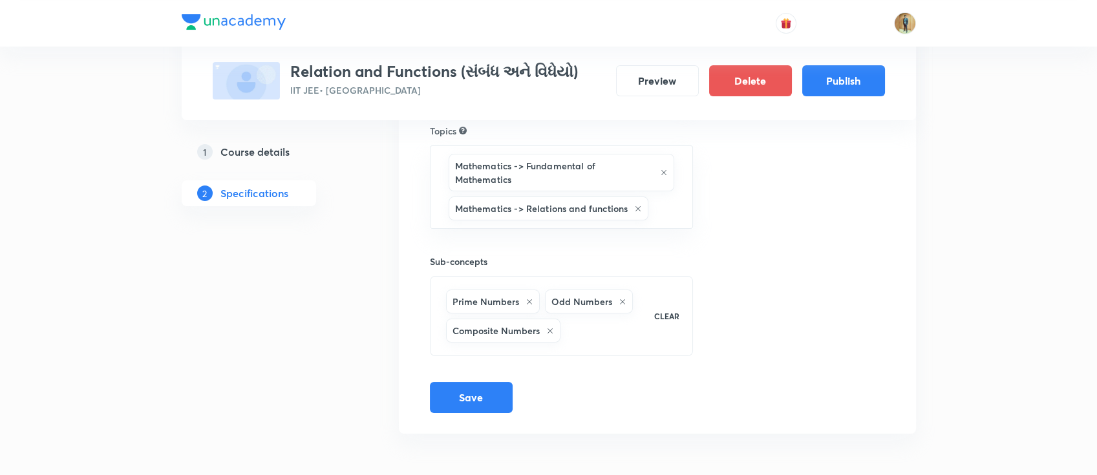
scroll to position [301, 0]
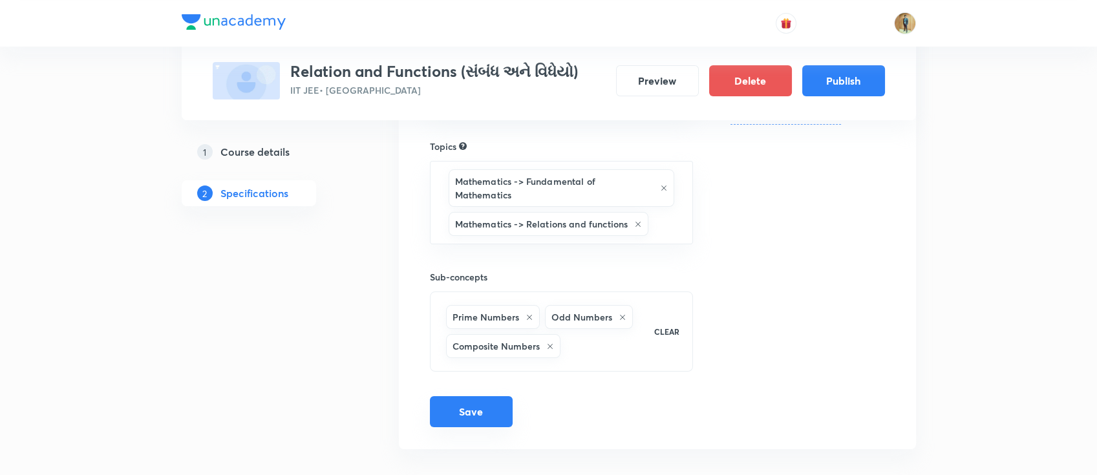
click at [470, 401] on button "Save" at bounding box center [471, 411] width 83 height 31
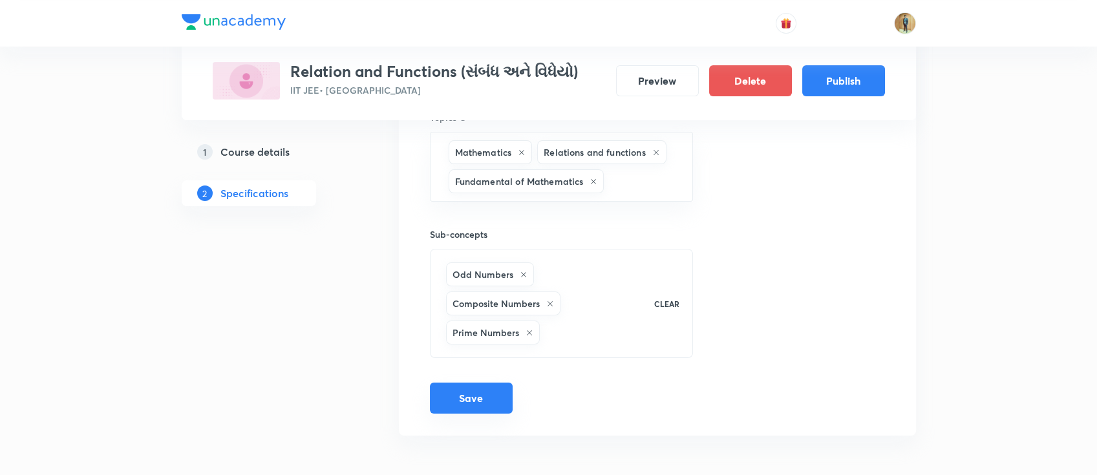
click at [484, 405] on button "Save" at bounding box center [471, 398] width 83 height 31
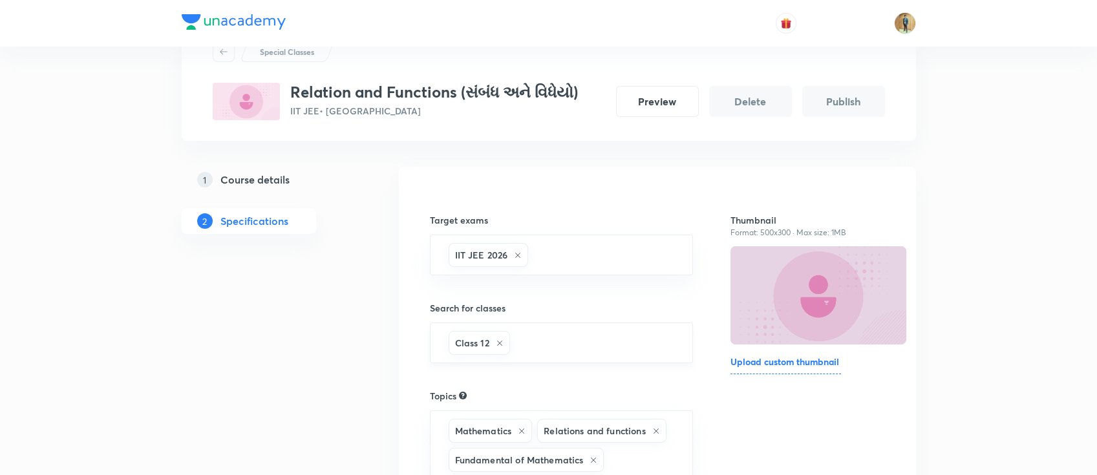
scroll to position [0, 0]
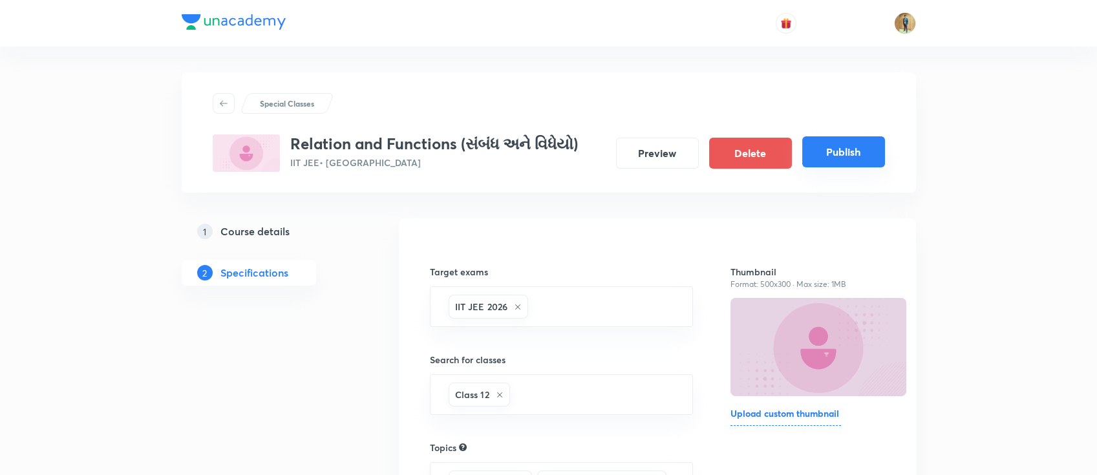
click at [838, 163] on button "Publish" at bounding box center [843, 151] width 83 height 31
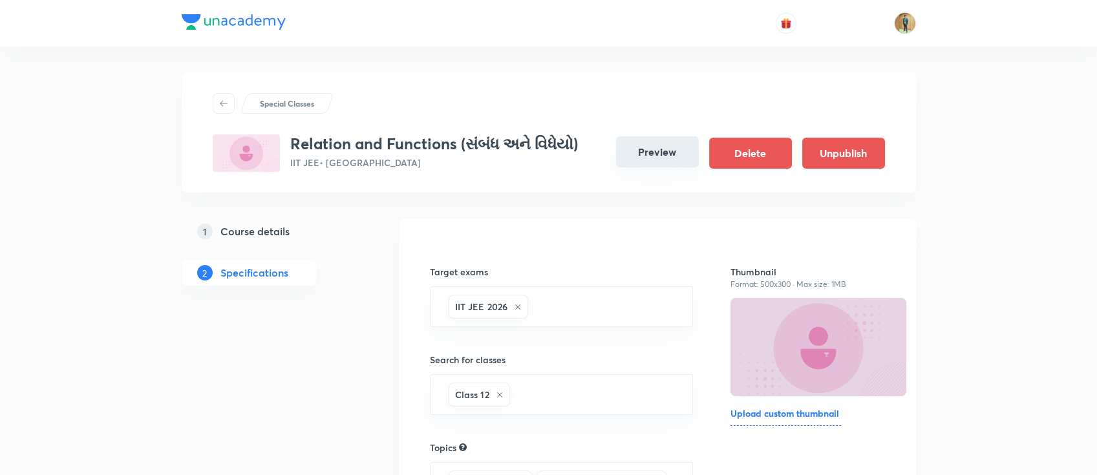
click at [661, 156] on button "Preview" at bounding box center [657, 151] width 83 height 31
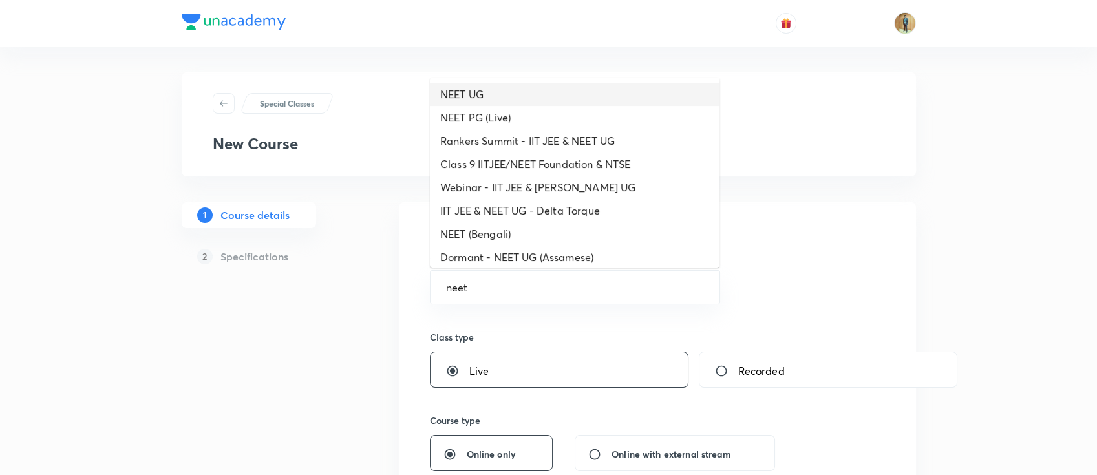
click at [549, 101] on li "NEET UG" at bounding box center [575, 94] width 290 height 23
type input "NEET UG"
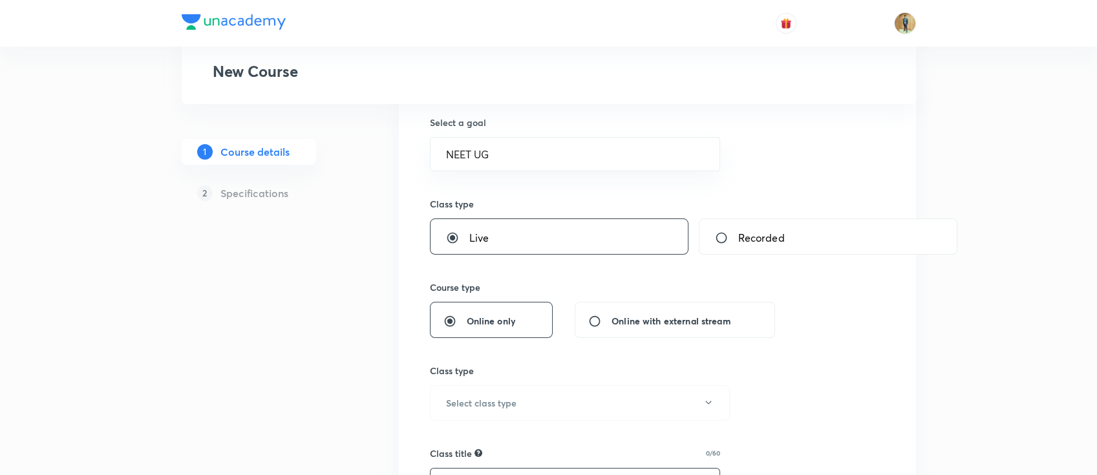
scroll to position [172, 0]
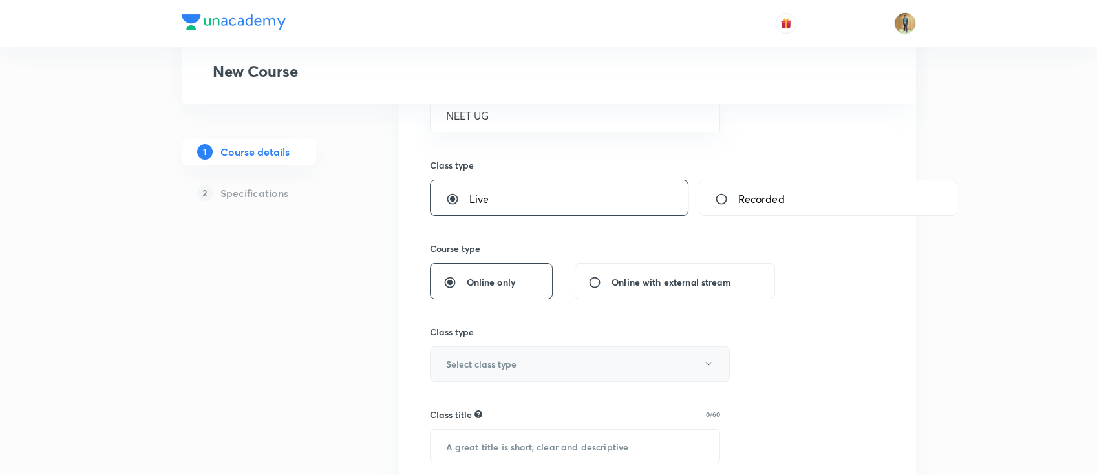
click at [534, 357] on button "Select class type" at bounding box center [580, 364] width 300 height 36
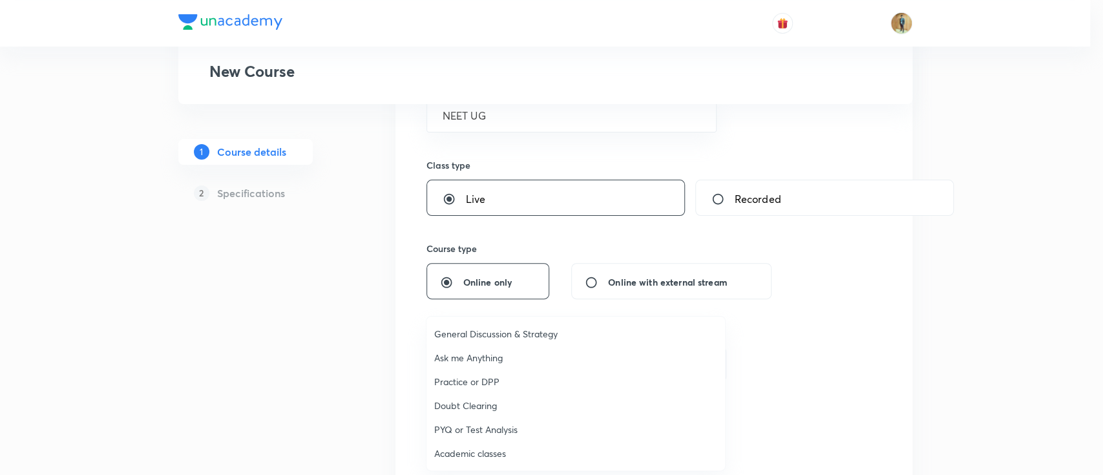
click at [487, 454] on span "Academic classes" at bounding box center [575, 454] width 283 height 14
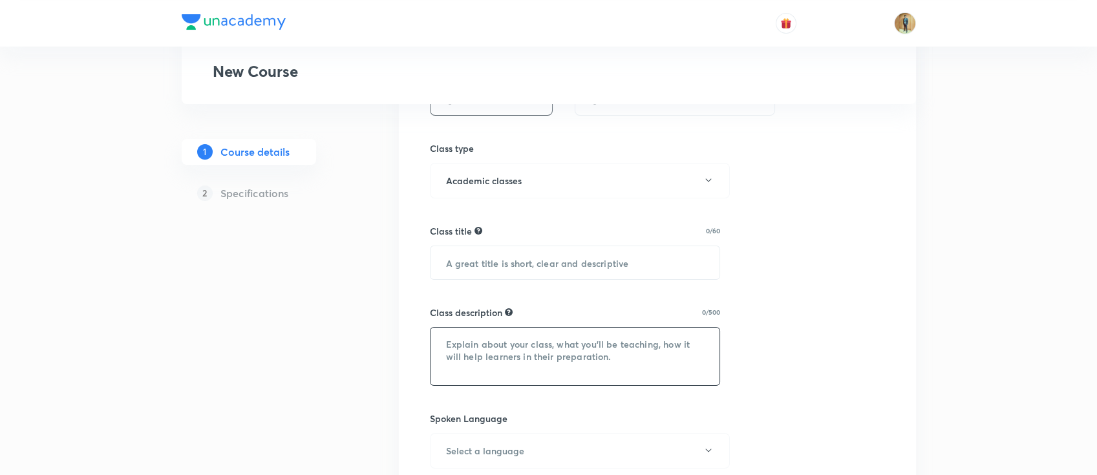
scroll to position [402, 0]
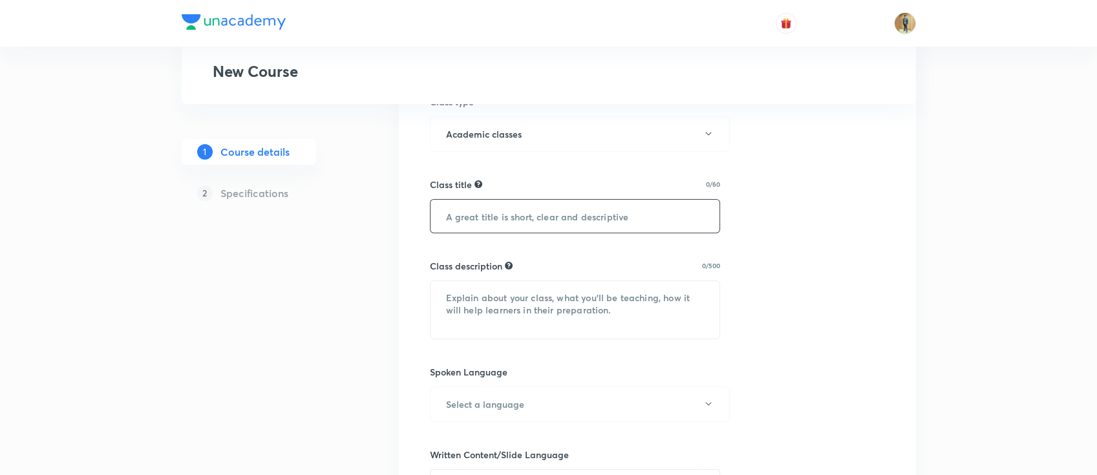
click at [544, 220] on input "text" at bounding box center [575, 216] width 290 height 33
paste input "Current Electricity (વિદ્યુતપ્રવાહ)"
type input "Current Electricity (વિદ્યુતપ્રવાહ)"
click at [545, 319] on textarea at bounding box center [575, 310] width 290 height 58
paste textarea "In this course, MS [PERSON_NAME] will provide in-depth knowledge of Physics. Th…"
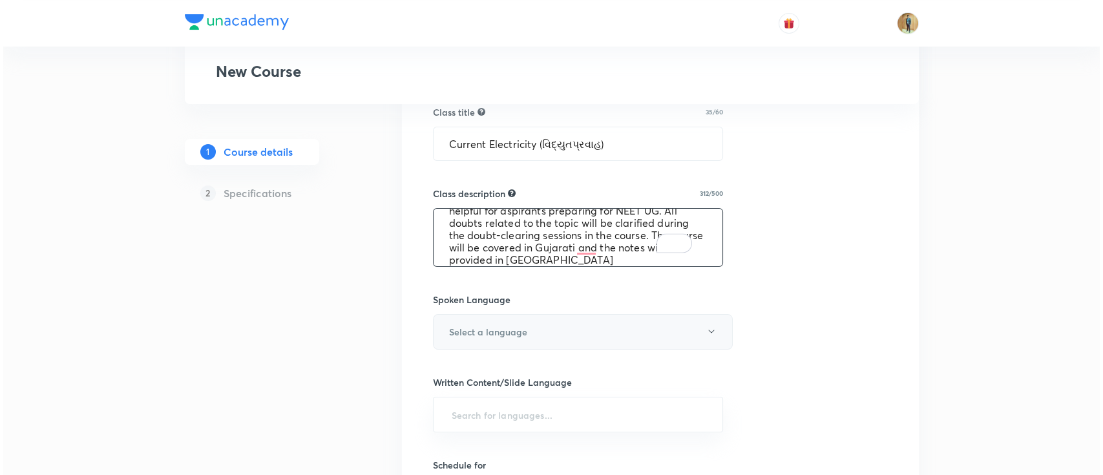
scroll to position [517, 0]
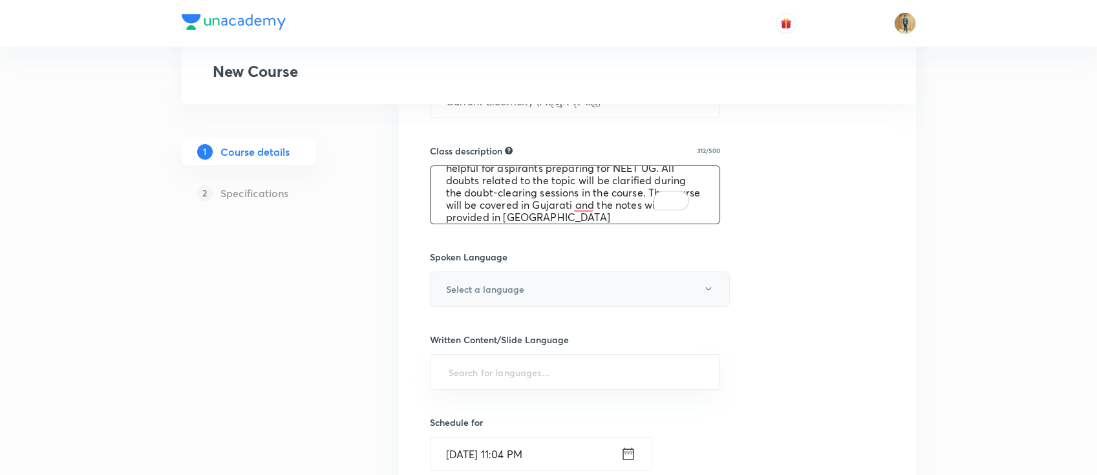
type textarea "In this course, MS [PERSON_NAME] will provide in-depth knowledge of Physics. Th…"
click at [543, 287] on button "Select a language" at bounding box center [580, 289] width 300 height 36
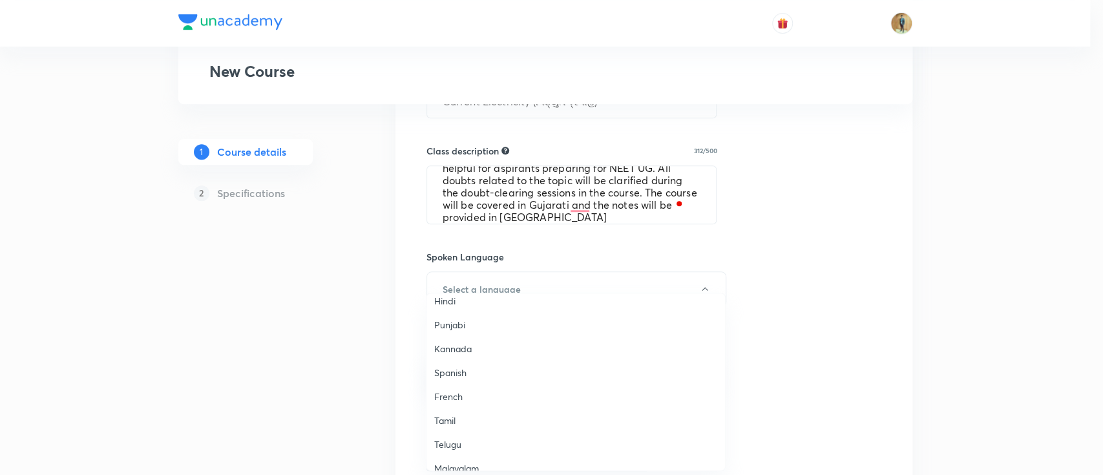
scroll to position [0, 0]
click at [459, 312] on span "English" at bounding box center [575, 311] width 283 height 14
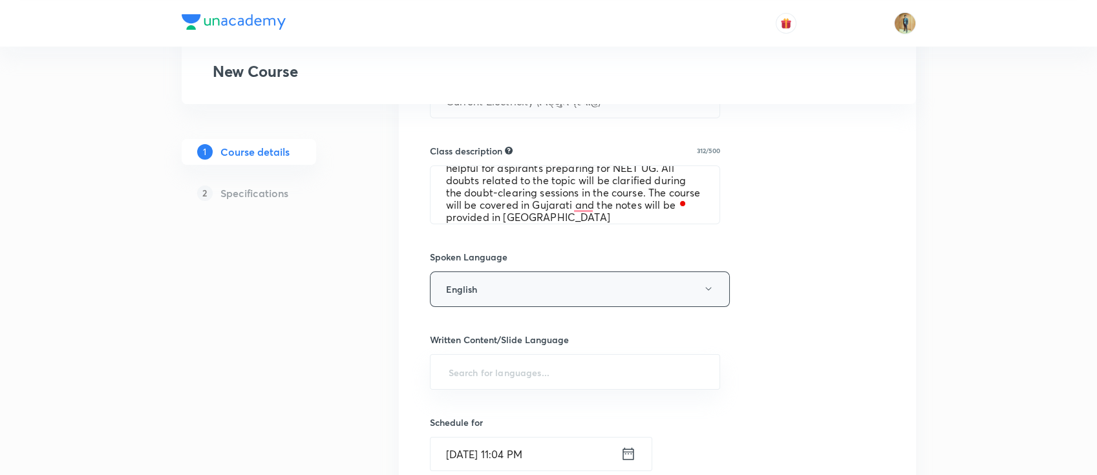
click at [513, 296] on button "English" at bounding box center [580, 289] width 300 height 36
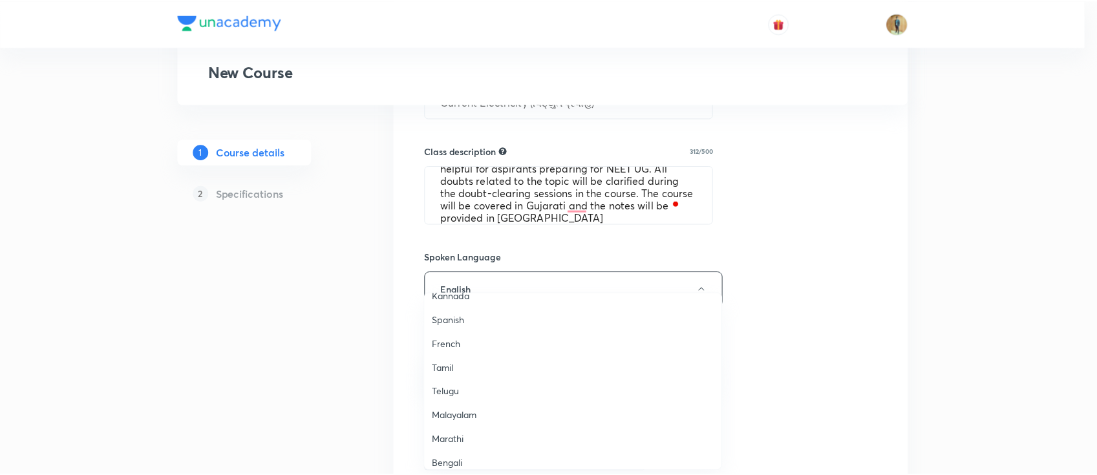
scroll to position [172, 0]
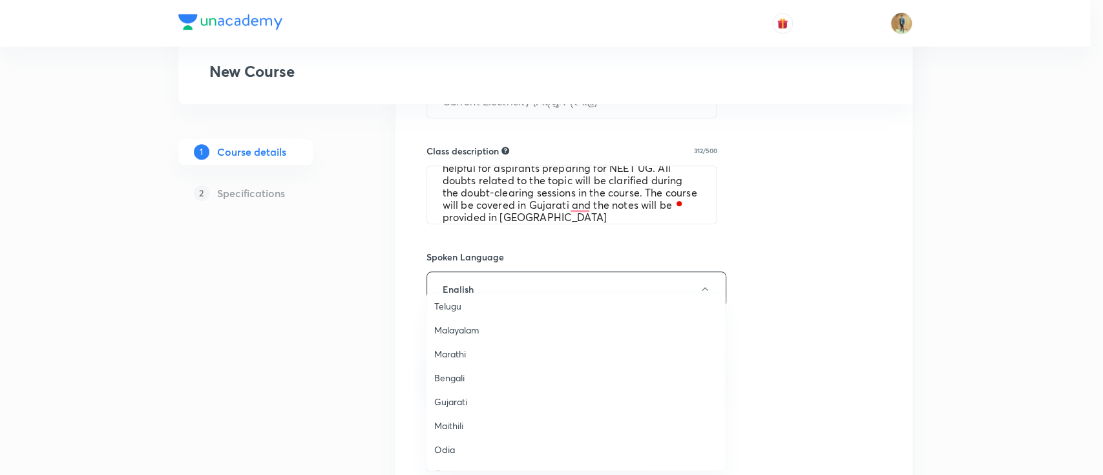
click at [476, 407] on span "Gujarati" at bounding box center [575, 402] width 283 height 14
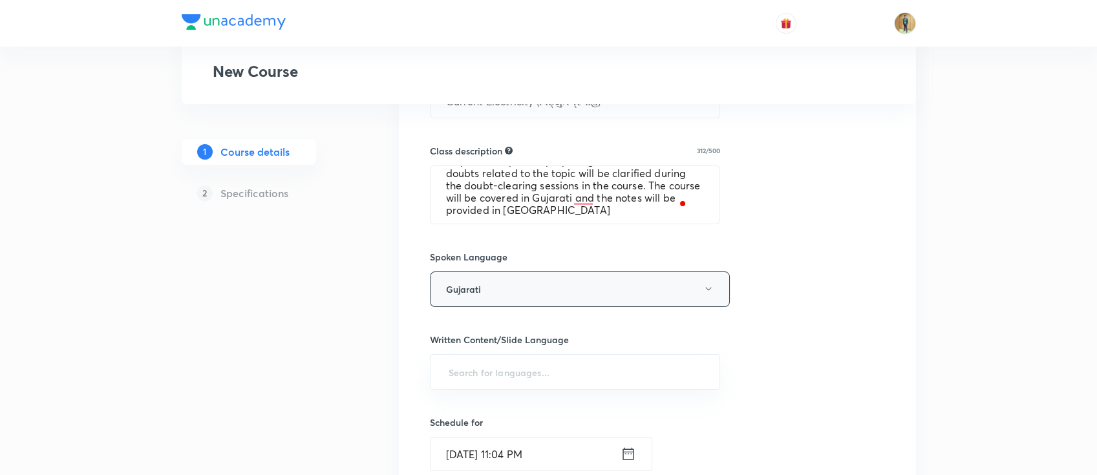
scroll to position [49, 0]
click at [511, 360] on input "text" at bounding box center [575, 372] width 259 height 24
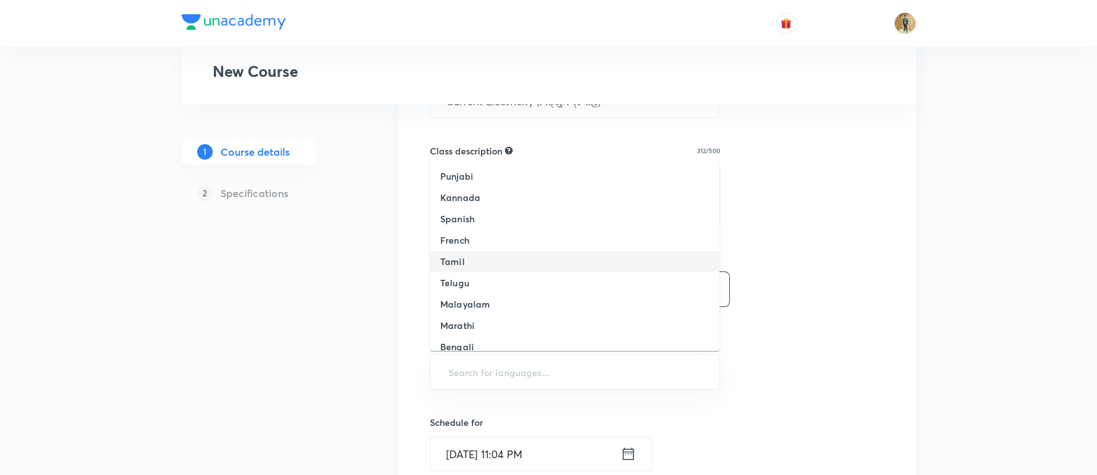
scroll to position [114, 0]
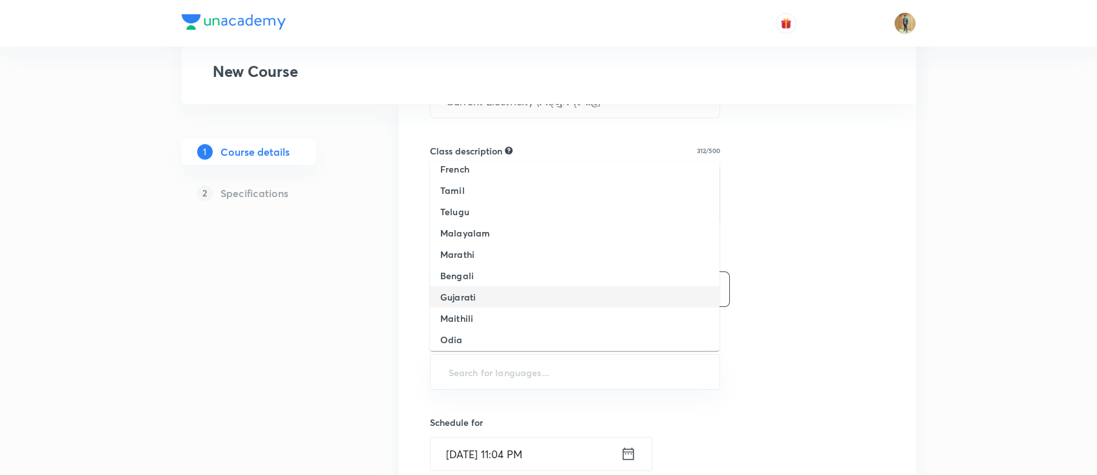
click at [495, 297] on li "Gujarati" at bounding box center [575, 296] width 290 height 21
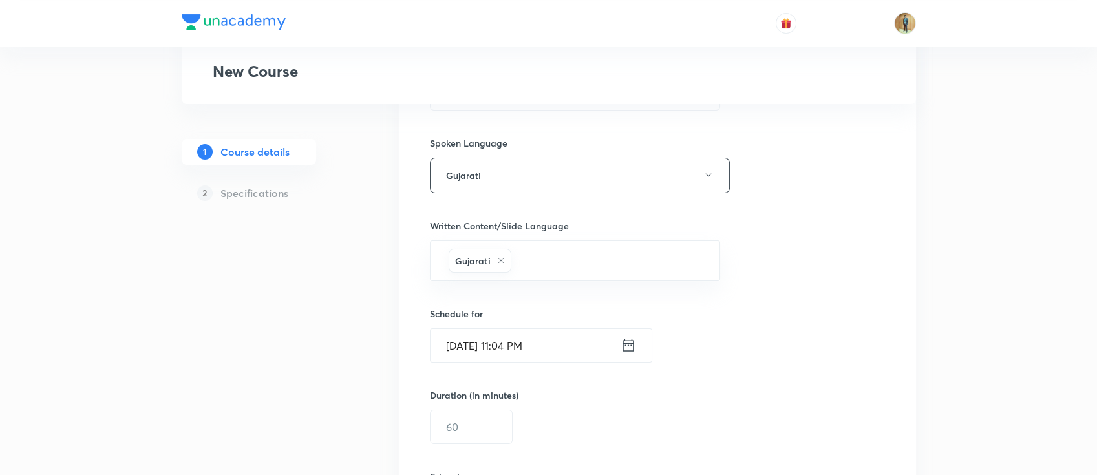
scroll to position [689, 0]
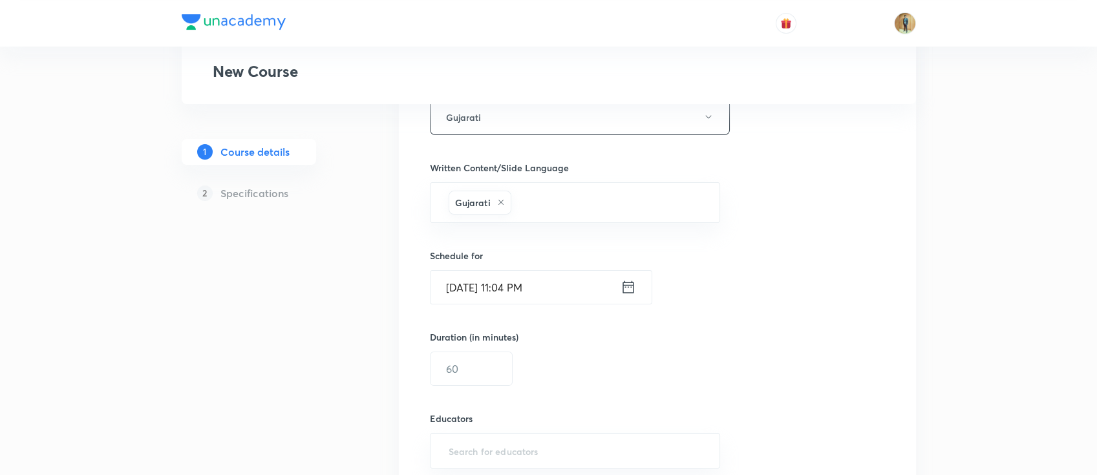
click at [617, 290] on input "Sep 1, 2025, 11:04 PM" at bounding box center [525, 287] width 190 height 33
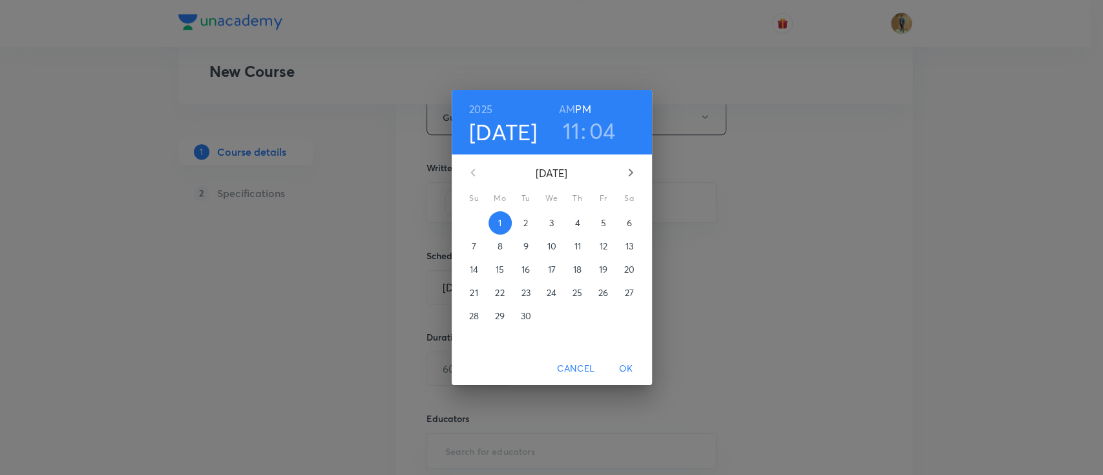
click at [527, 215] on button "2" at bounding box center [525, 222] width 23 height 23
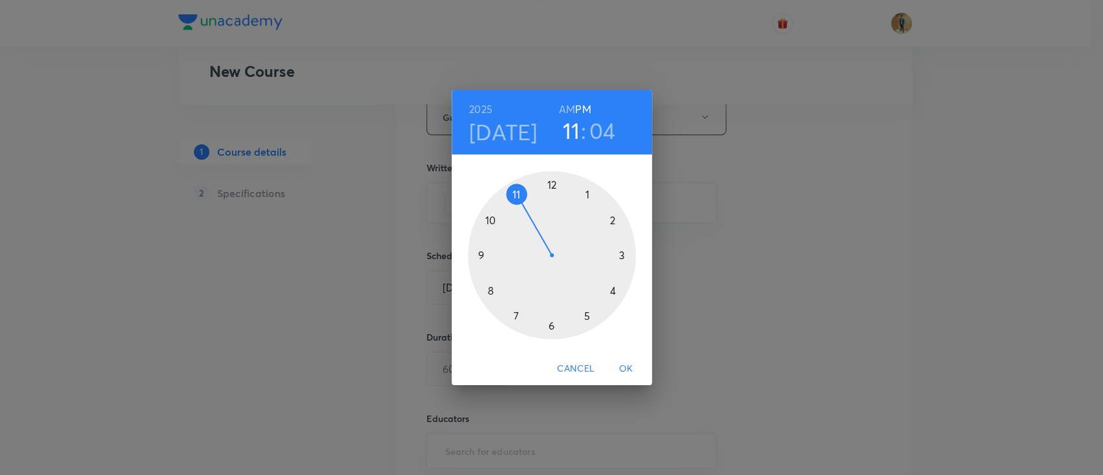
click at [564, 109] on h6 "AM" at bounding box center [567, 109] width 16 height 18
drag, startPoint x: 511, startPoint y: 196, endPoint x: 494, endPoint y: 218, distance: 28.6
click at [494, 218] on div at bounding box center [552, 255] width 168 height 168
drag, startPoint x: 579, startPoint y: 189, endPoint x: 585, endPoint y: 193, distance: 7.0
click at [585, 193] on div at bounding box center [552, 255] width 168 height 168
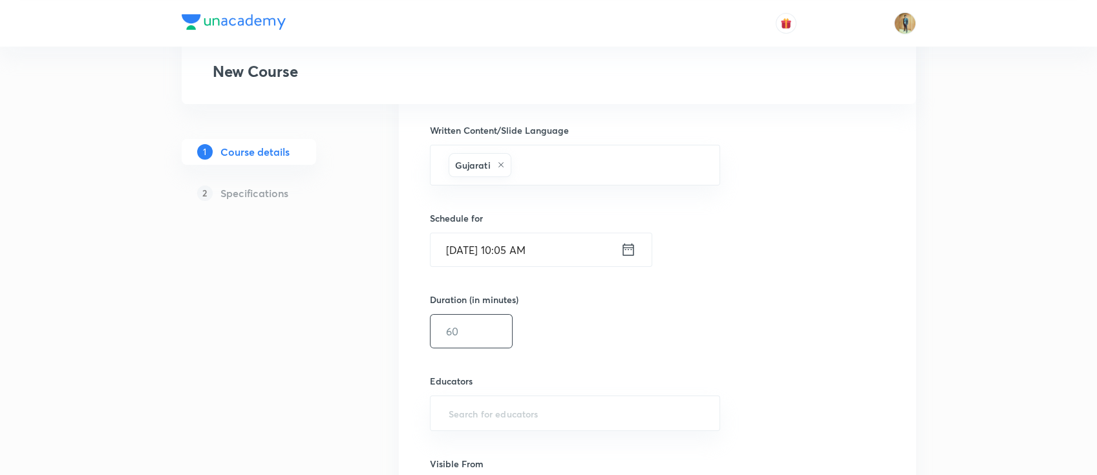
scroll to position [747, 0]
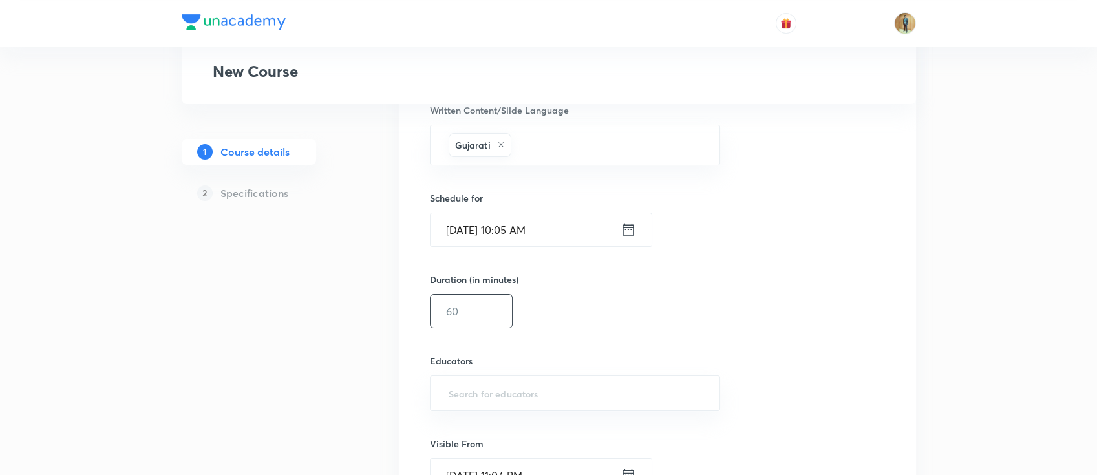
click at [486, 313] on input "text" at bounding box center [470, 311] width 81 height 33
type input "4"
type input "30"
click at [514, 386] on input "text" at bounding box center [575, 393] width 259 height 24
paste input "cskgzhfzfjoo"
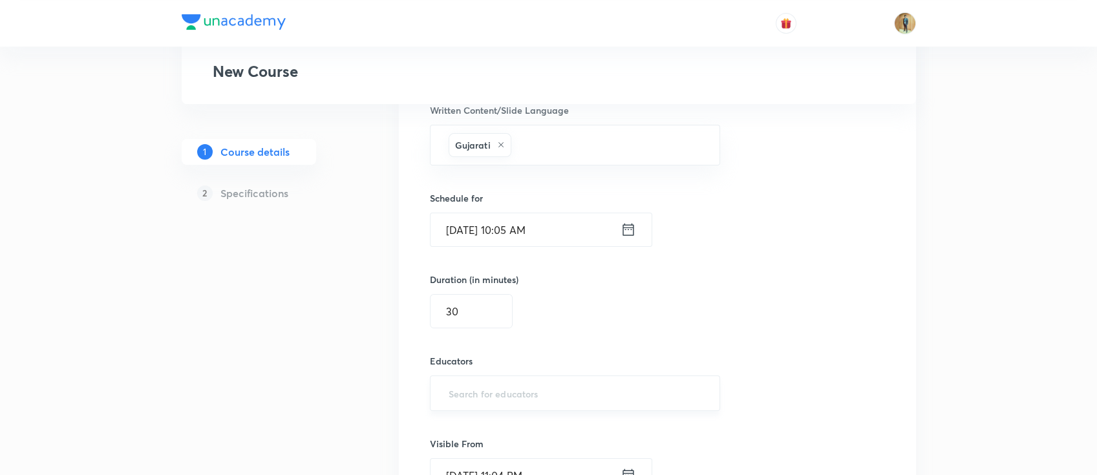
type input "cskgzhfzfjoo"
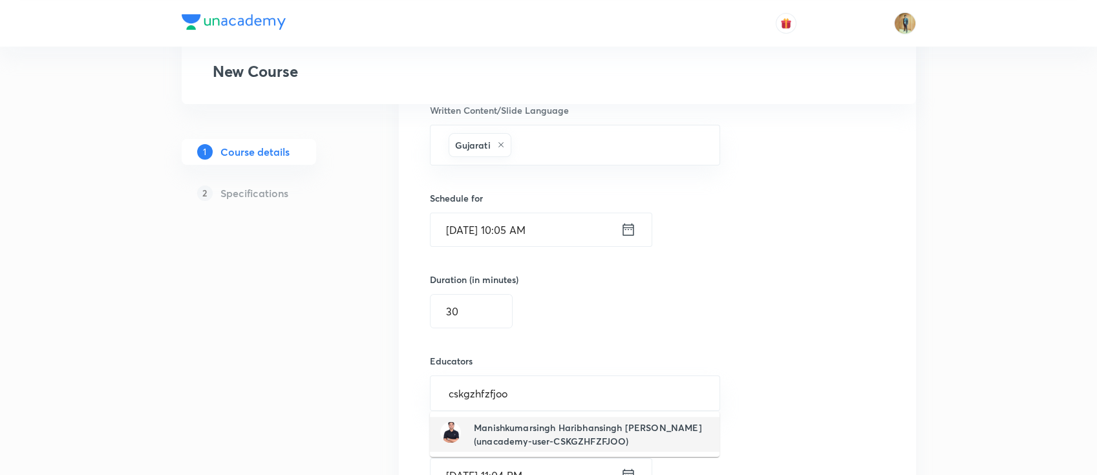
click at [518, 426] on h6 "Manishkumarsingh Haribhansingh Shakya(unacademy-user-CSKGZHFZFJOO)" at bounding box center [591, 434] width 235 height 27
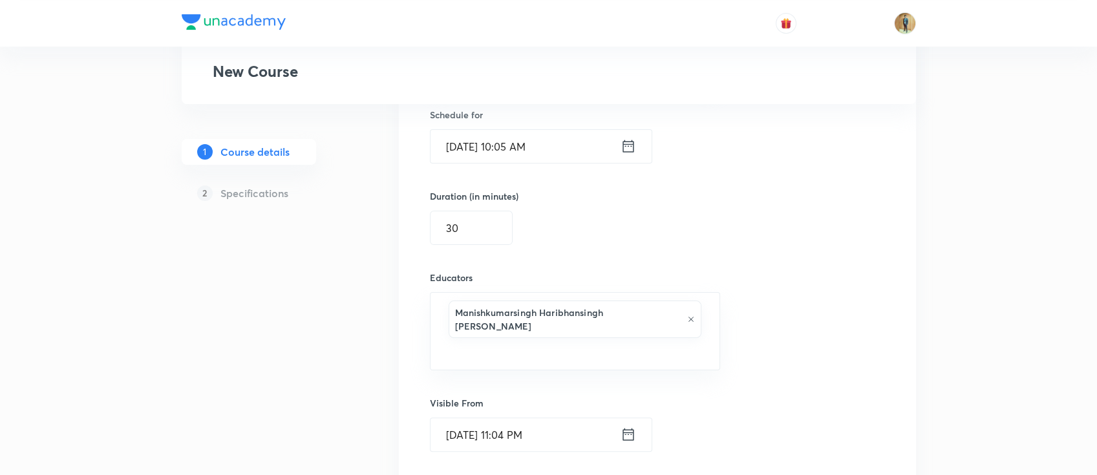
scroll to position [896, 0]
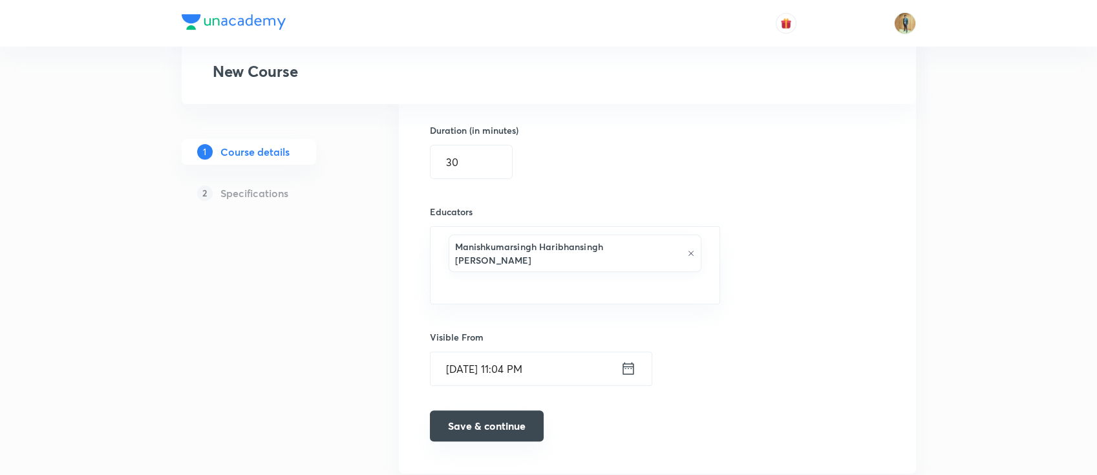
click at [496, 410] on button "Save & continue" at bounding box center [487, 425] width 114 height 31
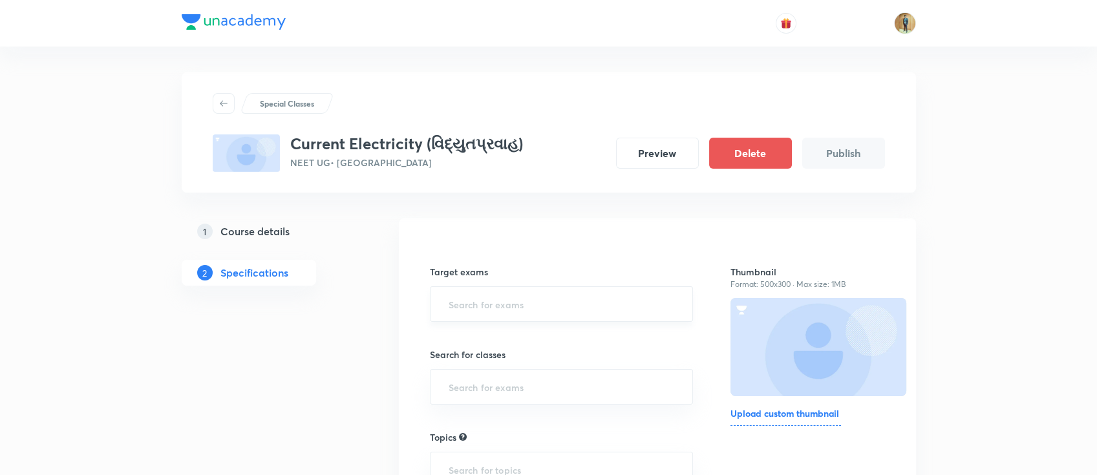
click at [517, 294] on input "text" at bounding box center [561, 304] width 231 height 24
click at [511, 365] on li "NEET UG 2026" at bounding box center [561, 364] width 262 height 23
click at [529, 398] on input "text" at bounding box center [561, 392] width 231 height 24
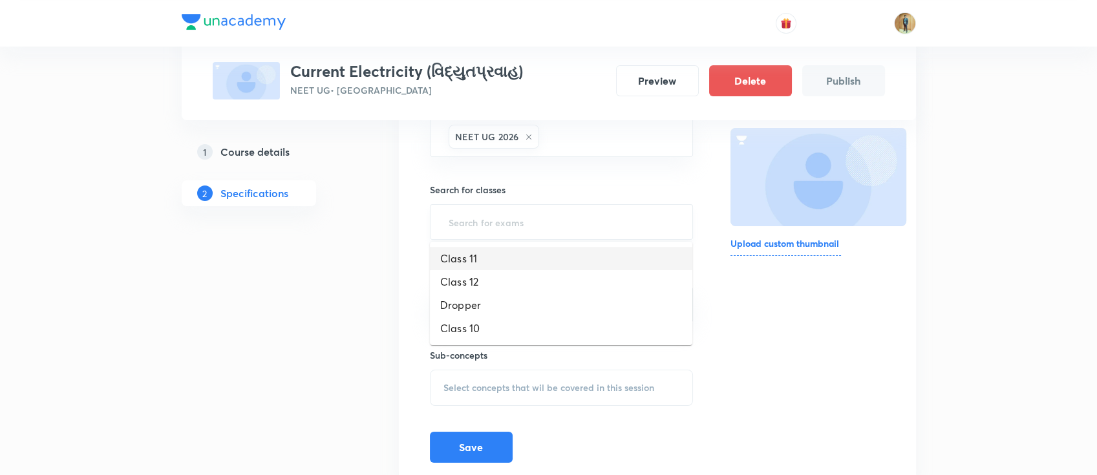
scroll to position [172, 0]
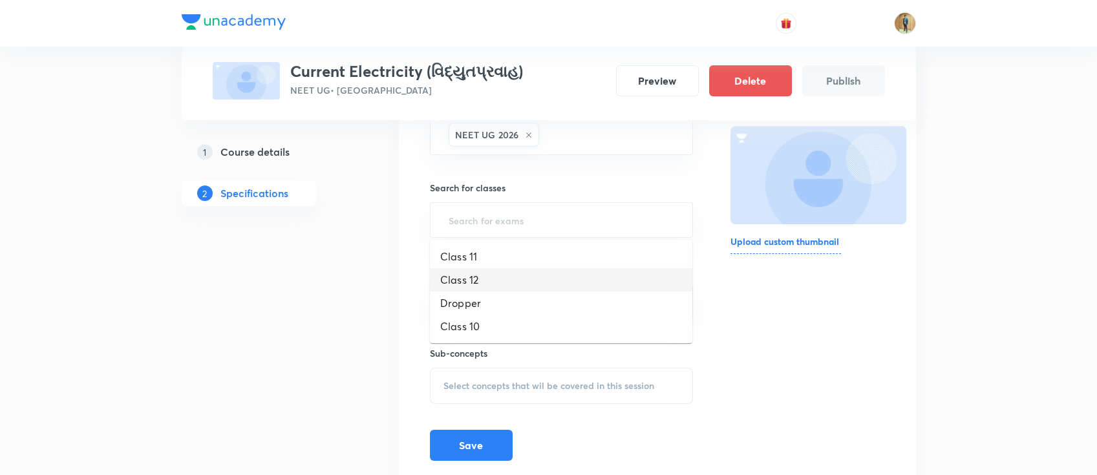
click at [494, 286] on li "Class 12" at bounding box center [561, 279] width 262 height 23
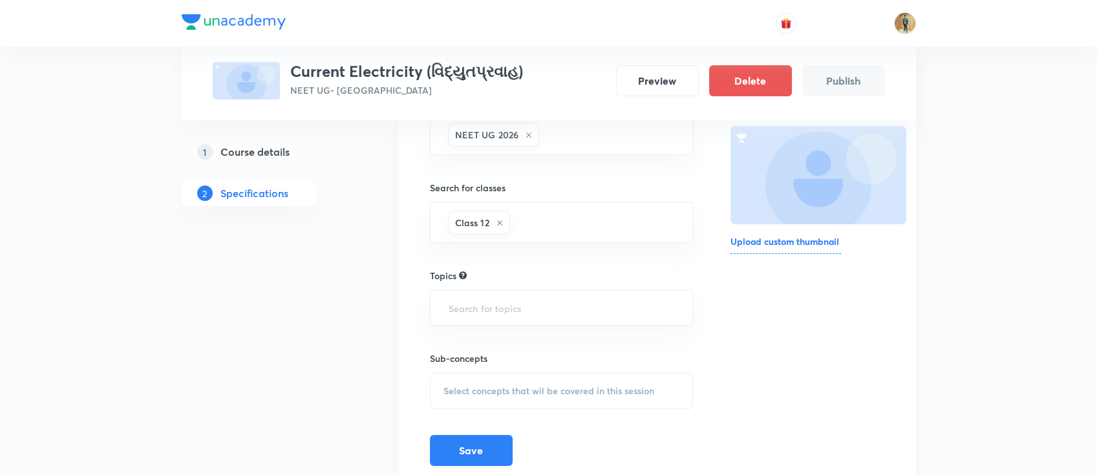
click at [774, 240] on h6 "Upload custom thumbnail" at bounding box center [785, 244] width 111 height 19
click at [0, 0] on input "Upload custom thumbnail" at bounding box center [0, 0] width 0 height 0
click at [575, 302] on input "text" at bounding box center [561, 308] width 231 height 24
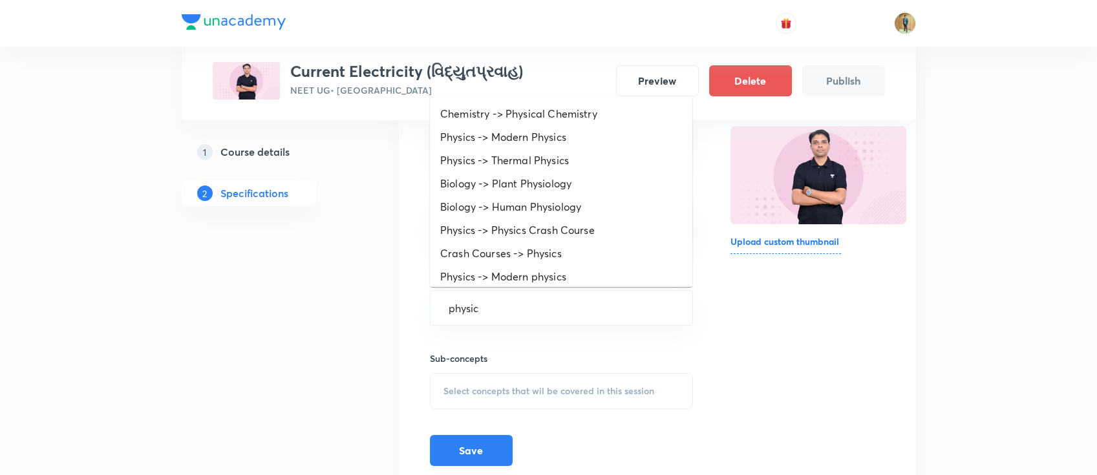
type input "physics"
click at [522, 282] on li "Physics -> Physics" at bounding box center [561, 276] width 262 height 23
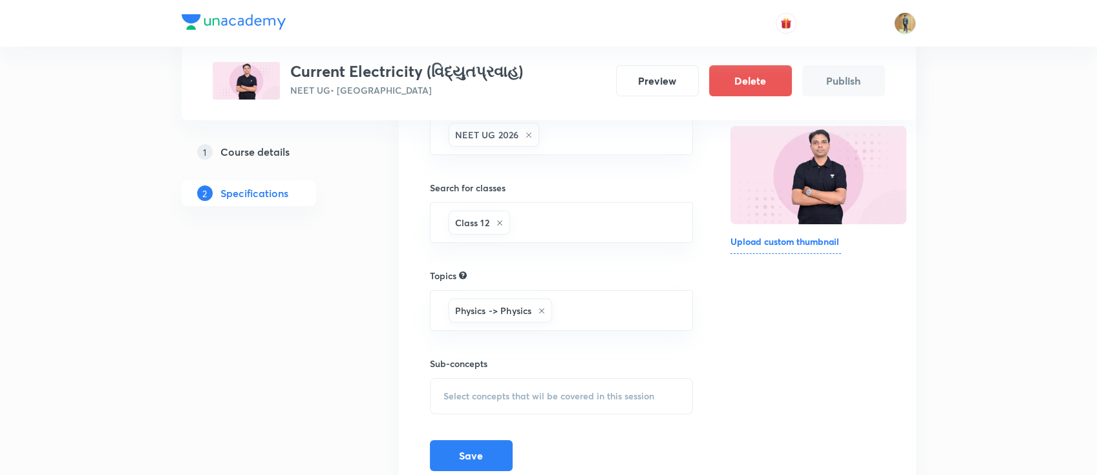
click at [538, 401] on div "Select concepts that wil be covered in this session" at bounding box center [562, 396] width 264 height 36
type input "Current Electricity (વિદ્યુતપ્રવાહ)"
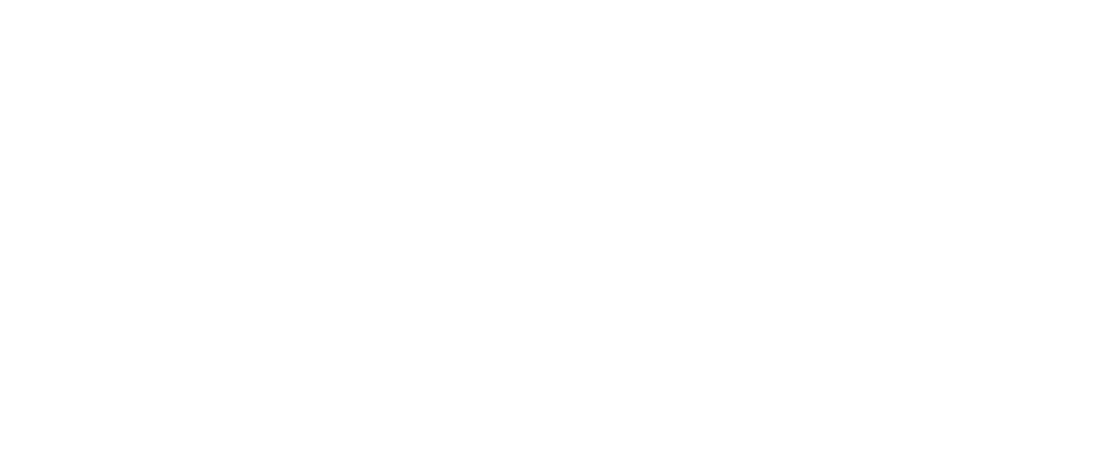
scroll to position [0, 0]
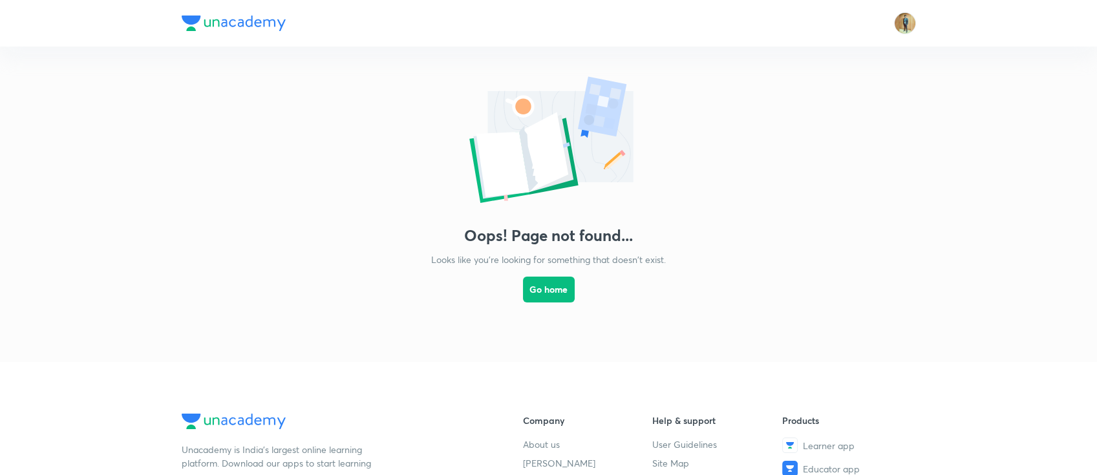
click at [575, 286] on div "Oops! Page not found... Looks like you're looking for something that doesn't ex…" at bounding box center [548, 192] width 1097 height 290
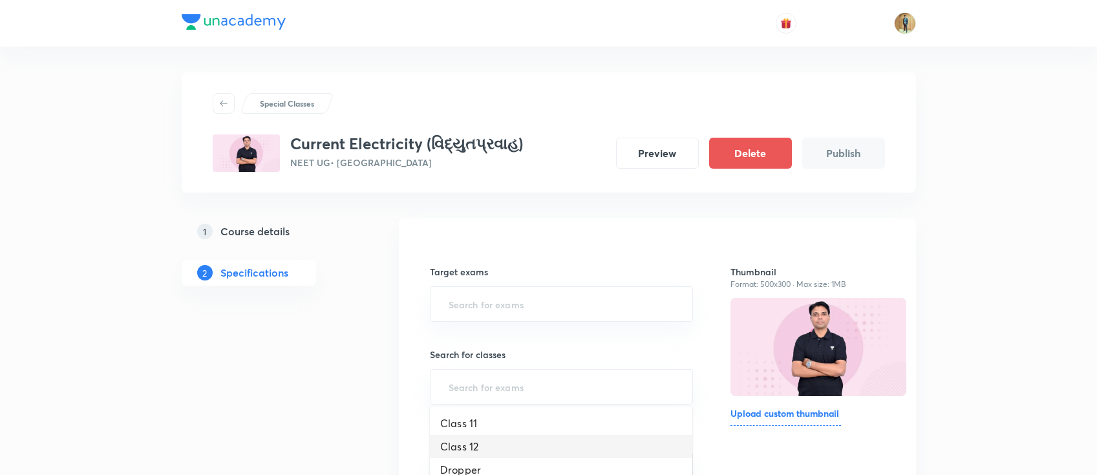
scroll to position [214, 0]
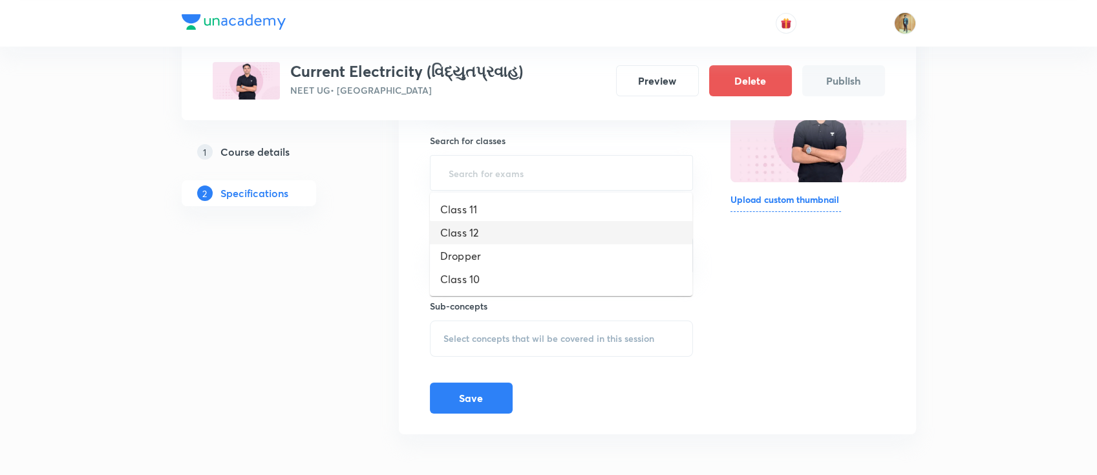
click at [558, 225] on li "Class 12" at bounding box center [561, 232] width 262 height 23
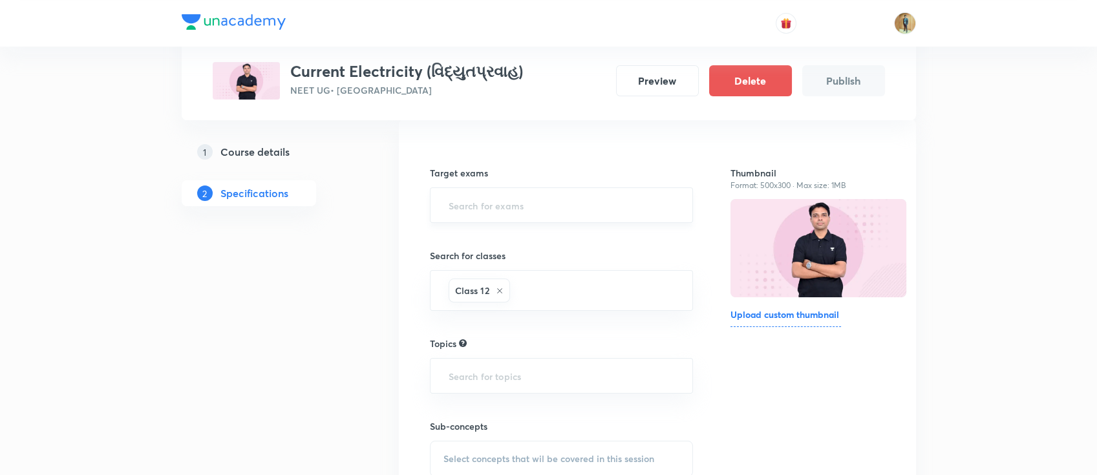
scroll to position [41, 0]
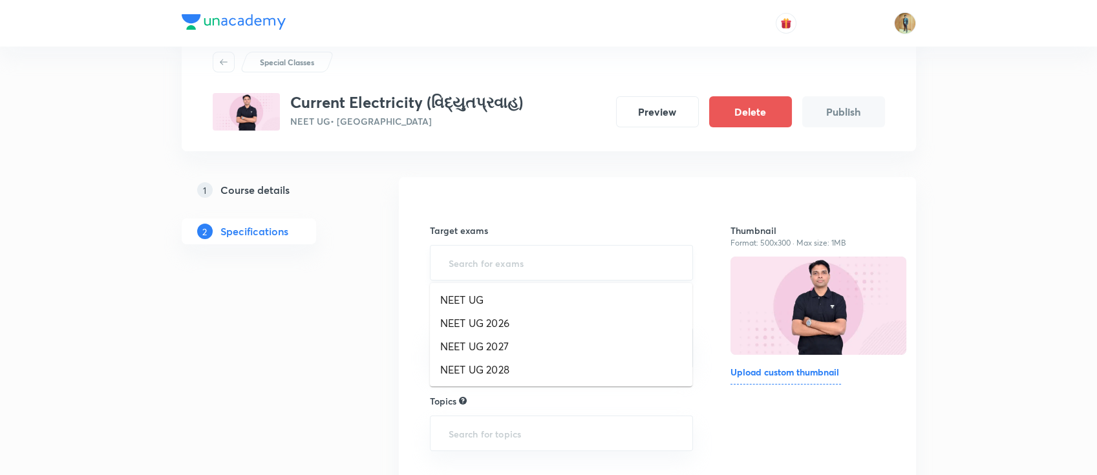
click at [546, 270] on input "text" at bounding box center [561, 263] width 231 height 24
click at [532, 316] on li "NEET UG 2026" at bounding box center [561, 323] width 262 height 23
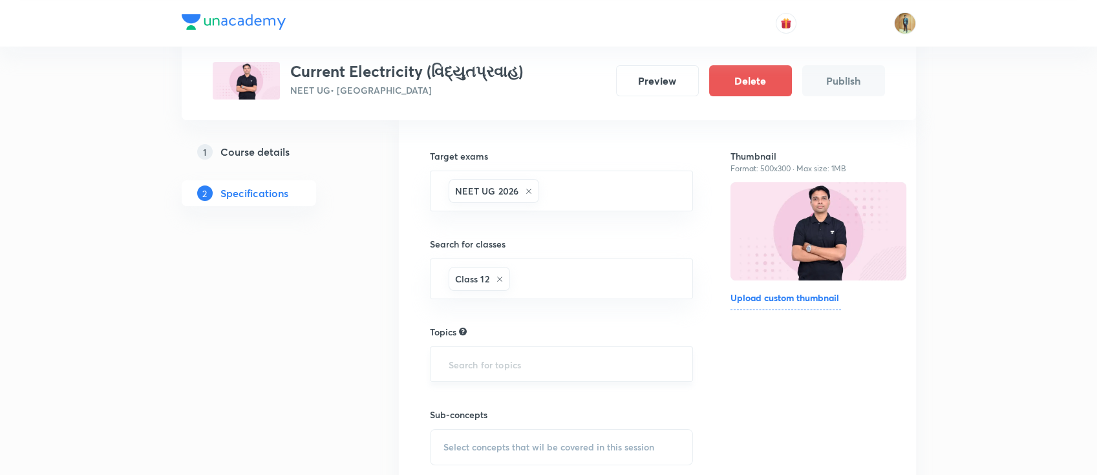
scroll to position [156, 0]
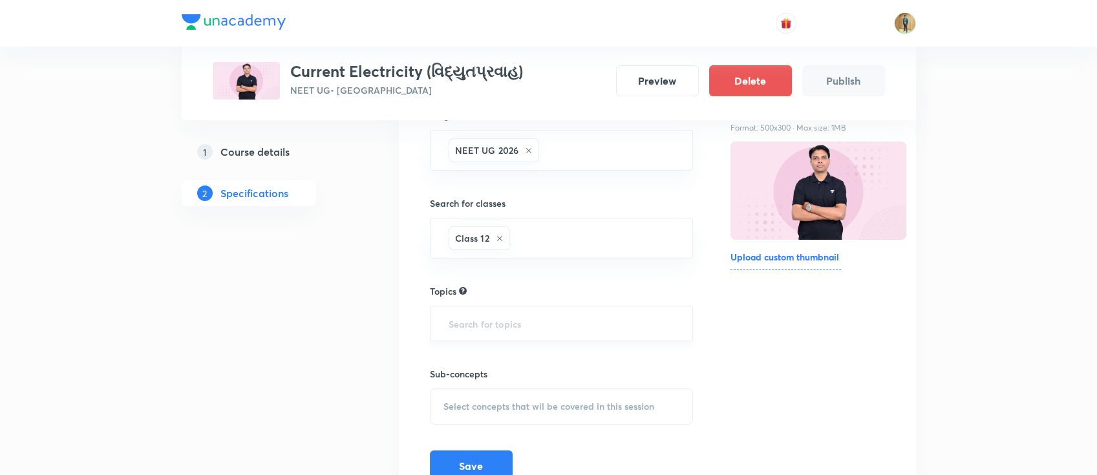
click at [556, 333] on input "text" at bounding box center [561, 324] width 231 height 24
click at [553, 330] on input "text" at bounding box center [561, 324] width 231 height 24
type input "ph"
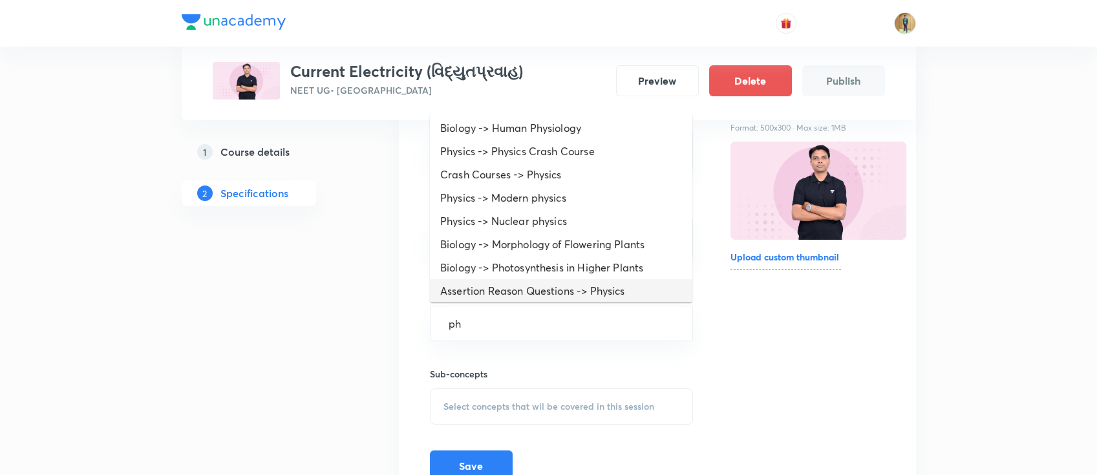
scroll to position [114, 0]
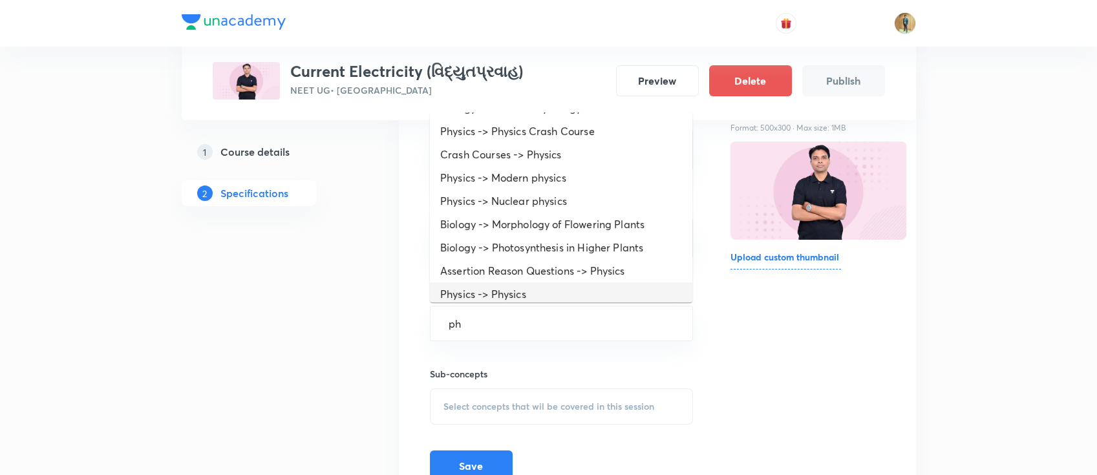
click at [561, 284] on li "Physics -> Physics" at bounding box center [561, 293] width 262 height 23
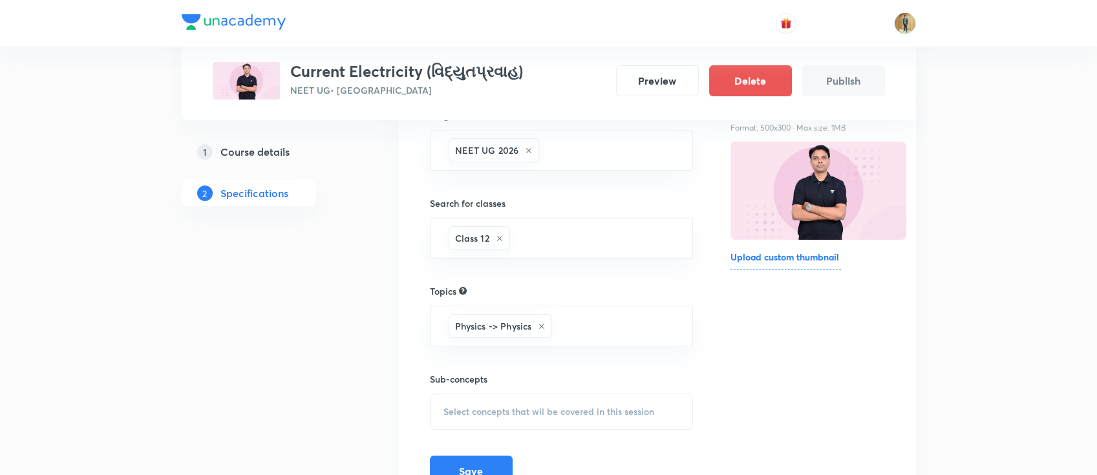
click at [513, 394] on div "Select concepts that wil be covered in this session" at bounding box center [562, 412] width 264 height 36
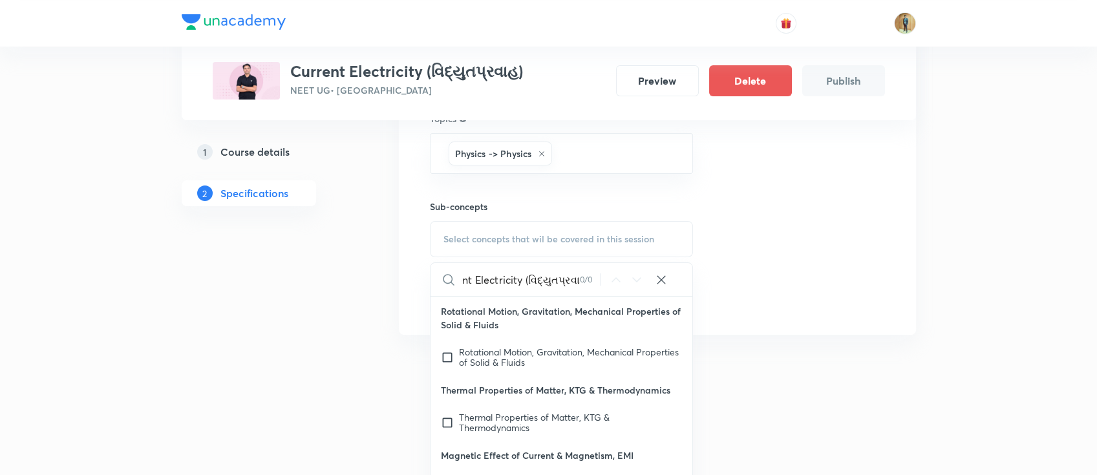
scroll to position [0, 27]
drag, startPoint x: 521, startPoint y: 280, endPoint x: 641, endPoint y: 274, distance: 120.4
click at [644, 273] on div "Current Electricity (વિદ્યુતપ્રવાહ) 0 / 0 ​" at bounding box center [561, 279] width 262 height 33
type input "Current"
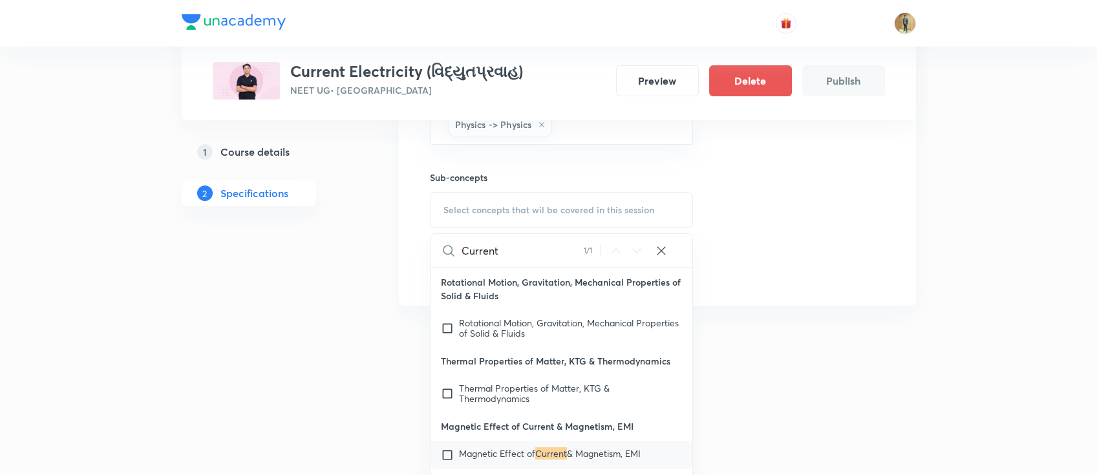
scroll to position [374, 0]
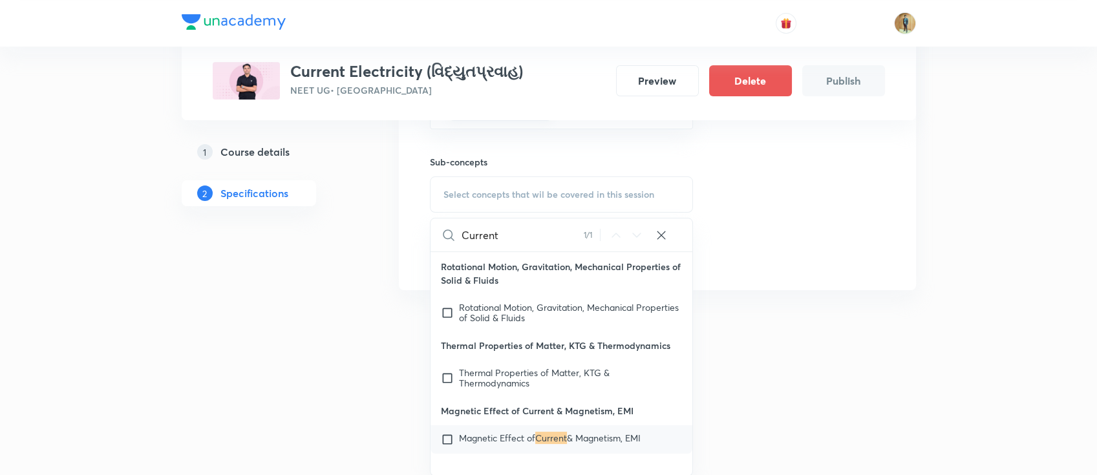
click at [550, 444] on mark "Current" at bounding box center [551, 438] width 32 height 12
checkbox input "true"
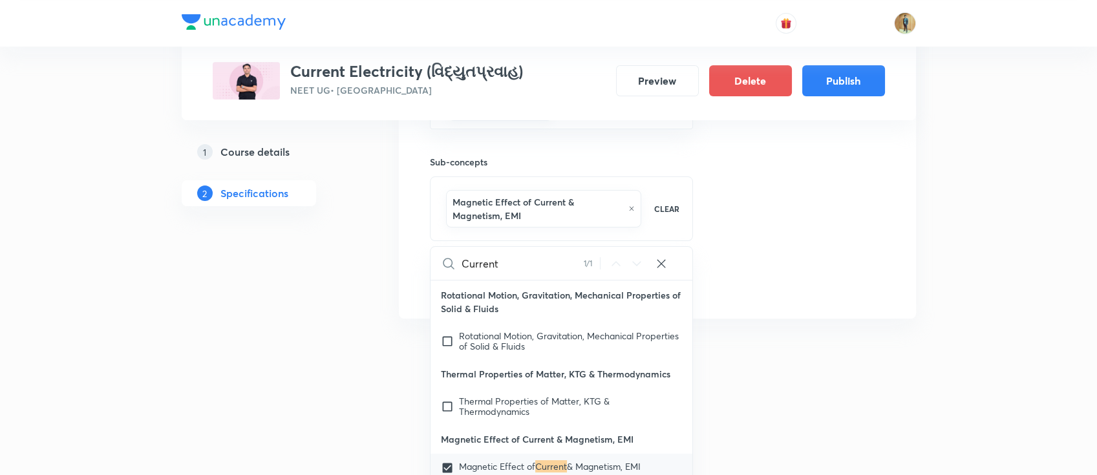
click at [860, 286] on div "Thumbnail Format: 500x300 · Max size: 1MB Upload custom thumbnail" at bounding box center [807, 82] width 154 height 432
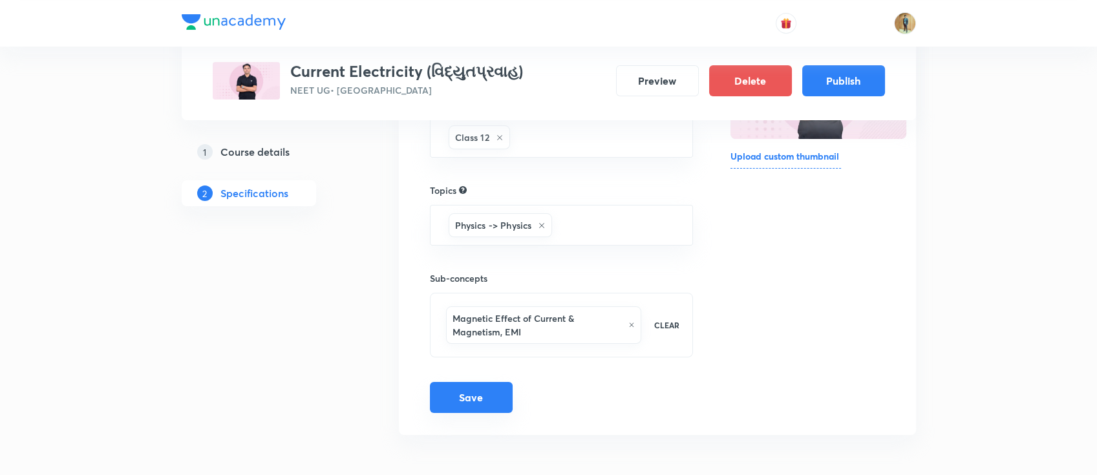
click at [483, 405] on button "Save" at bounding box center [471, 397] width 83 height 31
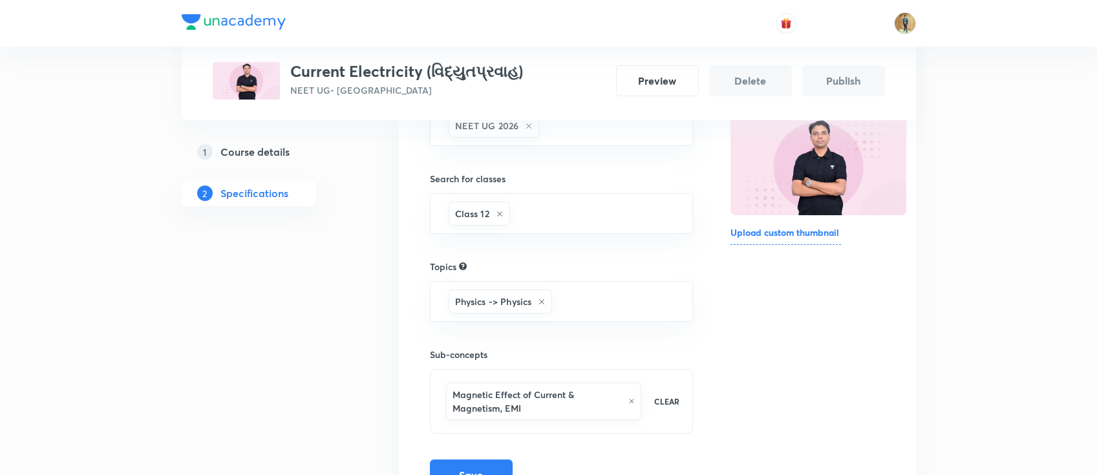
scroll to position [142, 0]
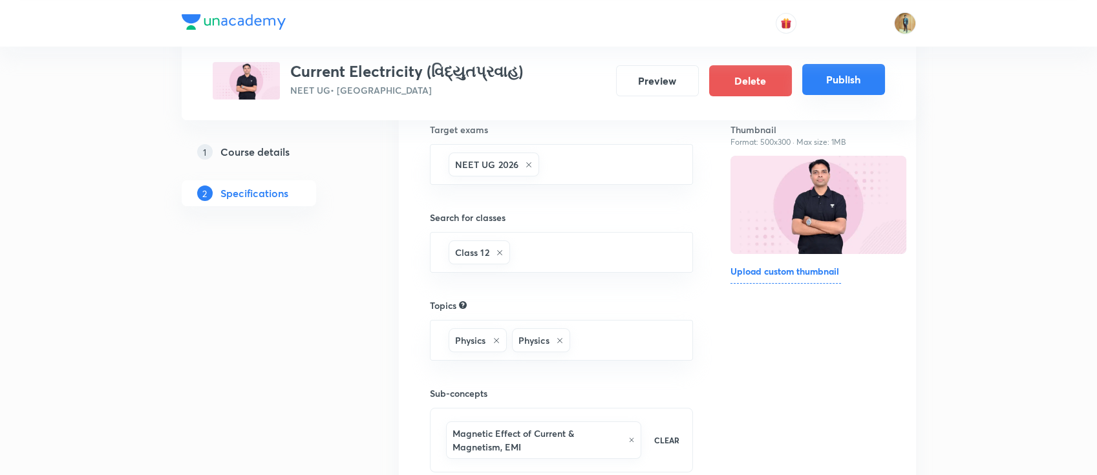
click at [848, 76] on button "Publish" at bounding box center [843, 79] width 83 height 31
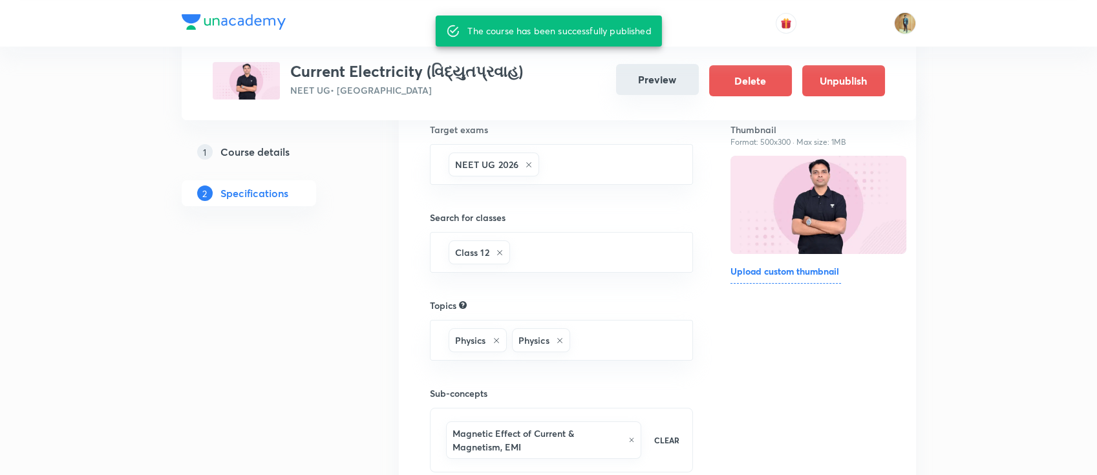
click at [664, 87] on button "Preview" at bounding box center [657, 79] width 83 height 31
